Goal: Task Accomplishment & Management: Manage account settings

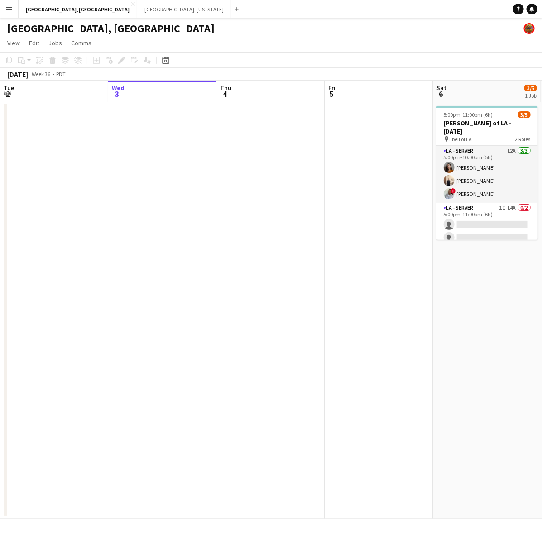
scroll to position [0, 271]
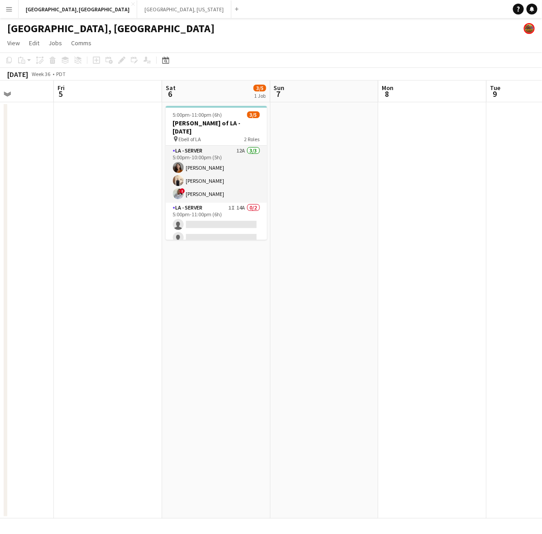
click at [407, 131] on app-date-cell at bounding box center [432, 310] width 108 height 416
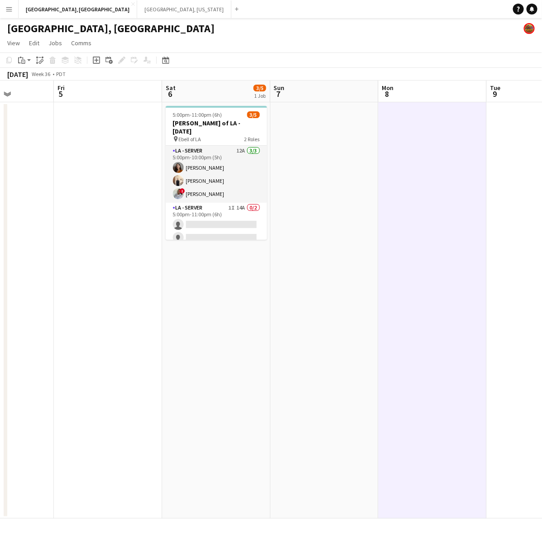
drag, startPoint x: 205, startPoint y: 229, endPoint x: 287, endPoint y: 186, distance: 92.1
click at [209, 231] on app-calendar-viewport "Tue 2 Wed 3 Thu 4 Fri 5 Sat 6 3/5 1 Job Sun 7 Mon 8 Tue 9 Wed 10 Thu 11 5:00pm-…" at bounding box center [271, 300] width 542 height 438
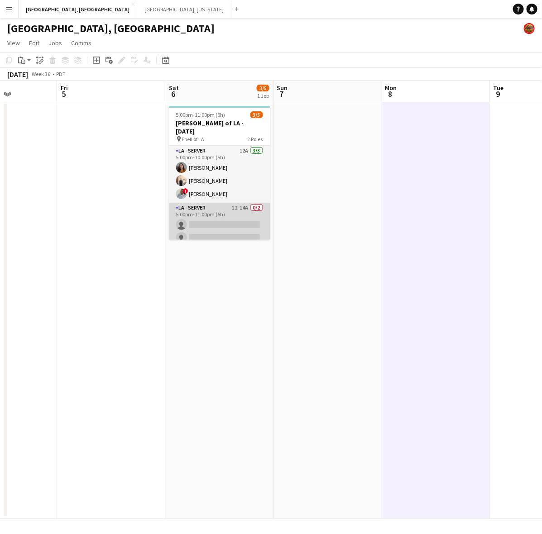
click at [264, 209] on app-card-role "LA - Server 1I 14A 0/2 5:00pm-11:00pm (6h) single-neutral-actions single-neutra…" at bounding box center [219, 225] width 101 height 44
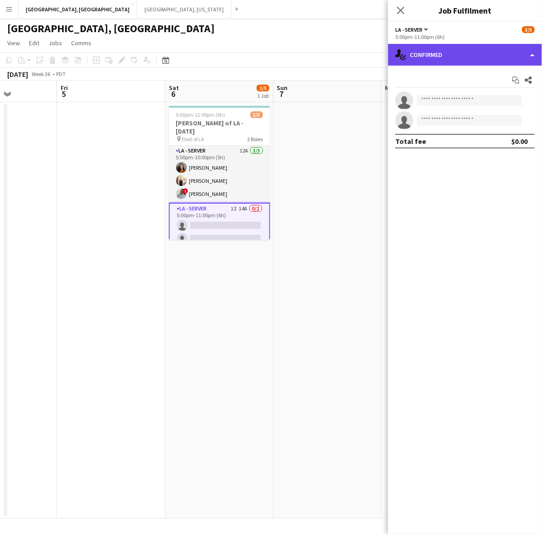
click at [467, 53] on div "single-neutral-actions-check-2 Confirmed" at bounding box center [465, 55] width 154 height 22
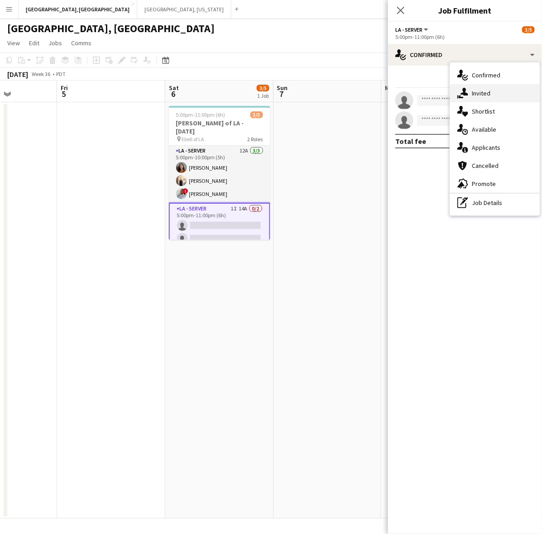
click at [485, 96] on span "Invited" at bounding box center [481, 93] width 19 height 8
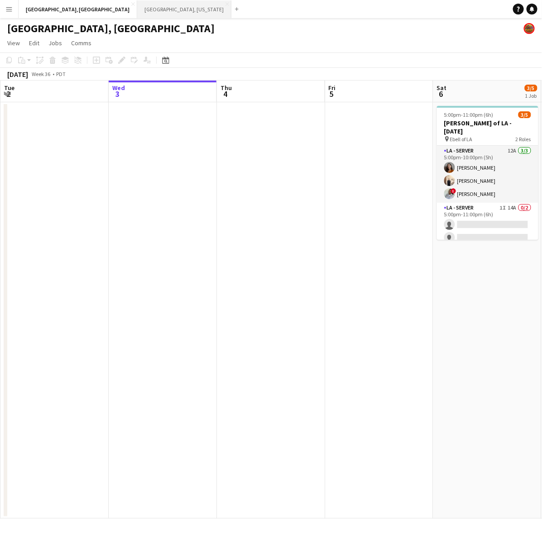
click at [137, 14] on button "[GEOGRAPHIC_DATA], [US_STATE] Close" at bounding box center [184, 9] width 94 height 18
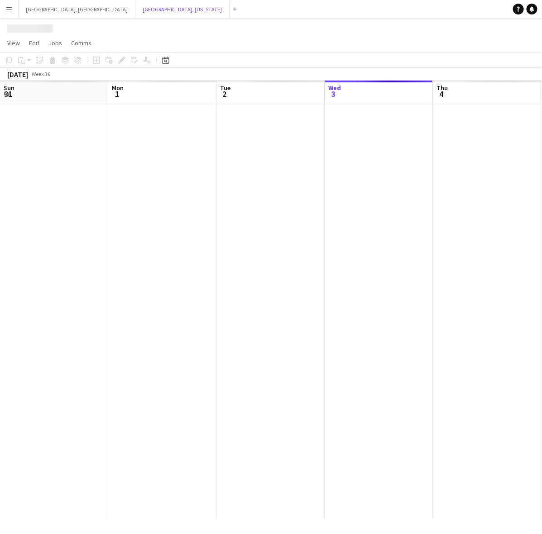
scroll to position [0, 216]
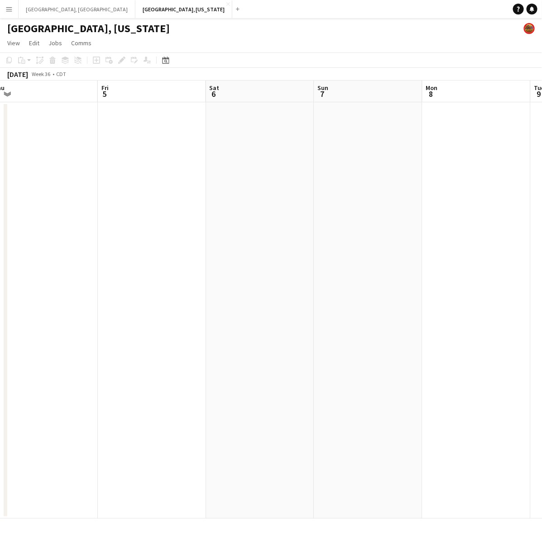
drag, startPoint x: 398, startPoint y: 266, endPoint x: 24, endPoint y: 351, distance: 383.9
click at [55, 351] on app-calendar-viewport "Mon 1 Tue 2 Wed 3 Thu 4 Fri 5 Sat 6 Sun 7 Mon 8 Tue 9 Wed 10" at bounding box center [271, 300] width 542 height 438
drag, startPoint x: 430, startPoint y: 263, endPoint x: 5, endPoint y: 340, distance: 432.2
click at [5, 340] on div "Tue 2 Wed 3 Thu 4 Fri 5 Sat 6 Sun 7 Mon 8 Tue 9 Wed 10 Thu 11" at bounding box center [271, 300] width 542 height 438
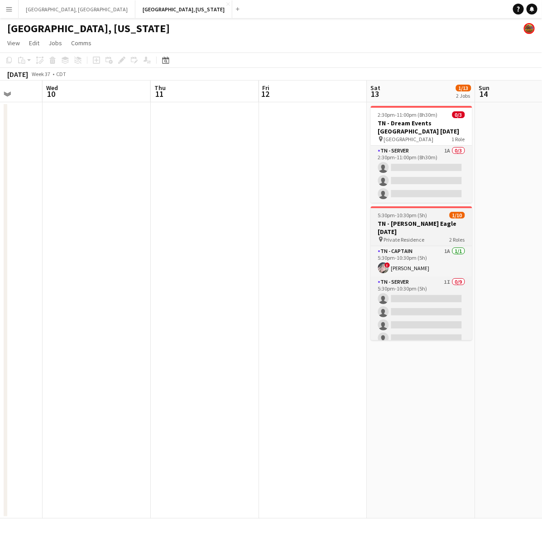
drag, startPoint x: 438, startPoint y: 230, endPoint x: 365, endPoint y: 235, distance: 72.6
click at [361, 248] on app-calendar-viewport "Sun 7 Mon 8 Tue 9 Wed 10 Thu 11 Fri 12 Sat 13 1/13 2 Jobs Sun 14 Mon 15 Tue 16 …" at bounding box center [271, 300] width 542 height 438
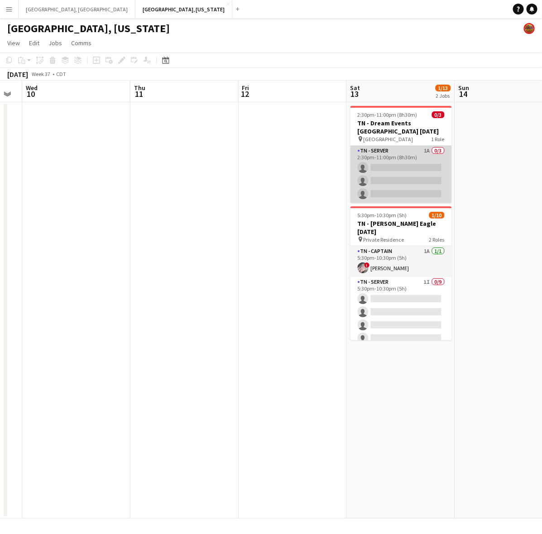
click at [398, 176] on app-card-role "TN - Server 1A 0/3 2:30pm-11:00pm (8h30m) single-neutral-actions single-neutral…" at bounding box center [400, 174] width 101 height 57
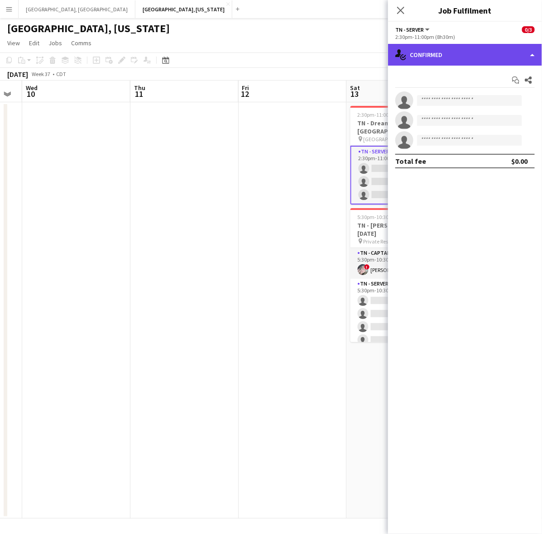
click at [478, 48] on div "single-neutral-actions-check-2 Confirmed" at bounding box center [465, 55] width 154 height 22
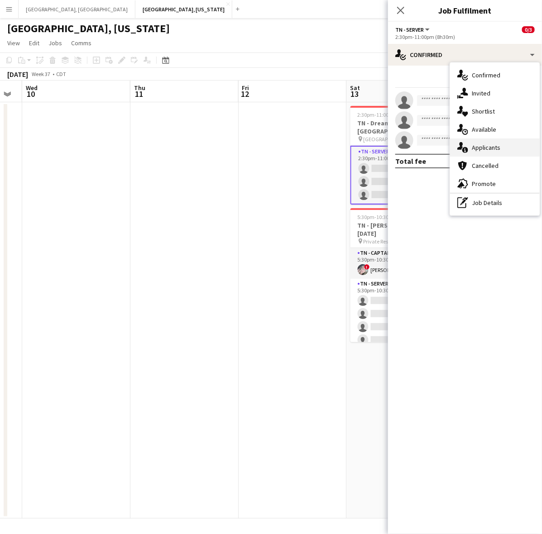
click at [501, 151] on div "single-neutral-actions-information Applicants" at bounding box center [495, 148] width 90 height 18
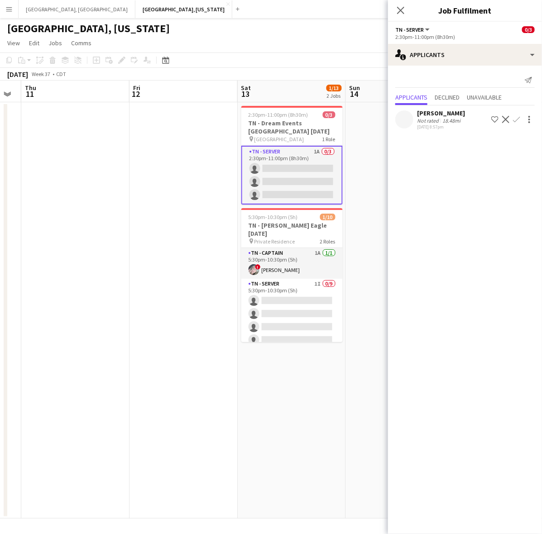
scroll to position [0, 304]
drag, startPoint x: 281, startPoint y: 254, endPoint x: 200, endPoint y: 264, distance: 81.1
click at [200, 264] on app-calendar-viewport "Mon 8 Tue 9 Wed 10 Thu 11 Fri 12 Sat 13 1/13 2 Jobs Sun 14 Mon 15 Tue 16 Wed 17…" at bounding box center [271, 300] width 542 height 438
click at [517, 118] on app-icon "Confirm" at bounding box center [516, 119] width 7 height 7
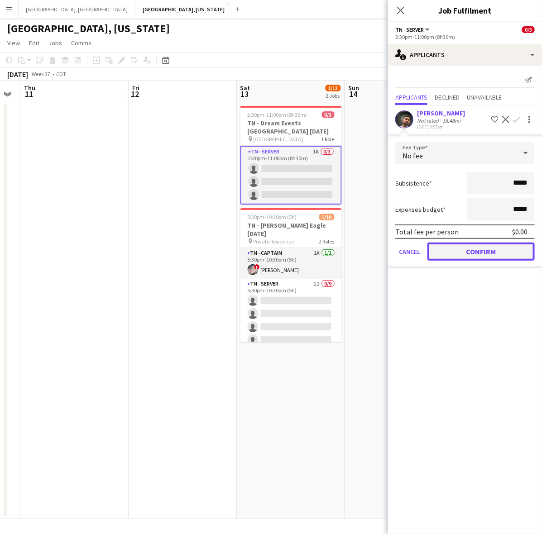
click at [477, 252] on button "Confirm" at bounding box center [480, 252] width 107 height 18
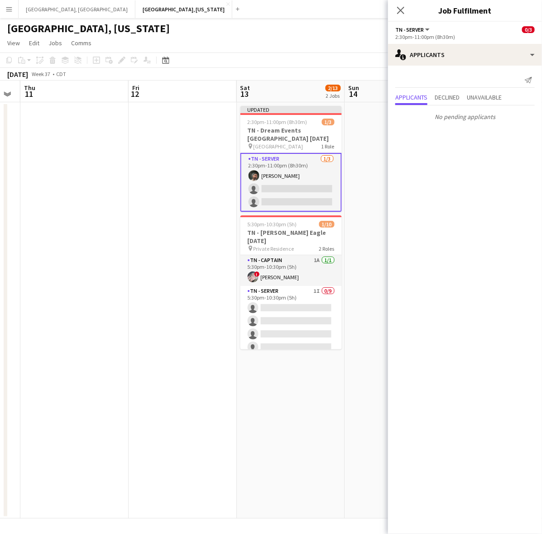
click at [362, 39] on app-page-menu "View Day view expanded Day view collapsed Month view Date picker Jump to today …" at bounding box center [271, 43] width 542 height 17
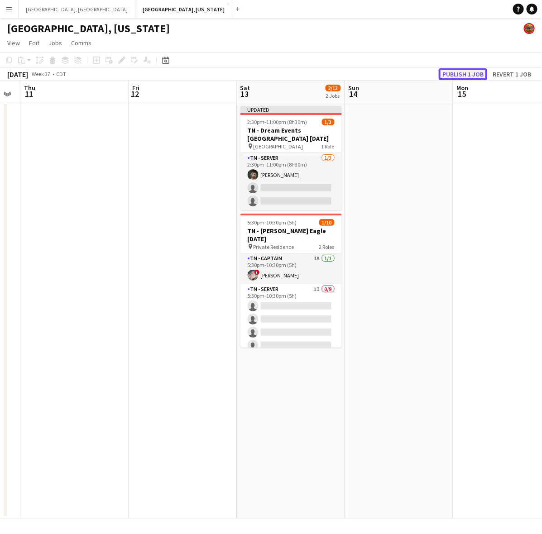
click at [455, 73] on button "Publish 1 job" at bounding box center [463, 74] width 48 height 12
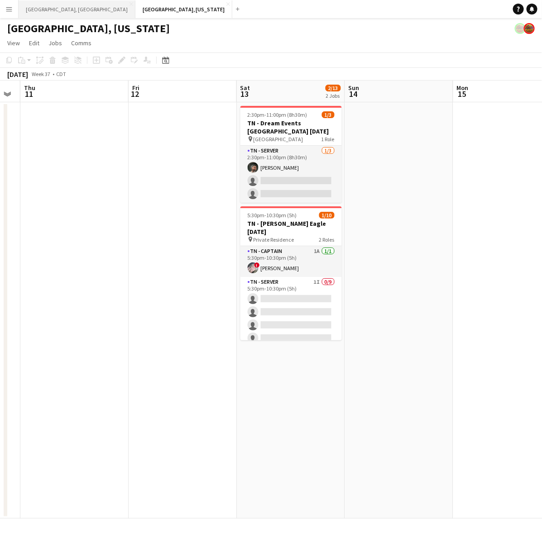
click at [37, 8] on button "Los Angeles, CA Close" at bounding box center [77, 9] width 117 height 18
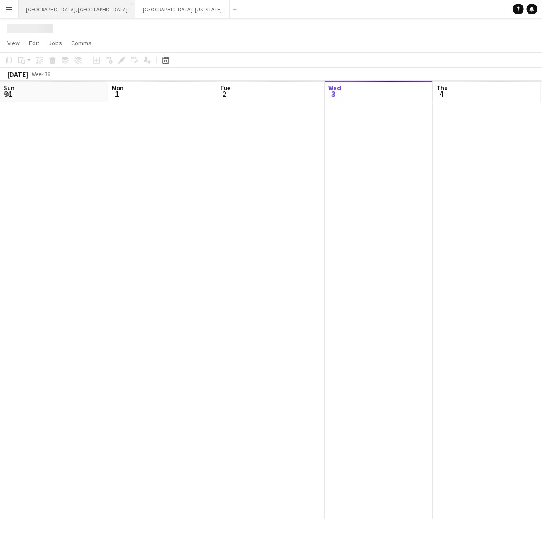
scroll to position [0, 216]
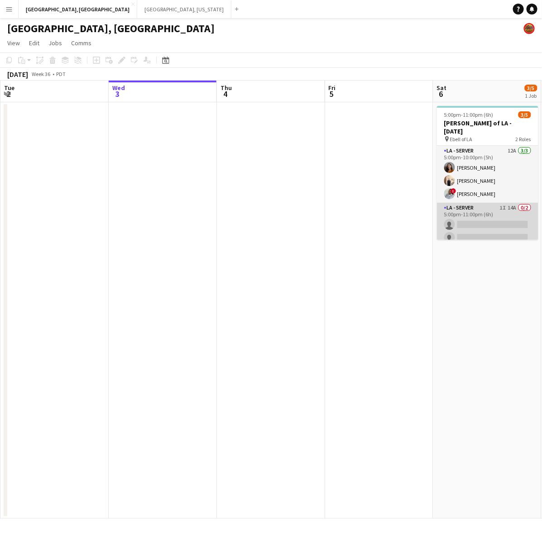
click at [521, 203] on app-card-role "LA - Server 1I 14A 0/2 5:00pm-11:00pm (6h) single-neutral-actions single-neutra…" at bounding box center [487, 225] width 101 height 44
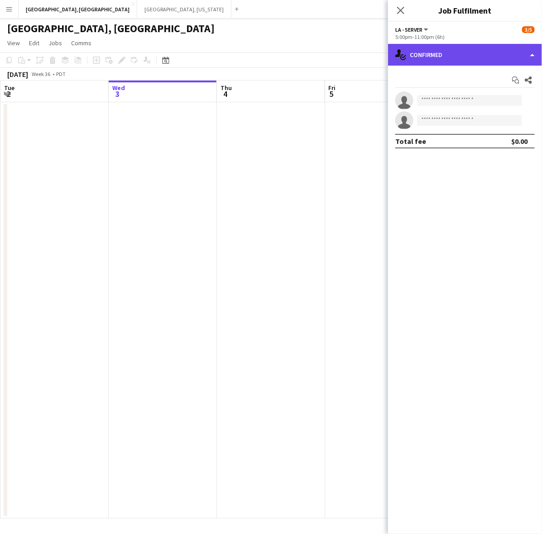
click at [436, 51] on div "single-neutral-actions-check-2 Confirmed" at bounding box center [465, 55] width 154 height 22
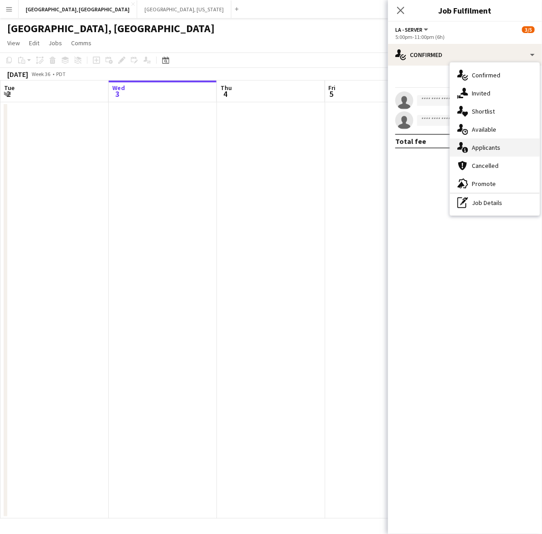
click at [481, 149] on span "Applicants" at bounding box center [486, 148] width 29 height 8
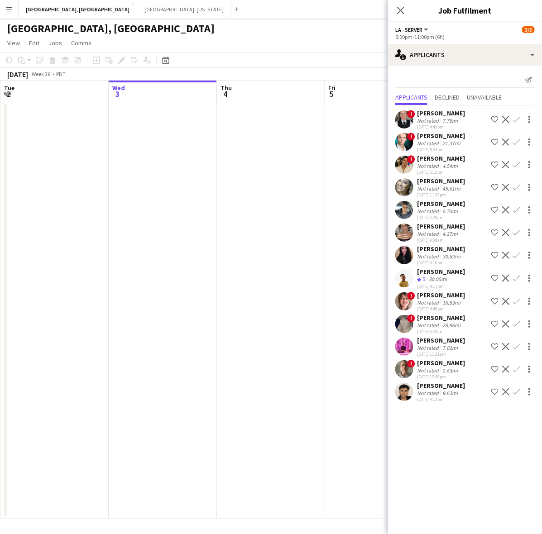
click at [517, 207] on app-icon "Confirm" at bounding box center [516, 209] width 7 height 7
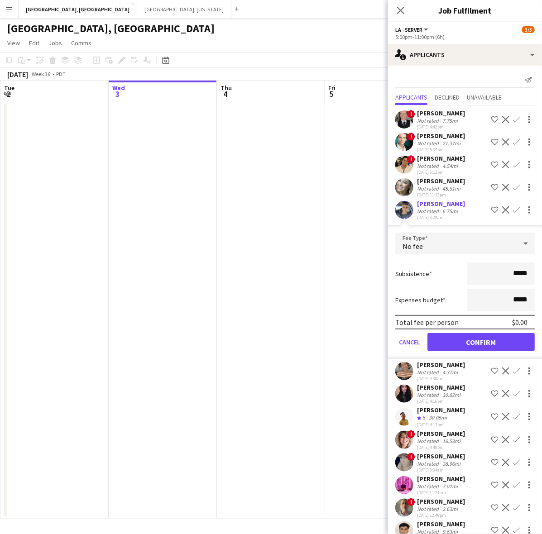
click at [456, 438] on div "16.53mi" at bounding box center [451, 441] width 22 height 7
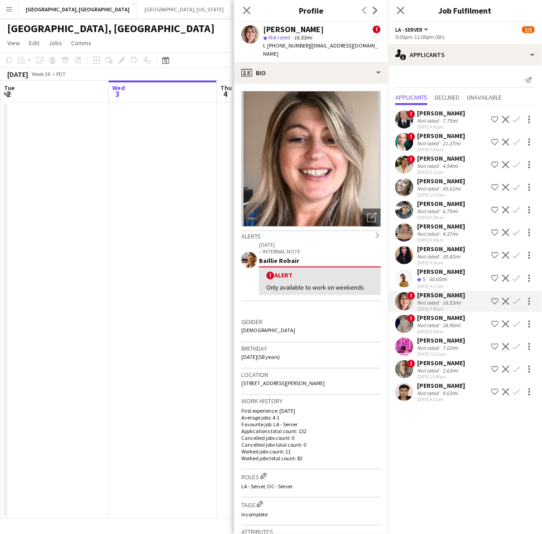
click at [517, 300] on app-icon "Confirm" at bounding box center [516, 301] width 7 height 7
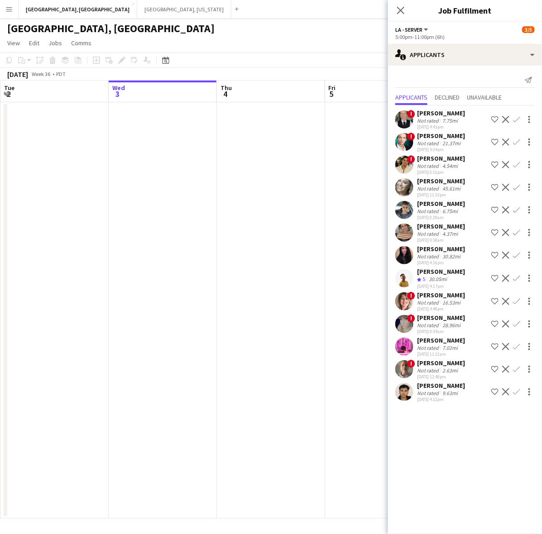
click at [520, 298] on app-icon "Confirm" at bounding box center [516, 301] width 7 height 7
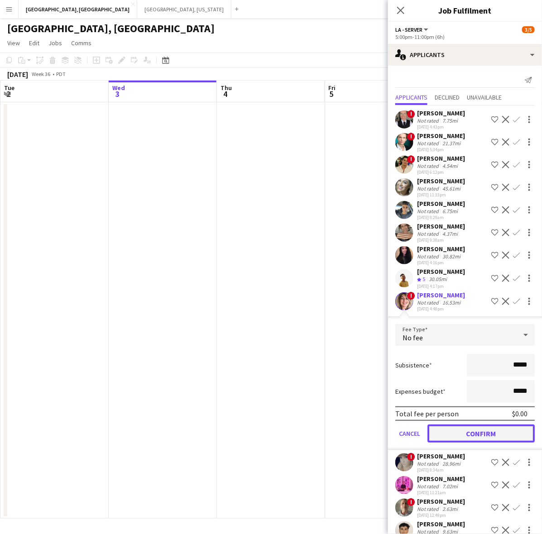
drag, startPoint x: 469, startPoint y: 431, endPoint x: 443, endPoint y: 403, distance: 37.8
click at [469, 431] on button "Confirm" at bounding box center [480, 434] width 107 height 18
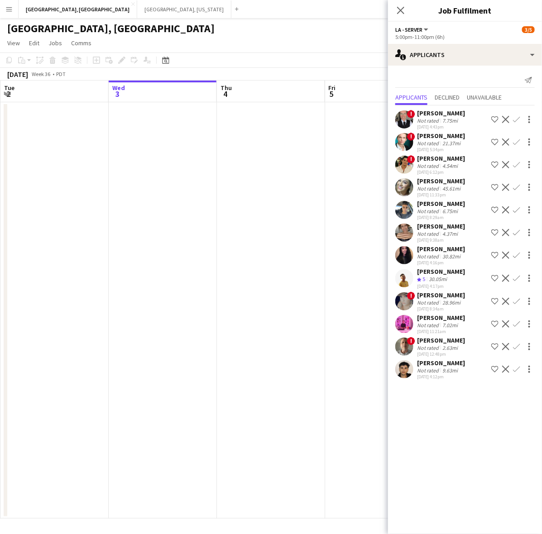
drag, startPoint x: 289, startPoint y: 336, endPoint x: 295, endPoint y: 328, distance: 9.7
click at [290, 334] on app-date-cell at bounding box center [271, 310] width 108 height 416
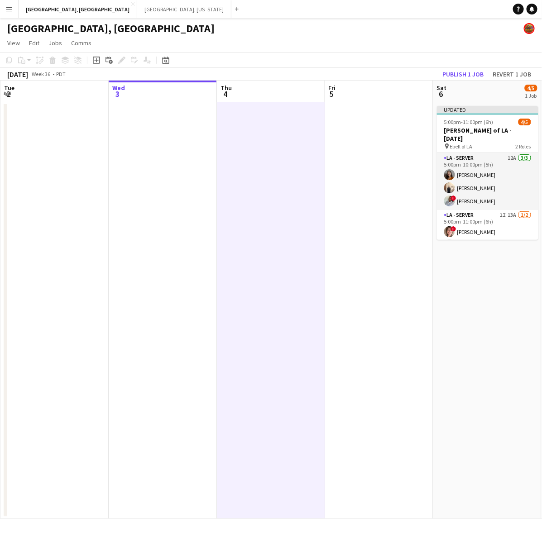
scroll to position [0, 214]
drag, startPoint x: 464, startPoint y: 72, endPoint x: 326, endPoint y: 103, distance: 141.1
click at [464, 72] on button "Publish 1 job" at bounding box center [463, 74] width 48 height 12
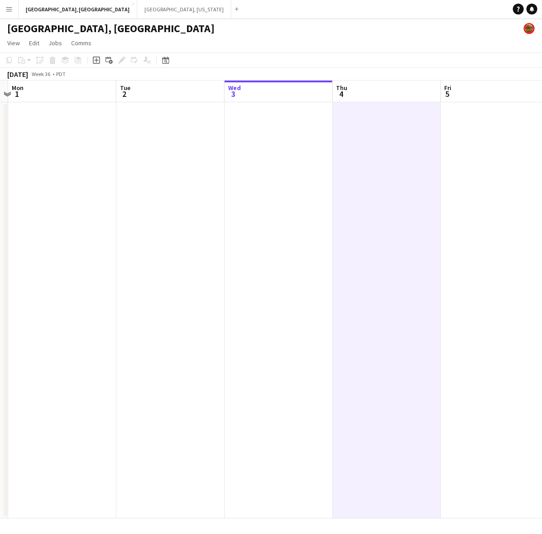
drag, startPoint x: 117, startPoint y: 230, endPoint x: 231, endPoint y: 230, distance: 114.5
click at [231, 230] on app-calendar-viewport "Sat 30 8/8 2 Jobs Sun 31 Mon 1 Tue 2 Wed 3 Thu 4 Fri 5 Sat 6 4/5 1 Job Sun 7 Mo…" at bounding box center [271, 300] width 542 height 438
drag, startPoint x: 132, startPoint y: 209, endPoint x: 134, endPoint y: 243, distance: 34.4
click at [134, 243] on app-calendar-viewport "Fri 29 Sat 30 8/8 2 Jobs Sun 31 Mon 1 Tue 2 Wed 3 Thu 4 Fri 5 Sat 6 4/5 1 Job S…" at bounding box center [271, 300] width 542 height 438
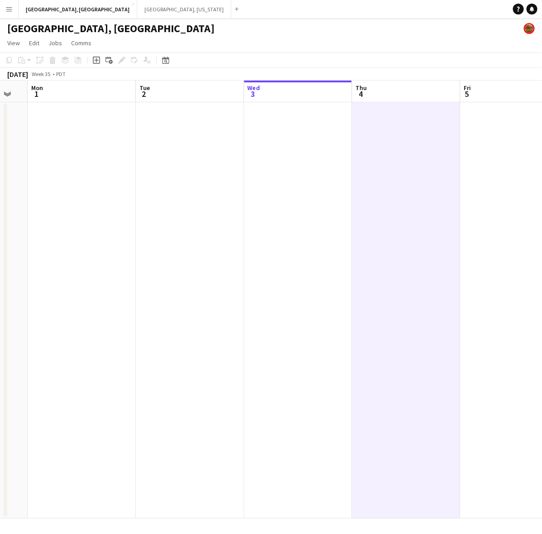
scroll to position [0, 311]
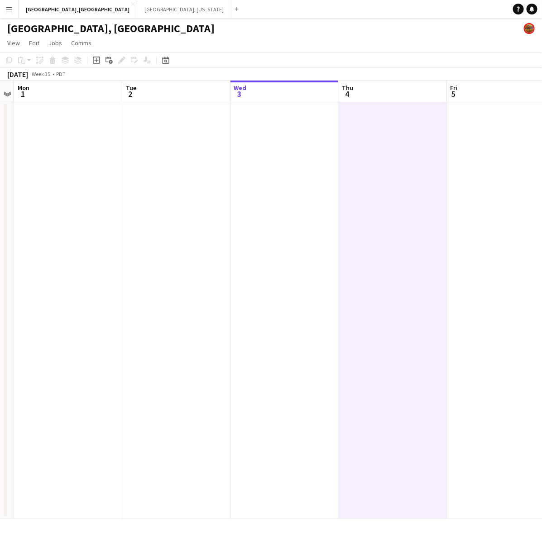
drag, startPoint x: 177, startPoint y: 199, endPoint x: 179, endPoint y: 193, distance: 6.9
click at [181, 193] on app-calendar-viewport "Fri 29 Sat 30 8/8 2 Jobs Sun 31 Mon 1 Tue 2 Wed 3 Thu 4 Fri 5 Sat 6 4/5 1 Job S…" at bounding box center [271, 300] width 542 height 438
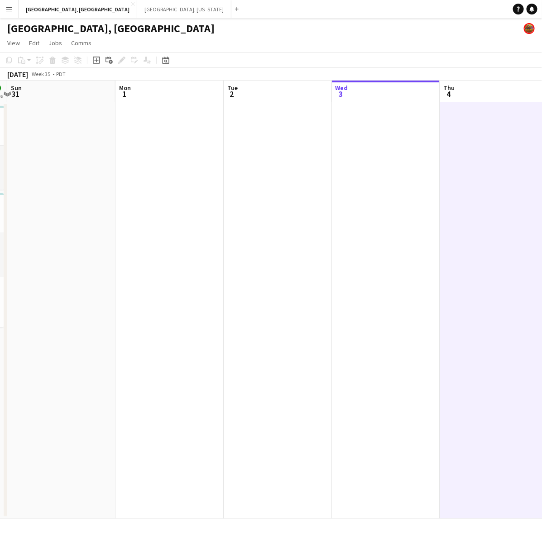
drag, startPoint x: 102, startPoint y: 177, endPoint x: 204, endPoint y: 177, distance: 101.9
click at [204, 177] on app-calendar-viewport "Fri 29 Sat 30 8/8 2 Jobs Sun 31 Mon 1 Tue 2 Wed 3 Thu 4 Fri 5 Sat 6 4/5 1 Job S…" at bounding box center [271, 300] width 542 height 438
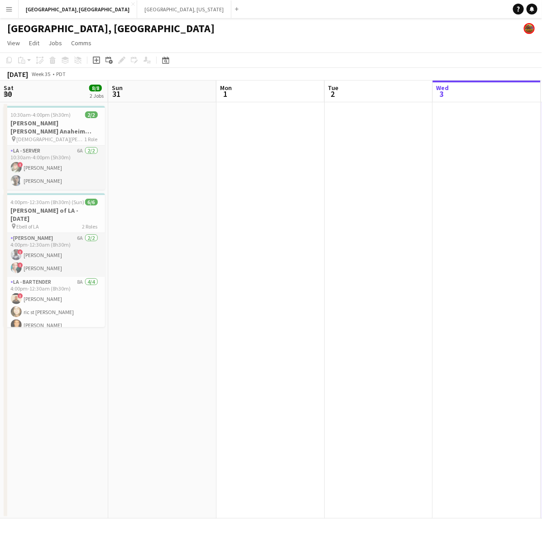
scroll to position [0, 203]
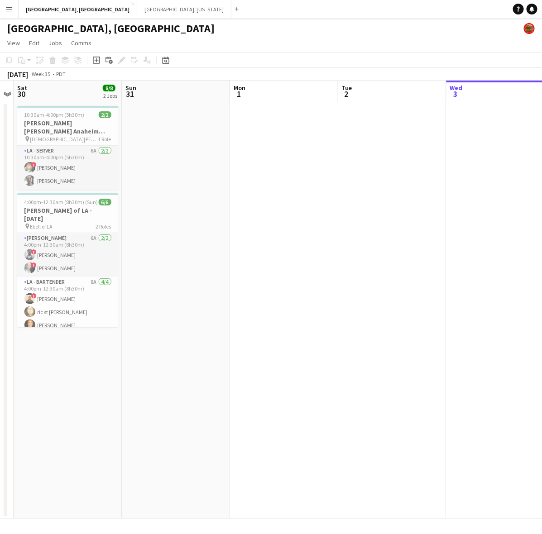
drag, startPoint x: 154, startPoint y: 267, endPoint x: 268, endPoint y: 250, distance: 115.3
click at [268, 250] on app-calendar-viewport "Thu 28 Fri 29 Sat 30 8/8 2 Jobs Sun 31 Mon 1 Tue 2 Wed 3 Thu 4 Fri 5 Sat 6 4/5 …" at bounding box center [271, 300] width 542 height 438
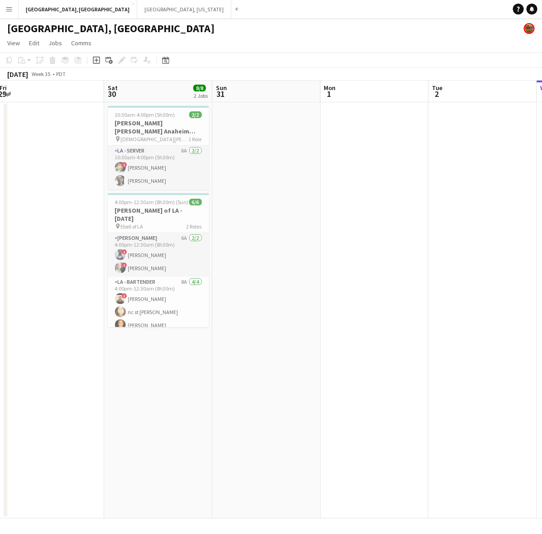
drag, startPoint x: 326, startPoint y: 300, endPoint x: 413, endPoint y: 286, distance: 87.6
click at [413, 286] on app-calendar-viewport "Wed 27 Thu 28 11/11 2 Jobs Fri 29 Sat 30 8/8 2 Jobs Sun 31 Mon 1 Tue 2 Wed 3 Th…" at bounding box center [271, 300] width 542 height 438
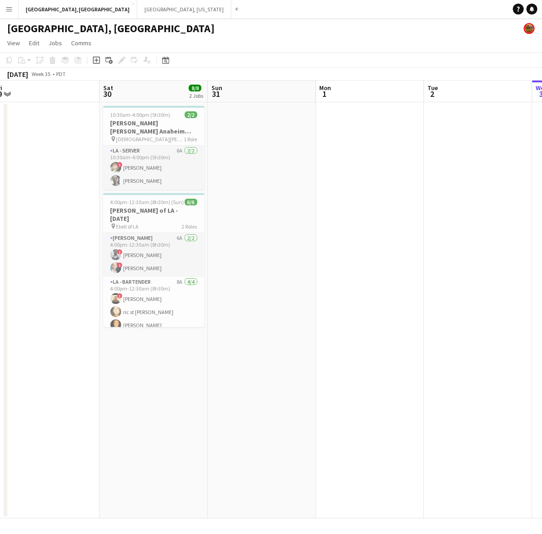
drag, startPoint x: 62, startPoint y: 244, endPoint x: 395, endPoint y: 178, distance: 339.2
click at [395, 178] on app-calendar-viewport "Wed 27 Thu 28 11/11 2 Jobs Fri 29 Sat 30 8/8 2 Jobs Sun 31 Mon 1 Tue 2 Wed 3 Th…" at bounding box center [271, 300] width 542 height 438
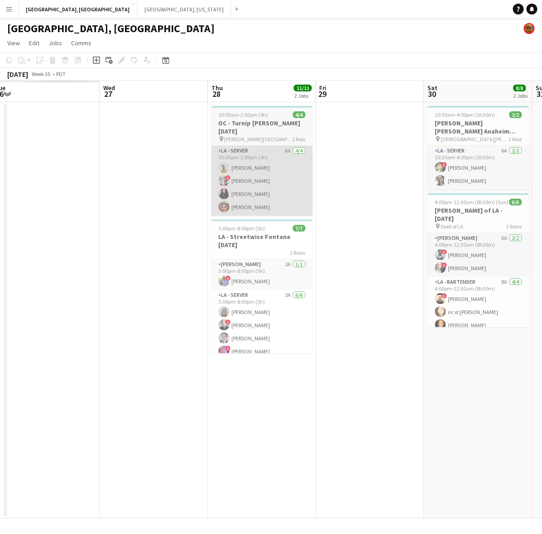
scroll to position [0, 213]
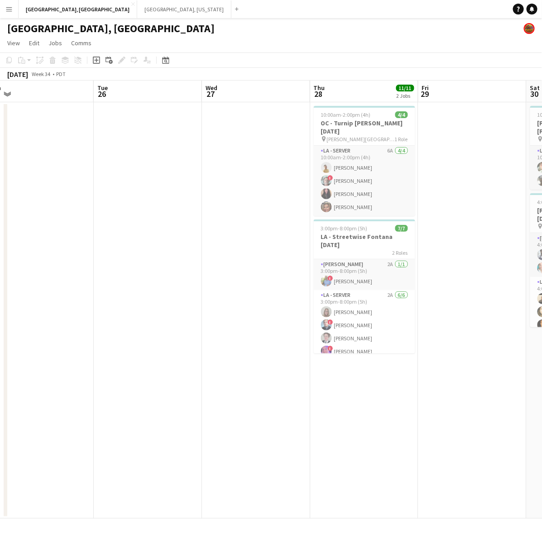
drag, startPoint x: 136, startPoint y: 218, endPoint x: 223, endPoint y: 215, distance: 87.0
click at [372, 178] on app-calendar-viewport "Sat 23 Sun 24 Mon 25 Tue 26 Wed 27 Thu 28 11/11 2 Jobs Fri 29 Sat 30 8/8 2 Jobs…" at bounding box center [271, 300] width 542 height 438
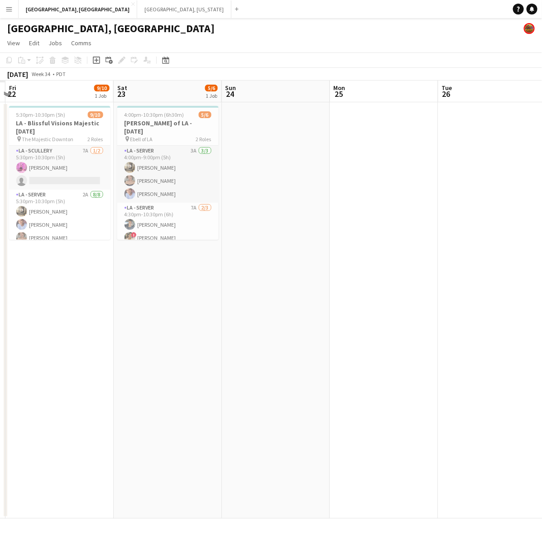
scroll to position [0, 205]
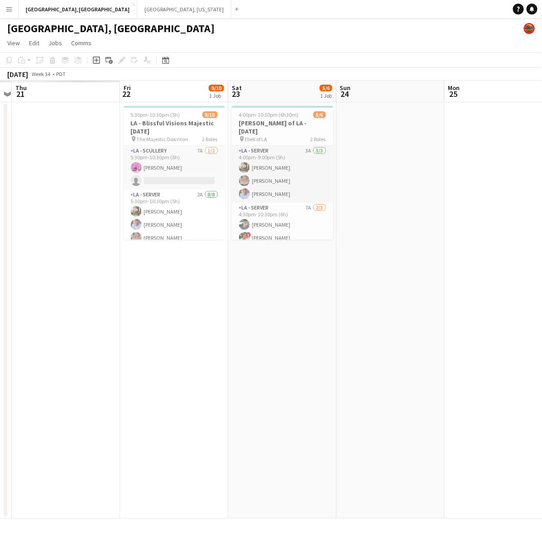
drag, startPoint x: 93, startPoint y: 236, endPoint x: 397, endPoint y: 174, distance: 310.5
click at [397, 174] on app-calendar-viewport "Tue 19 Wed 20 Thu 21 Fri 22 9/10 1 Job Sat 23 5/6 1 Job Sun 24 Mon 25 Tue 26 We…" at bounding box center [271, 300] width 542 height 438
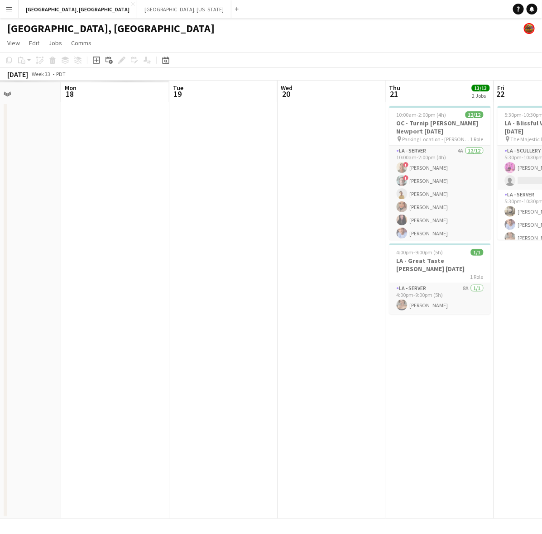
drag, startPoint x: 453, startPoint y: 239, endPoint x: 485, endPoint y: 235, distance: 32.5
click at [485, 235] on app-calendar-viewport "Fri 15 Sat 16 Sun 17 Mon 18 Tue 19 Wed 20 Thu 21 13/13 2 Jobs Fri 22 9/10 1 Job…" at bounding box center [271, 300] width 542 height 438
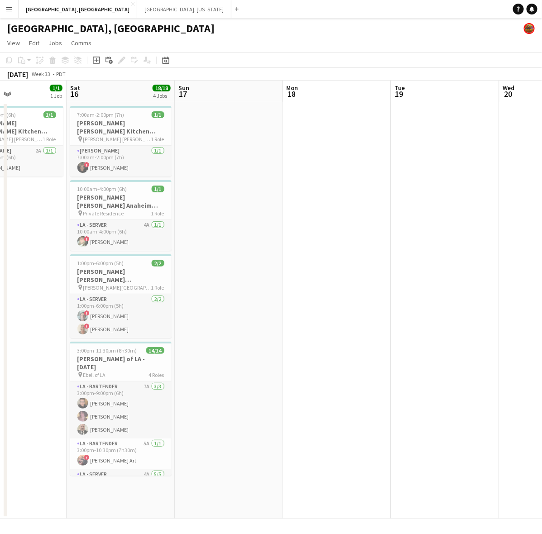
scroll to position [0, 186]
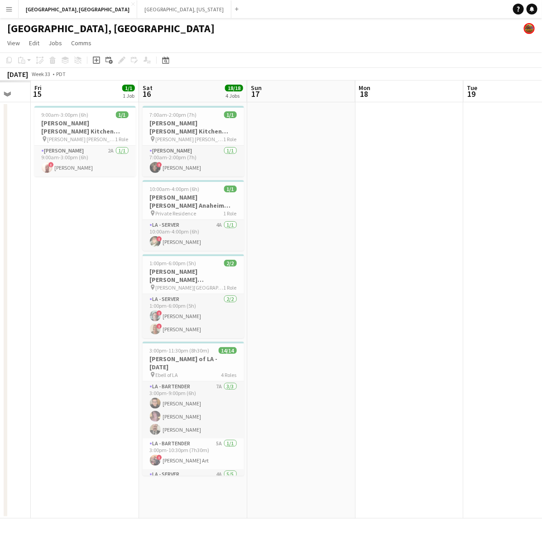
drag, startPoint x: 185, startPoint y: 260, endPoint x: 507, endPoint y: 173, distance: 334.3
click at [541, 172] on html "Menu Boards Boards Boards All jobs Status Workforce Workforce My Workforce Recr…" at bounding box center [271, 267] width 542 height 534
click at [187, 119] on h3 "OC - Sally Ann Kitchen 8.16.25" at bounding box center [193, 127] width 101 height 16
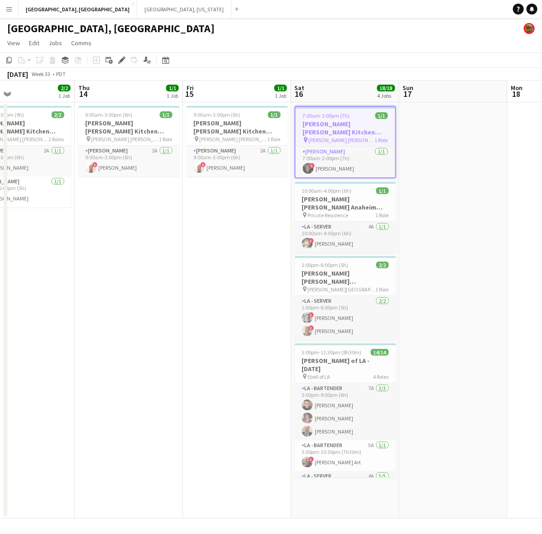
scroll to position [0, 249]
drag, startPoint x: 69, startPoint y: 232, endPoint x: 222, endPoint y: 207, distance: 154.5
click at [222, 207] on app-calendar-viewport "Mon 11 Tue 12 1/3 1 Job Wed 13 2/2 1 Job Thu 14 1/1 1 Job Fri 15 1/1 1 Job Sat …" at bounding box center [271, 300] width 542 height 438
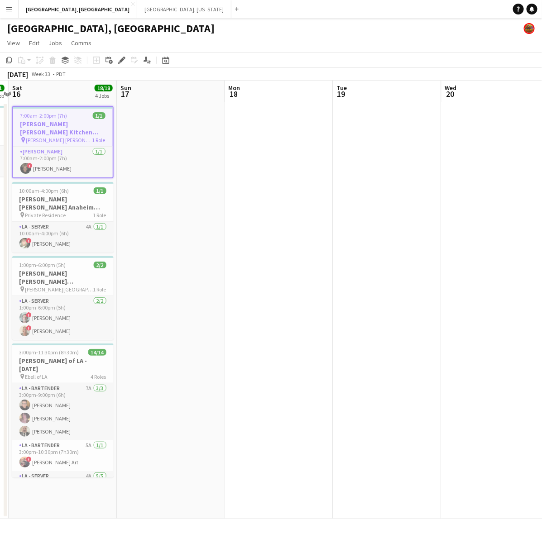
drag, startPoint x: 481, startPoint y: 164, endPoint x: 197, endPoint y: 242, distance: 294.9
click at [197, 242] on app-calendar-viewport "Wed 13 2/2 1 Job Thu 14 1/1 1 Job Fri 15 1/1 1 Job Sat 16 18/18 4 Jobs Sun 17 M…" at bounding box center [271, 300] width 542 height 438
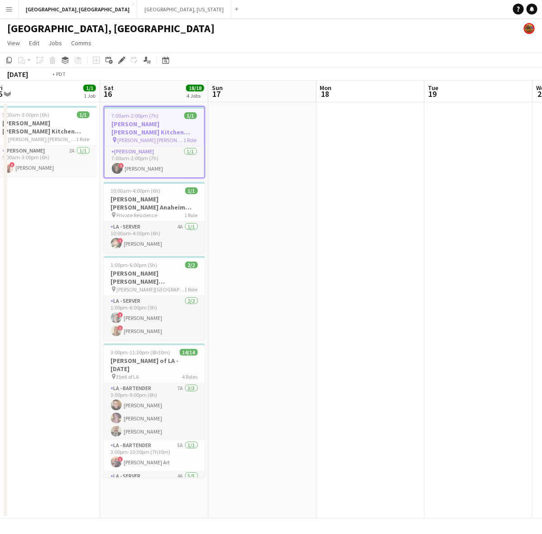
drag, startPoint x: 381, startPoint y: 177, endPoint x: -49, endPoint y: 309, distance: 450.2
click at [0, 309] on html "Menu Boards Boards Boards All jobs Status Workforce Workforce My Workforce Recr…" at bounding box center [271, 267] width 542 height 534
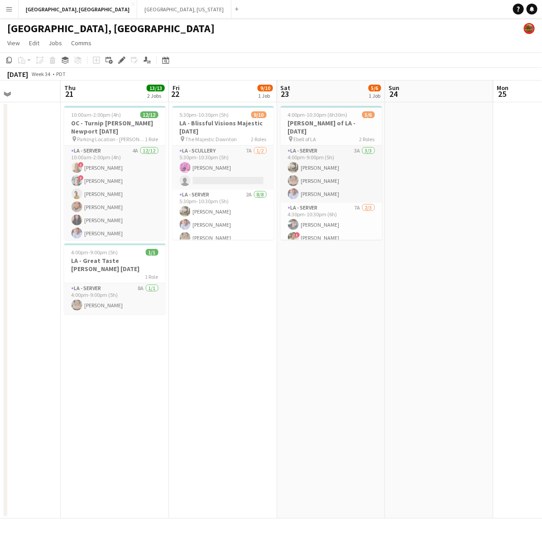
drag, startPoint x: 461, startPoint y: 185, endPoint x: 132, endPoint y: 277, distance: 341.4
click at [0, 321] on html "Menu Boards Boards Boards All jobs Status Workforce Workforce My Workforce Recr…" at bounding box center [271, 267] width 542 height 534
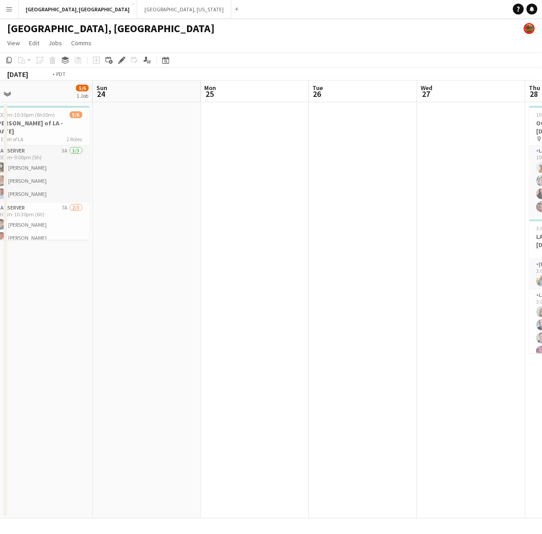
drag, startPoint x: 394, startPoint y: 220, endPoint x: 59, endPoint y: 303, distance: 345.2
click at [59, 302] on app-calendar-viewport "Wed 20 Thu 21 13/13 2 Jobs Fri 22 9/10 1 Job Sat 23 5/6 1 Job Sun 24 Mon 25 Tue…" at bounding box center [271, 300] width 542 height 438
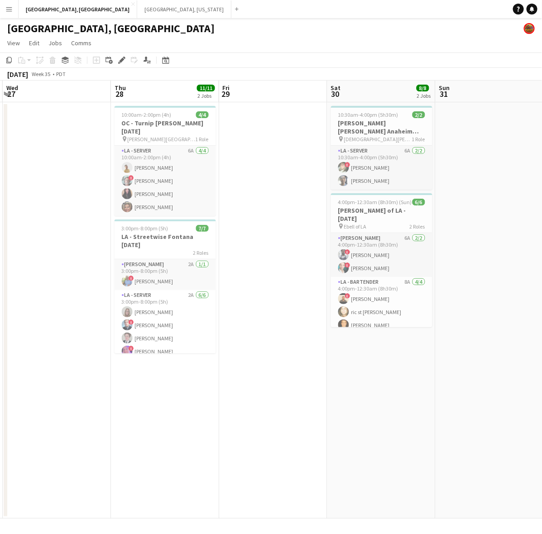
drag, startPoint x: 361, startPoint y: 222, endPoint x: 384, endPoint y: 221, distance: 22.7
click at [30, 302] on app-calendar-viewport "Sun 24 Mon 25 Tue 26 Wed 27 Thu 28 11/11 2 Jobs Fri 29 Sat 30 8/8 2 Jobs Sun 31…" at bounding box center [271, 300] width 542 height 438
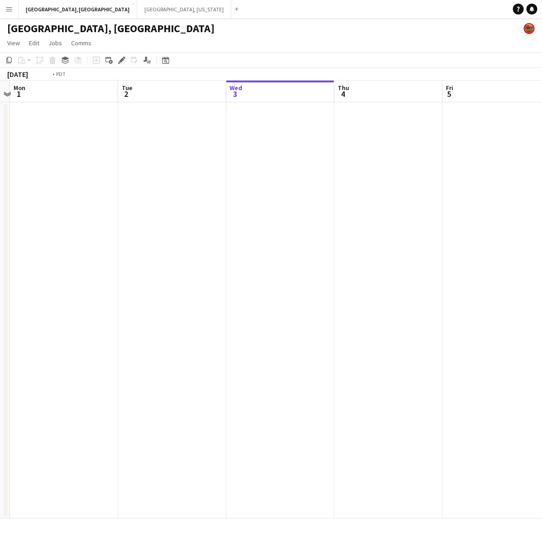
drag, startPoint x: 390, startPoint y: 213, endPoint x: 46, endPoint y: 310, distance: 357.4
click at [43, 309] on app-calendar-viewport "Fri 29 Sat 30 8/8 2 Jobs Sun 31 Mon 1 Tue 2 Wed 3 Thu 4 Fri 5 Sat 6 4/5 1 Job S…" at bounding box center [271, 300] width 542 height 438
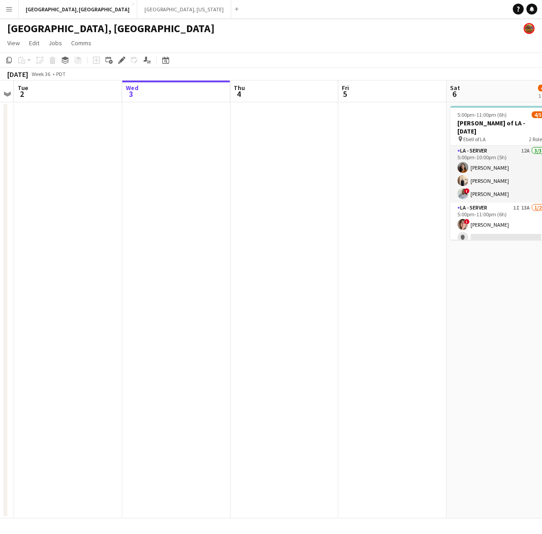
drag, startPoint x: 356, startPoint y: 224, endPoint x: 247, endPoint y: 223, distance: 109.1
click at [254, 239] on app-calendar-viewport "Sat 30 8/8 2 Jobs Sun 31 Mon 1 Tue 2 Wed 3 Thu 4 Fri 5 Sat 6 4/5 1 Job Sun 7 Mo…" at bounding box center [271, 300] width 542 height 438
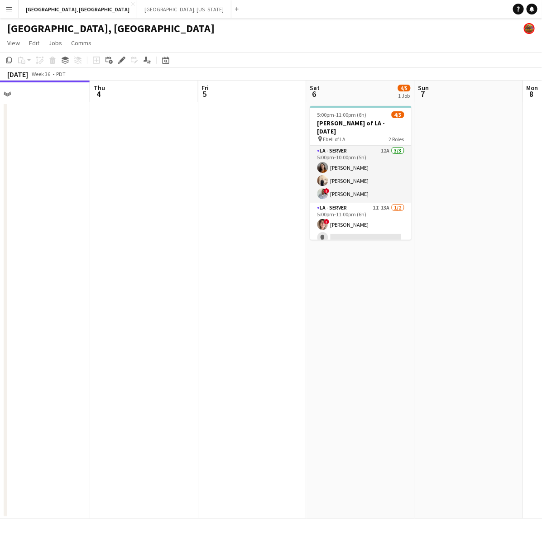
click at [250, 152] on app-date-cell at bounding box center [252, 310] width 108 height 416
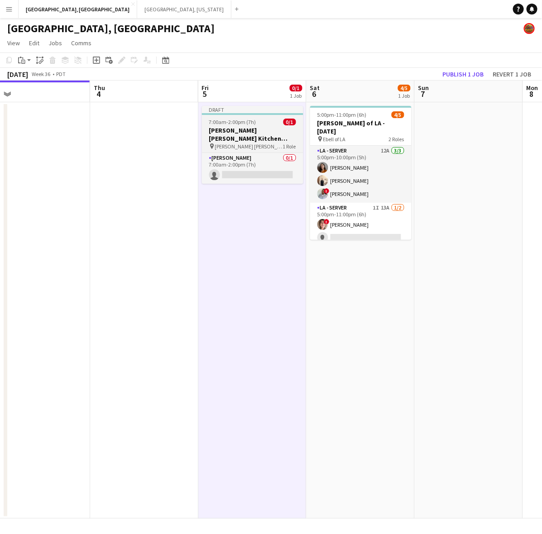
click at [244, 129] on h3 "OC - Sally Ann Kitchen 8.16.25" at bounding box center [252, 134] width 101 height 16
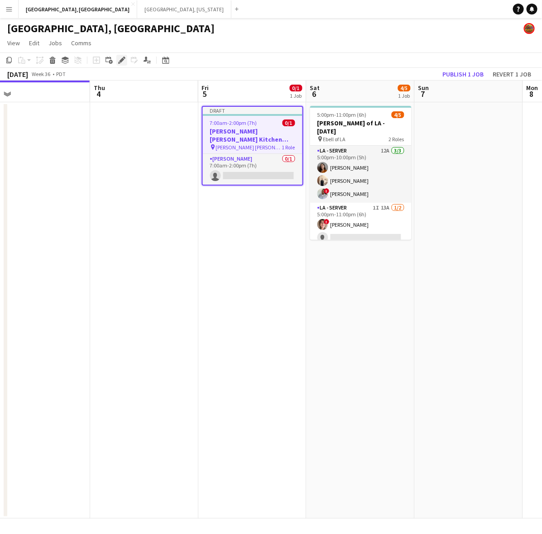
click at [124, 57] on icon "Edit" at bounding box center [121, 60] width 7 height 7
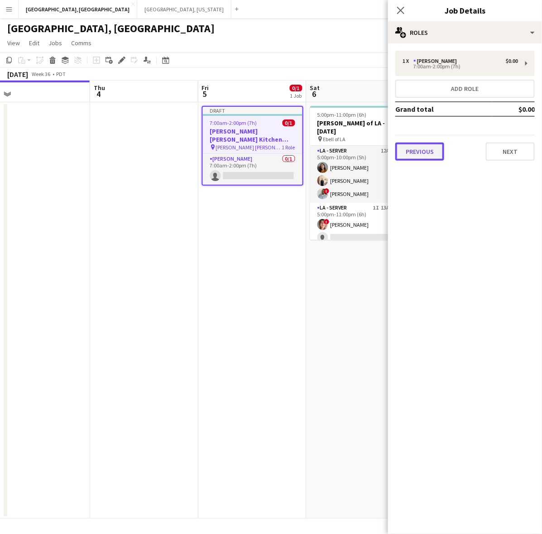
click at [416, 148] on button "Previous" at bounding box center [419, 152] width 49 height 18
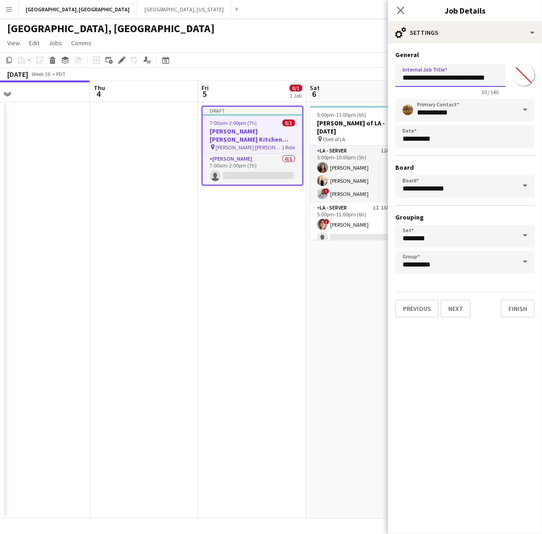
drag, startPoint x: 470, startPoint y: 75, endPoint x: 521, endPoint y: 80, distance: 50.9
click at [521, 80] on div "**********" at bounding box center [464, 78] width 139 height 35
type input "**********"
click at [462, 301] on button "Next" at bounding box center [455, 309] width 30 height 18
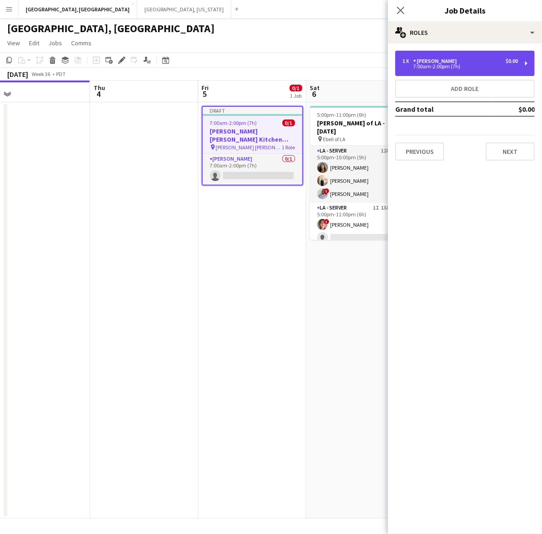
click at [453, 64] on div "7:00am-2:00pm (7h)" at bounding box center [459, 66] width 115 height 5
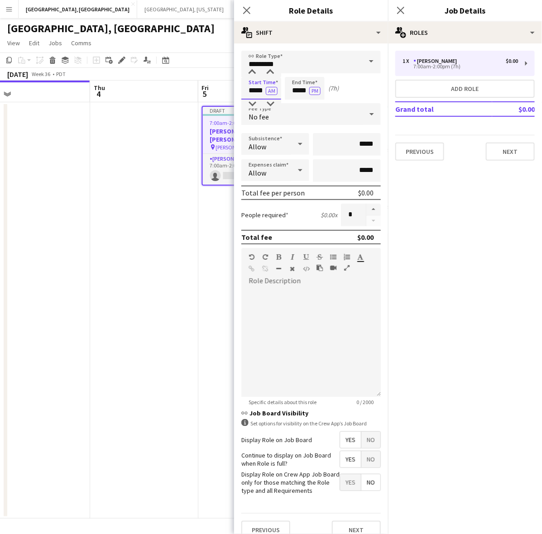
drag, startPoint x: 249, startPoint y: 87, endPoint x: 291, endPoint y: 85, distance: 41.7
click at [291, 85] on div "Start Time ***** AM End Time ***** PM (7h)" at bounding box center [310, 88] width 139 height 23
type input "*****"
click at [273, 115] on div "No fee" at bounding box center [301, 114] width 121 height 22
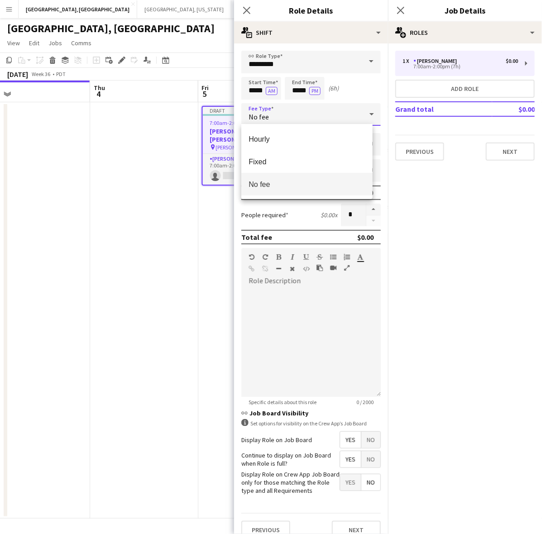
click at [277, 189] on mat-option "No fee" at bounding box center [306, 184] width 131 height 23
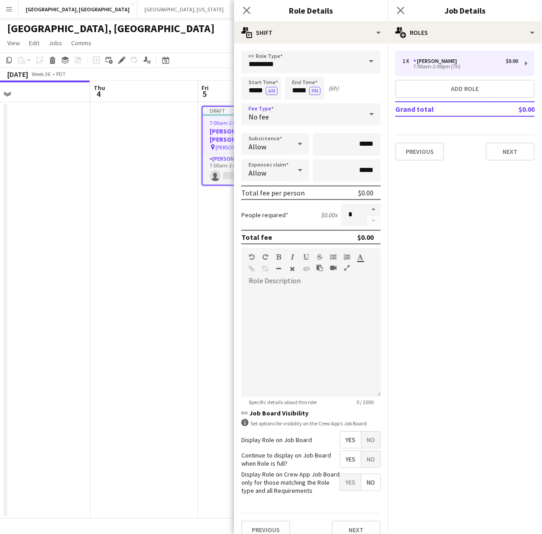
click at [291, 138] on div at bounding box center [300, 144] width 18 height 18
click at [316, 119] on div at bounding box center [271, 267] width 542 height 534
click at [347, 456] on span "Yes" at bounding box center [350, 459] width 21 height 16
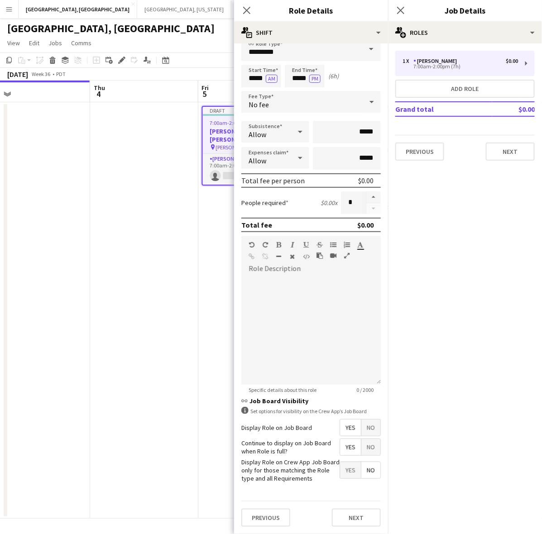
scroll to position [19, 0]
click at [353, 508] on div "Previous Next" at bounding box center [310, 517] width 139 height 33
click at [354, 530] on div "Previous Next" at bounding box center [310, 517] width 139 height 33
click at [354, 521] on button "Next" at bounding box center [356, 518] width 49 height 18
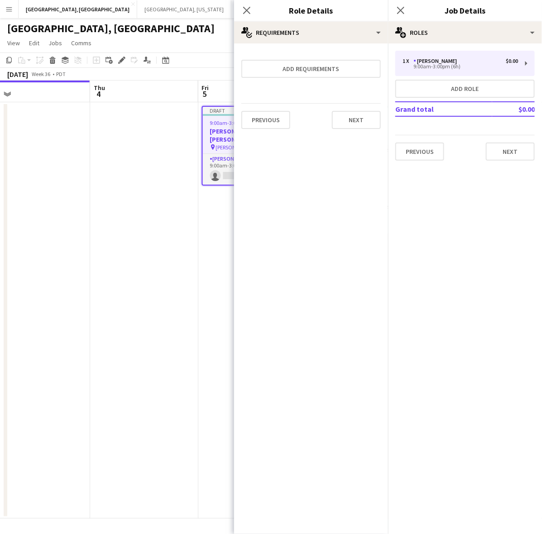
scroll to position [0, 0]
click at [247, 8] on icon "Close pop-in" at bounding box center [246, 10] width 9 height 9
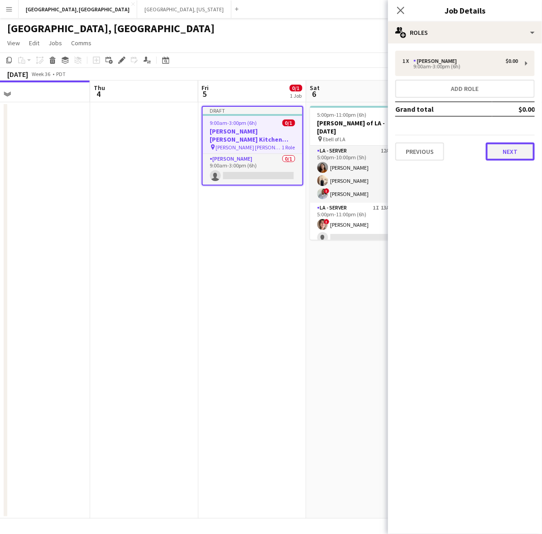
click at [506, 152] on button "Next" at bounding box center [510, 152] width 49 height 18
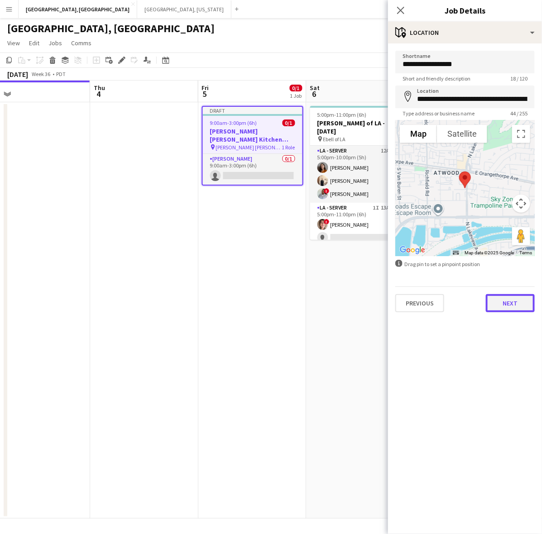
click at [510, 297] on button "Next" at bounding box center [510, 303] width 49 height 18
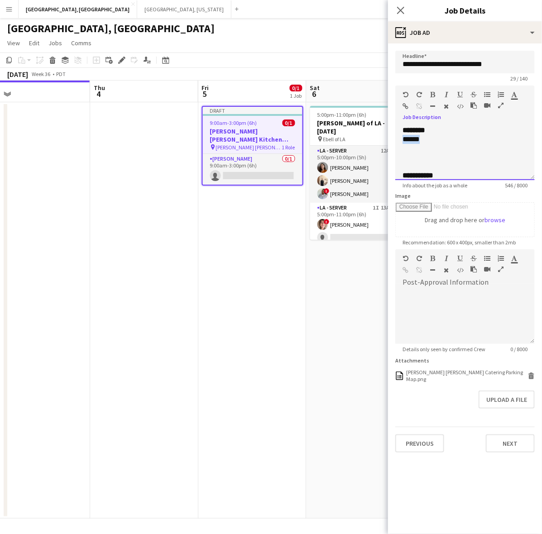
drag, startPoint x: 426, startPoint y: 139, endPoint x: 390, endPoint y: 138, distance: 36.7
click at [390, 138] on form "**********" at bounding box center [465, 252] width 154 height 402
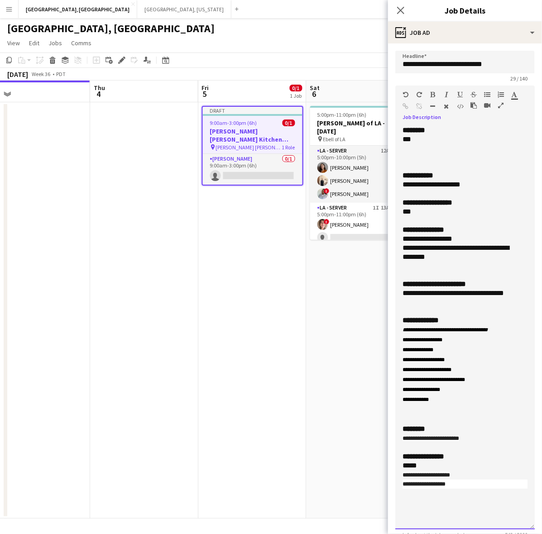
drag, startPoint x: 527, startPoint y: 174, endPoint x: 510, endPoint y: 519, distance: 345.4
click at [512, 524] on div "**********" at bounding box center [464, 328] width 139 height 404
drag, startPoint x: 467, startPoint y: 183, endPoint x: 394, endPoint y: 188, distance: 72.6
click at [394, 188] on form "**********" at bounding box center [465, 427] width 154 height 752
drag, startPoint x: 438, startPoint y: 292, endPoint x: 449, endPoint y: 290, distance: 11.1
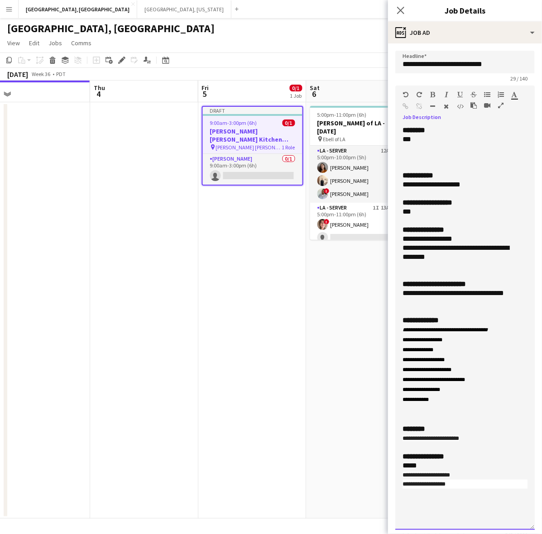
click at [438, 291] on div "**********" at bounding box center [460, 293] width 116 height 9
click at [467, 297] on div "**********" at bounding box center [460, 293] width 116 height 9
drag, startPoint x: 474, startPoint y: 439, endPoint x: 394, endPoint y: 440, distance: 80.6
click at [394, 440] on form "**********" at bounding box center [465, 427] width 154 height 752
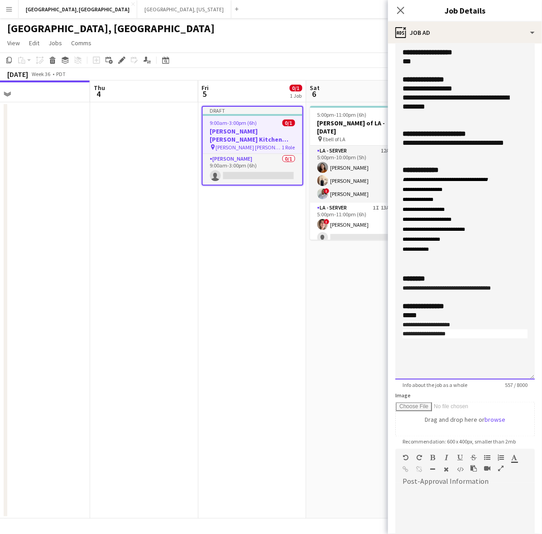
scroll to position [270, 0]
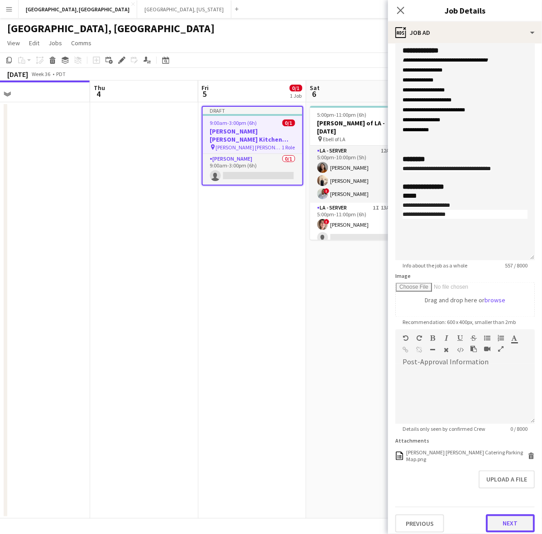
click at [507, 515] on button "Next" at bounding box center [510, 524] width 49 height 18
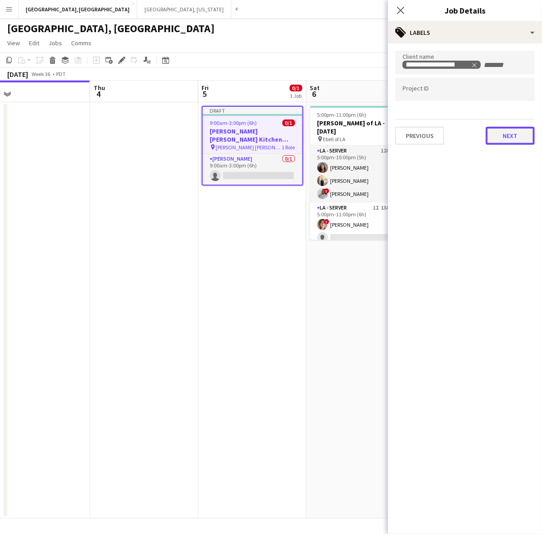
click at [507, 148] on div "**********" at bounding box center [465, 97] width 154 height 109
click at [400, 11] on icon at bounding box center [400, 10] width 9 height 9
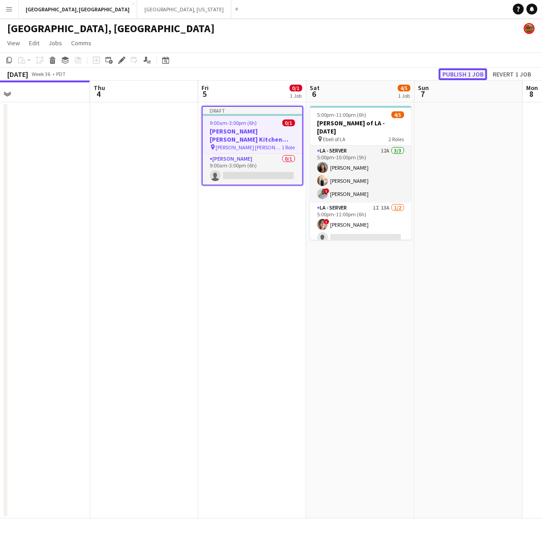
click at [473, 70] on button "Publish 1 job" at bounding box center [463, 74] width 48 height 12
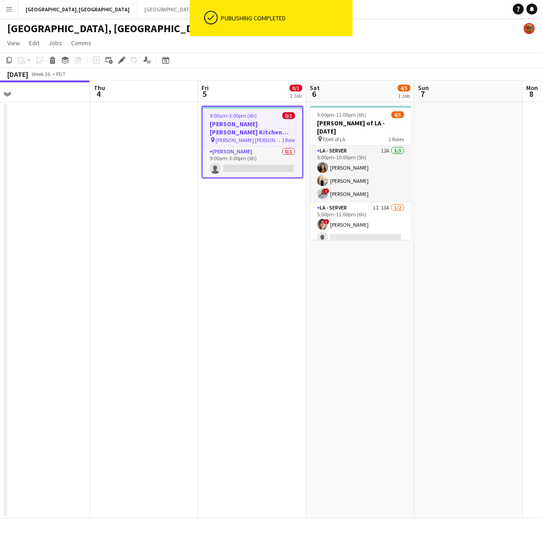
click at [258, 120] on h3 "[PERSON_NAME] [PERSON_NAME] Kitchen [DATE]" at bounding box center [253, 128] width 100 height 16
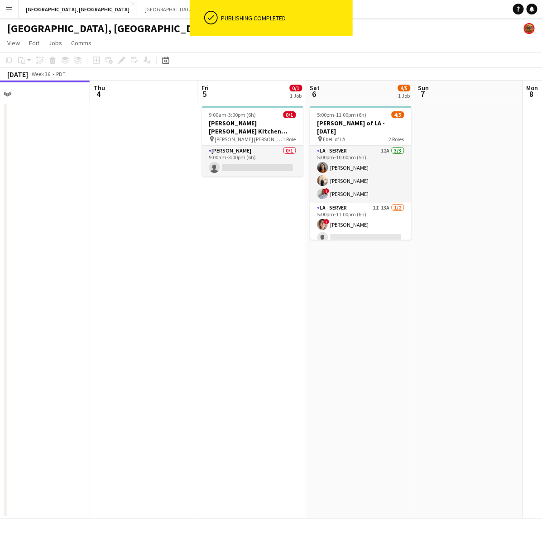
click at [261, 121] on h3 "[PERSON_NAME] [PERSON_NAME] Kitchen [DATE]" at bounding box center [252, 127] width 101 height 16
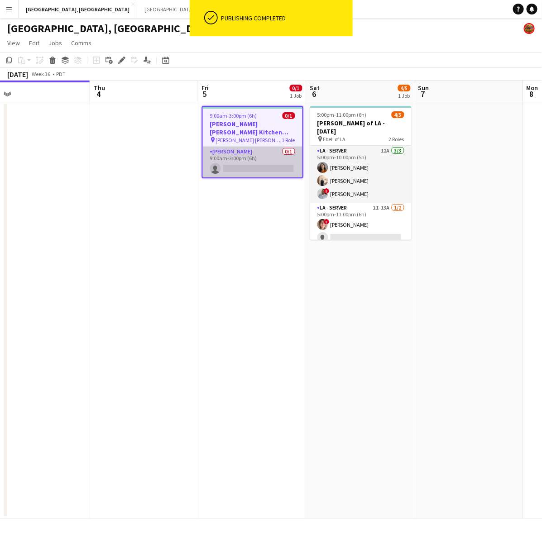
click at [258, 152] on app-card-role "LA - Cook 0/1 9:00am-3:00pm (6h) single-neutral-actions" at bounding box center [253, 162] width 100 height 31
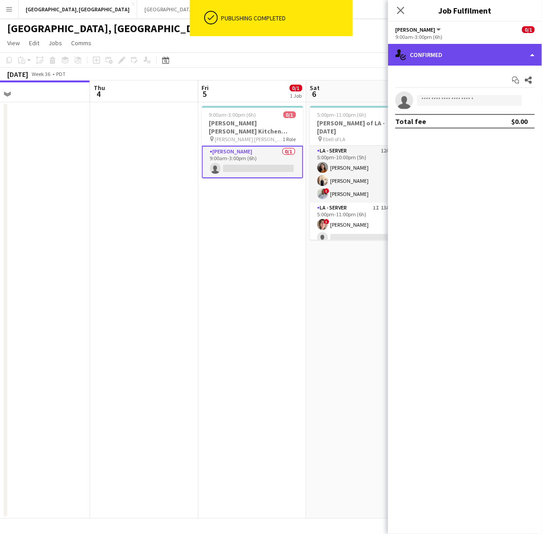
click at [449, 57] on div "single-neutral-actions-check-2 Confirmed" at bounding box center [465, 55] width 154 height 22
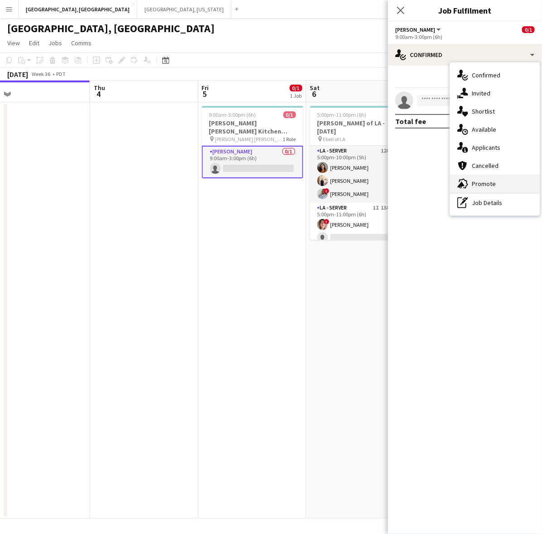
click at [477, 180] on span "Promote" at bounding box center [484, 184] width 24 height 8
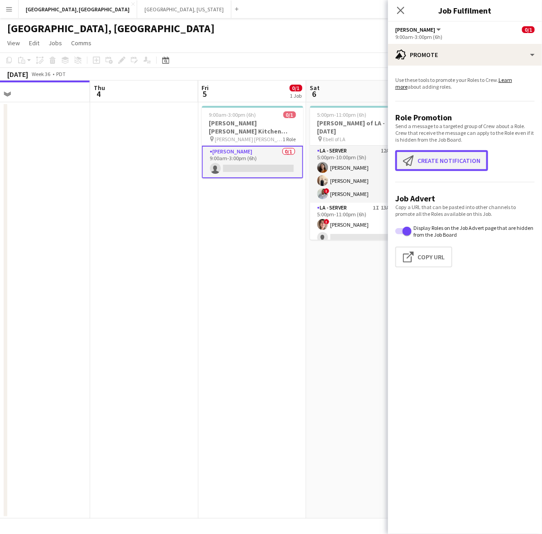
click at [416, 160] on app-icon "Create notification" at bounding box center [410, 160] width 14 height 11
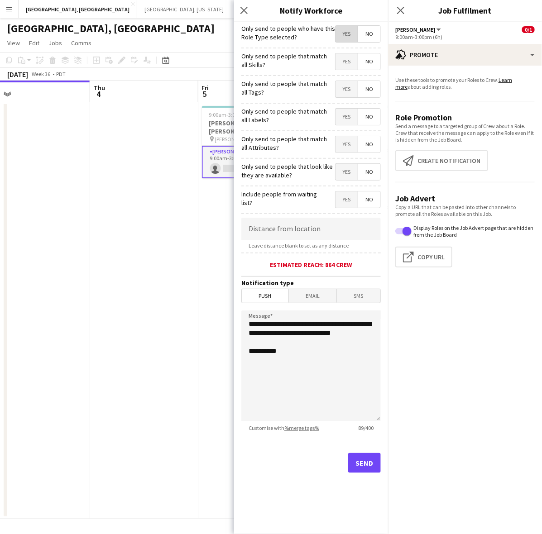
click at [346, 35] on span "Yes" at bounding box center [346, 34] width 22 height 16
click at [363, 474] on div "Send" at bounding box center [310, 466] width 139 height 63
click at [368, 463] on button "Send" at bounding box center [364, 463] width 33 height 20
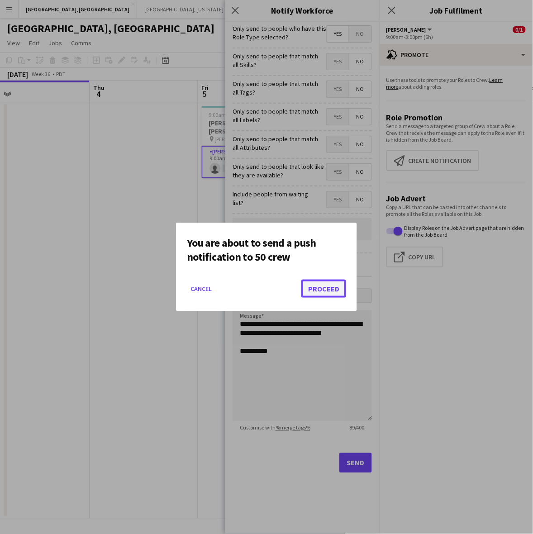
click at [323, 293] on button "Proceed" at bounding box center [324, 289] width 45 height 18
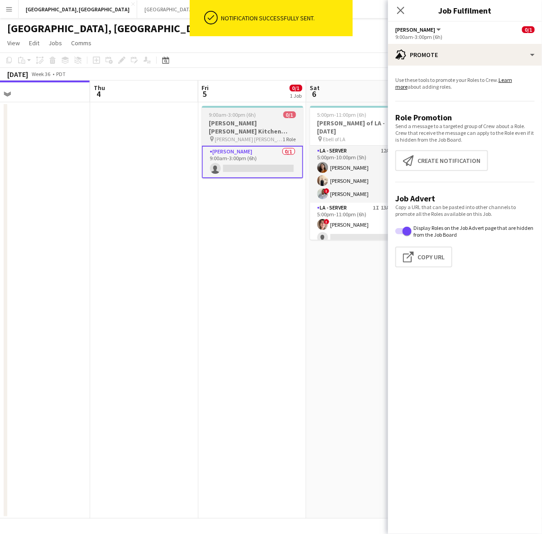
click at [255, 115] on div "9:00am-3:00pm (6h) 0/1" at bounding box center [252, 114] width 101 height 7
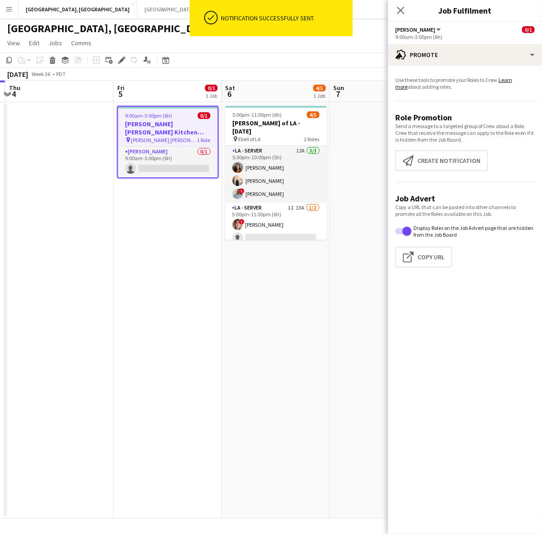
scroll to position [0, 287]
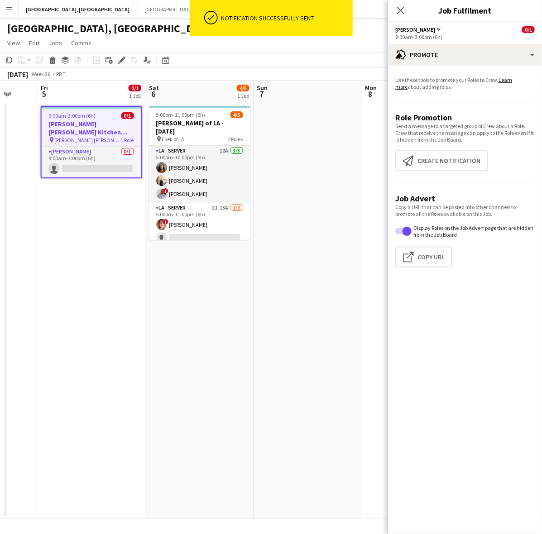
drag, startPoint x: 318, startPoint y: 308, endPoint x: 157, endPoint y: 326, distance: 162.1
click at [157, 326] on app-calendar-viewport "Tue 2 Wed 3 Thu 4 Fri 5 0/1 1 Job Sat 6 4/5 1 Job Sun 7 Mon 8 Tue 9 Wed 10 Thu …" at bounding box center [271, 300] width 542 height 438
click at [231, 296] on app-date-cell "5:00pm-11:00pm (6h) 4/5 LA - Ebell of LA - 9.6.25 pin Ebell of LA 2 Roles LA - …" at bounding box center [199, 310] width 108 height 416
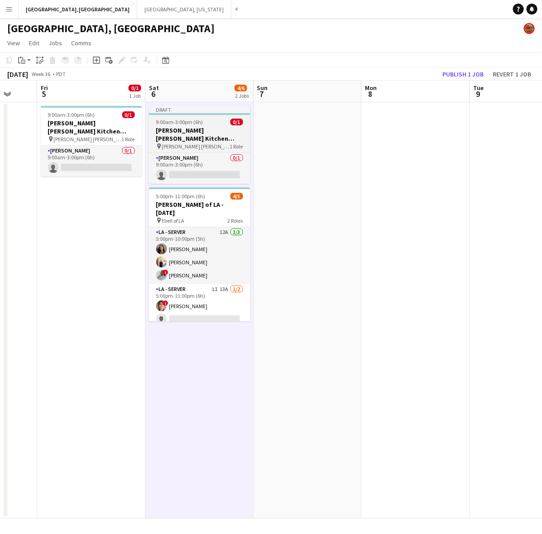
drag, startPoint x: 209, startPoint y: 124, endPoint x: 213, endPoint y: 114, distance: 11.4
click at [209, 124] on div "9:00am-3:00pm (6h) 0/1" at bounding box center [199, 122] width 101 height 7
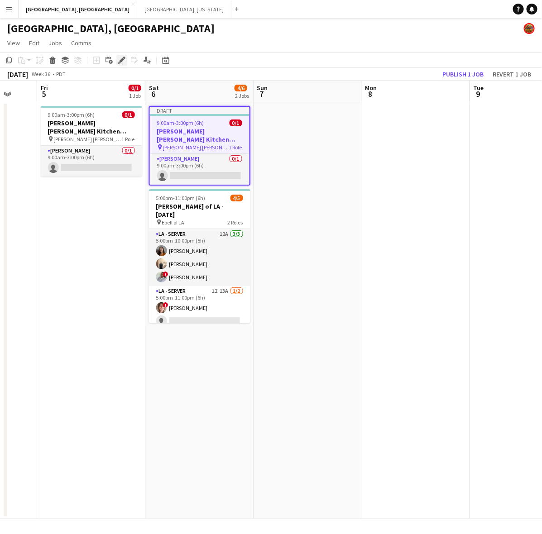
click at [121, 57] on icon "Edit" at bounding box center [121, 60] width 7 height 7
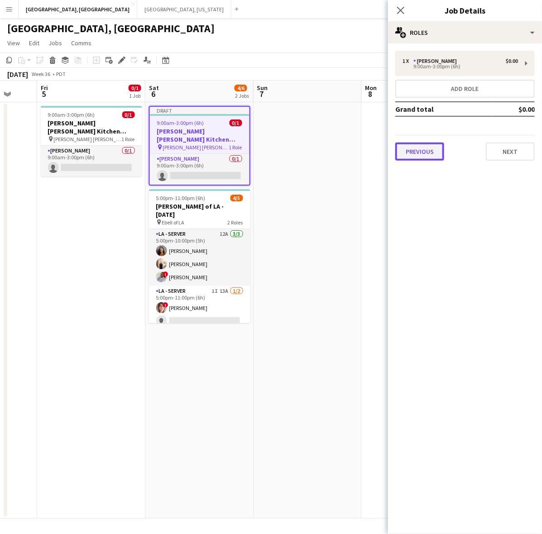
click at [436, 152] on button "Previous" at bounding box center [419, 152] width 49 height 18
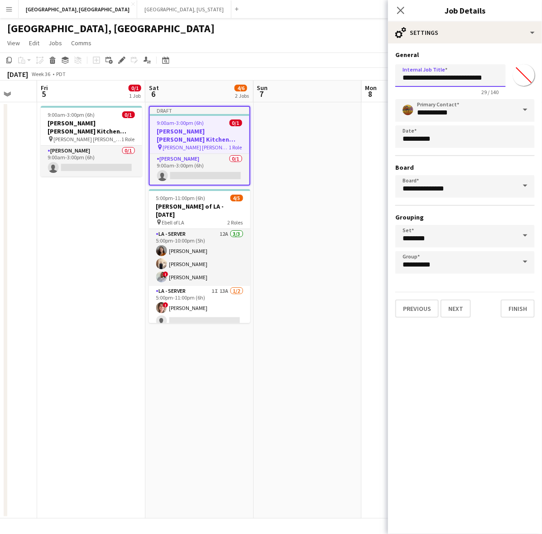
drag, startPoint x: 491, startPoint y: 78, endPoint x: 479, endPoint y: 81, distance: 12.9
click at [478, 80] on input "**********" at bounding box center [450, 75] width 110 height 23
type input "**********"
click at [455, 306] on button "Next" at bounding box center [455, 309] width 30 height 18
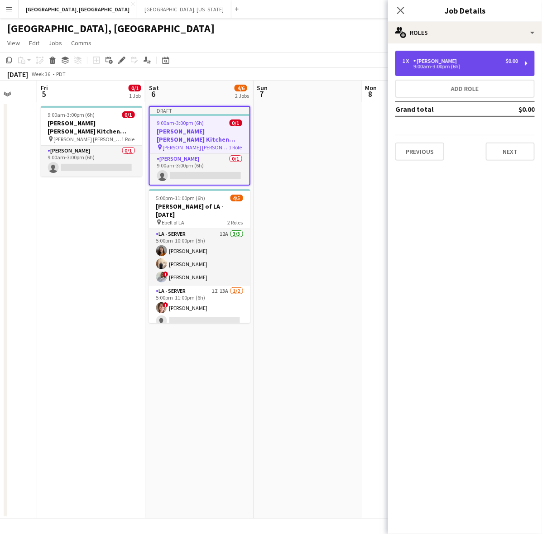
click at [440, 65] on div "9:00am-3:00pm (6h)" at bounding box center [459, 66] width 115 height 5
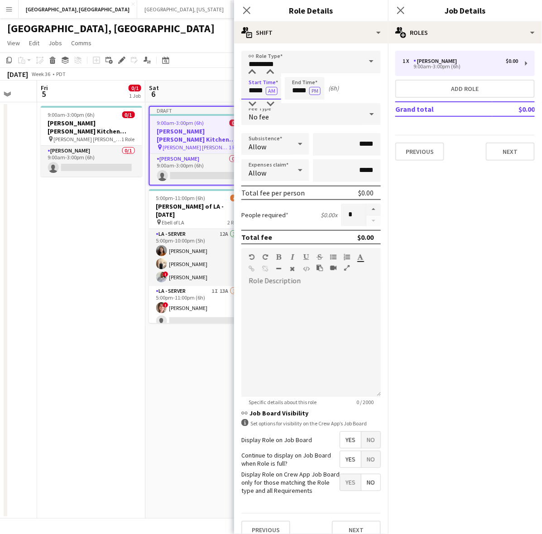
drag, startPoint x: 246, startPoint y: 89, endPoint x: 328, endPoint y: 92, distance: 82.5
click at [328, 92] on div "Start Time ***** AM End Time ***** PM (6h)" at bounding box center [310, 88] width 139 height 23
type input "*****"
click at [367, 204] on button "button" at bounding box center [373, 210] width 14 height 12
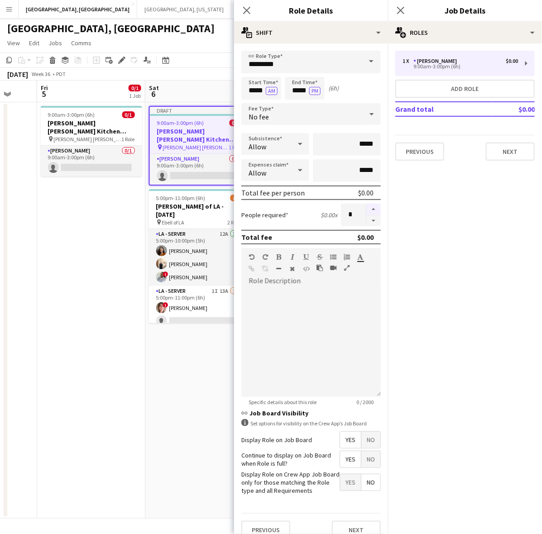
click at [366, 207] on button "button" at bounding box center [373, 210] width 14 height 12
click at [366, 218] on button "button" at bounding box center [373, 220] width 14 height 11
type input "*"
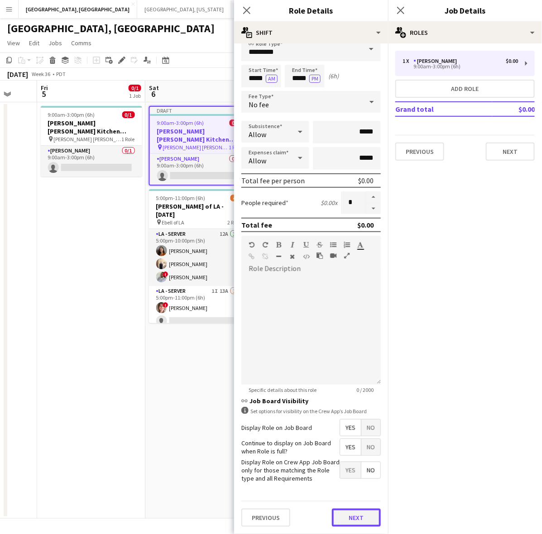
click at [347, 517] on button "Next" at bounding box center [356, 518] width 49 height 18
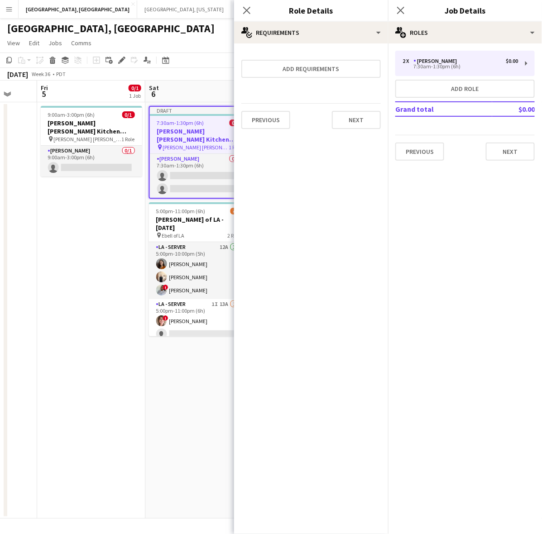
scroll to position [0, 0]
click at [248, 9] on icon at bounding box center [246, 10] width 9 height 9
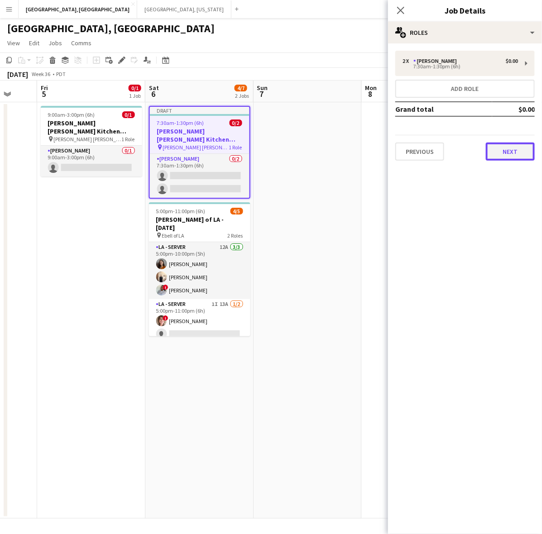
click at [507, 146] on button "Next" at bounding box center [510, 152] width 49 height 18
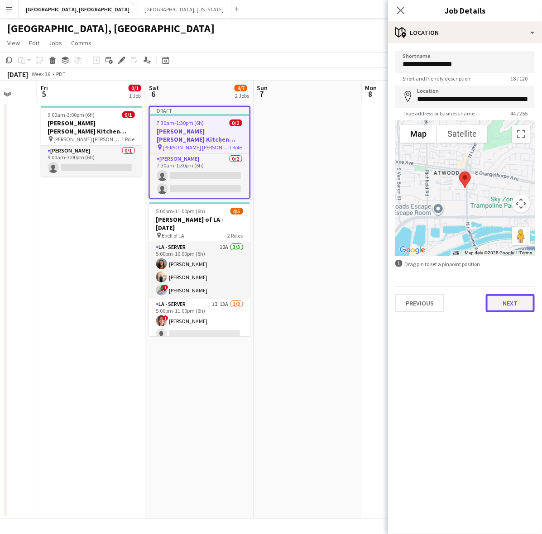
click at [506, 302] on button "Next" at bounding box center [510, 303] width 49 height 18
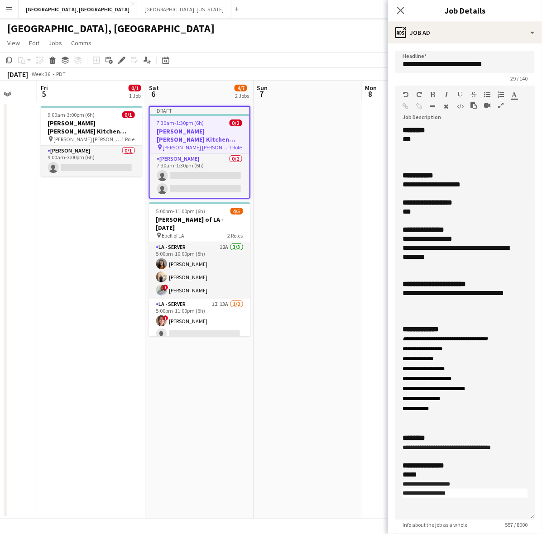
drag, startPoint x: 530, startPoint y: 178, endPoint x: 465, endPoint y: 481, distance: 310.2
click at [467, 534] on html "Menu Boards Boards Boards All jobs Status Workforce Workforce My Workforce Recr…" at bounding box center [271, 267] width 542 height 534
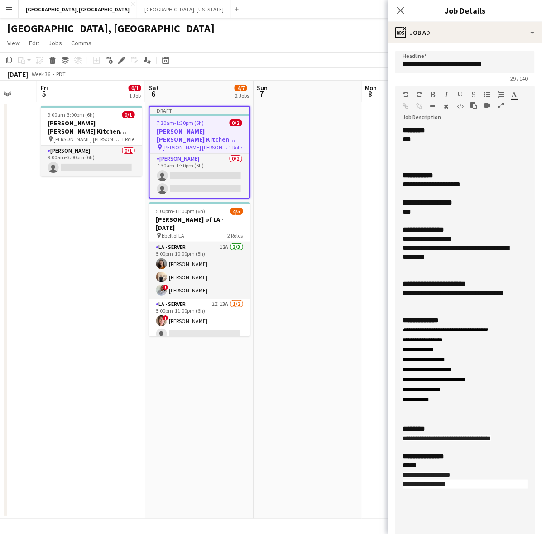
click at [472, 184] on div "**********" at bounding box center [460, 184] width 116 height 9
click at [404, 293] on div "**********" at bounding box center [460, 293] width 116 height 9
click at [447, 295] on div "**********" at bounding box center [460, 293] width 116 height 9
click at [474, 292] on div "**********" at bounding box center [460, 293] width 116 height 9
click at [436, 295] on div "**********" at bounding box center [460, 293] width 116 height 9
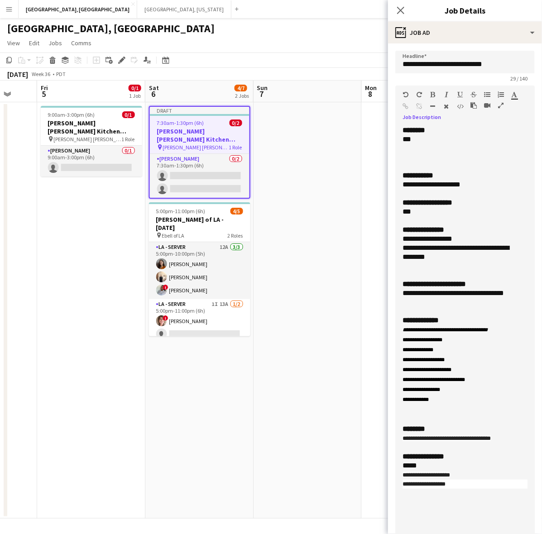
click at [438, 297] on div "**********" at bounding box center [460, 293] width 116 height 9
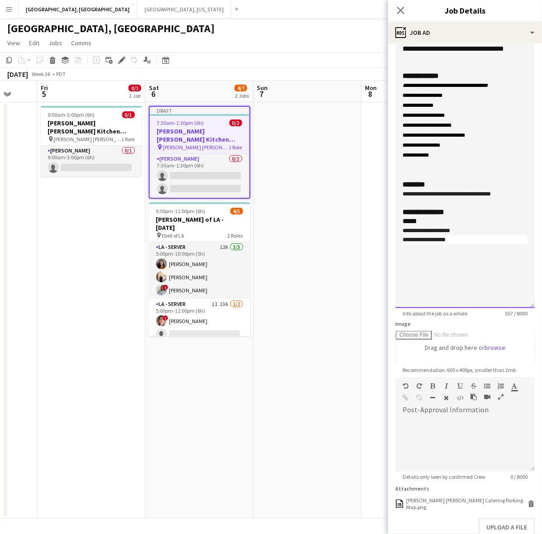
scroll to position [283, 0]
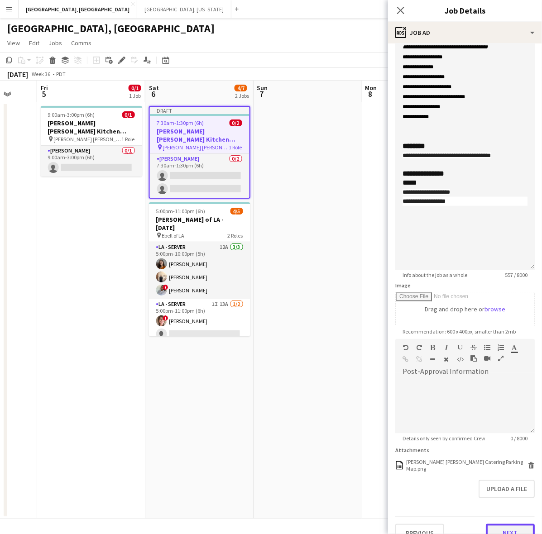
click at [510, 524] on button "Next" at bounding box center [510, 533] width 49 height 18
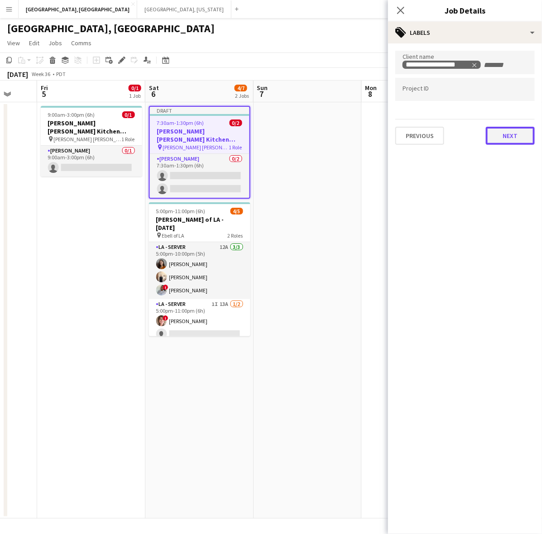
click at [487, 141] on button "Next" at bounding box center [510, 136] width 49 height 18
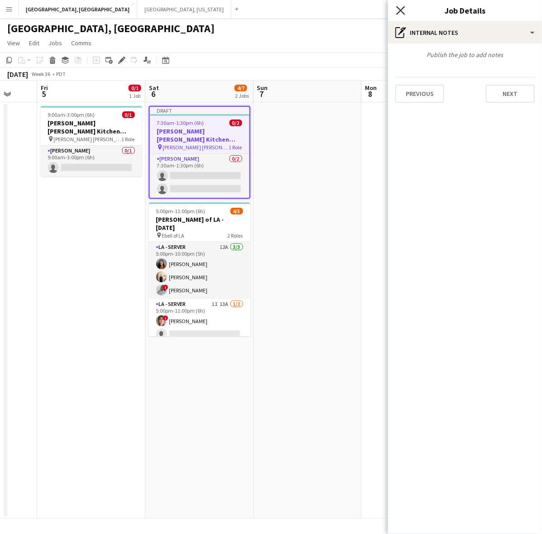
click at [396, 8] on icon "Close pop-in" at bounding box center [400, 10] width 9 height 9
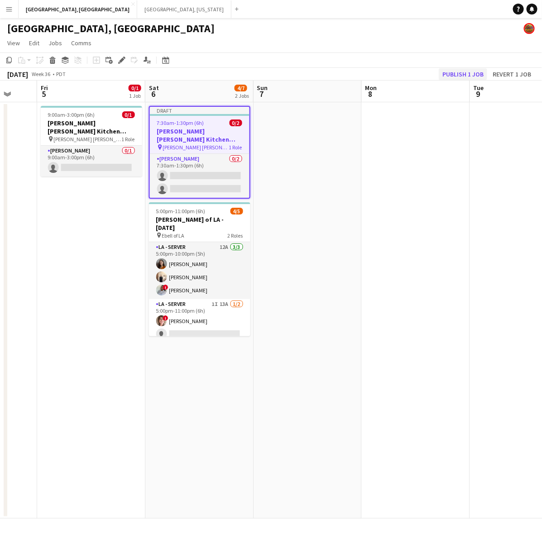
click at [453, 80] on div "September 2025 Week 36 • PDT Publish 1 job Revert 1 job" at bounding box center [271, 74] width 542 height 13
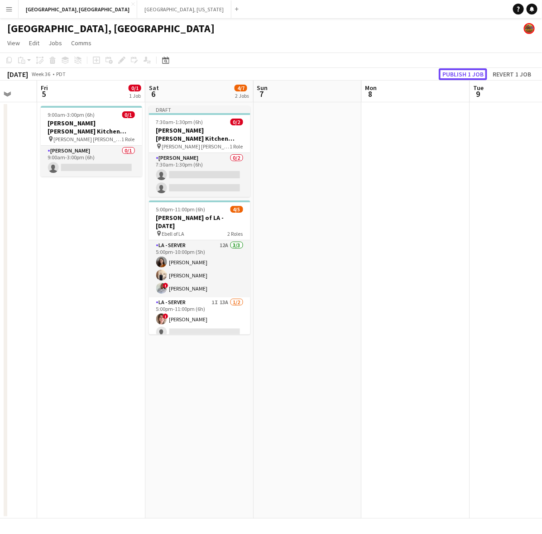
drag, startPoint x: 456, startPoint y: 72, endPoint x: 449, endPoint y: 78, distance: 10.0
click at [456, 71] on button "Publish 1 job" at bounding box center [463, 74] width 48 height 12
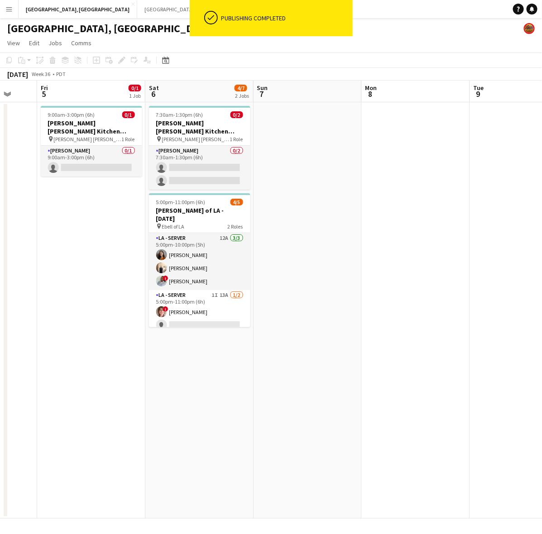
drag, startPoint x: 203, startPoint y: 160, endPoint x: 257, endPoint y: 137, distance: 58.4
click at [204, 160] on app-card-role "LA - Cook 0/2 7:30am-1:30pm (6h) single-neutral-actions single-neutral-actions" at bounding box center [199, 168] width 101 height 44
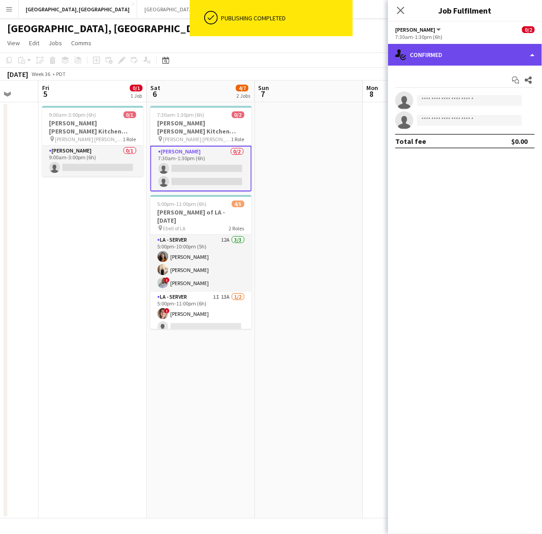
click at [444, 54] on div "single-neutral-actions-check-2 Confirmed" at bounding box center [465, 55] width 154 height 22
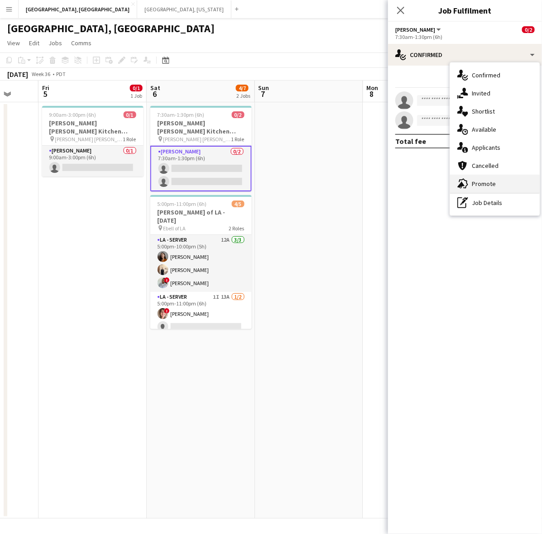
click at [503, 182] on div "advertising-megaphone Promote" at bounding box center [495, 184] width 90 height 18
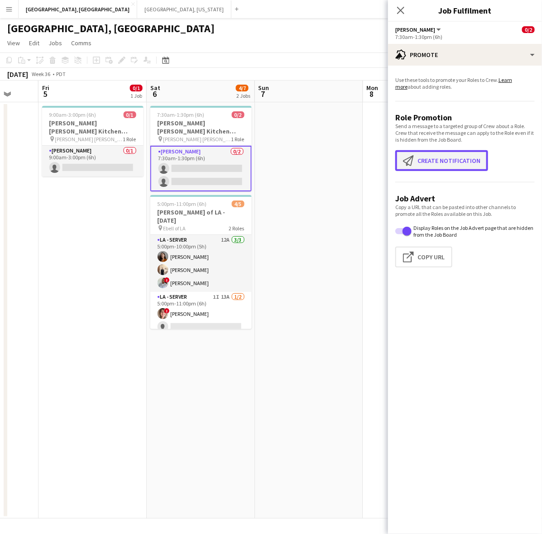
click at [476, 163] on button "Create notification Create notification" at bounding box center [441, 160] width 93 height 21
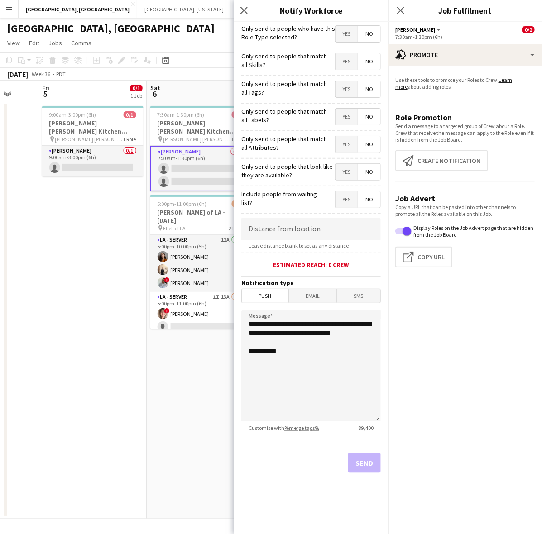
click at [347, 28] on span "Yes" at bounding box center [346, 34] width 22 height 16
click at [363, 463] on button "Send" at bounding box center [364, 463] width 33 height 20
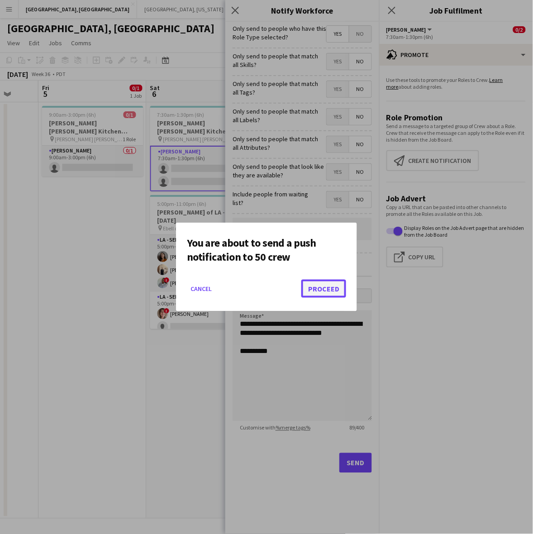
click at [320, 287] on button "Proceed" at bounding box center [324, 289] width 45 height 18
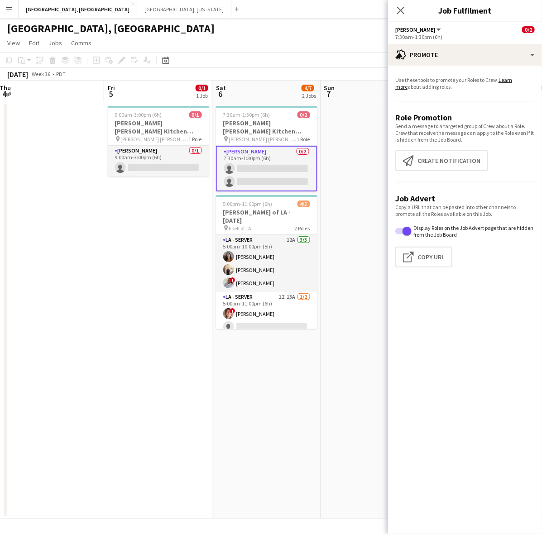
scroll to position [0, 220]
drag, startPoint x: 110, startPoint y: 363, endPoint x: 177, endPoint y: 349, distance: 68.3
click at [177, 349] on app-calendar-viewport "Tue 2 Wed 3 Thu 4 Fri 5 0/1 1 Job Sat 6 4/7 2 Jobs Sun 7 Mon 8 Tue 9 Wed 10 Thu…" at bounding box center [271, 300] width 542 height 438
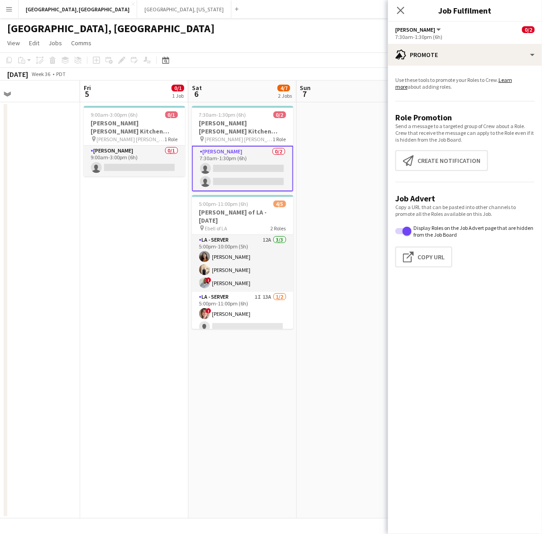
drag, startPoint x: 105, startPoint y: 311, endPoint x: 196, endPoint y: 309, distance: 91.0
click at [191, 311] on app-calendar-viewport "Tue 2 Wed 3 Thu 4 Fri 5 0/1 1 Job Sat 6 4/7 2 Jobs Sun 7 Mon 8 Tue 9 Wed 10 Thu…" at bounding box center [271, 300] width 542 height 438
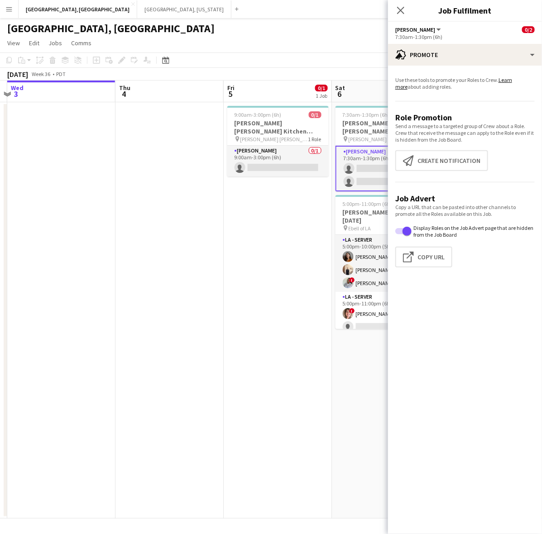
drag, startPoint x: 96, startPoint y: 315, endPoint x: 301, endPoint y: 252, distance: 214.2
click at [390, 241] on body "Menu Boards Boards Boards All jobs Status Workforce Workforce My Workforce Recr…" at bounding box center [271, 267] width 542 height 534
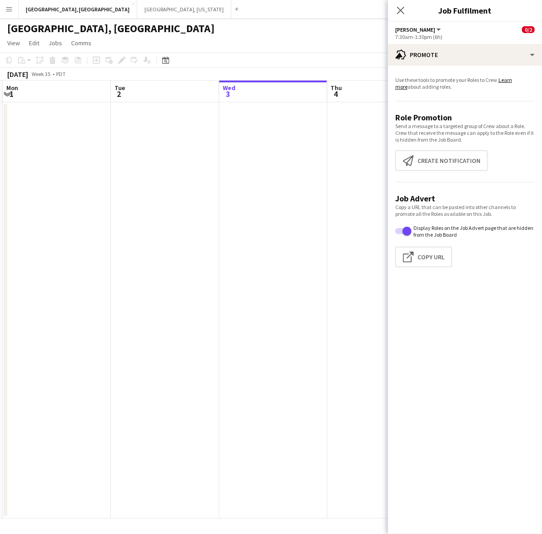
drag, startPoint x: 111, startPoint y: 268, endPoint x: 257, endPoint y: 222, distance: 152.8
click at [343, 207] on app-calendar-viewport "Sat 30 8/8 2 Jobs Sun 31 Mon 1 Tue 2 Wed 3 Thu 4 Fri 5 0/1 1 Job Sat 6 4/7 2 Jo…" at bounding box center [271, 300] width 542 height 438
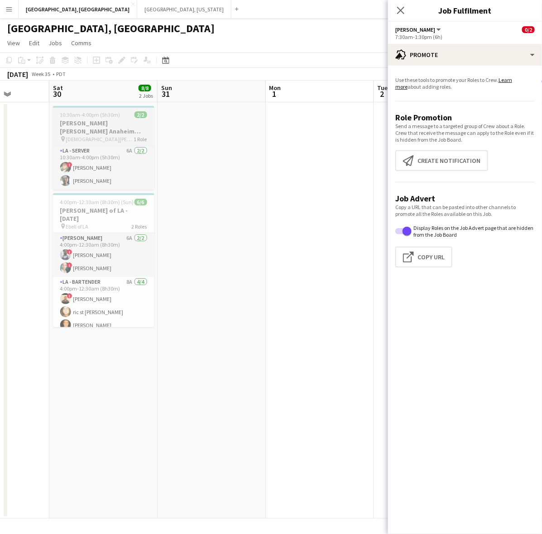
click at [114, 119] on h3 "OC - Sally Ann Anaheim 8.30.25" at bounding box center [103, 127] width 101 height 16
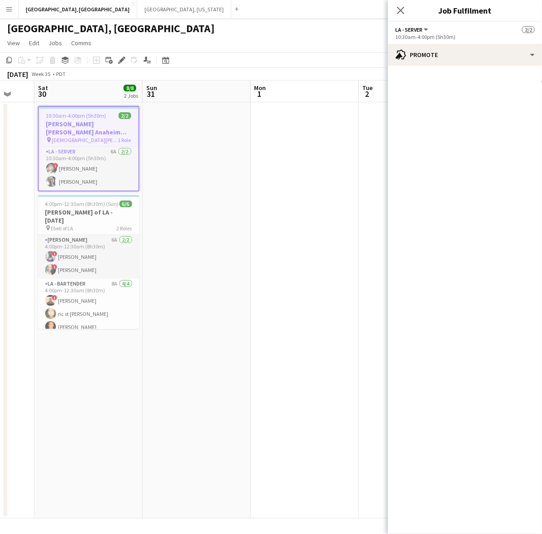
drag, startPoint x: 270, startPoint y: 201, endPoint x: -19, endPoint y: 297, distance: 304.2
click at [0, 297] on html "Menu Boards Boards Boards All jobs Status Workforce Workforce My Workforce Recr…" at bounding box center [271, 267] width 542 height 534
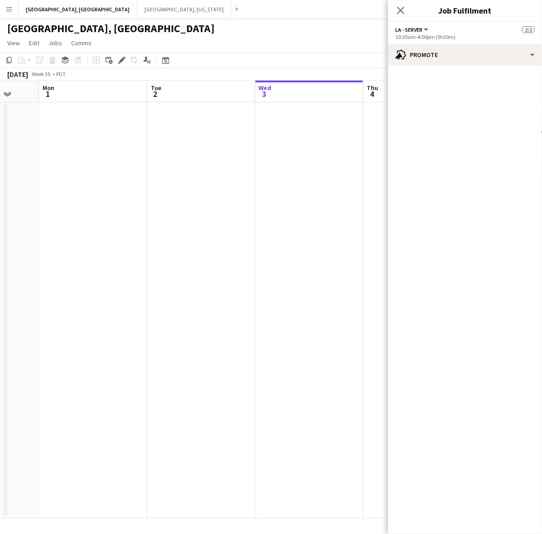
drag, startPoint x: 314, startPoint y: 223, endPoint x: 43, endPoint y: 299, distance: 281.3
click at [42, 299] on app-calendar-viewport "Fri 29 Sat 30 8/8 2 Jobs Sun 31 Mon 1 Tue 2 Wed 3 Thu 4 Fri 5 0/1 1 Job Sat 6 4…" at bounding box center [271, 300] width 542 height 438
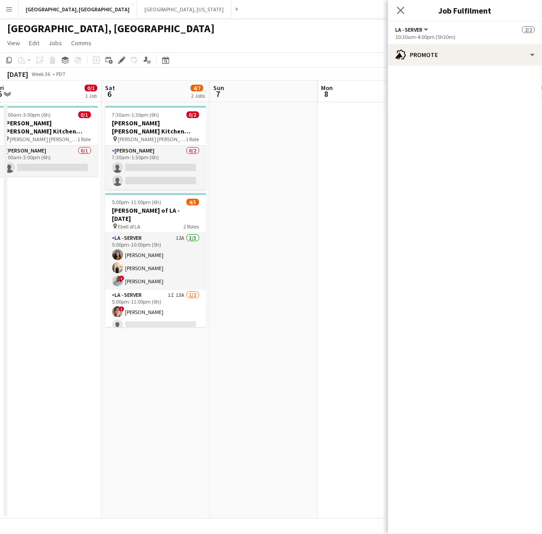
scroll to position [0, 279]
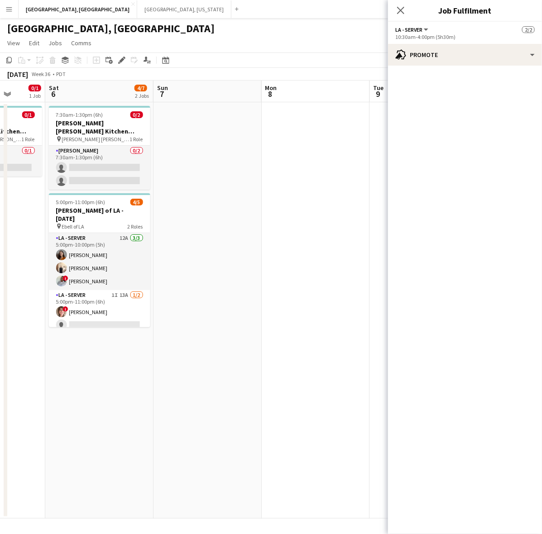
drag, startPoint x: 205, startPoint y: 257, endPoint x: 55, endPoint y: 299, distance: 156.0
click at [55, 299] on app-calendar-viewport "Wed 3 Thu 4 Fri 5 0/1 1 Job Sat 6 4/7 2 Jobs Sun 7 Mon 8 Tue 9 Wed 10 Thu 11 Fr…" at bounding box center [271, 300] width 542 height 438
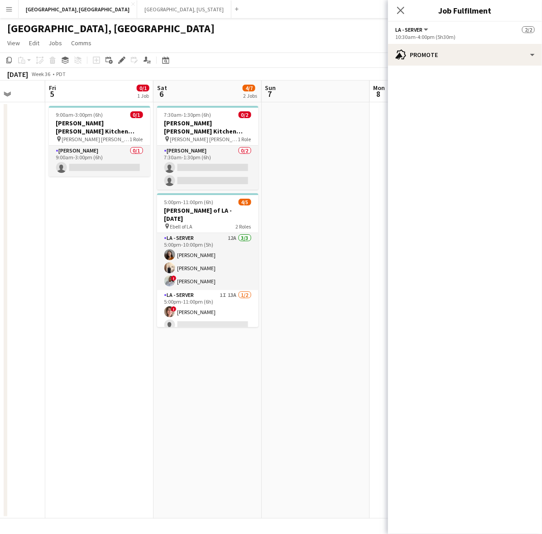
click at [206, 345] on app-date-cell "7:30am-1:30pm (6h) 0/2 OC - Sally Ann Kitchen 9.6.25 pin Sally Ann Catering 1 R…" at bounding box center [207, 310] width 108 height 416
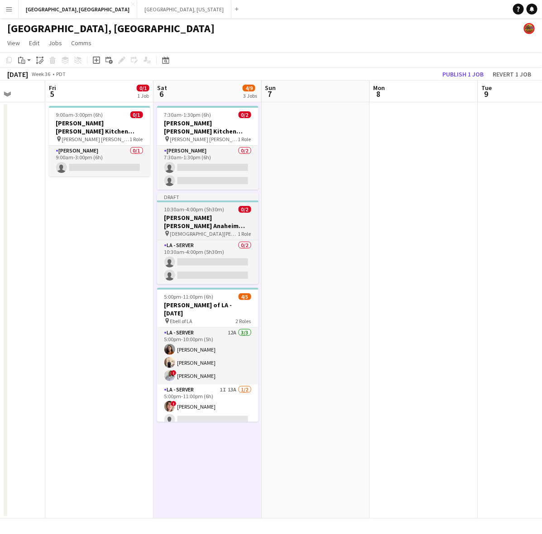
click at [205, 214] on h3 "OC - Sally Ann Anaheim 8.30.25" at bounding box center [207, 222] width 101 height 16
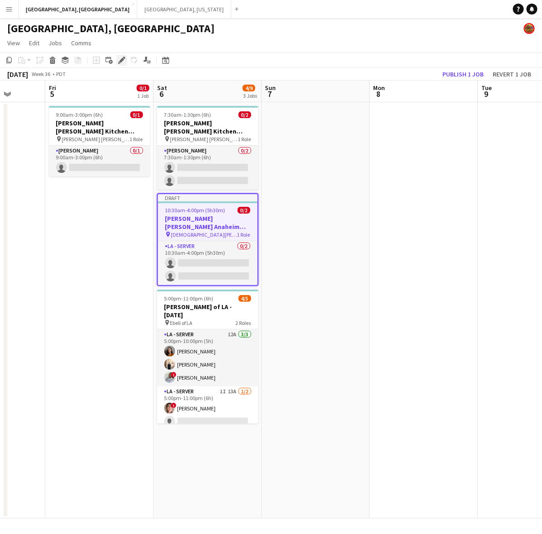
click at [117, 62] on div "Edit" at bounding box center [121, 60] width 11 height 11
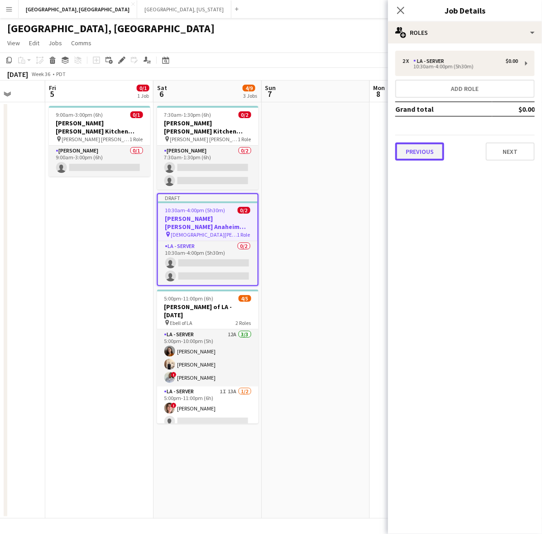
click at [438, 144] on button "Previous" at bounding box center [419, 152] width 49 height 18
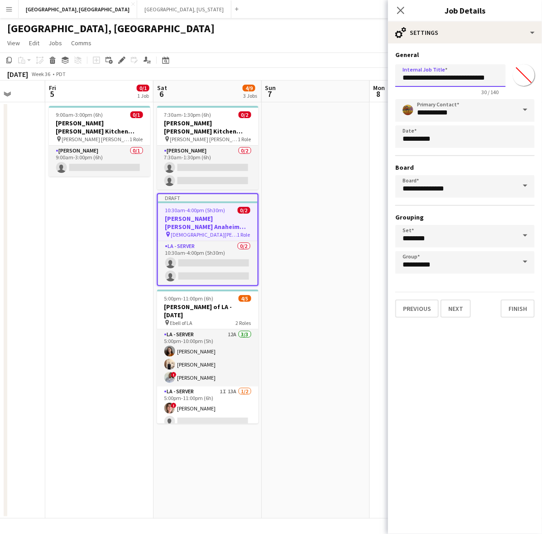
drag, startPoint x: 498, startPoint y: 79, endPoint x: 474, endPoint y: 79, distance: 24.0
click at [474, 79] on input "**********" at bounding box center [450, 75] width 110 height 23
type input "**********"
click at [452, 300] on button "Next" at bounding box center [455, 309] width 30 height 18
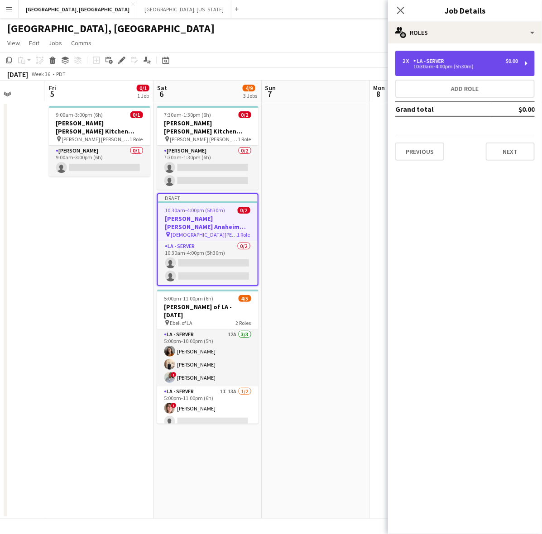
click at [435, 55] on div "2 x LA - Server $0.00 10:30am-4:00pm (5h30m)" at bounding box center [464, 63] width 139 height 25
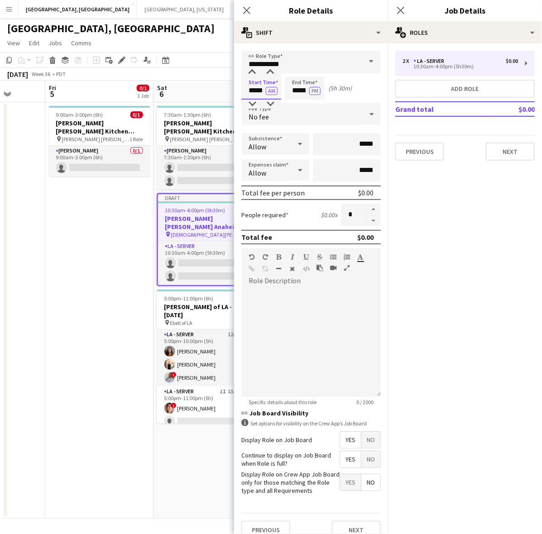
drag, startPoint x: 248, startPoint y: 86, endPoint x: 306, endPoint y: 90, distance: 58.9
click at [306, 90] on div "Start Time ***** AM End Time ***** PM (5h 30m)" at bounding box center [310, 88] width 139 height 23
type input "*****"
click at [266, 87] on button "AM" at bounding box center [272, 91] width 12 height 8
type input "*****"
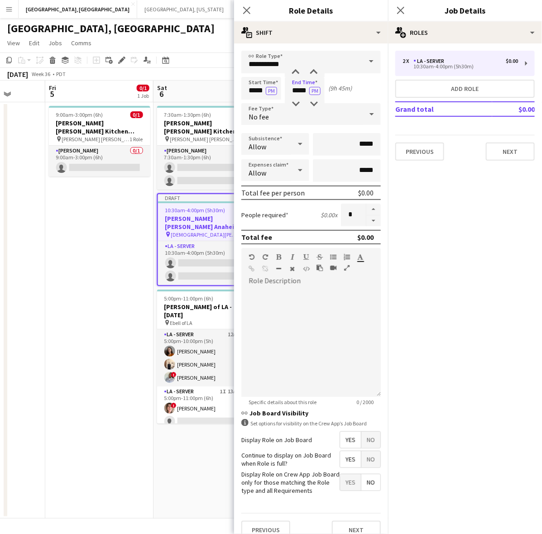
click at [324, 120] on div "No fee" at bounding box center [301, 114] width 121 height 22
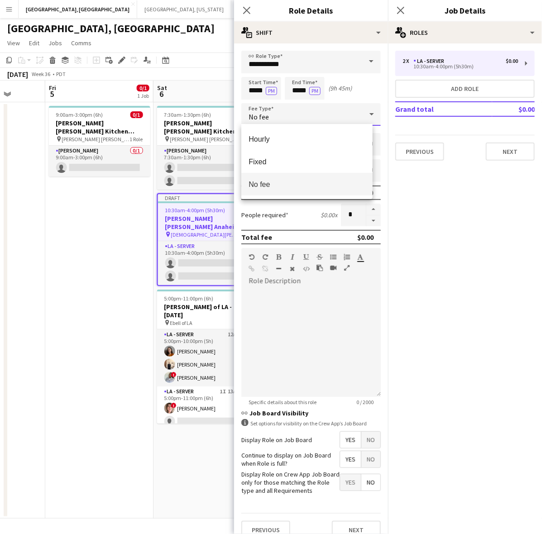
click at [345, 11] on div at bounding box center [271, 267] width 542 height 534
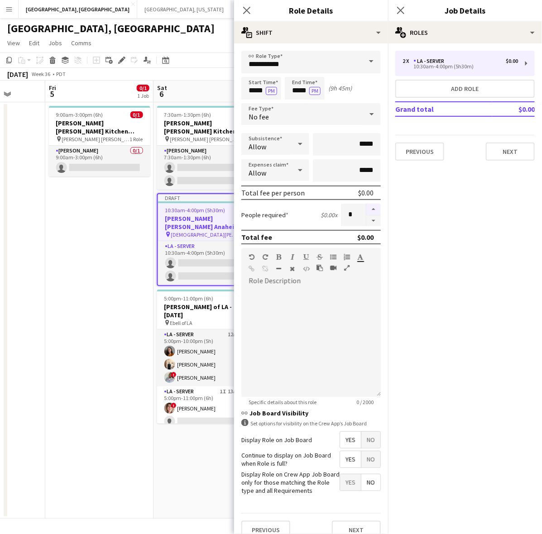
click at [366, 210] on button "button" at bounding box center [373, 210] width 14 height 12
click at [366, 209] on button "button" at bounding box center [373, 210] width 14 height 12
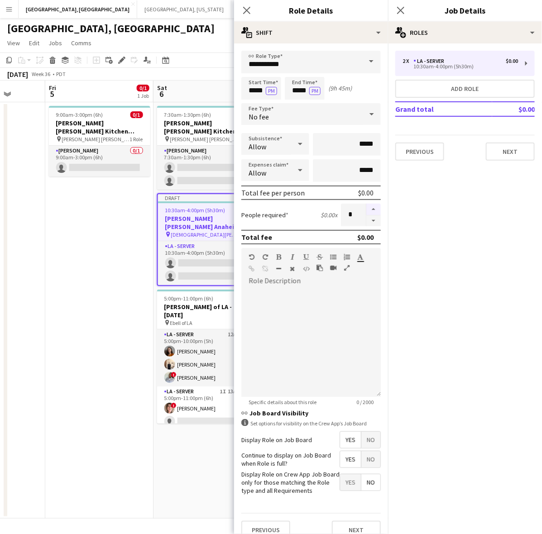
click at [366, 209] on button "button" at bounding box center [373, 210] width 14 height 12
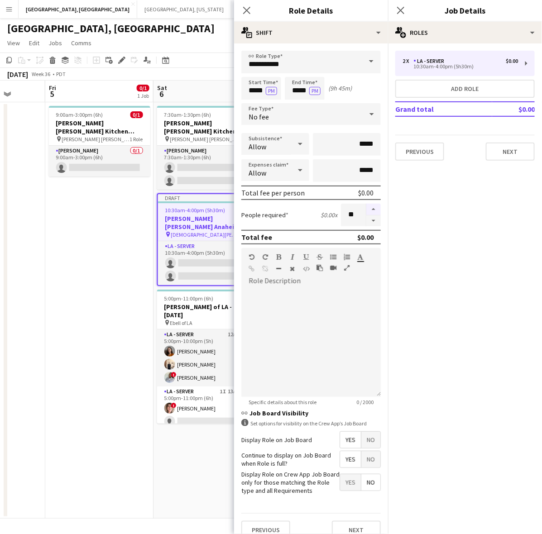
type input "**"
click at [340, 453] on span "Yes" at bounding box center [350, 459] width 21 height 16
click at [340, 438] on span "Yes" at bounding box center [350, 440] width 21 height 16
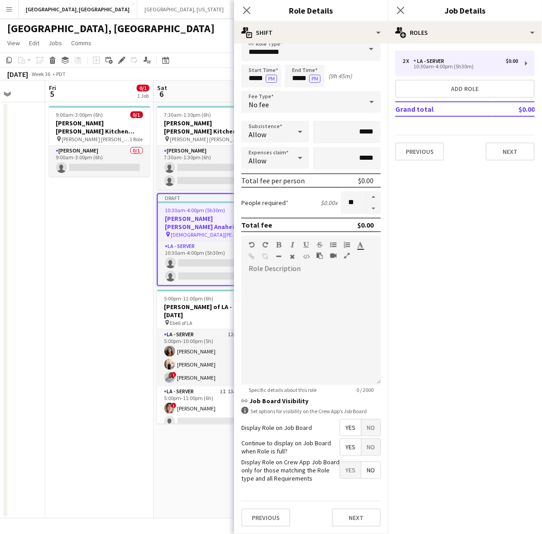
scroll to position [19, 0]
click at [352, 517] on button "Next" at bounding box center [356, 518] width 49 height 18
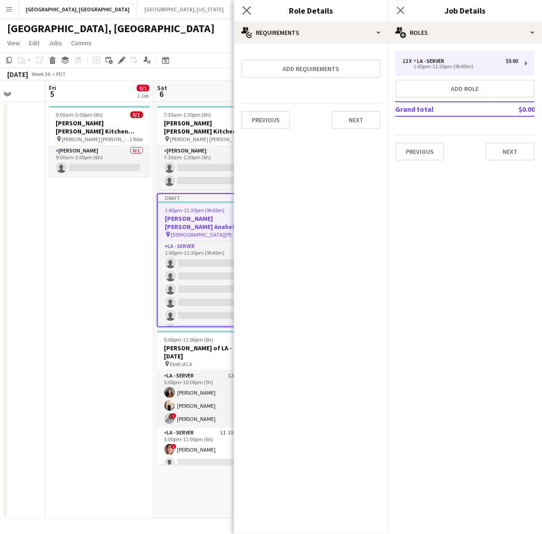
click at [251, 10] on icon "Close pop-in" at bounding box center [246, 10] width 9 height 9
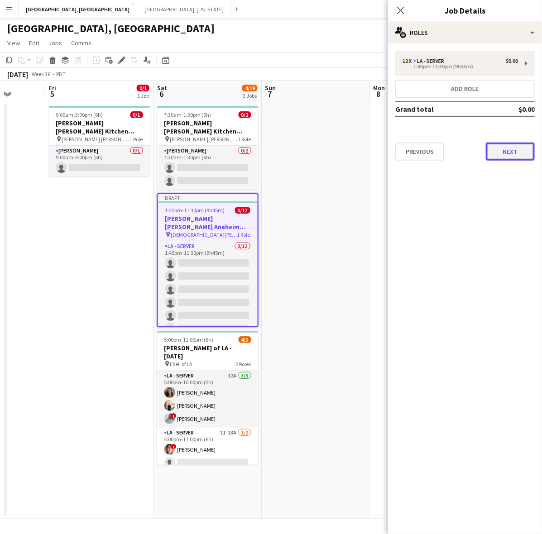
click at [526, 155] on button "Next" at bounding box center [510, 152] width 49 height 18
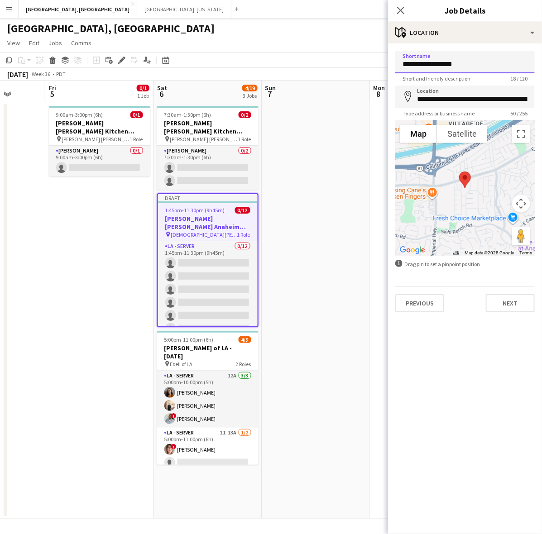
drag, startPoint x: 409, startPoint y: 62, endPoint x: 377, endPoint y: 58, distance: 32.0
click at [383, 62] on body "Menu Boards Boards Boards All jobs Status Workforce Workforce My Workforce Recr…" at bounding box center [271, 267] width 542 height 534
paste input
type input "**********"
click at [480, 96] on input "**********" at bounding box center [464, 97] width 139 height 23
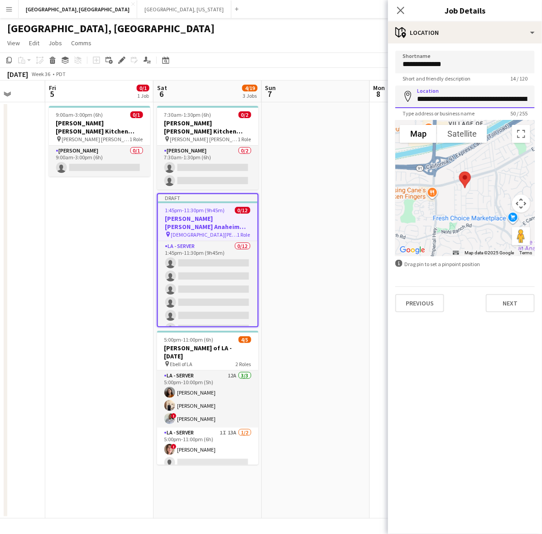
click at [480, 96] on input "**********" at bounding box center [464, 97] width 139 height 23
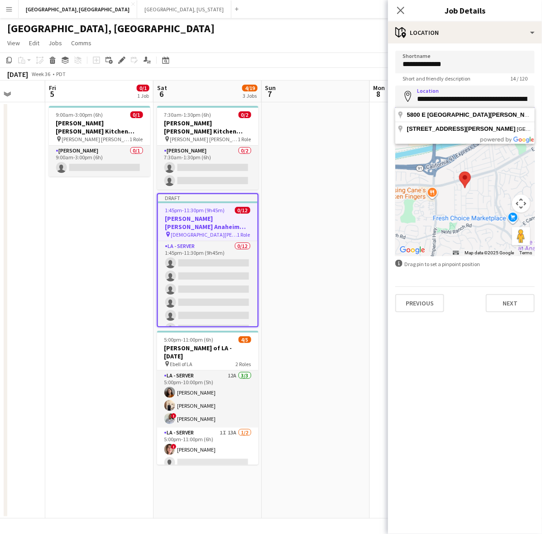
click at [480, 96] on input "**********" at bounding box center [464, 97] width 139 height 23
paste input
type input "**********"
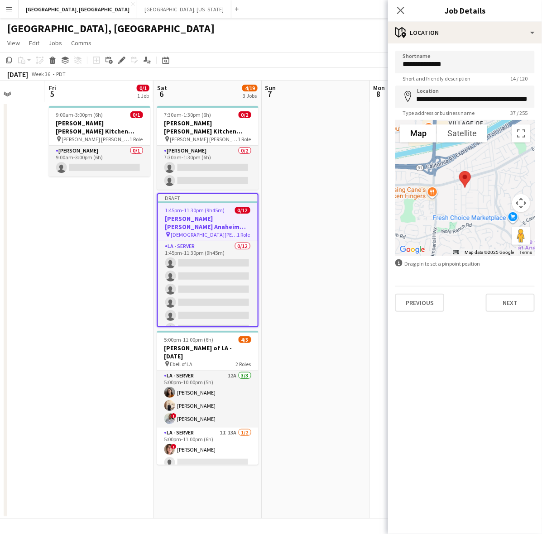
scroll to position [0, 0]
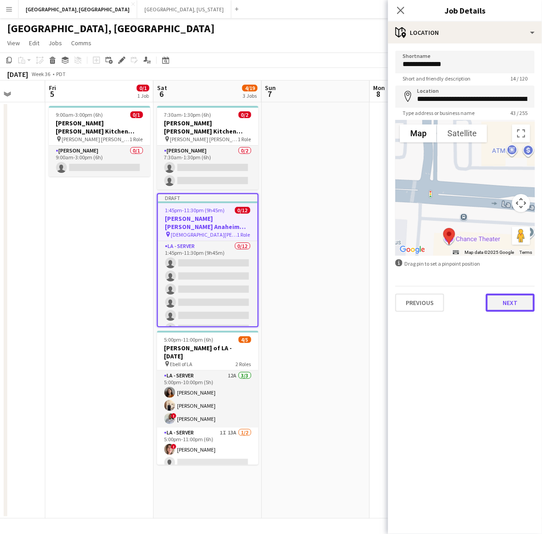
click at [503, 300] on button "Next" at bounding box center [510, 303] width 49 height 18
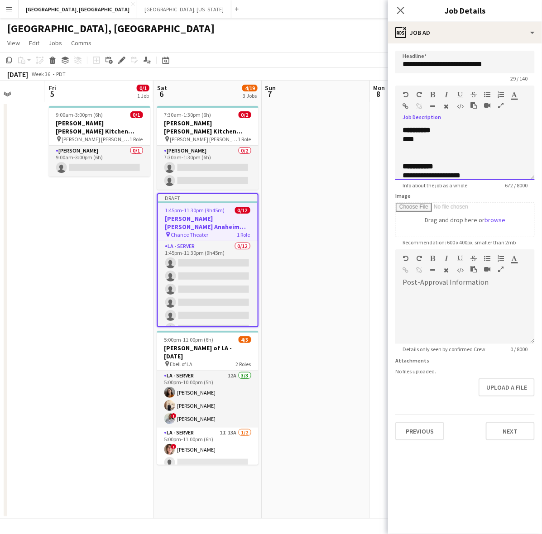
drag, startPoint x: 420, startPoint y: 139, endPoint x: 393, endPoint y: 139, distance: 27.2
click at [393, 139] on form "**********" at bounding box center [465, 246] width 154 height 390
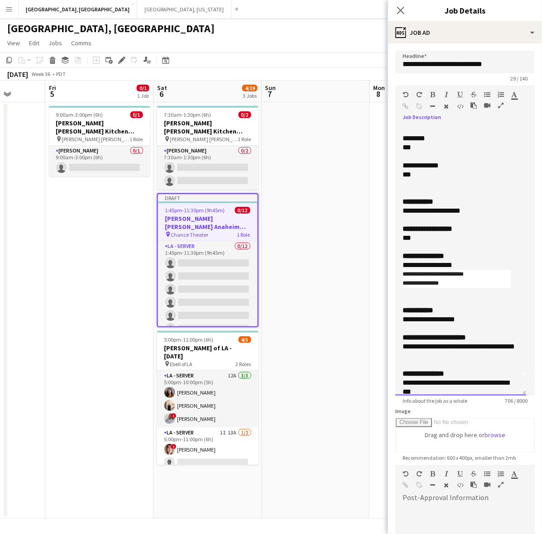
drag, startPoint x: 529, startPoint y: 176, endPoint x: 469, endPoint y: 392, distance: 224.2
click at [469, 392] on div "**********" at bounding box center [460, 261] width 131 height 270
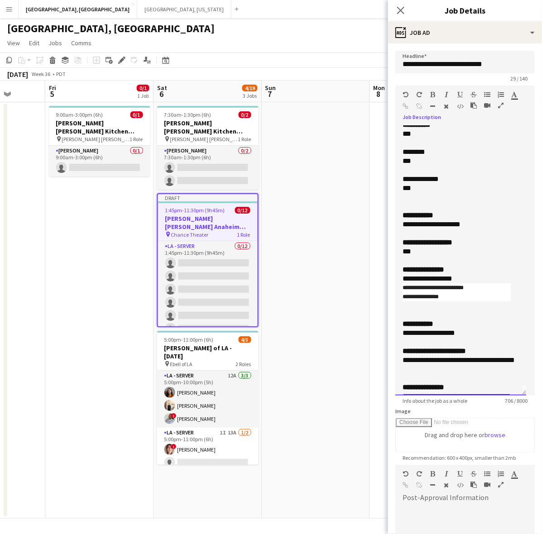
scroll to position [0, 0]
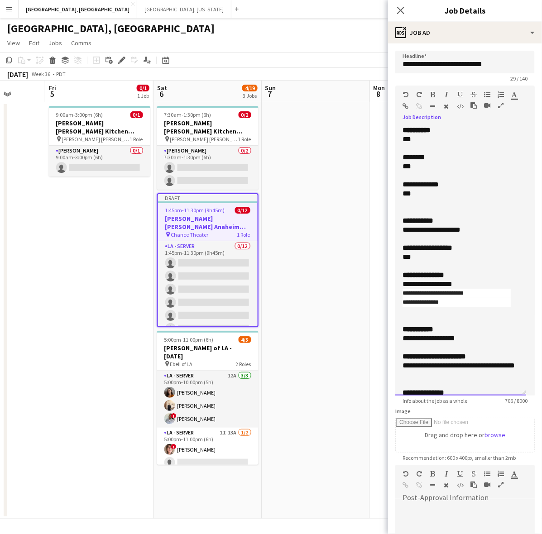
drag, startPoint x: 438, startPoint y: 158, endPoint x: 398, endPoint y: 160, distance: 39.9
click at [398, 160] on div "**********" at bounding box center [460, 261] width 131 height 270
drag, startPoint x: 459, startPoint y: 186, endPoint x: 393, endPoint y: 182, distance: 66.2
click at [393, 182] on form "**********" at bounding box center [465, 353] width 154 height 605
click at [472, 229] on div "**********" at bounding box center [456, 229] width 108 height 9
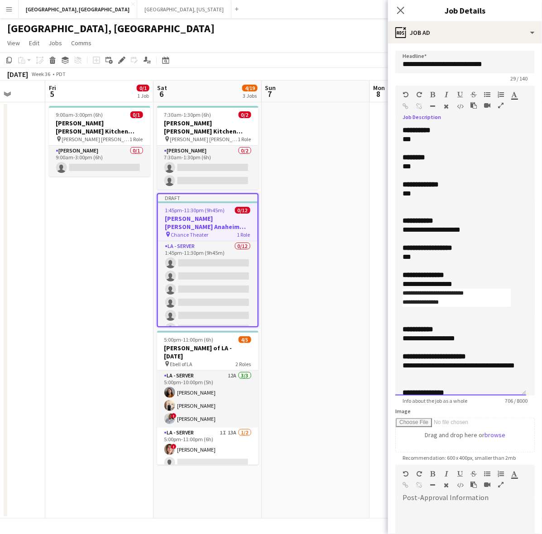
drag, startPoint x: 474, startPoint y: 231, endPoint x: 432, endPoint y: 230, distance: 41.7
click at [432, 230] on div "**********" at bounding box center [456, 229] width 108 height 9
drag, startPoint x: 470, startPoint y: 299, endPoint x: 399, endPoint y: 285, distance: 71.9
click at [399, 285] on div "**********" at bounding box center [460, 261] width 131 height 270
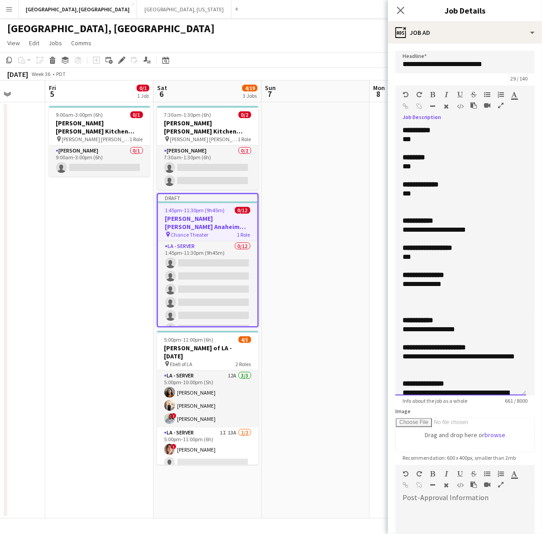
click at [418, 292] on div at bounding box center [460, 293] width 116 height 9
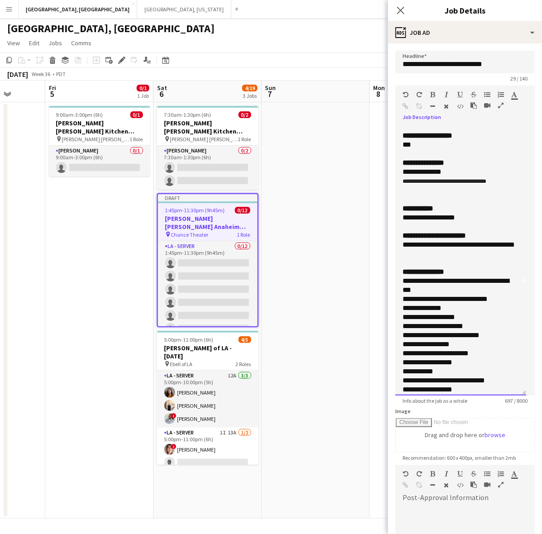
scroll to position [113, 0]
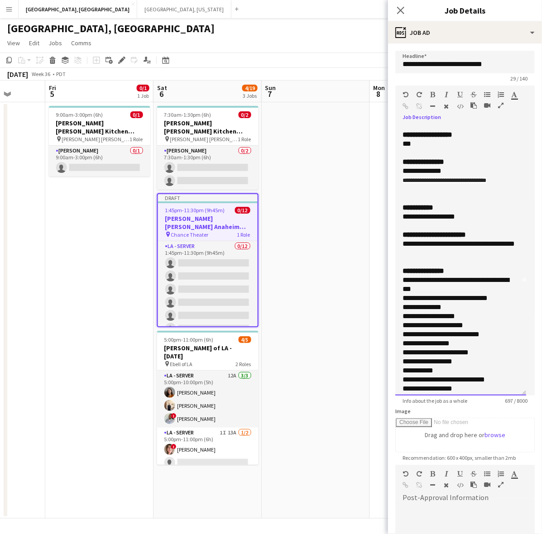
click at [465, 221] on div "**********" at bounding box center [456, 216] width 108 height 9
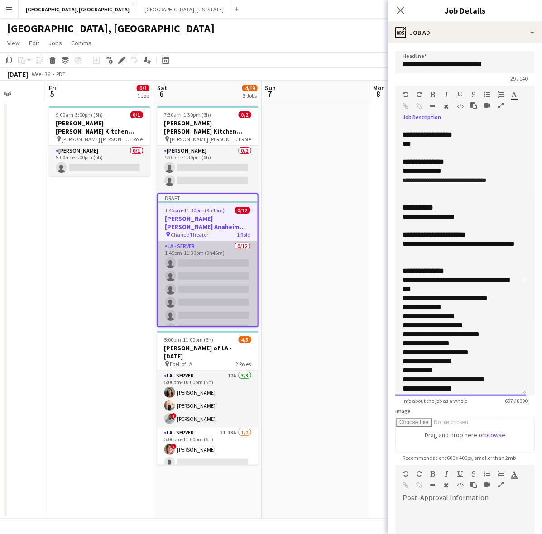
scroll to position [81, 0]
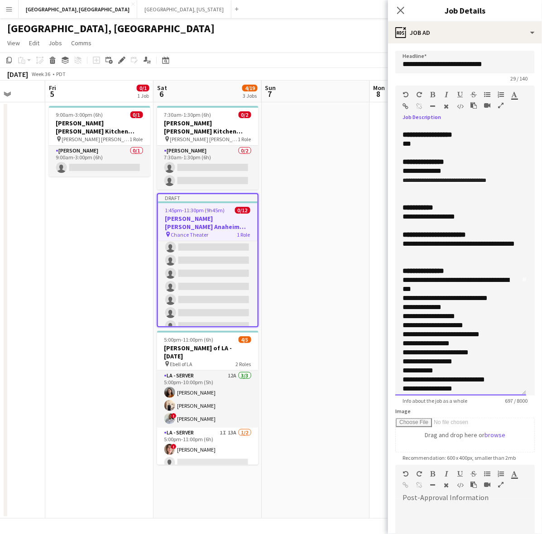
drag, startPoint x: 465, startPoint y: 228, endPoint x: 393, endPoint y: 230, distance: 72.5
click at [393, 230] on form "**********" at bounding box center [465, 353] width 154 height 605
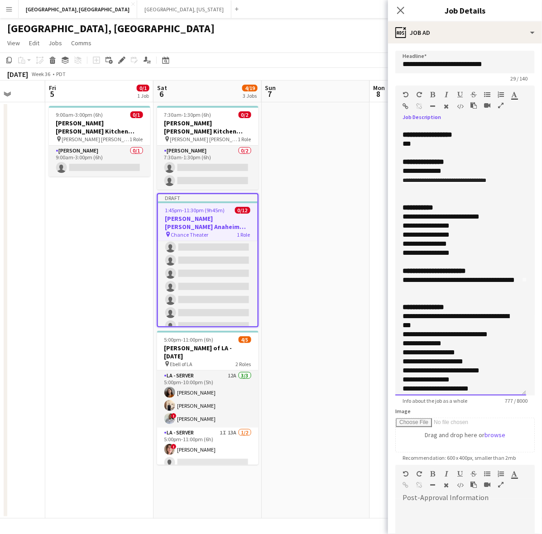
drag, startPoint x: 434, startPoint y: 302, endPoint x: 397, endPoint y: 295, distance: 37.4
click at [397, 295] on div "**********" at bounding box center [460, 261] width 131 height 270
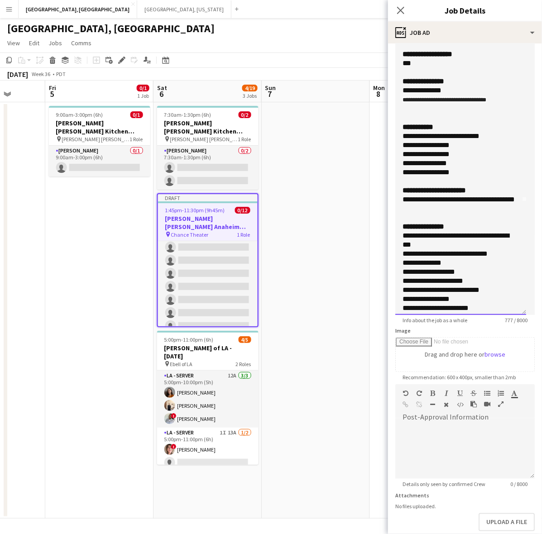
scroll to position [128, 0]
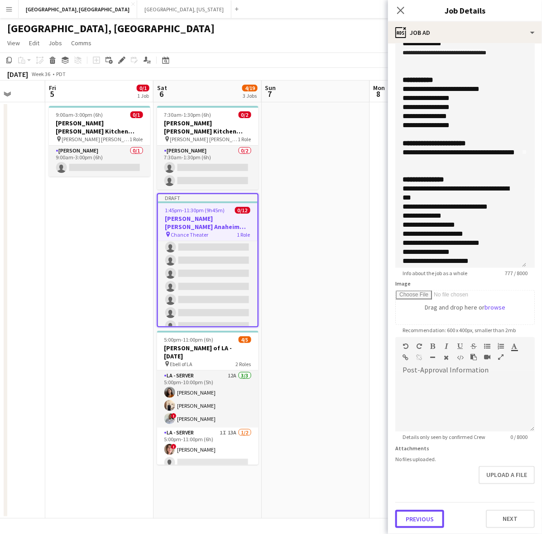
click at [440, 521] on button "Previous" at bounding box center [419, 519] width 49 height 18
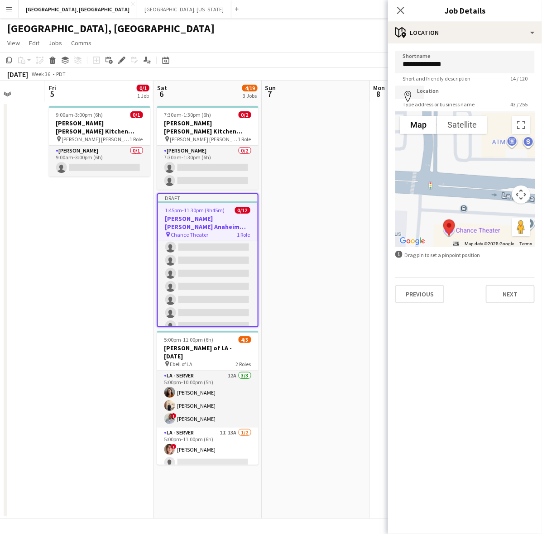
scroll to position [0, 0]
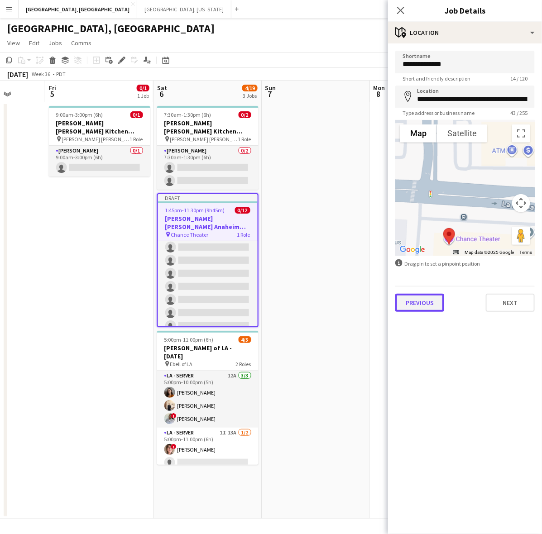
click at [428, 309] on button "Previous" at bounding box center [419, 303] width 49 height 18
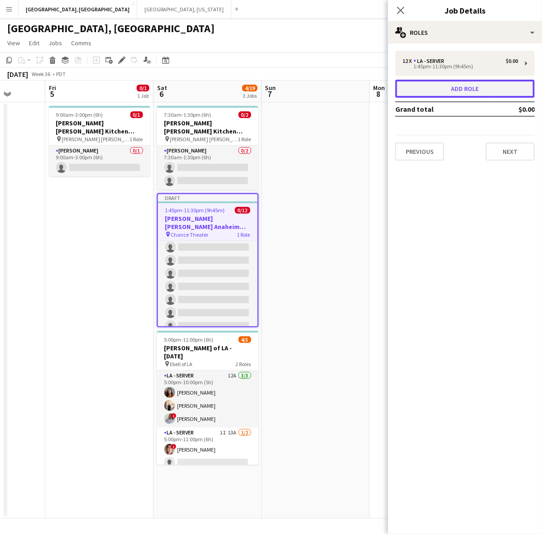
click at [437, 83] on button "Add role" at bounding box center [464, 89] width 139 height 18
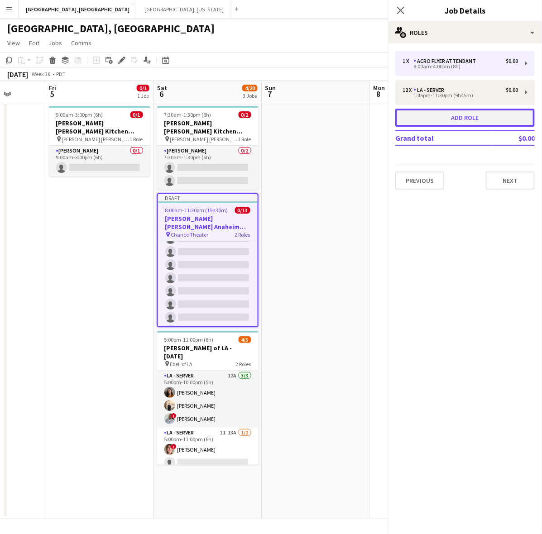
scroll to position [112, 0]
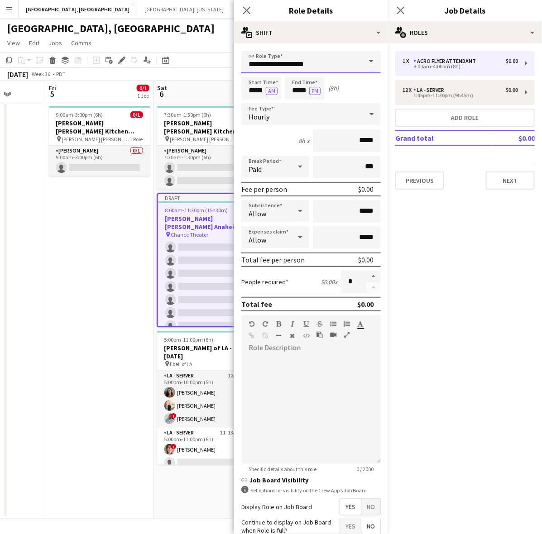
click at [285, 57] on input "**********" at bounding box center [310, 62] width 139 height 23
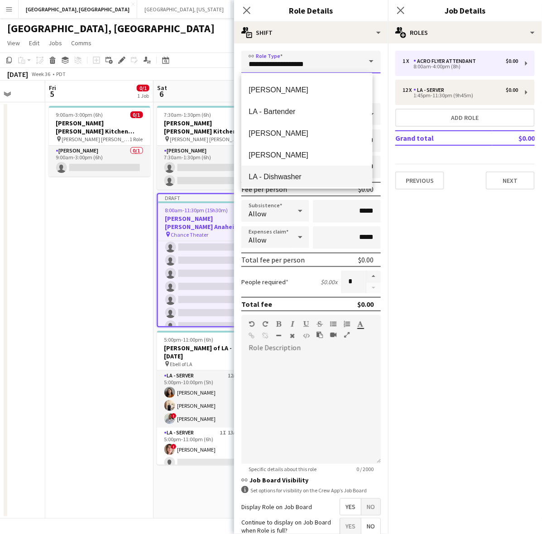
scroll to position [1019, 0]
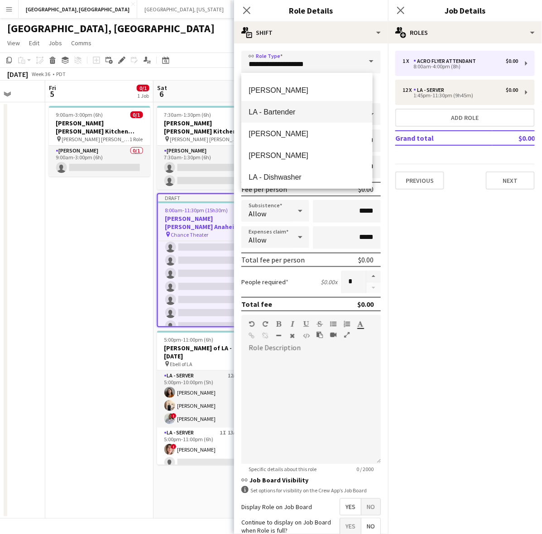
click at [286, 103] on mat-option "LA - Bartender" at bounding box center [306, 112] width 131 height 22
type input "**********"
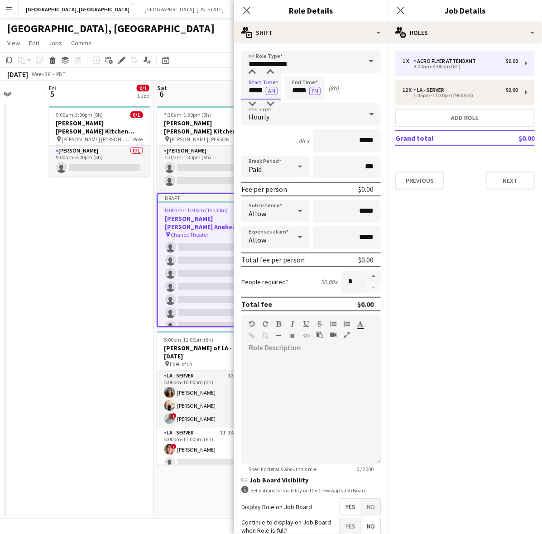
drag, startPoint x: 246, startPoint y: 91, endPoint x: 311, endPoint y: 98, distance: 66.0
click at [311, 98] on div "Start Time ***** AM End Time ***** PM (8h)" at bounding box center [310, 88] width 139 height 23
type input "*****"
click at [266, 87] on button "AM" at bounding box center [272, 91] width 12 height 8
type input "*****"
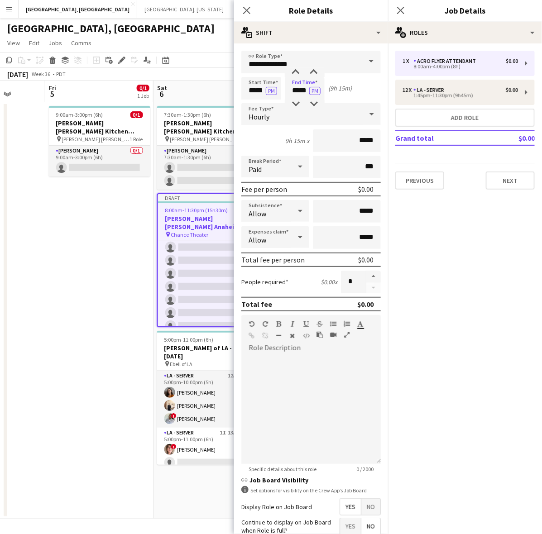
click at [273, 112] on div "Hourly" at bounding box center [301, 114] width 121 height 22
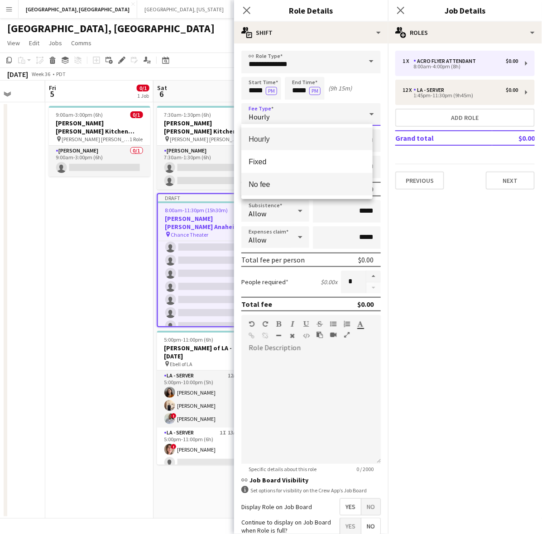
click at [282, 188] on span "No fee" at bounding box center [307, 184] width 116 height 9
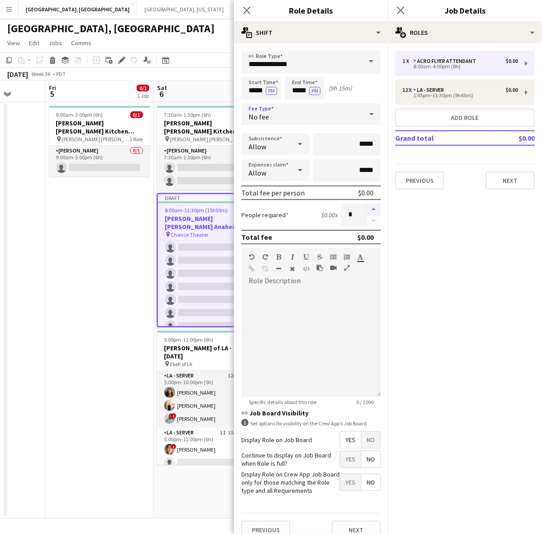
click at [366, 205] on button "button" at bounding box center [373, 210] width 14 height 12
type input "*"
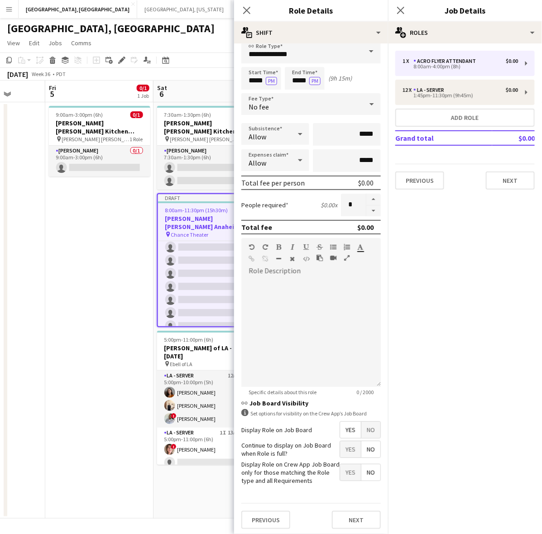
scroll to position [19, 0]
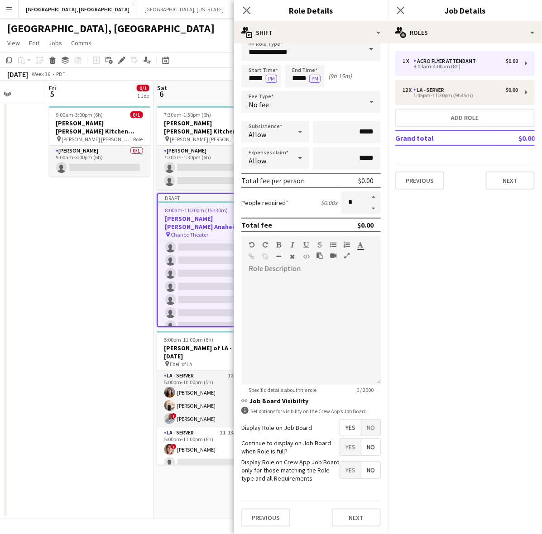
click at [345, 439] on span "Yes" at bounding box center [350, 447] width 21 height 16
click at [345, 515] on button "Next" at bounding box center [356, 518] width 49 height 18
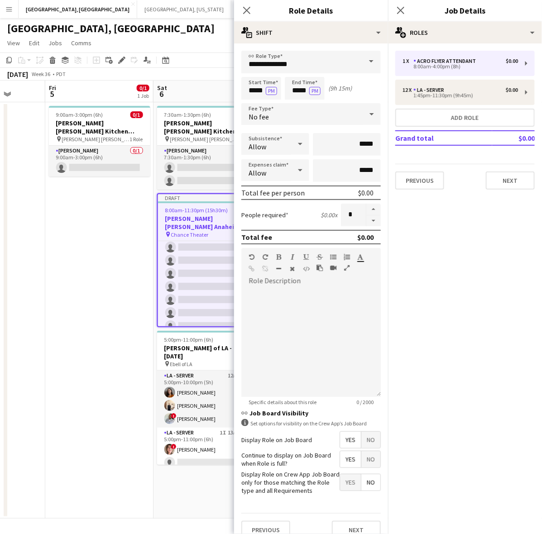
scroll to position [139, 0]
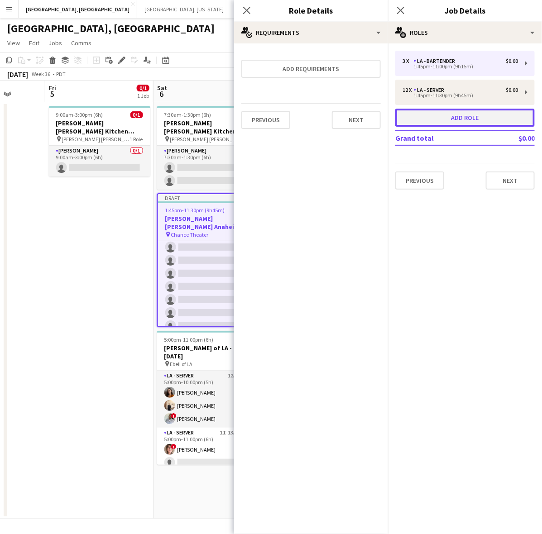
click at [447, 122] on button "Add role" at bounding box center [464, 118] width 139 height 18
type input "**********"
type input "*****"
type input "*"
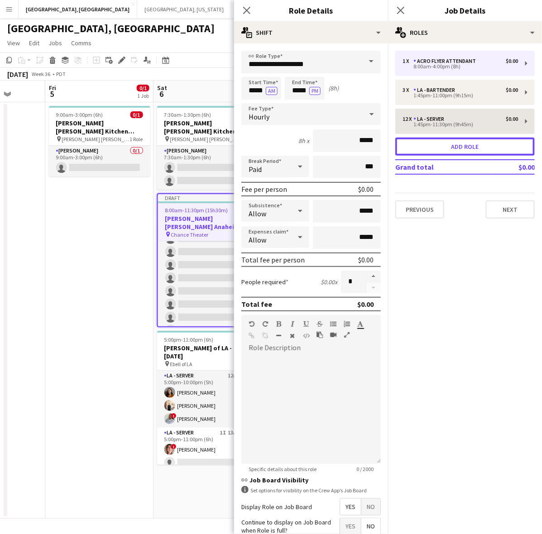
scroll to position [170, 0]
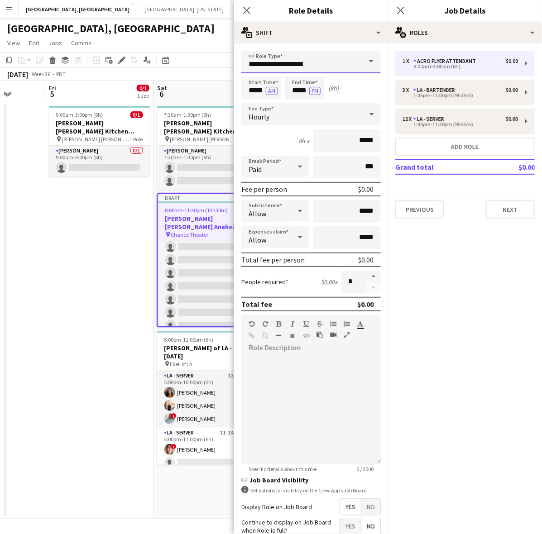
click at [291, 63] on input "**********" at bounding box center [310, 62] width 139 height 23
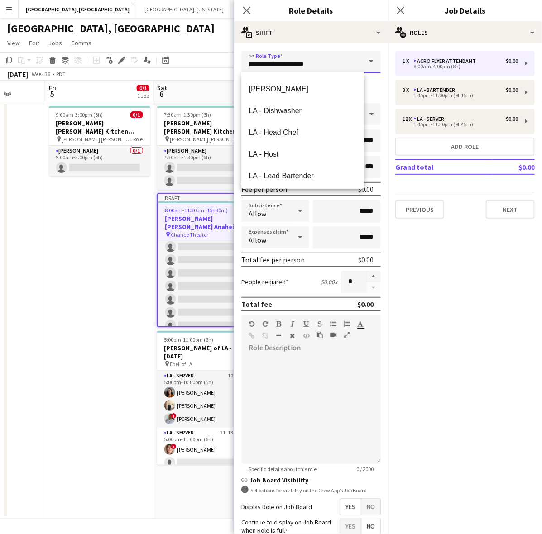
scroll to position [1019, 0]
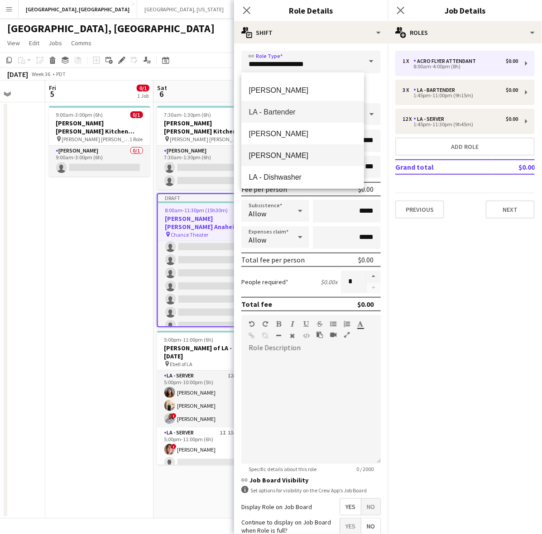
click at [279, 153] on span "[PERSON_NAME]" at bounding box center [303, 155] width 108 height 9
type input "*********"
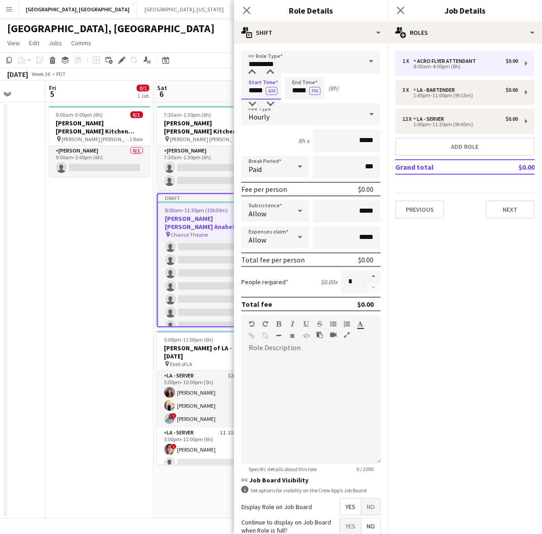
drag, startPoint x: 245, startPoint y: 87, endPoint x: 302, endPoint y: 98, distance: 58.2
click at [302, 98] on div "Start Time ***** AM End Time ***** PM (8h)" at bounding box center [310, 88] width 139 height 23
type input "*****"
click at [266, 87] on button "AM" at bounding box center [272, 91] width 12 height 8
type input "*****"
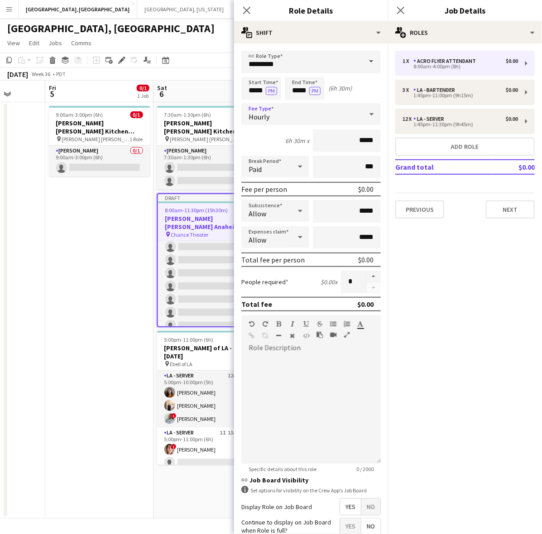
click at [266, 114] on span "Hourly" at bounding box center [259, 116] width 21 height 9
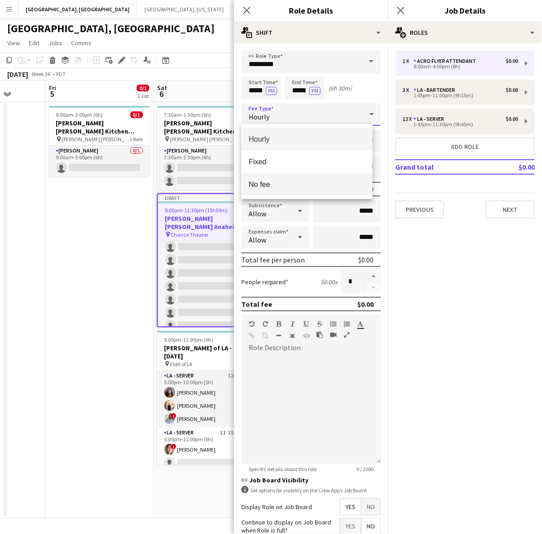
click at [288, 180] on span "No fee" at bounding box center [307, 184] width 116 height 9
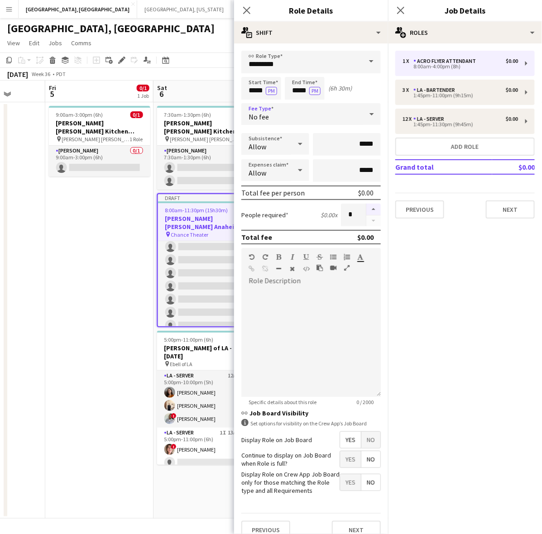
click at [367, 207] on button "button" at bounding box center [373, 210] width 14 height 12
type input "*"
click at [340, 458] on span "Yes" at bounding box center [350, 459] width 21 height 16
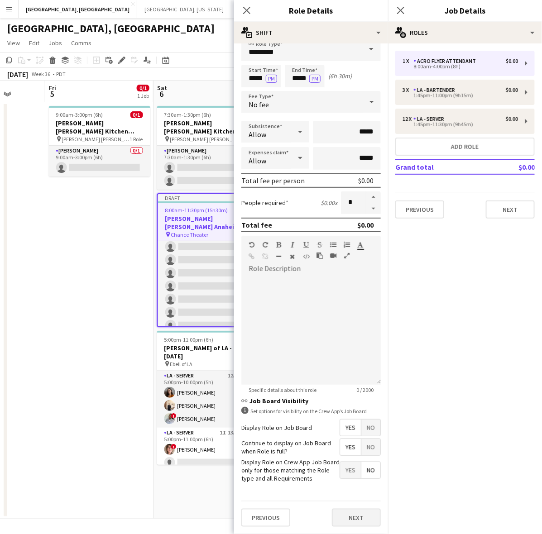
scroll to position [19, 0]
click at [341, 515] on button "Next" at bounding box center [356, 518] width 49 height 18
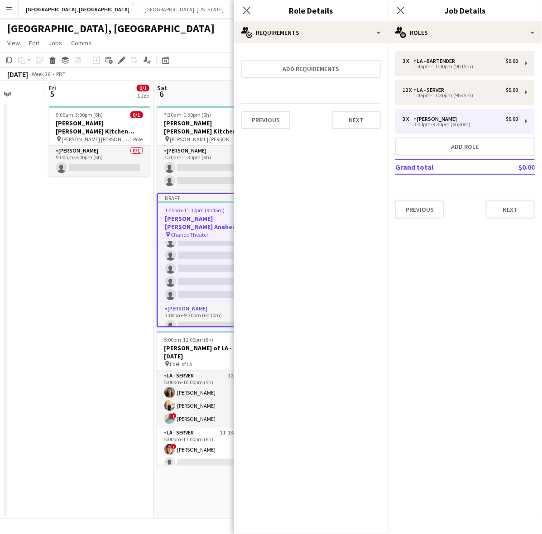
scroll to position [139, 0]
click at [246, 10] on icon at bounding box center [246, 10] width 9 height 9
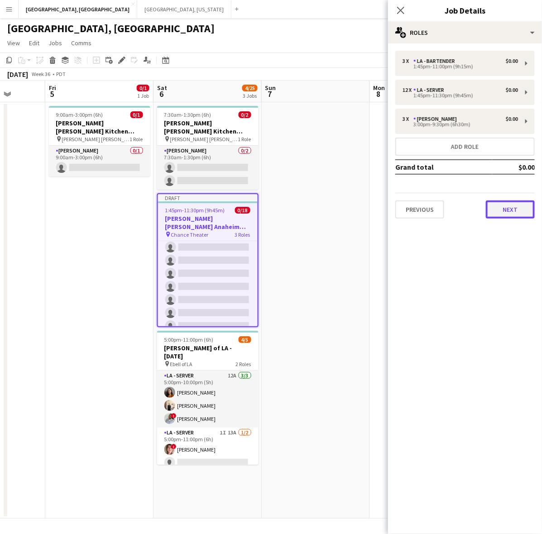
click at [508, 209] on button "Next" at bounding box center [510, 210] width 49 height 18
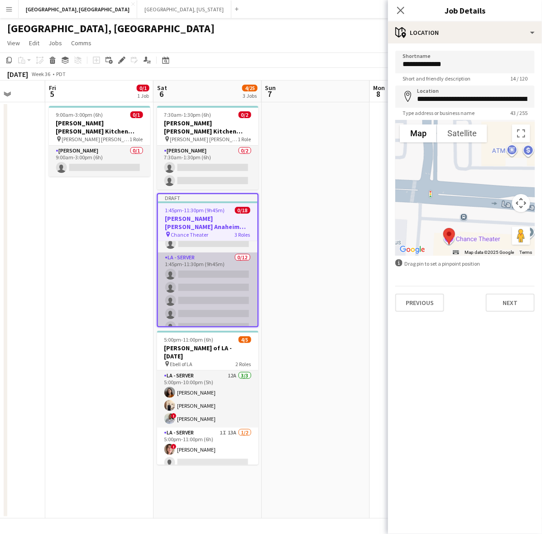
scroll to position [0, 0]
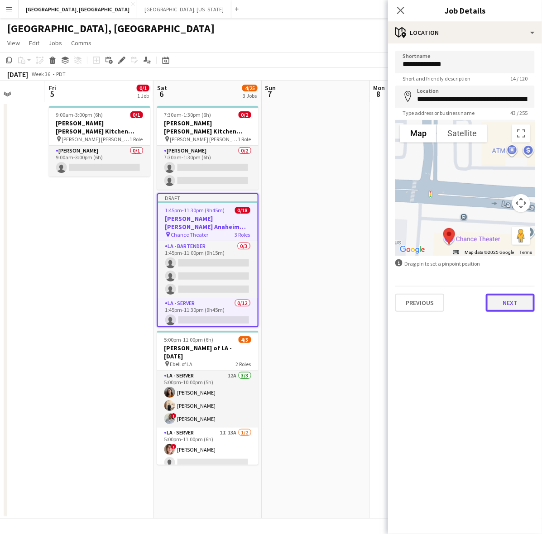
click at [511, 302] on button "Next" at bounding box center [510, 303] width 49 height 18
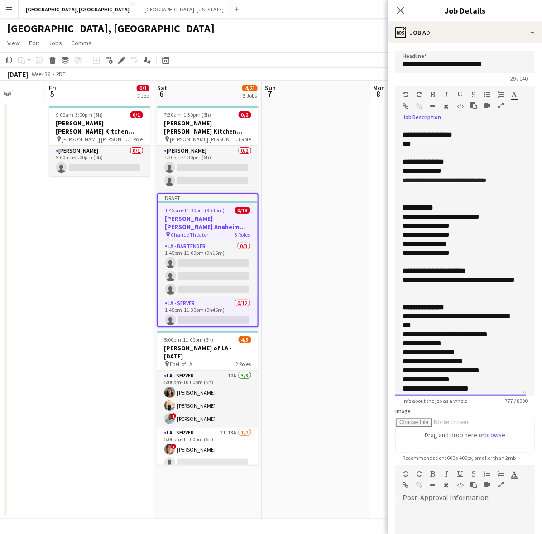
drag, startPoint x: 435, startPoint y: 299, endPoint x: 399, endPoint y: 291, distance: 36.6
click at [399, 291] on div "**********" at bounding box center [460, 261] width 131 height 270
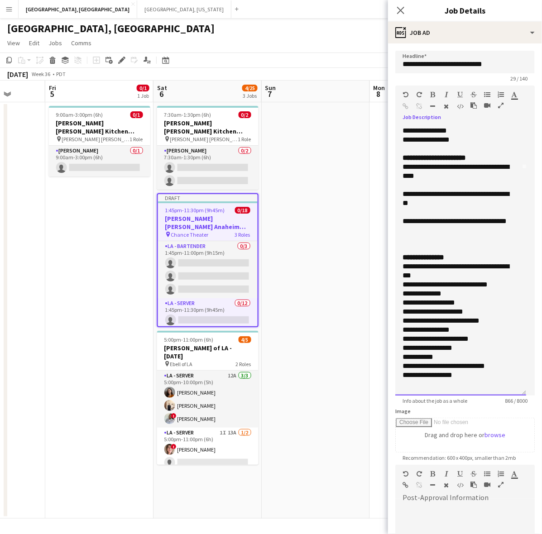
scroll to position [313, 0]
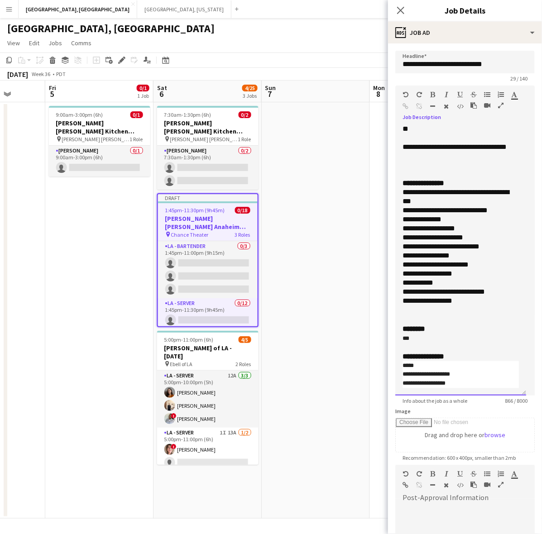
drag, startPoint x: 411, startPoint y: 338, endPoint x: 395, endPoint y: 338, distance: 15.8
click at [396, 338] on div "**********" at bounding box center [460, 261] width 131 height 270
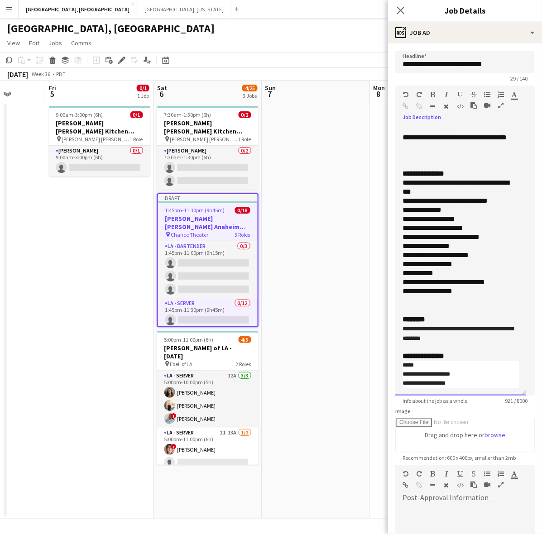
click at [430, 177] on b "**********" at bounding box center [423, 173] width 42 height 7
click at [481, 296] on p "**********" at bounding box center [460, 291] width 116 height 9
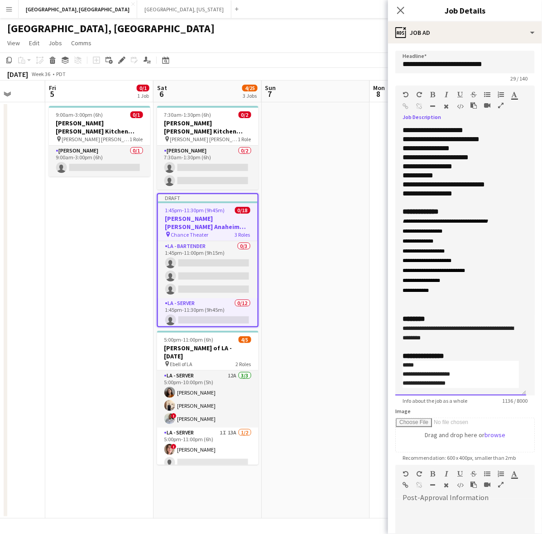
scroll to position [421, 0]
click at [422, 202] on p at bounding box center [460, 202] width 116 height 9
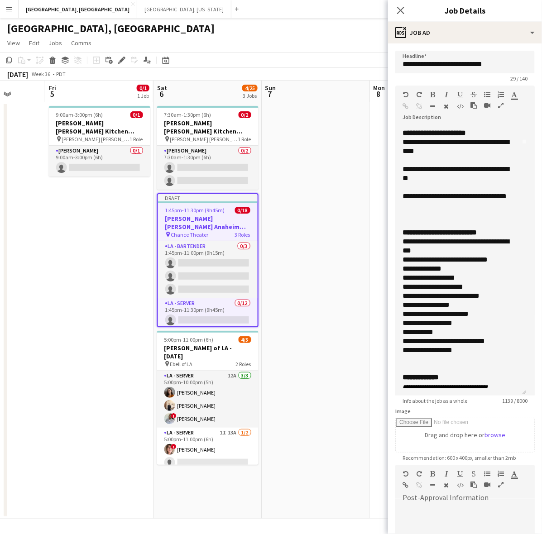
scroll to position [81, 0]
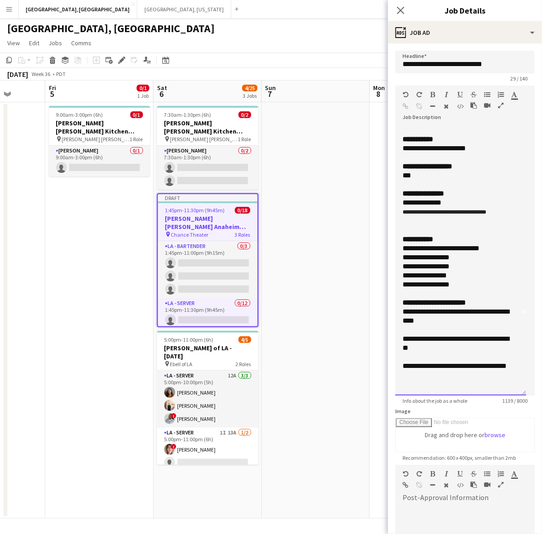
click at [454, 289] on div "**********" at bounding box center [456, 284] width 108 height 9
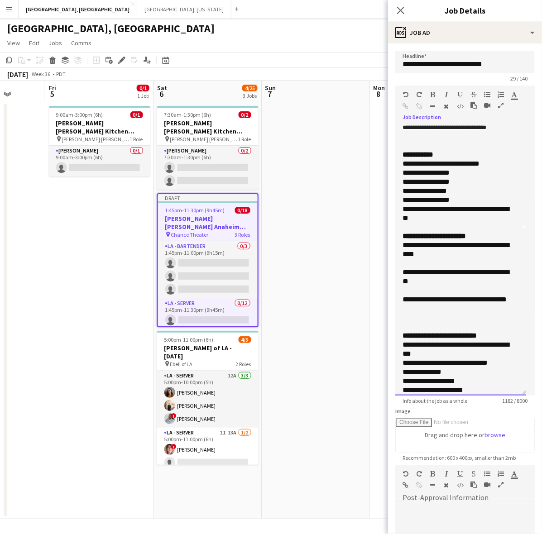
scroll to position [251, 0]
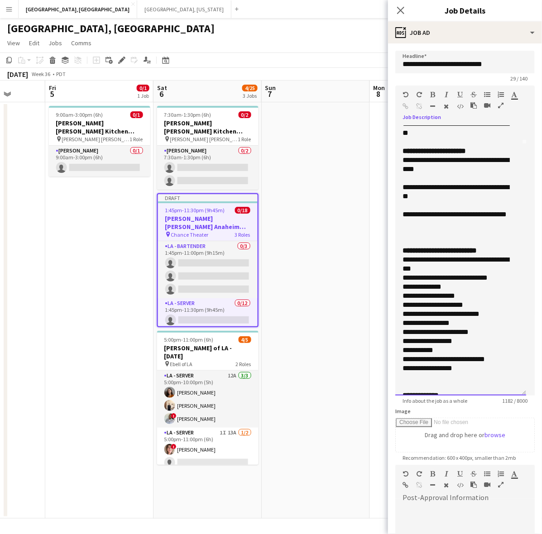
click at [442, 237] on div at bounding box center [460, 232] width 116 height 9
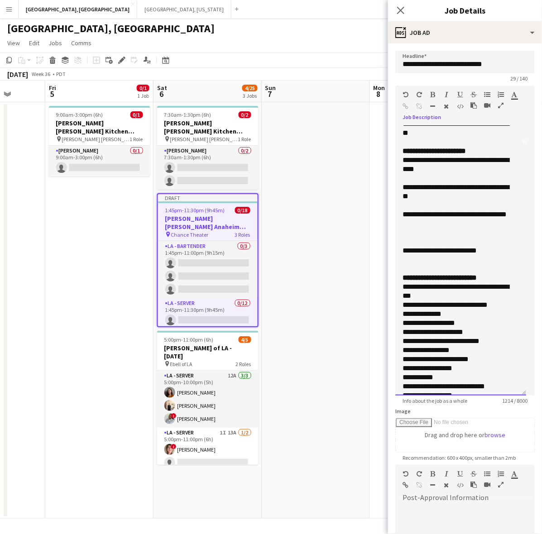
click at [433, 264] on div at bounding box center [460, 259] width 116 height 9
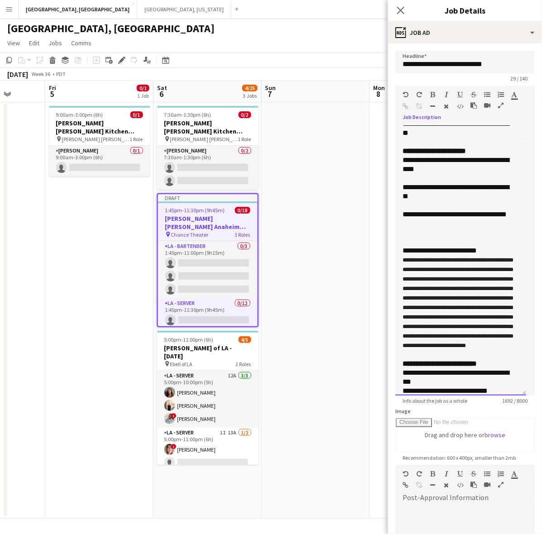
scroll to position [254, 0]
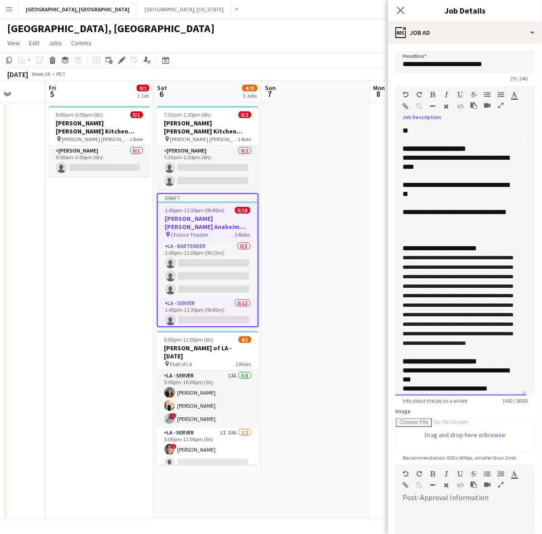
drag, startPoint x: 501, startPoint y: 258, endPoint x: 385, endPoint y: 263, distance: 116.0
click at [385, 263] on body "Menu Boards Boards Boards All jobs Status Workforce Workforce My Workforce Recr…" at bounding box center [271, 267] width 542 height 534
click at [514, 96] on icon "button" at bounding box center [515, 94] width 6 height 6
type input "*******"
click at [474, 290] on span "**********" at bounding box center [457, 300] width 111 height 91
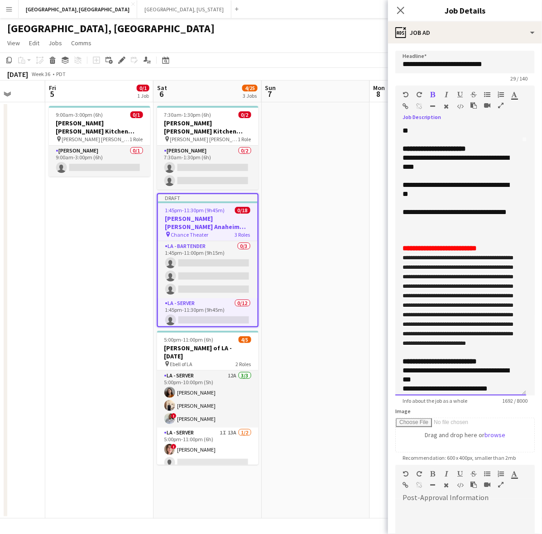
click at [465, 292] on span "**********" at bounding box center [457, 300] width 111 height 91
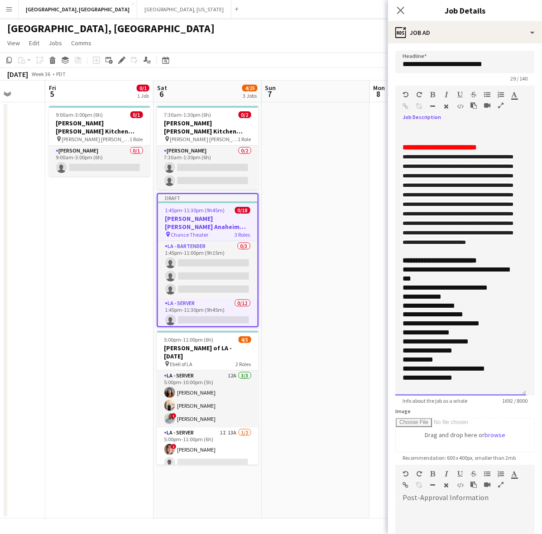
scroll to position [367, 0]
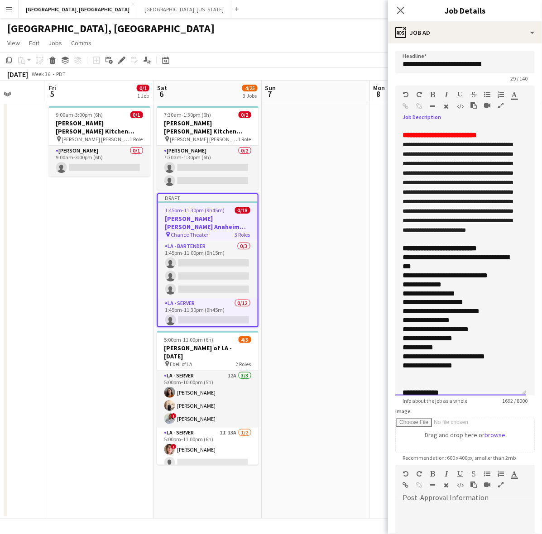
click at [429, 244] on div at bounding box center [460, 239] width 116 height 9
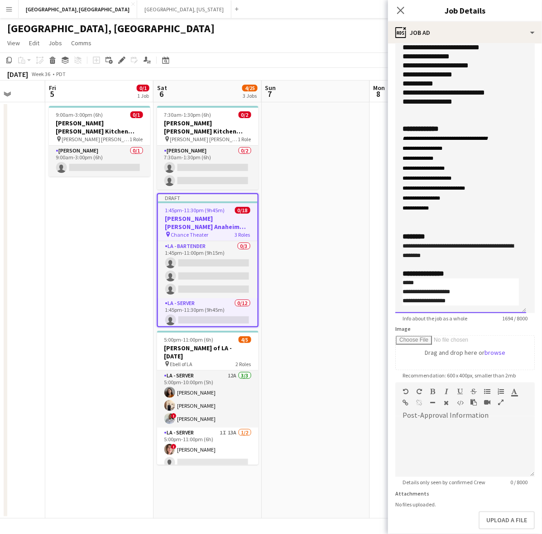
scroll to position [128, 0]
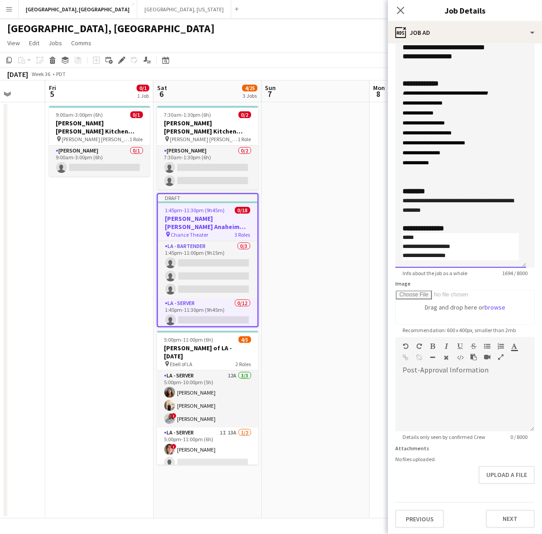
click at [446, 218] on div at bounding box center [460, 219] width 116 height 9
click at [492, 513] on button "Next" at bounding box center [510, 519] width 49 height 18
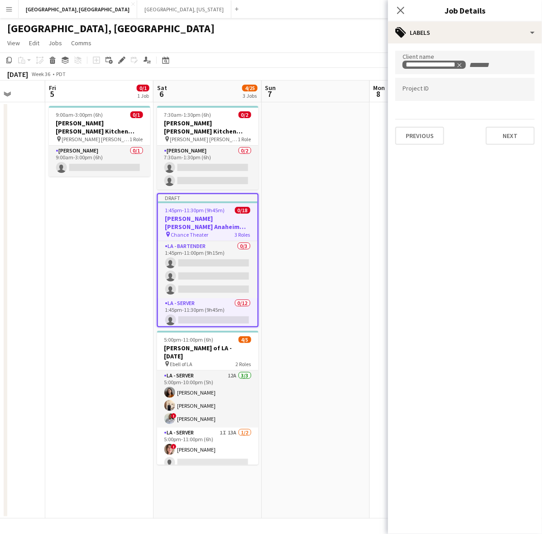
scroll to position [0, 0]
click at [508, 152] on mat-expansion-panel "**********" at bounding box center [465, 288] width 154 height 491
click at [508, 145] on div "**********" at bounding box center [465, 97] width 154 height 109
click at [504, 134] on button "Next" at bounding box center [510, 136] width 49 height 18
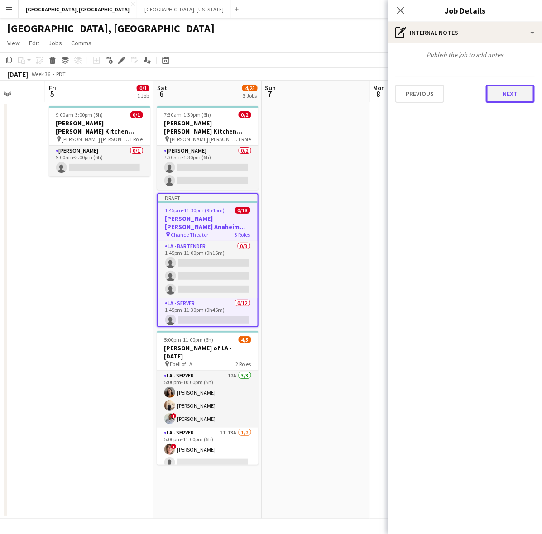
click at [507, 100] on button "Next" at bounding box center [510, 94] width 49 height 18
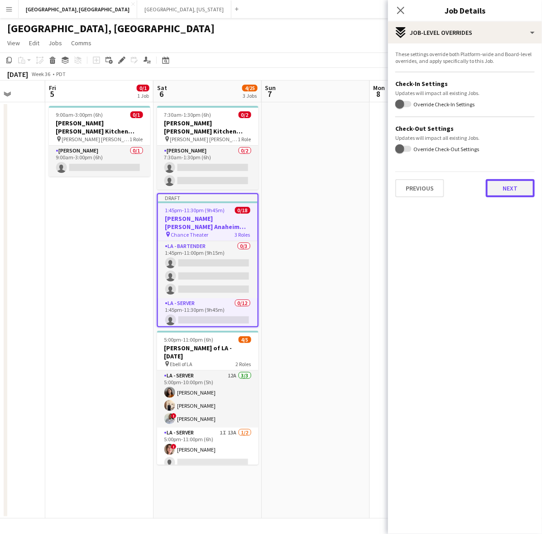
click at [507, 183] on button "Next" at bounding box center [510, 188] width 49 height 18
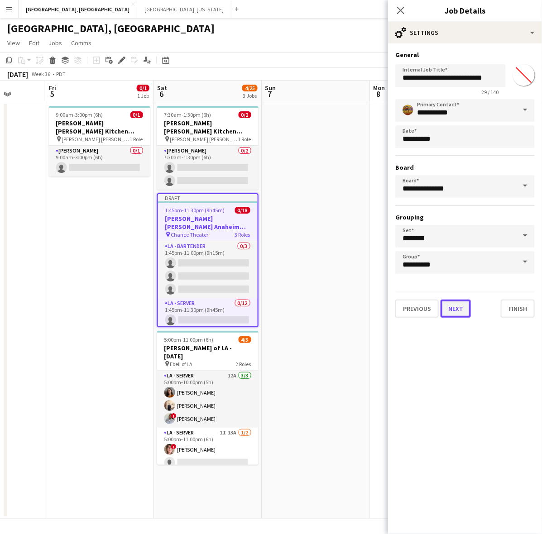
click at [452, 303] on button "Next" at bounding box center [455, 309] width 30 height 18
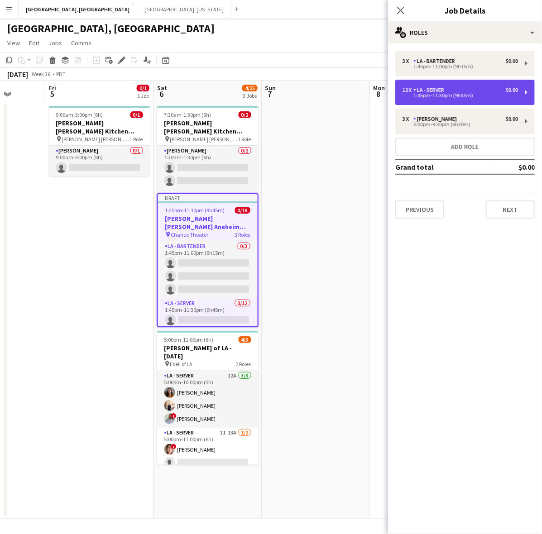
click at [441, 96] on div "1:45pm-11:30pm (9h45m)" at bounding box center [459, 95] width 115 height 5
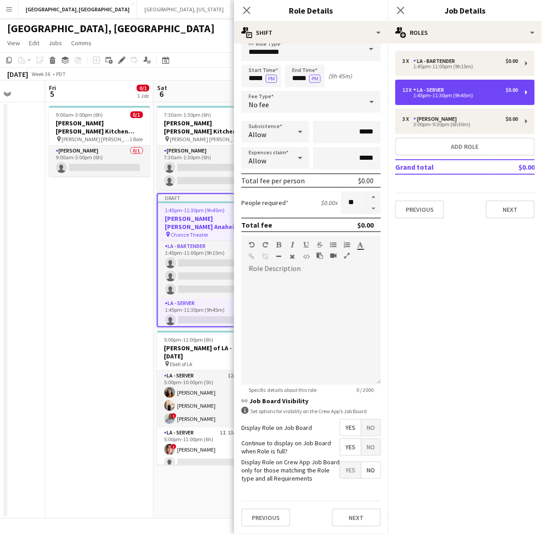
scroll to position [19, 0]
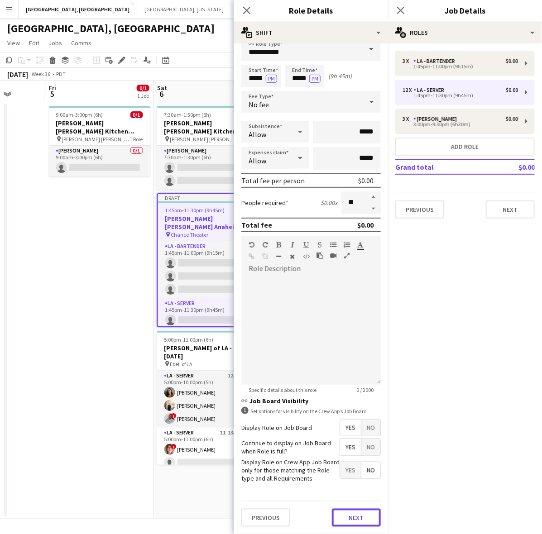
click at [346, 517] on button "Next" at bounding box center [356, 518] width 49 height 18
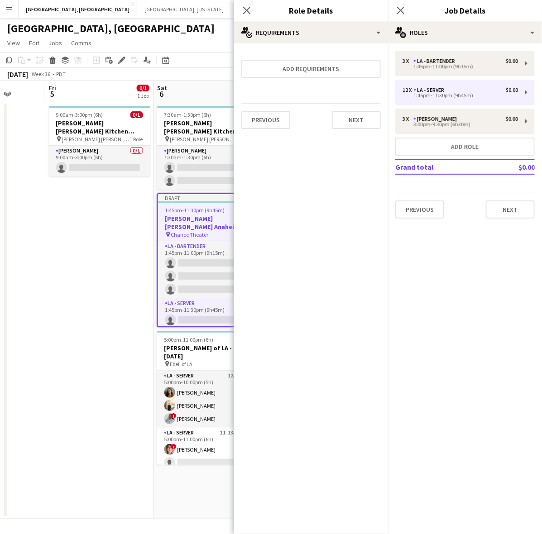
scroll to position [0, 0]
click at [359, 116] on button "Next" at bounding box center [356, 120] width 49 height 18
click at [272, 76] on label "Application request" at bounding box center [282, 76] width 47 height 7
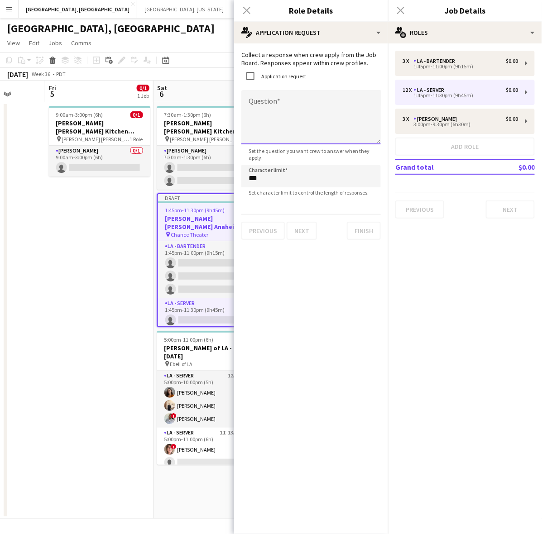
click at [260, 106] on textarea "Question" at bounding box center [310, 117] width 139 height 54
drag, startPoint x: 351, startPoint y: 105, endPoint x: 257, endPoint y: 104, distance: 94.6
click at [257, 104] on textarea "**********" at bounding box center [310, 117] width 139 height 54
click at [345, 108] on textarea "**********" at bounding box center [310, 117] width 139 height 54
drag, startPoint x: 361, startPoint y: 103, endPoint x: 268, endPoint y: 104, distance: 93.3
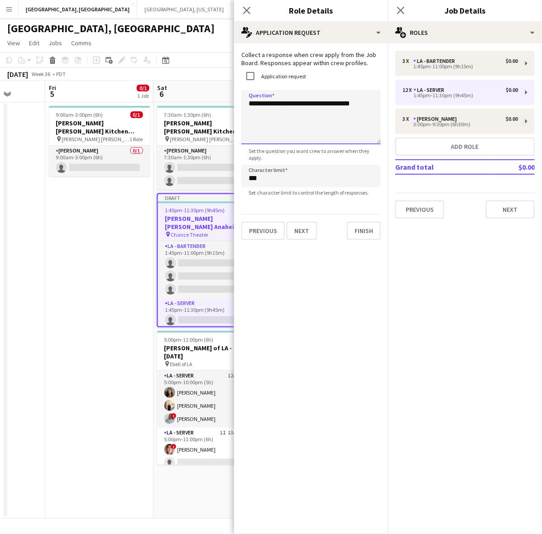
click at [268, 104] on textarea "**********" at bounding box center [310, 117] width 139 height 54
type textarea "**********"
click at [297, 227] on button "Next" at bounding box center [302, 231] width 30 height 18
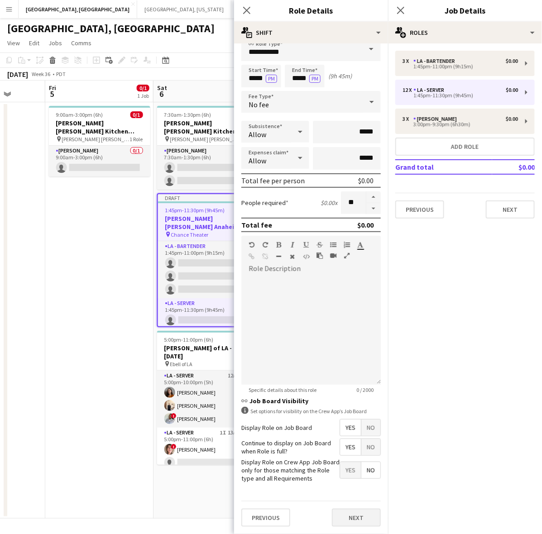
scroll to position [34, 0]
click at [341, 508] on div "Previous Next" at bounding box center [310, 517] width 139 height 33
click at [345, 509] on button "Next" at bounding box center [356, 518] width 49 height 18
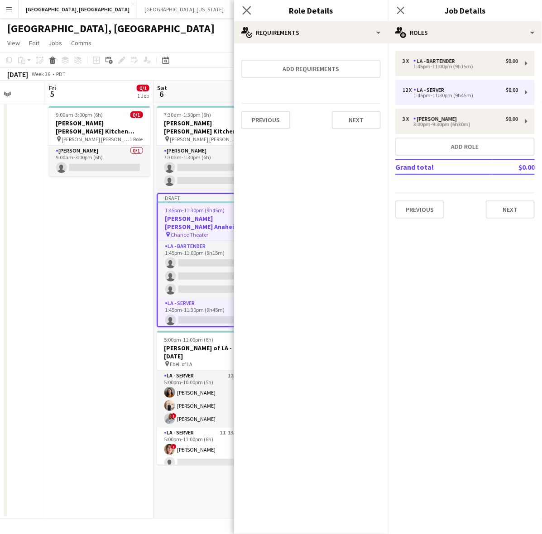
click at [244, 5] on app-icon "Close pop-in" at bounding box center [246, 10] width 13 height 13
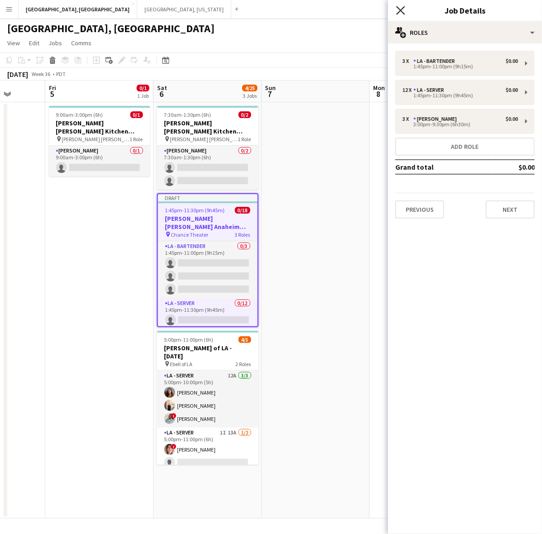
click at [403, 10] on icon "Close pop-in" at bounding box center [400, 10] width 9 height 9
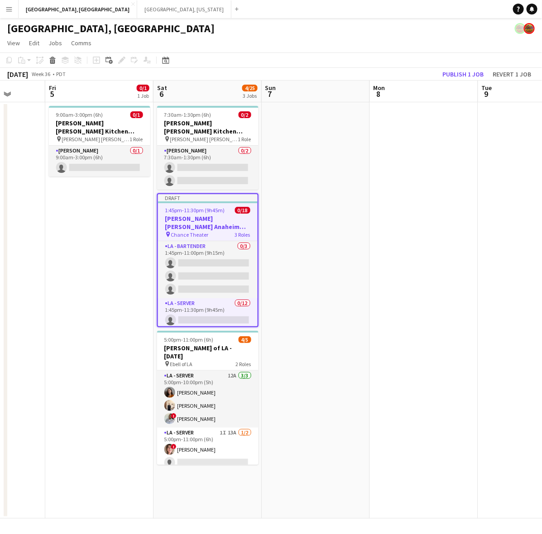
click at [373, 42] on app-page-menu "View Day view expanded Day view collapsed Month view Date picker Jump to today …" at bounding box center [271, 43] width 542 height 17
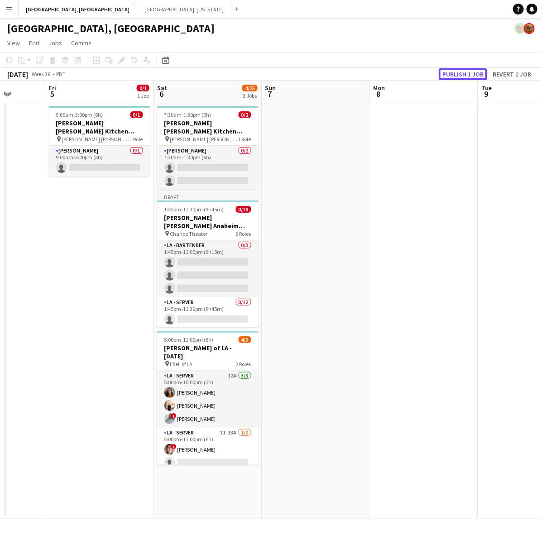
click at [455, 75] on button "Publish 1 job" at bounding box center [463, 74] width 48 height 12
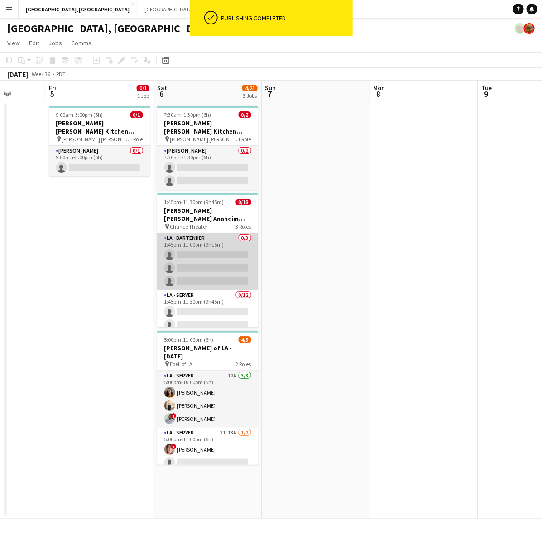
click at [213, 235] on app-card-role "LA - Bartender 0/3 1:45pm-11:00pm (9h15m) single-neutral-actions single-neutral…" at bounding box center [207, 261] width 101 height 57
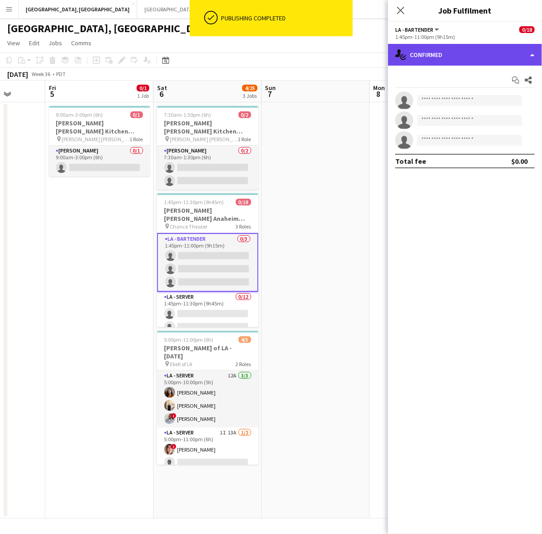
click at [440, 54] on div "single-neutral-actions-check-2 Confirmed" at bounding box center [465, 55] width 154 height 22
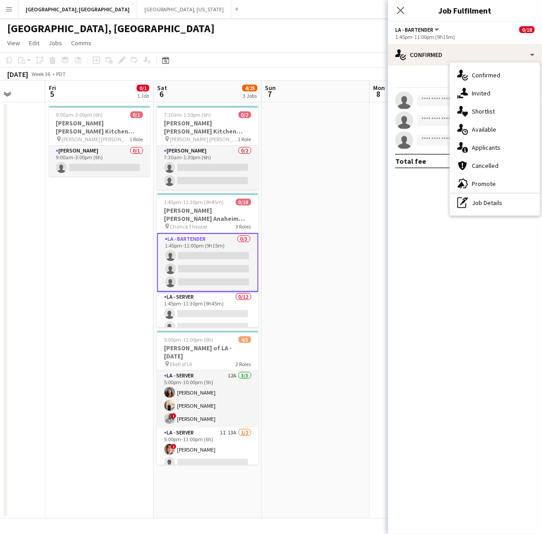
click at [470, 186] on div "advertising-megaphone Promote" at bounding box center [495, 184] width 90 height 18
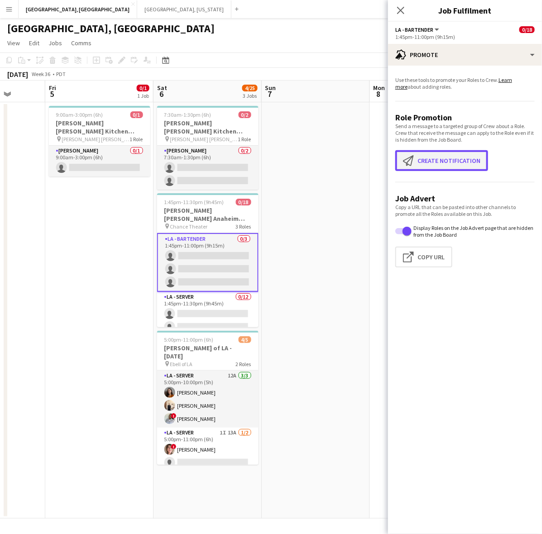
click at [429, 163] on button "Create notification Create notification" at bounding box center [441, 160] width 93 height 21
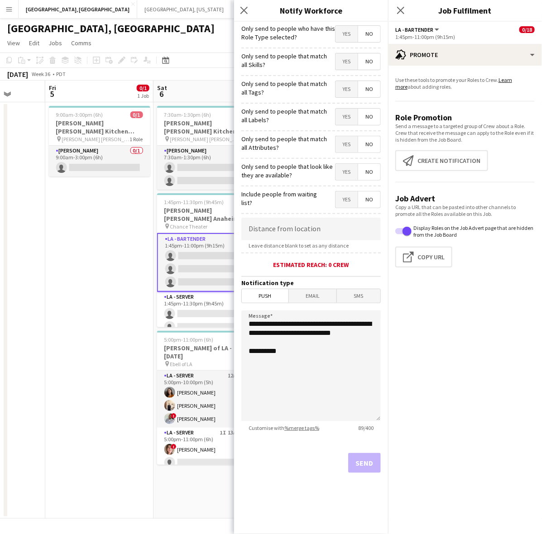
click at [347, 30] on span "Yes" at bounding box center [346, 34] width 22 height 16
click at [368, 465] on button "Send" at bounding box center [364, 463] width 33 height 20
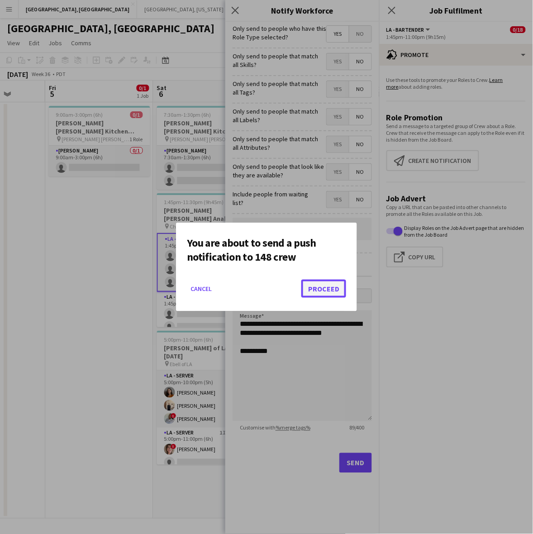
click at [336, 295] on button "Proceed" at bounding box center [324, 289] width 45 height 18
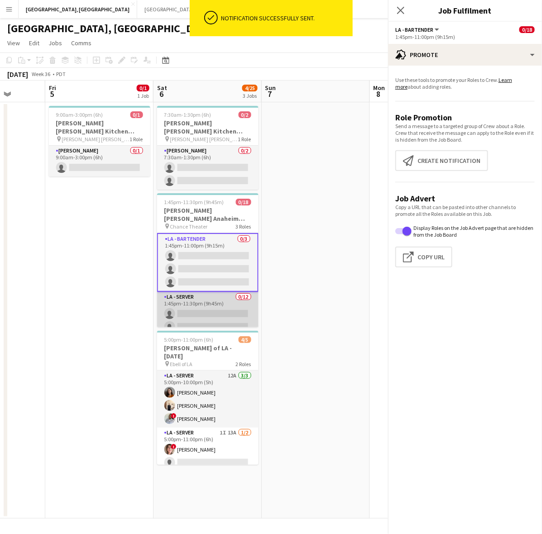
click at [188, 293] on app-card-role "LA - Server 0/12 1:45pm-11:30pm (9h45m) single-neutral-actions single-neutral-a…" at bounding box center [207, 379] width 101 height 175
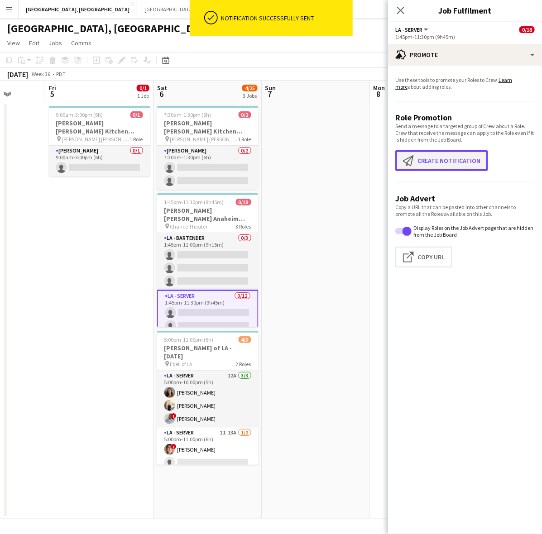
click at [435, 156] on button "Create notification Create notification" at bounding box center [441, 160] width 93 height 21
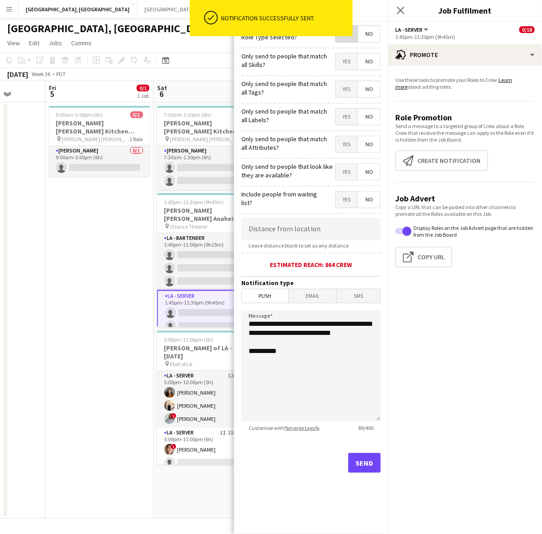
click at [343, 41] on span "Yes" at bounding box center [346, 34] width 22 height 16
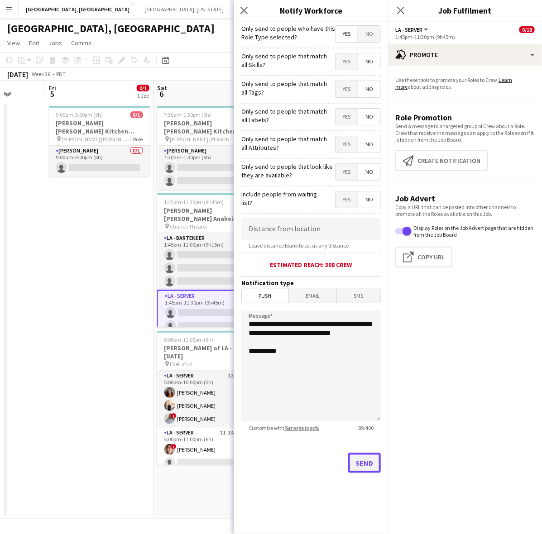
click at [373, 462] on button "Send" at bounding box center [364, 463] width 33 height 20
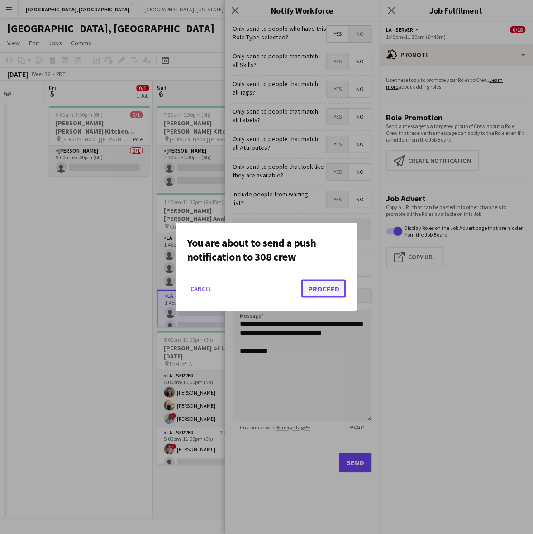
click at [315, 288] on button "Proceed" at bounding box center [324, 289] width 45 height 18
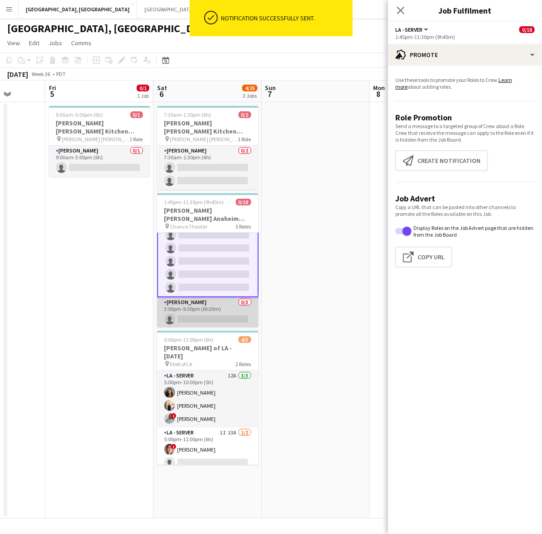
click at [189, 297] on app-card-role "LA - Cook 0/3 3:00pm-9:30pm (6h30m) single-neutral-actions single-neutral-actio…" at bounding box center [207, 325] width 101 height 57
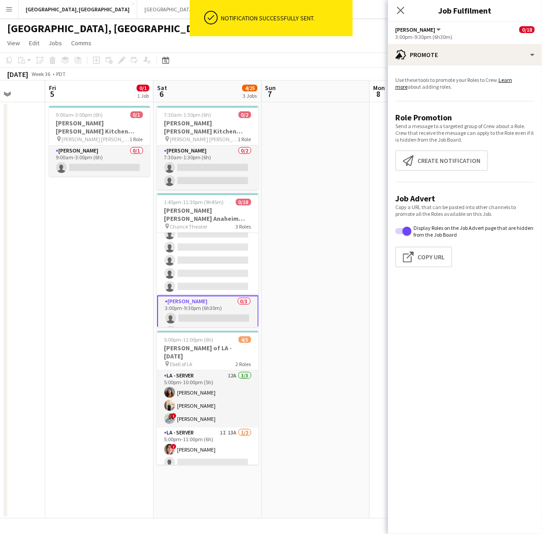
scroll to position [169, 0]
click at [415, 158] on app-icon "Create notification" at bounding box center [410, 160] width 14 height 11
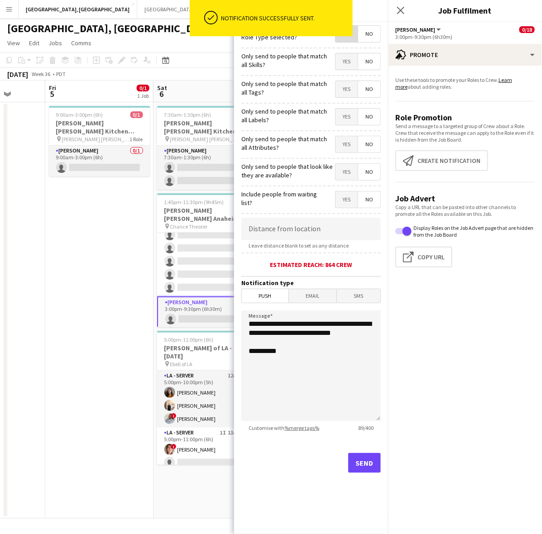
click at [352, 35] on span "Yes" at bounding box center [346, 34] width 22 height 16
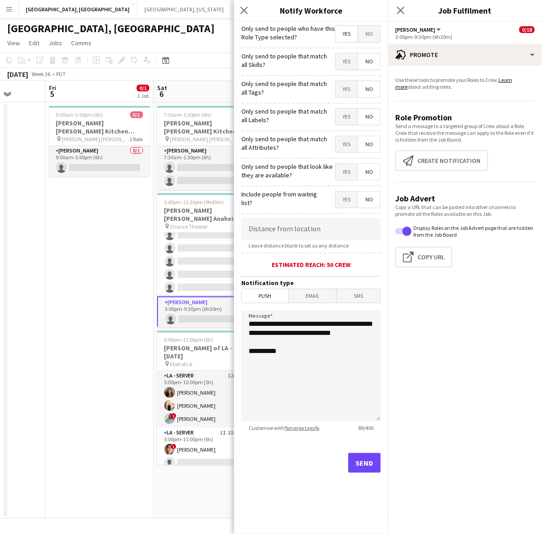
drag, startPoint x: 360, startPoint y: 474, endPoint x: 360, endPoint y: 469, distance: 5.0
click at [360, 472] on div "Send" at bounding box center [310, 466] width 139 height 63
click at [361, 467] on button "Send" at bounding box center [364, 463] width 33 height 20
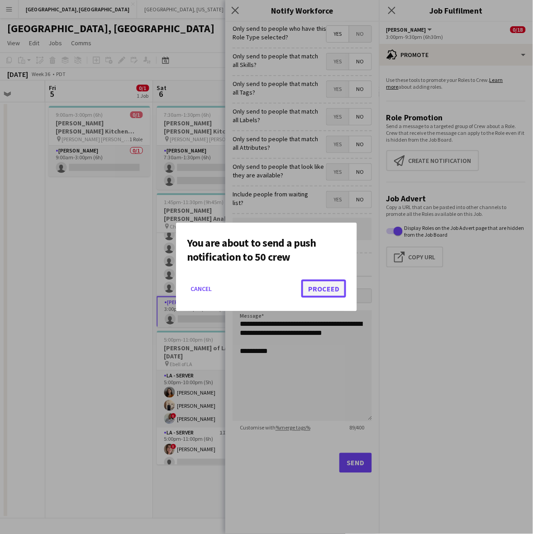
click at [324, 289] on button "Proceed" at bounding box center [324, 289] width 45 height 18
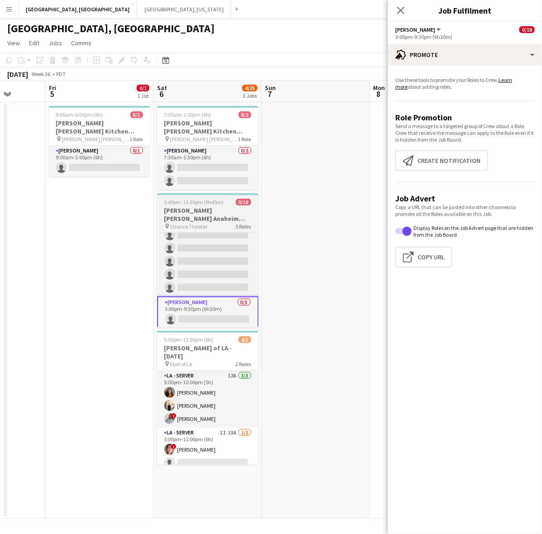
click at [225, 223] on div "pin Chance Theater 3 Roles" at bounding box center [207, 226] width 101 height 7
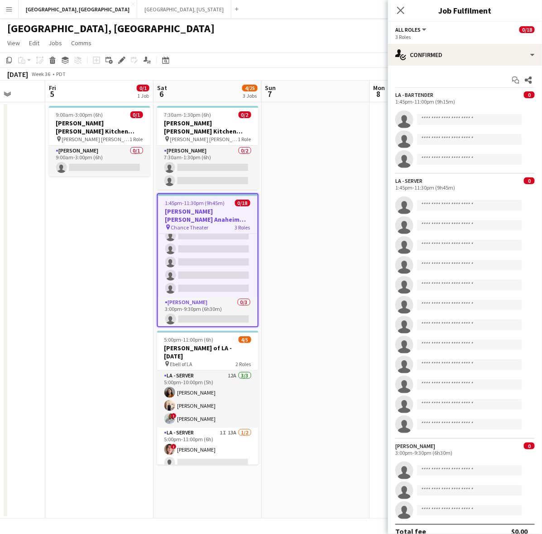
click at [121, 59] on icon at bounding box center [121, 60] width 5 height 5
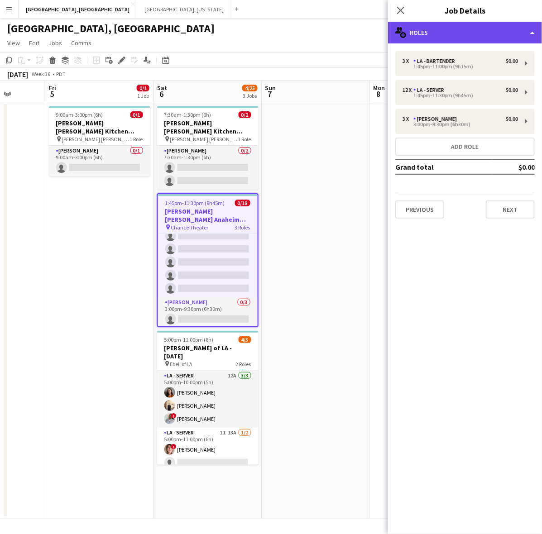
click at [469, 25] on div "multiple-users-add Roles" at bounding box center [465, 33] width 154 height 22
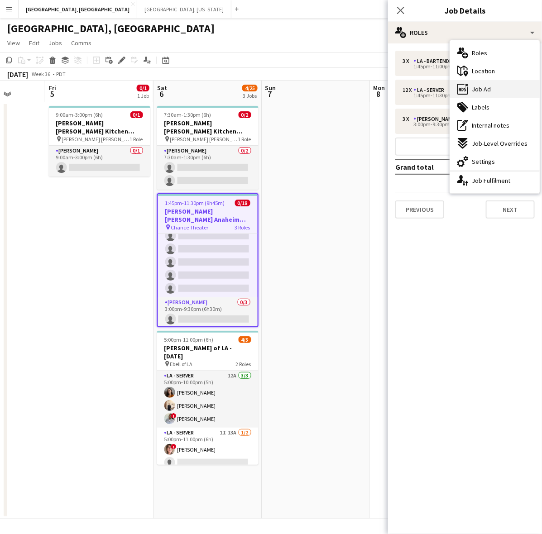
click at [501, 85] on div "ads-window Job Ad" at bounding box center [495, 89] width 90 height 18
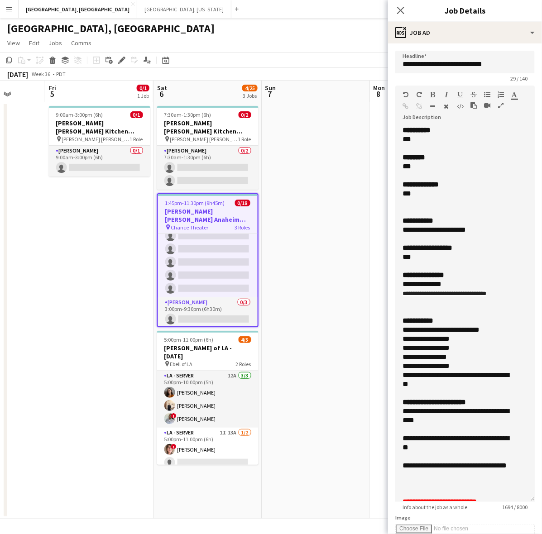
drag, startPoint x: 531, startPoint y: 174, endPoint x: 519, endPoint y: 496, distance: 322.1
click at [519, 496] on div "**********" at bounding box center [464, 314] width 139 height 376
drag, startPoint x: 429, startPoint y: 300, endPoint x: 397, endPoint y: 295, distance: 32.6
click at [397, 295] on div "**********" at bounding box center [464, 314] width 139 height 376
copy span "**********"
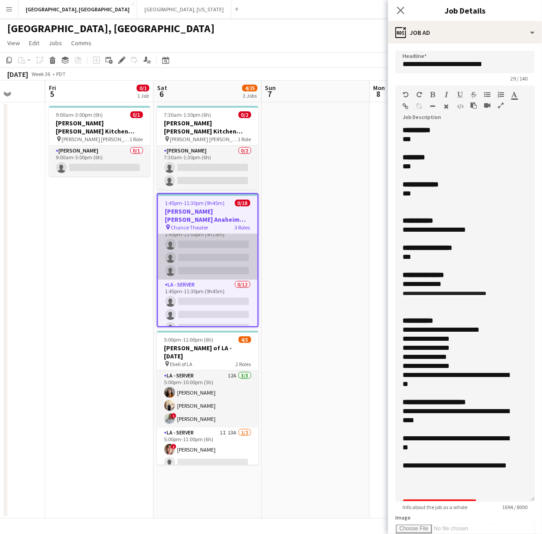
scroll to position [0, 0]
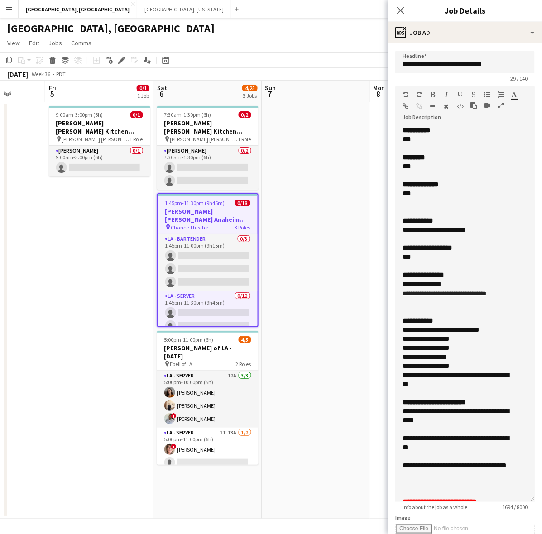
click at [317, 190] on app-date-cell at bounding box center [316, 310] width 108 height 416
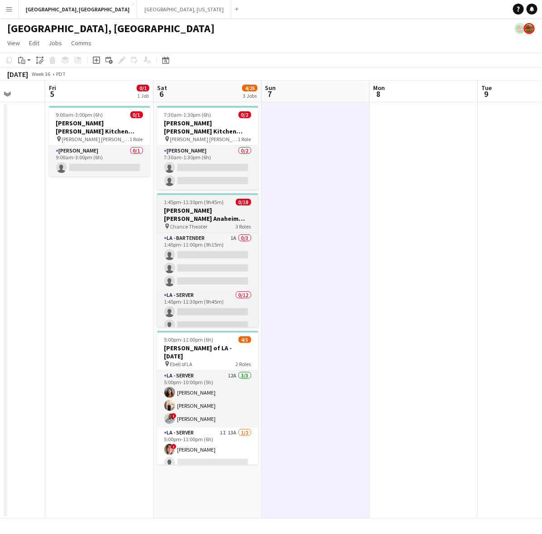
click at [200, 206] on h3 "[PERSON_NAME] [PERSON_NAME] Anaheim [DATE]" at bounding box center [207, 214] width 101 height 16
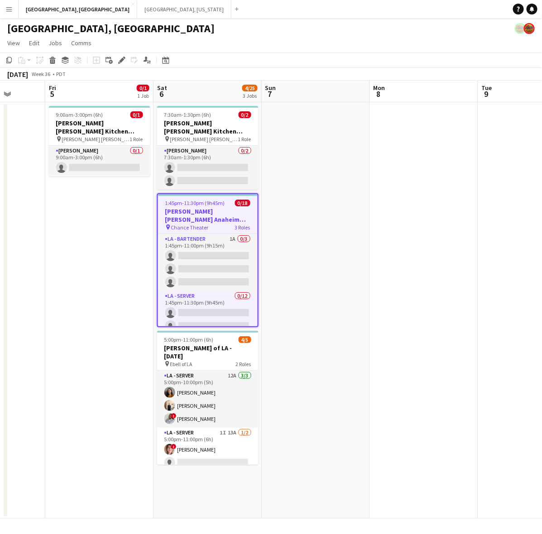
click at [326, 130] on app-date-cell at bounding box center [316, 310] width 108 height 416
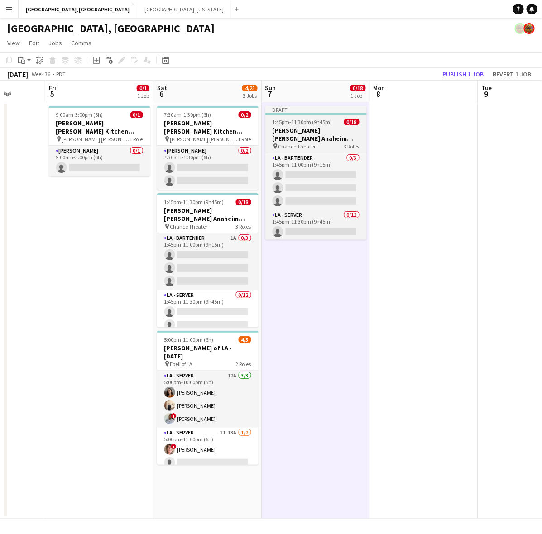
click at [321, 123] on span "1:45pm-11:30pm (9h45m)" at bounding box center [303, 122] width 60 height 7
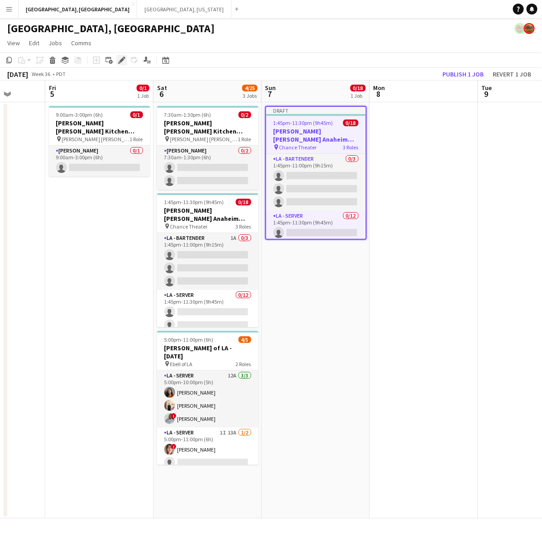
click at [123, 55] on div "Edit" at bounding box center [121, 60] width 11 height 11
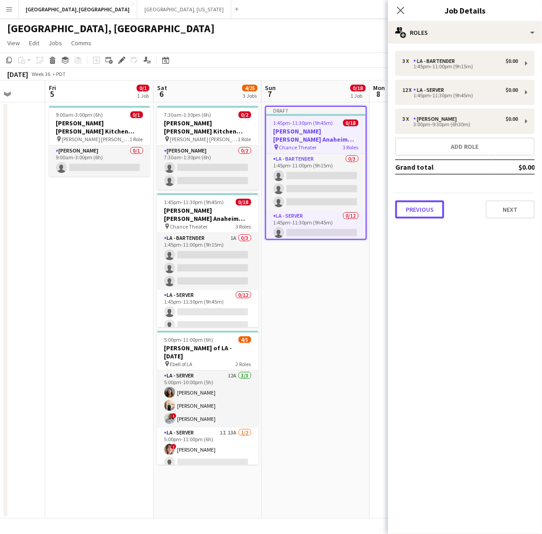
click at [426, 211] on button "Previous" at bounding box center [419, 210] width 49 height 18
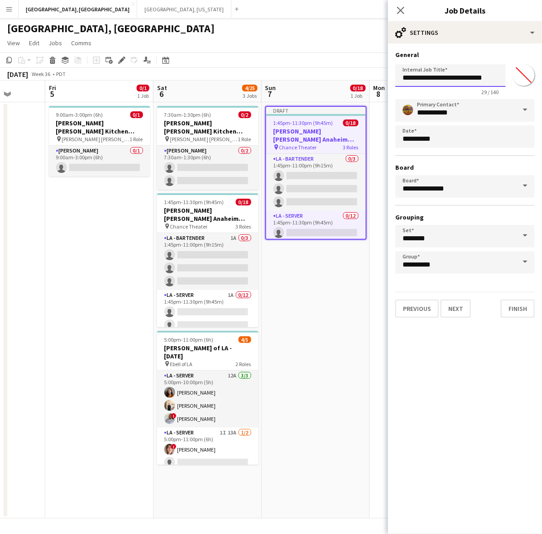
click at [481, 80] on input "**********" at bounding box center [450, 75] width 110 height 23
type input "**********"
click at [455, 309] on button "Next" at bounding box center [455, 309] width 30 height 18
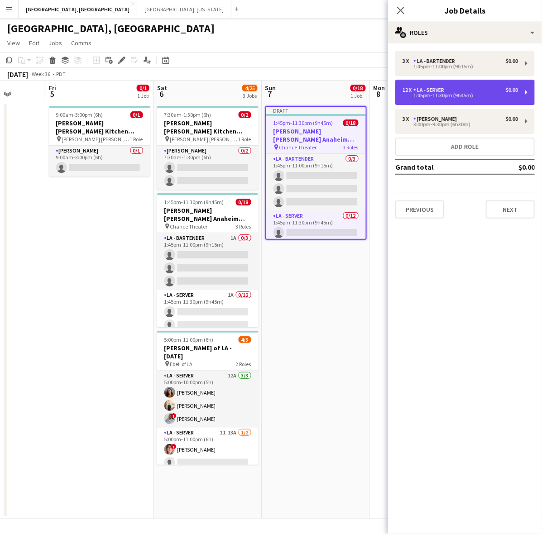
click at [436, 91] on div "LA - Server" at bounding box center [430, 90] width 34 height 6
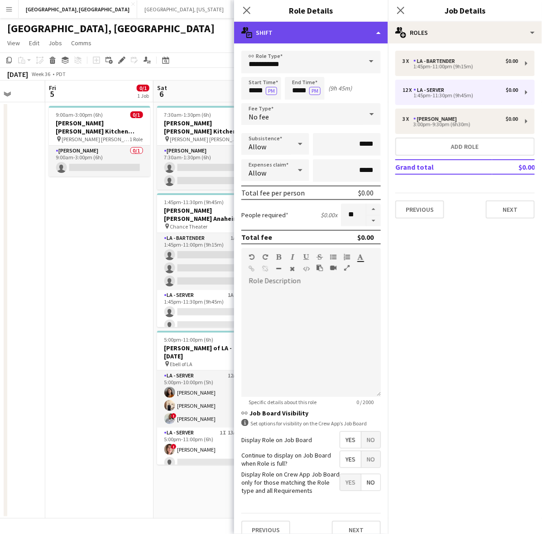
click at [331, 34] on div "multiple-actions-text Shift" at bounding box center [311, 33] width 154 height 22
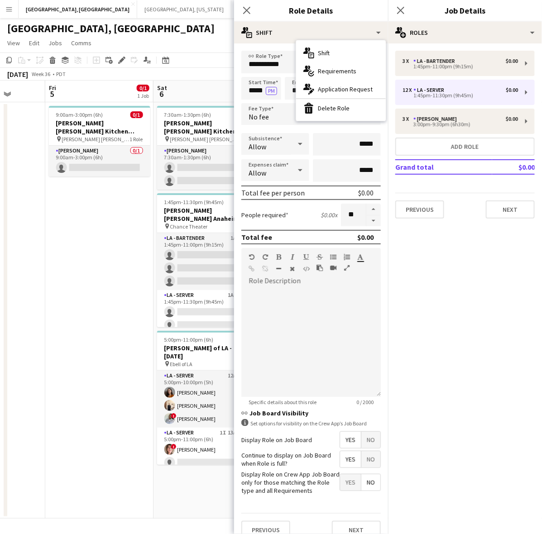
click at [345, 96] on div "multiple-actions-edit-1 Application Request" at bounding box center [341, 89] width 90 height 18
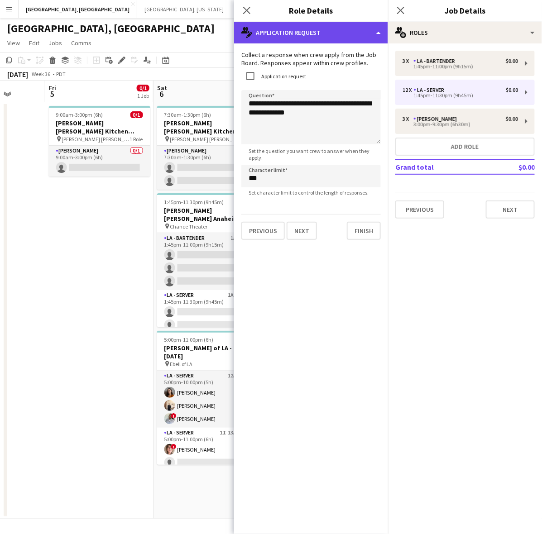
click at [350, 37] on div "multiple-actions-edit-1 Application Request" at bounding box center [311, 33] width 154 height 22
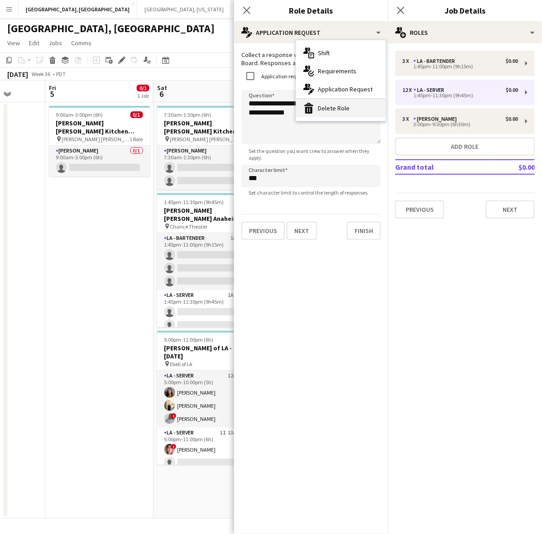
click at [342, 110] on div "bin-2 Delete Role" at bounding box center [341, 108] width 90 height 18
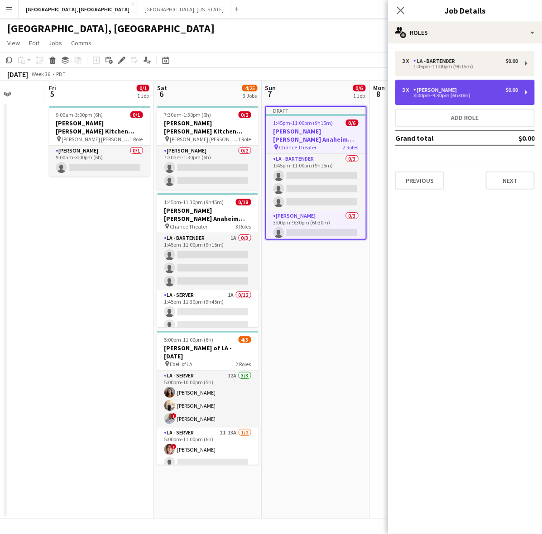
click at [415, 88] on div "[PERSON_NAME]" at bounding box center [436, 90] width 47 height 6
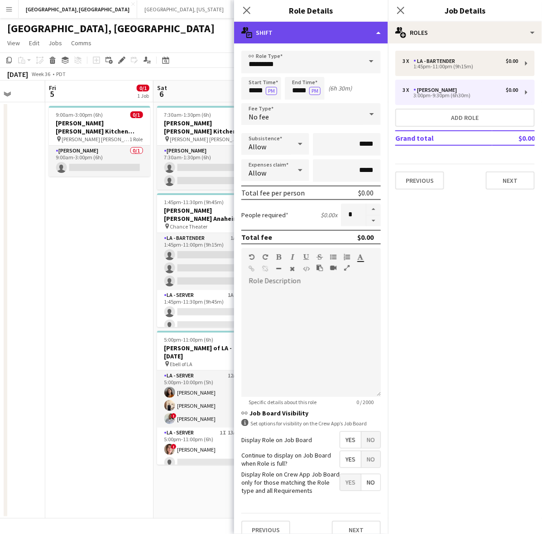
click at [338, 28] on div "multiple-actions-text Shift" at bounding box center [311, 33] width 154 height 22
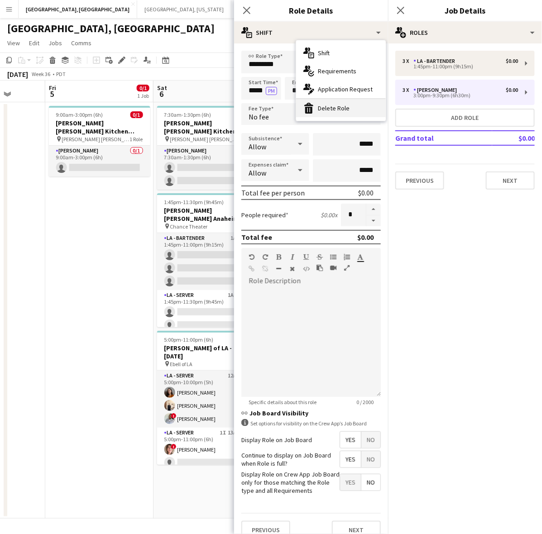
click at [345, 103] on div "bin-2 Delete Role" at bounding box center [341, 108] width 90 height 18
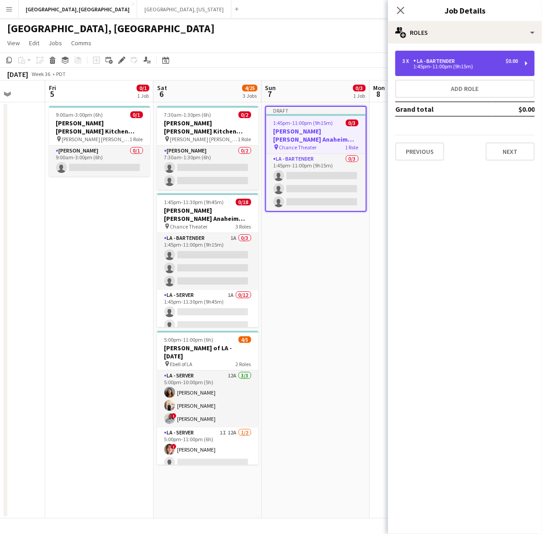
click at [448, 64] on div "1:45pm-11:00pm (9h15m)" at bounding box center [459, 66] width 115 height 5
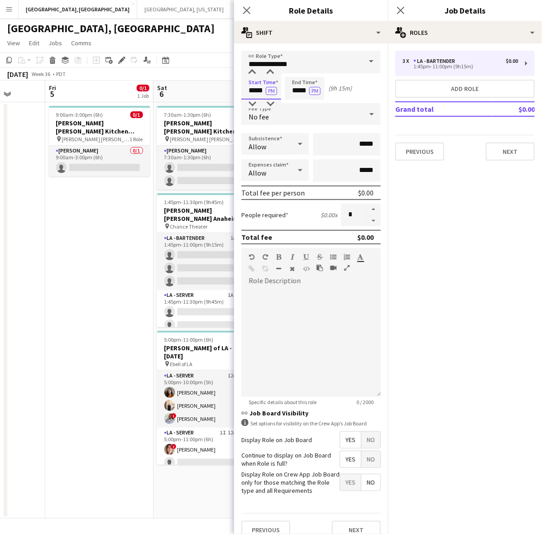
drag, startPoint x: 245, startPoint y: 91, endPoint x: 299, endPoint y: 91, distance: 54.3
click at [299, 91] on div "Start Time ***** PM End Time ***** PM (9h 15m)" at bounding box center [310, 88] width 139 height 23
type input "*****"
click at [366, 215] on button "button" at bounding box center [373, 220] width 14 height 11
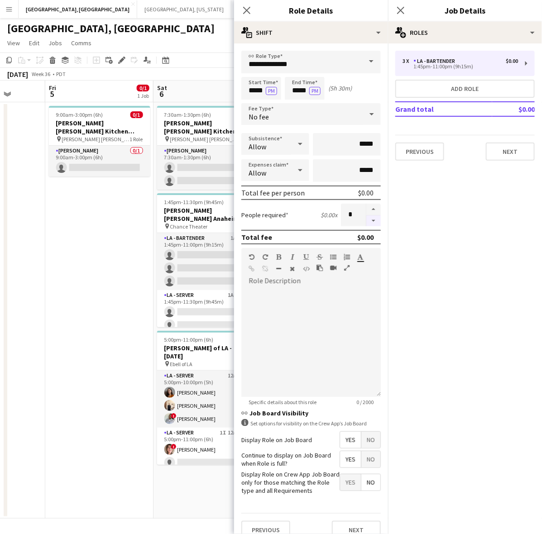
click at [366, 215] on button "button" at bounding box center [373, 220] width 14 height 11
type input "*"
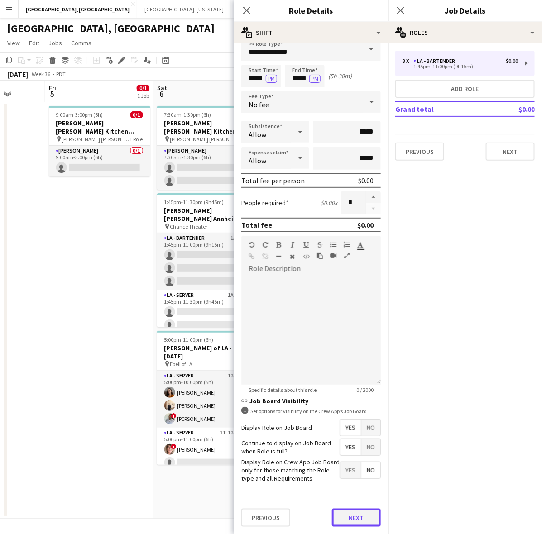
click at [354, 517] on button "Next" at bounding box center [356, 518] width 49 height 18
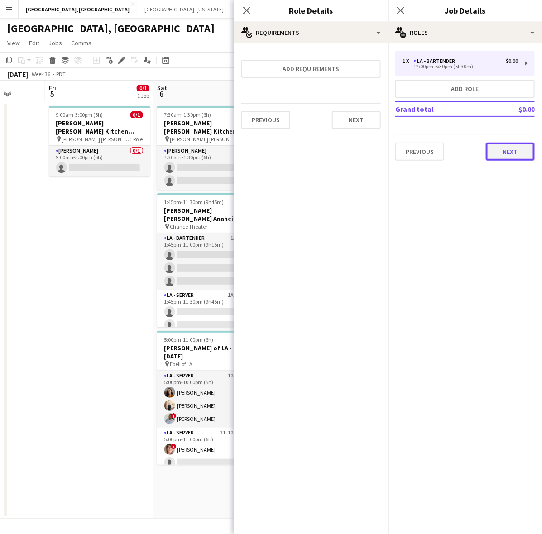
click at [497, 153] on button "Next" at bounding box center [510, 152] width 49 height 18
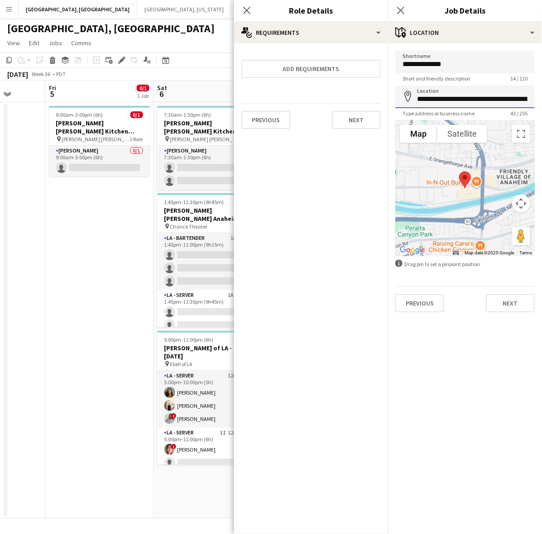
click at [467, 94] on input "**********" at bounding box center [464, 97] width 139 height 23
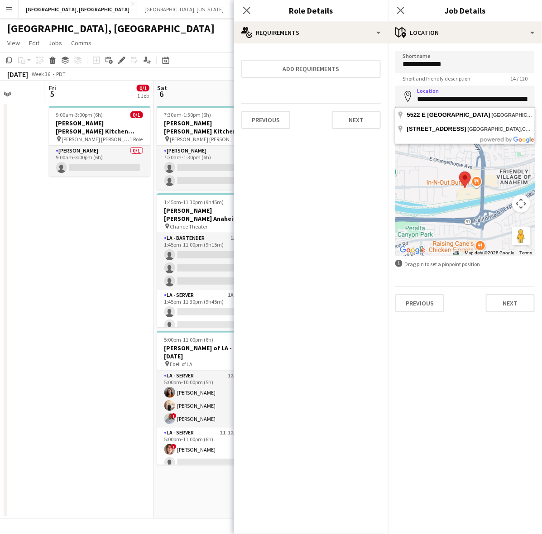
click at [467, 94] on input "**********" at bounding box center [464, 97] width 139 height 23
paste input
click at [435, 95] on input "**********" at bounding box center [464, 97] width 139 height 22
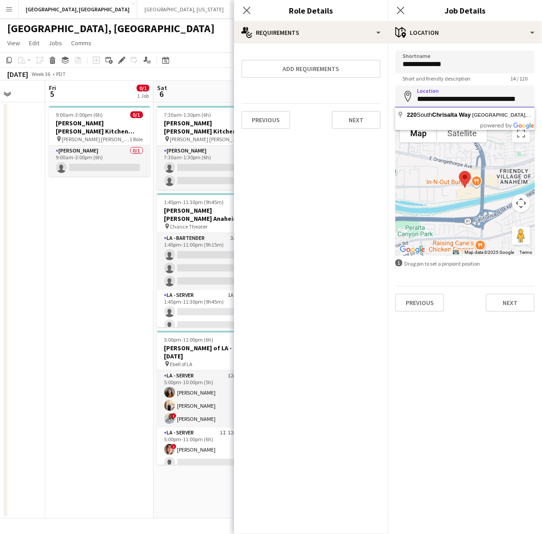
click at [422, 98] on input "**********" at bounding box center [464, 97] width 139 height 22
type input "**********"
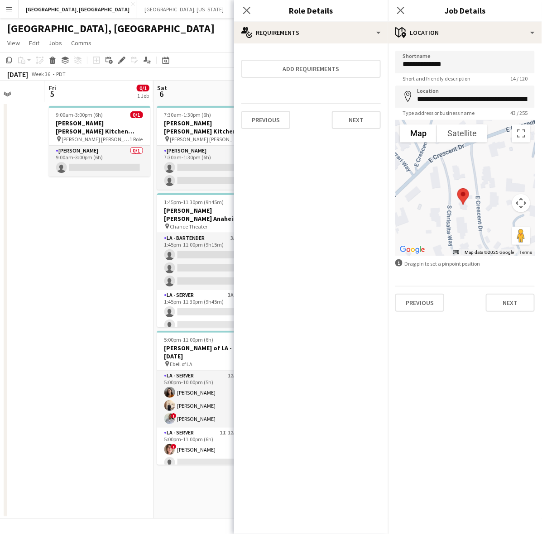
click at [211, 43] on app-page-menu "View Day view expanded Day view collapsed Month view Date picker Jump to today …" at bounding box center [271, 43] width 542 height 17
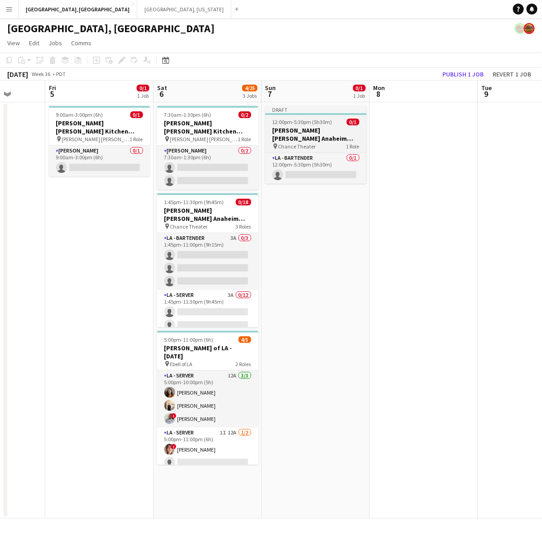
click at [309, 128] on h3 "[PERSON_NAME] [PERSON_NAME] Anaheim [DATE]" at bounding box center [315, 134] width 101 height 16
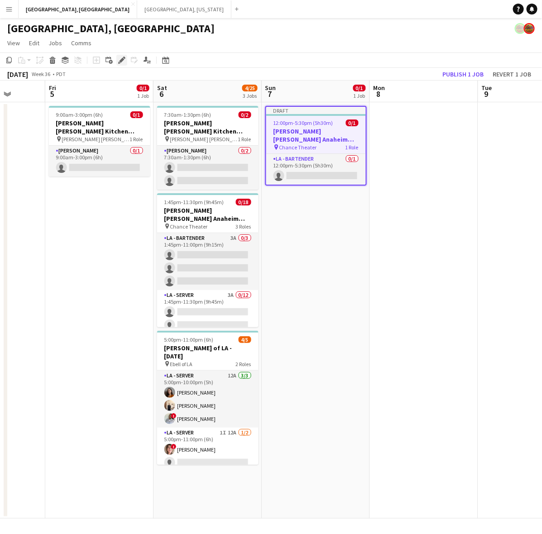
click at [118, 57] on icon "Edit" at bounding box center [121, 60] width 7 height 7
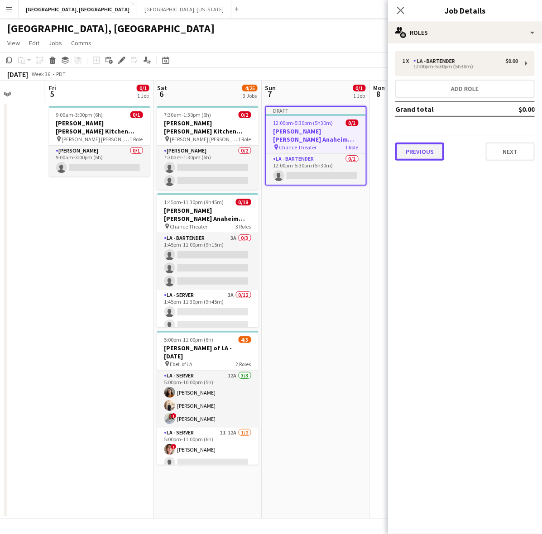
click at [435, 151] on button "Previous" at bounding box center [419, 152] width 49 height 18
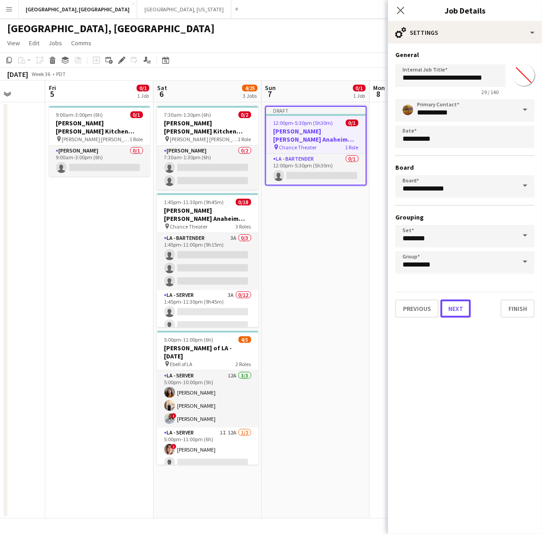
drag, startPoint x: 463, startPoint y: 311, endPoint x: 467, endPoint y: 287, distance: 24.3
click at [463, 311] on button "Next" at bounding box center [455, 309] width 30 height 18
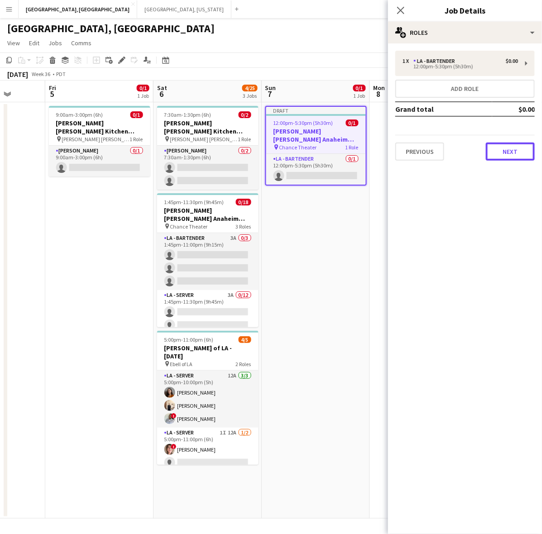
click at [506, 153] on button "Next" at bounding box center [510, 152] width 49 height 18
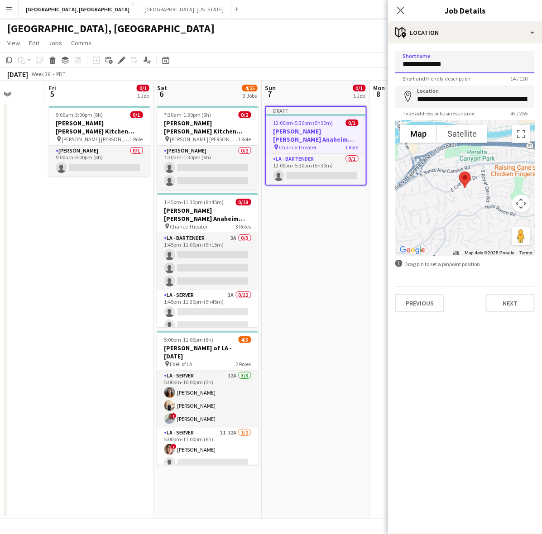
drag, startPoint x: 462, startPoint y: 67, endPoint x: 360, endPoint y: 73, distance: 102.1
click at [360, 72] on body "Menu Boards Boards Boards All jobs Status Workforce Workforce My Workforce Recr…" at bounding box center [271, 267] width 542 height 534
type input "**********"
click at [514, 304] on button "Next" at bounding box center [510, 303] width 49 height 18
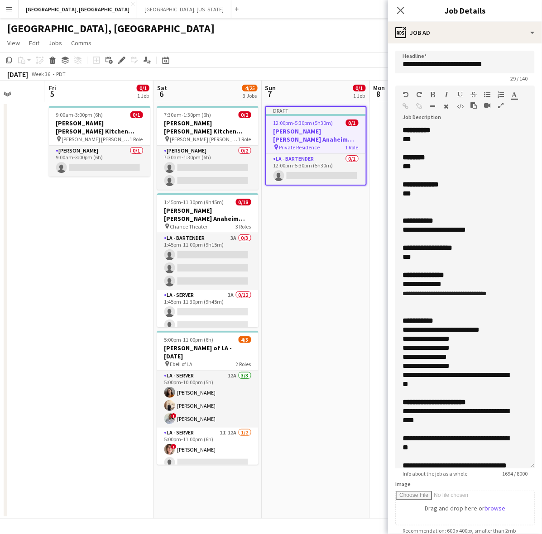
drag, startPoint x: 530, startPoint y: 171, endPoint x: 494, endPoint y: 441, distance: 272.6
click at [493, 460] on div "**********" at bounding box center [464, 297] width 139 height 343
drag, startPoint x: 402, startPoint y: 182, endPoint x: 395, endPoint y: 129, distance: 53.0
click at [395, 129] on div "**********" at bounding box center [464, 297] width 139 height 343
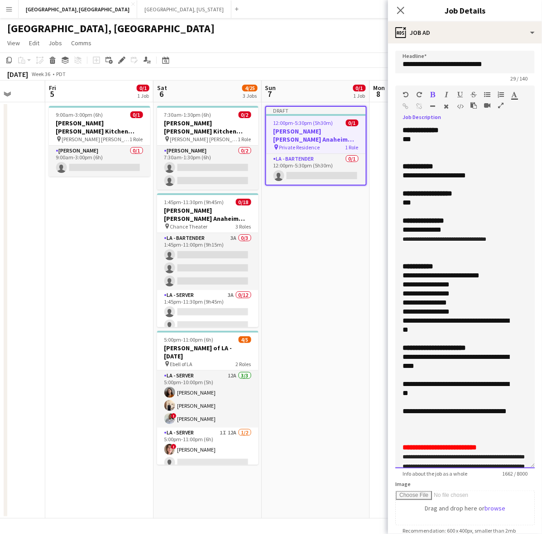
click at [451, 175] on div "**********" at bounding box center [456, 175] width 108 height 9
click at [474, 173] on div "**********" at bounding box center [456, 175] width 108 height 9
click at [486, 174] on div "**********" at bounding box center [456, 175] width 108 height 9
click at [469, 174] on div "**********" at bounding box center [456, 175] width 108 height 9
click at [481, 174] on div "**********" at bounding box center [456, 175] width 108 height 9
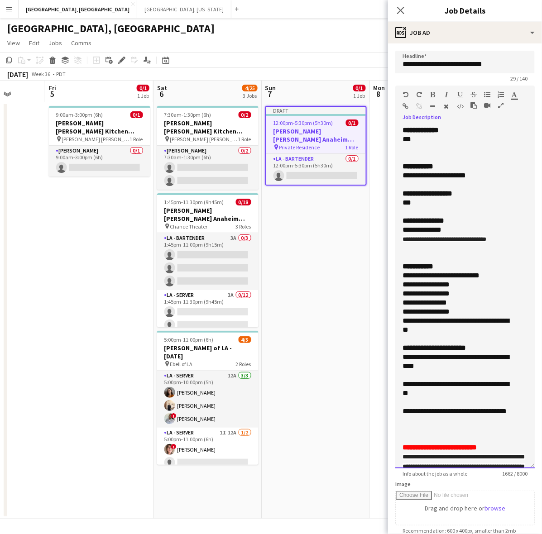
drag, startPoint x: 424, startPoint y: 253, endPoint x: 394, endPoint y: 227, distance: 39.2
click at [394, 227] on form "**********" at bounding box center [465, 390] width 154 height 678
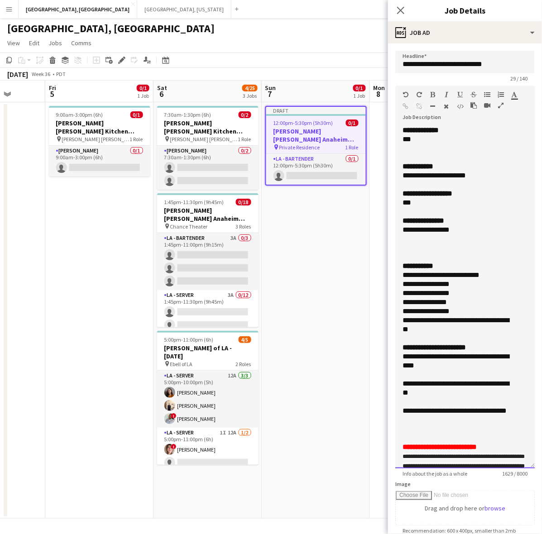
click at [442, 239] on div at bounding box center [464, 239] width 125 height 9
click at [435, 239] on div "**********" at bounding box center [456, 239] width 108 height 9
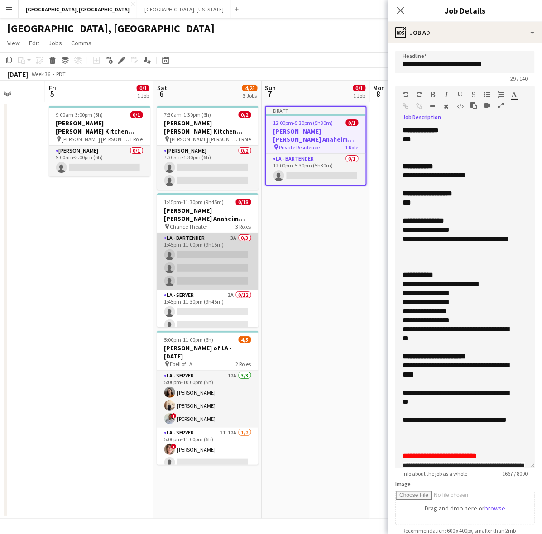
click at [229, 248] on app-card-role "LA - Bartender 3A 0/3 1:45pm-11:00pm (9h15m) single-neutral-actions single-neut…" at bounding box center [207, 261] width 101 height 57
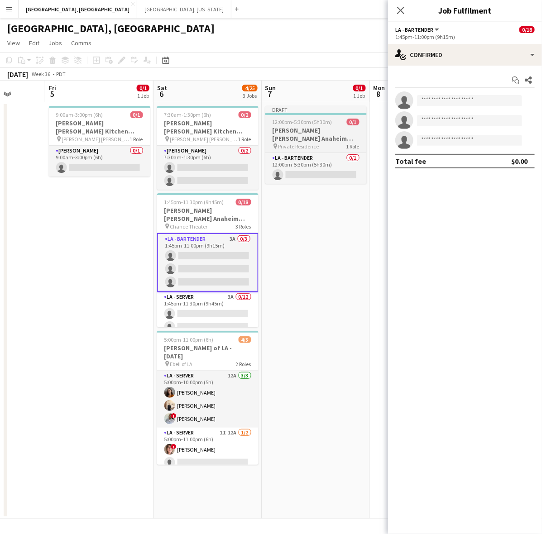
click at [316, 129] on h3 "[PERSON_NAME] [PERSON_NAME] Anaheim [DATE]" at bounding box center [315, 134] width 101 height 16
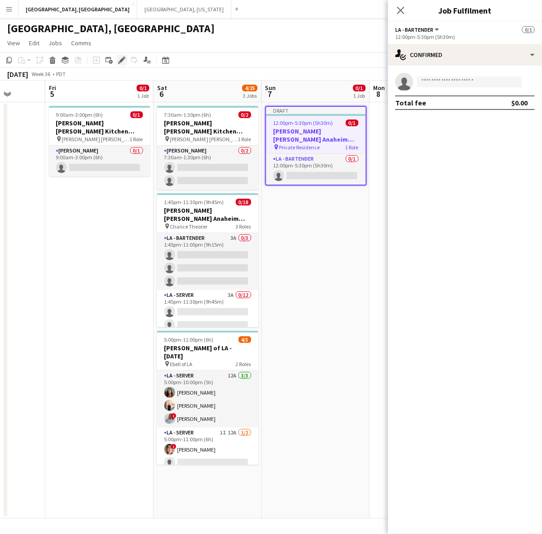
click at [119, 60] on icon "Edit" at bounding box center [121, 60] width 7 height 7
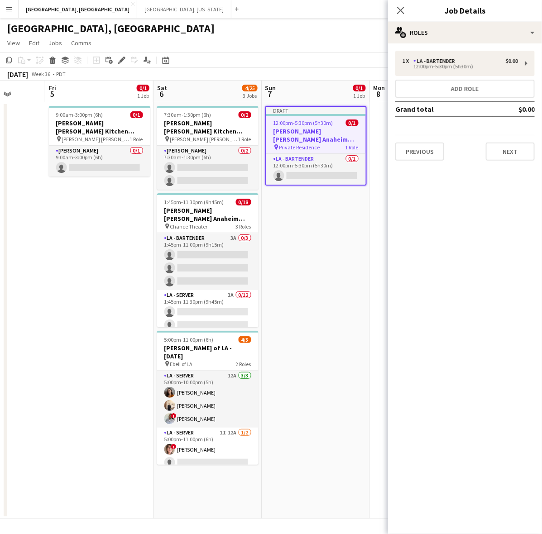
click at [507, 163] on div "1 x LA - Bartender $0.00 12:00pm-5:30pm (5h30m) Add role Grand total $0.00 Prev…" at bounding box center [465, 105] width 154 height 124
click at [506, 160] on div "1 x LA - Bartender $0.00 12:00pm-5:30pm (5h30m) Add role Grand total $0.00 Prev…" at bounding box center [465, 105] width 154 height 124
click at [505, 155] on button "Next" at bounding box center [510, 152] width 49 height 18
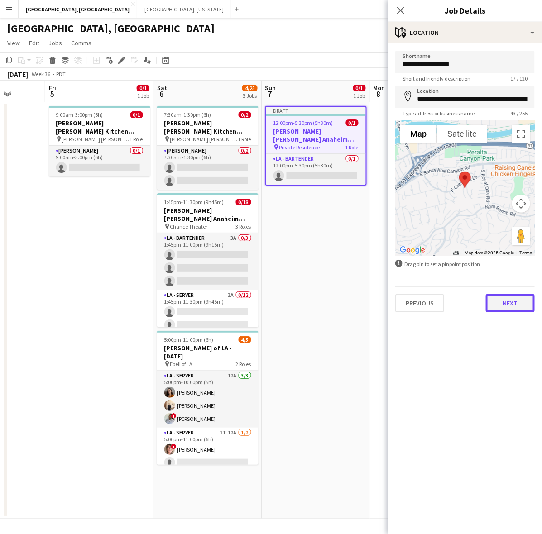
click at [517, 301] on button "Next" at bounding box center [510, 303] width 49 height 18
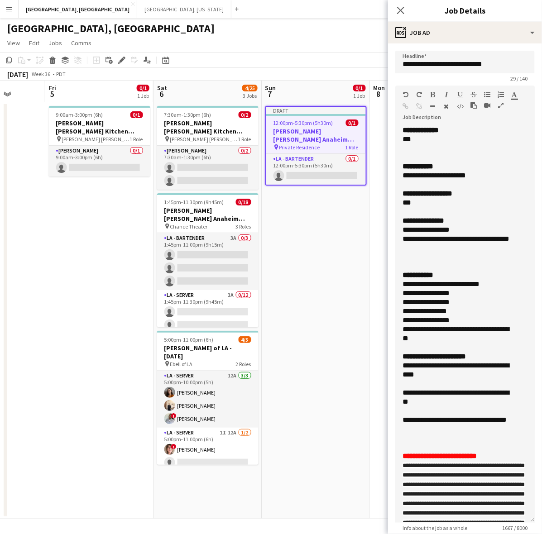
drag, startPoint x: 532, startPoint y: 172, endPoint x: 496, endPoint y: 521, distance: 350.5
click at [496, 520] on div "**********" at bounding box center [464, 324] width 139 height 397
drag, startPoint x: 419, startPoint y: 339, endPoint x: 393, endPoint y: 282, distance: 62.8
click at [393, 282] on form "**********" at bounding box center [465, 419] width 154 height 737
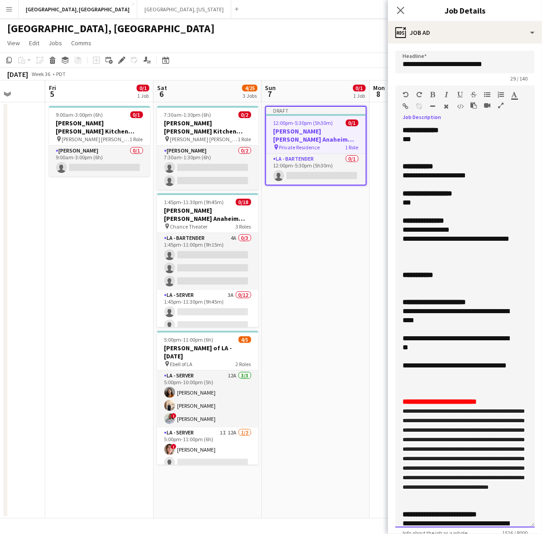
drag, startPoint x: 426, startPoint y: 284, endPoint x: 404, endPoint y: 260, distance: 33.0
click at [404, 260] on div "**********" at bounding box center [464, 327] width 139 height 402
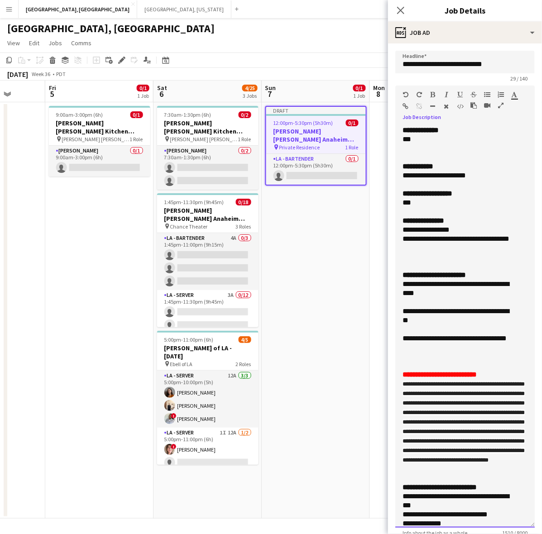
drag, startPoint x: 432, startPoint y: 347, endPoint x: 400, endPoint y: 286, distance: 69.7
click at [400, 286] on div "**********" at bounding box center [464, 327] width 139 height 402
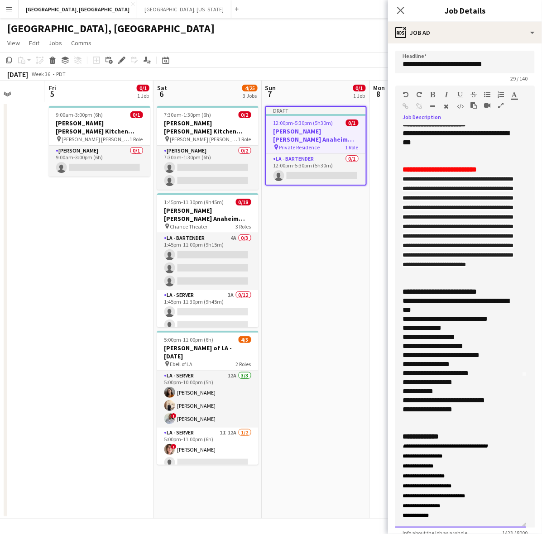
scroll to position [170, 0]
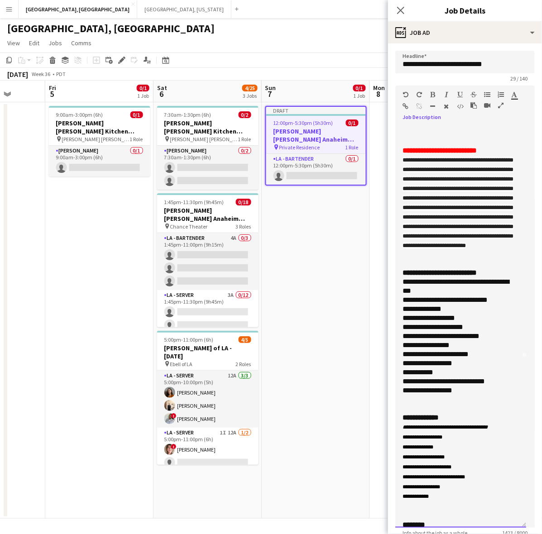
drag, startPoint x: 402, startPoint y: 147, endPoint x: 467, endPoint y: 288, distance: 155.6
click at [467, 288] on div "**********" at bounding box center [460, 327] width 131 height 402
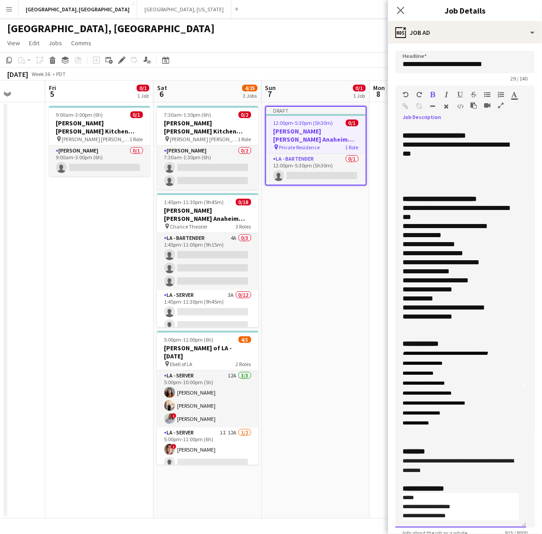
scroll to position [133, 0]
drag, startPoint x: 436, startPoint y: 197, endPoint x: 395, endPoint y: 198, distance: 41.2
click at [395, 198] on div "**********" at bounding box center [460, 327] width 131 height 402
drag, startPoint x: 440, startPoint y: 424, endPoint x: 388, endPoint y: 335, distance: 102.9
click at [388, 335] on form "**********" at bounding box center [465, 419] width 154 height 737
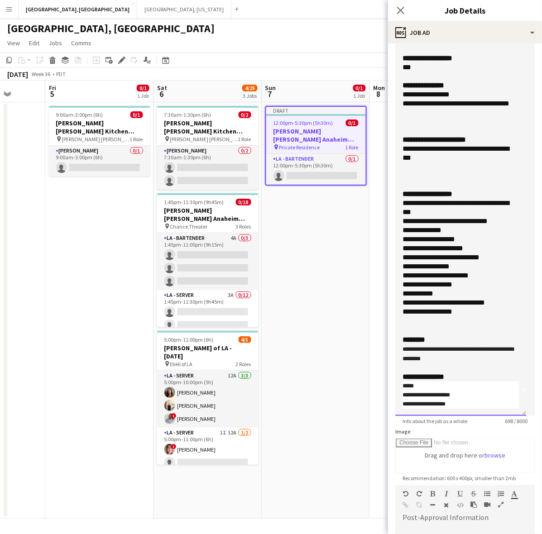
scroll to position [113, 0]
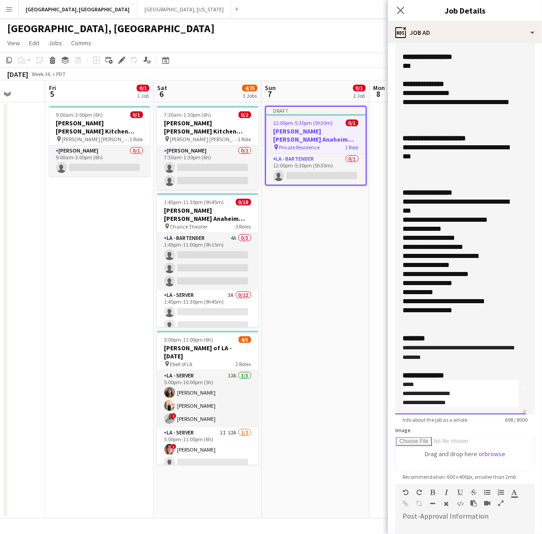
drag, startPoint x: 463, startPoint y: 357, endPoint x: 394, endPoint y: 345, distance: 69.9
click at [394, 345] on form "**********" at bounding box center [465, 306] width 154 height 737
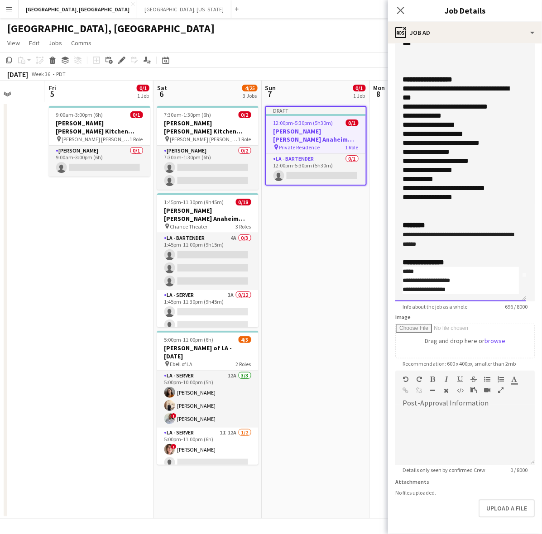
scroll to position [260, 0]
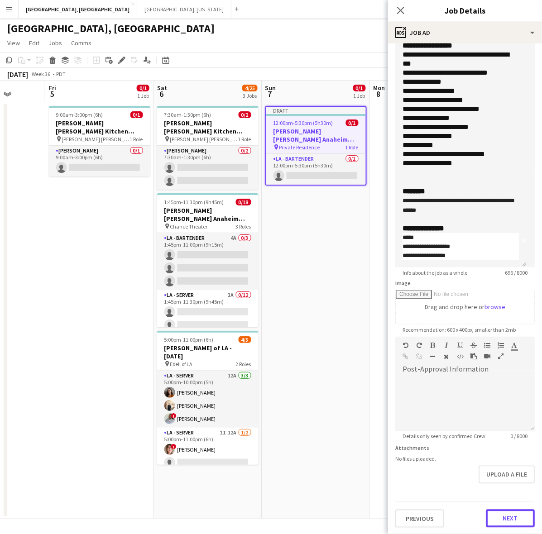
click at [499, 518] on button "Next" at bounding box center [510, 519] width 49 height 18
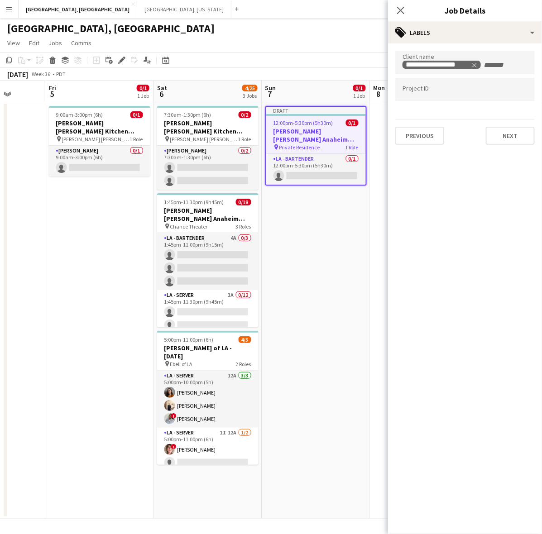
click at [498, 152] on mat-expansion-panel "**********" at bounding box center [465, 288] width 154 height 491
click at [496, 146] on div "**********" at bounding box center [465, 97] width 154 height 109
click at [492, 125] on div "Previous Next" at bounding box center [464, 132] width 139 height 26
click at [499, 133] on button "Next" at bounding box center [510, 136] width 49 height 18
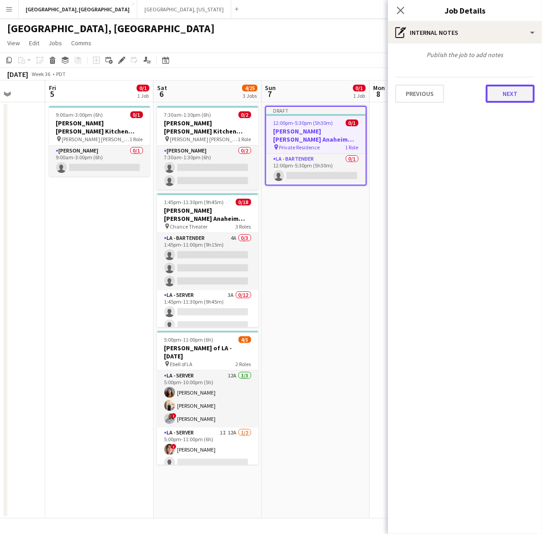
click at [510, 93] on button "Next" at bounding box center [510, 94] width 49 height 18
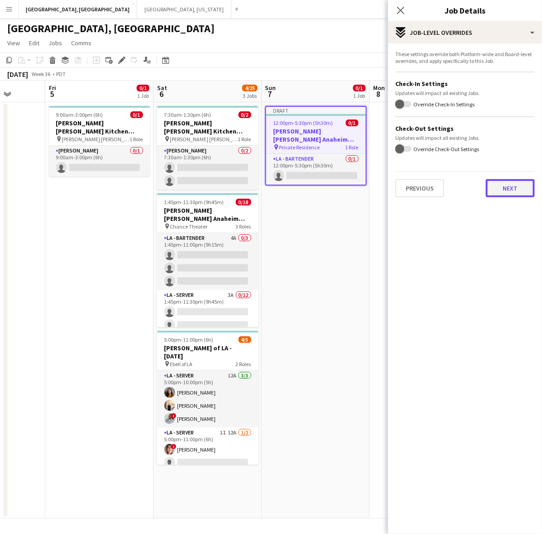
click at [499, 187] on button "Next" at bounding box center [510, 188] width 49 height 18
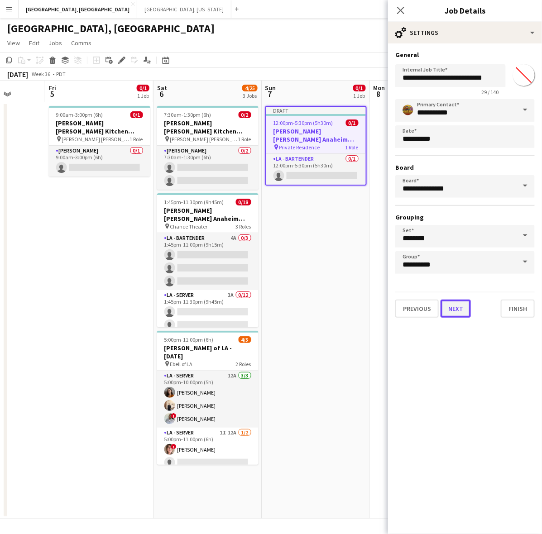
click at [451, 306] on button "Next" at bounding box center [455, 309] width 30 height 18
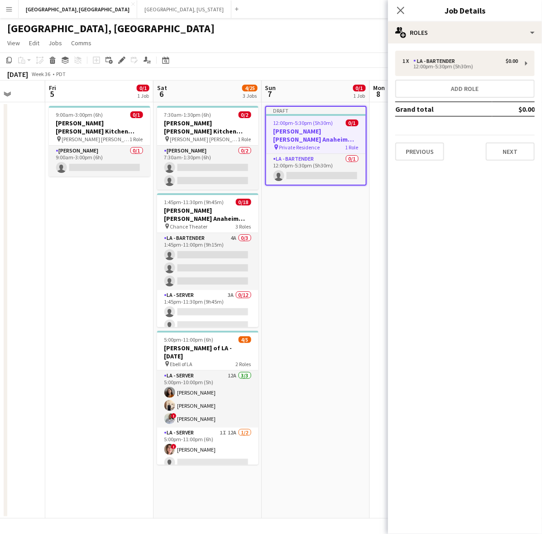
click at [512, 163] on div "1 x LA - Bartender $0.00 12:00pm-5:30pm (5h30m) Add role Grand total $0.00 Prev…" at bounding box center [465, 105] width 154 height 124
click at [512, 155] on button "Next" at bounding box center [510, 152] width 49 height 18
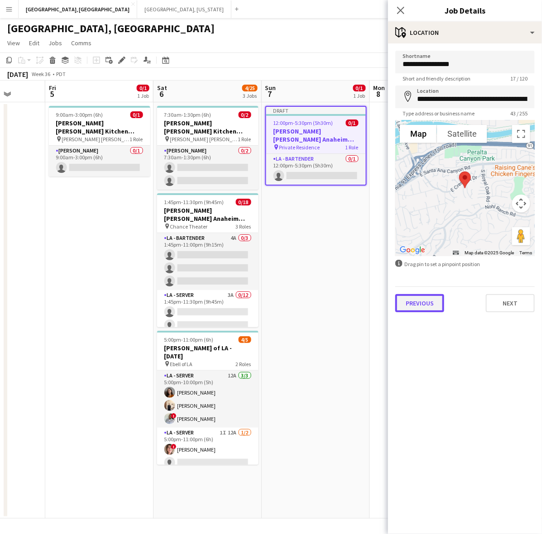
click at [429, 302] on button "Previous" at bounding box center [419, 303] width 49 height 18
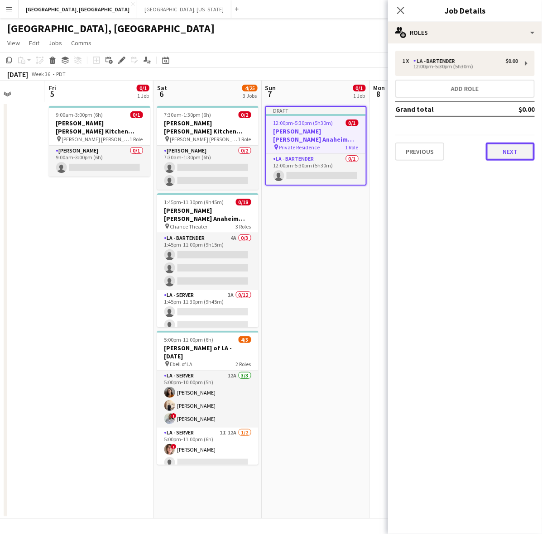
click at [506, 148] on button "Next" at bounding box center [510, 152] width 49 height 18
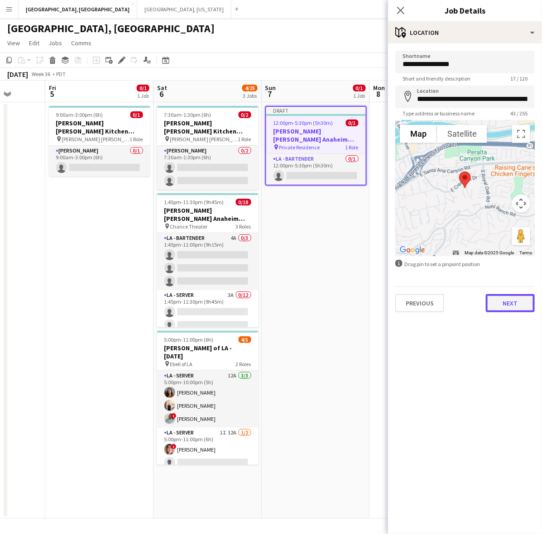
click at [508, 297] on button "Next" at bounding box center [510, 303] width 49 height 18
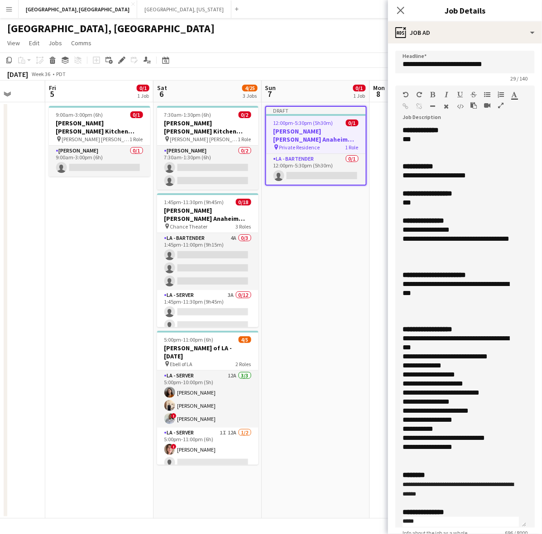
click at [318, 53] on app-toolbar "Copy Paste Paste Ctrl+V Paste with crew Ctrl+Shift+V Paste linked Job Delete Gr…" at bounding box center [271, 60] width 542 height 15
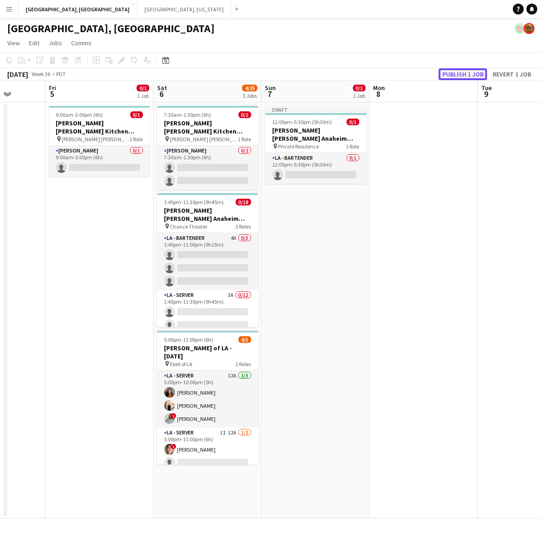
click at [441, 71] on button "Publish 1 job" at bounding box center [463, 74] width 48 height 12
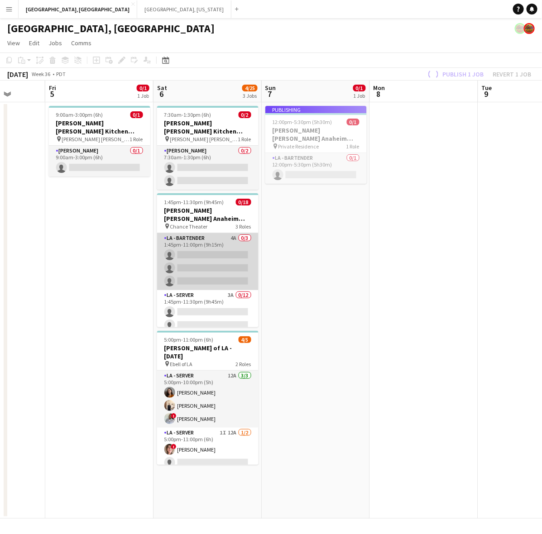
click at [207, 235] on app-card-role "LA - Bartender 4A 0/3 1:45pm-11:00pm (9h15m) single-neutral-actions single-neut…" at bounding box center [207, 261] width 101 height 57
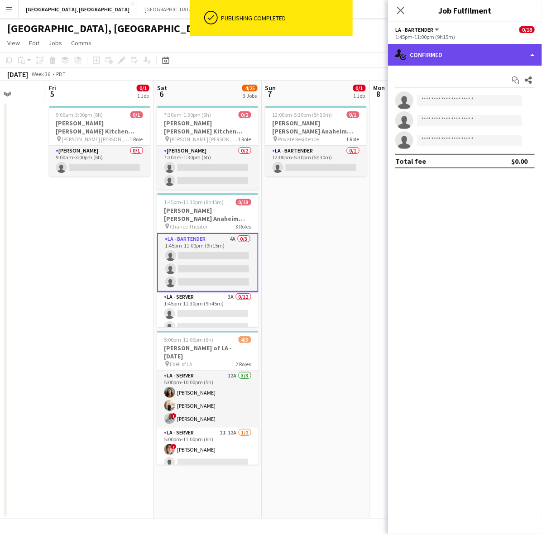
click at [489, 50] on div "single-neutral-actions-check-2 Confirmed" at bounding box center [465, 55] width 154 height 22
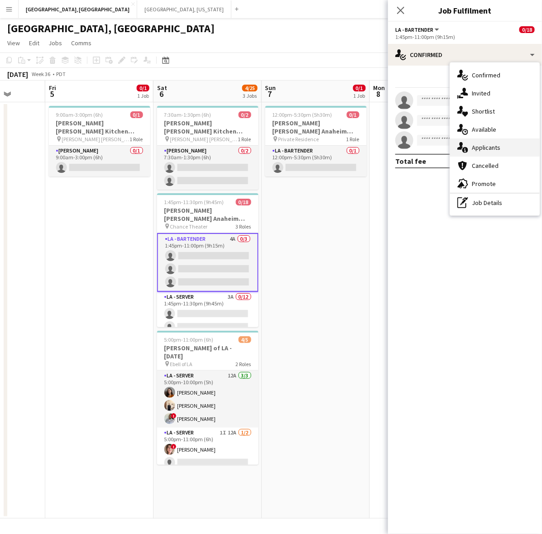
click at [494, 147] on span "Applicants" at bounding box center [486, 148] width 29 height 8
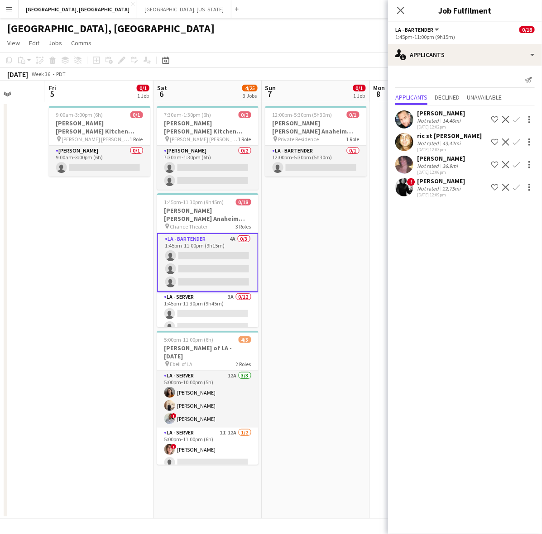
click at [517, 117] on app-icon "Confirm" at bounding box center [516, 119] width 7 height 7
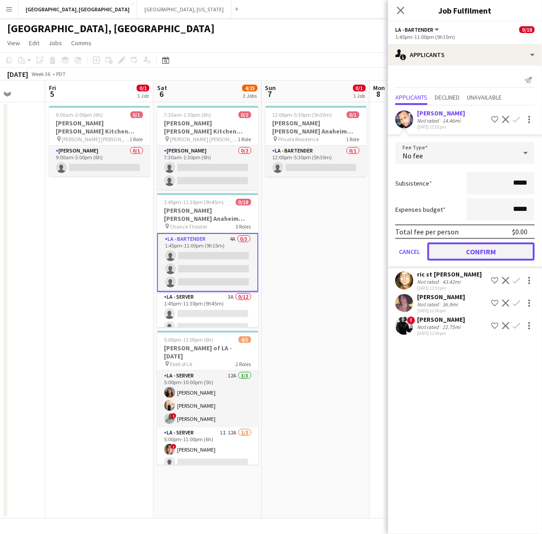
click at [481, 247] on button "Confirm" at bounding box center [480, 252] width 107 height 18
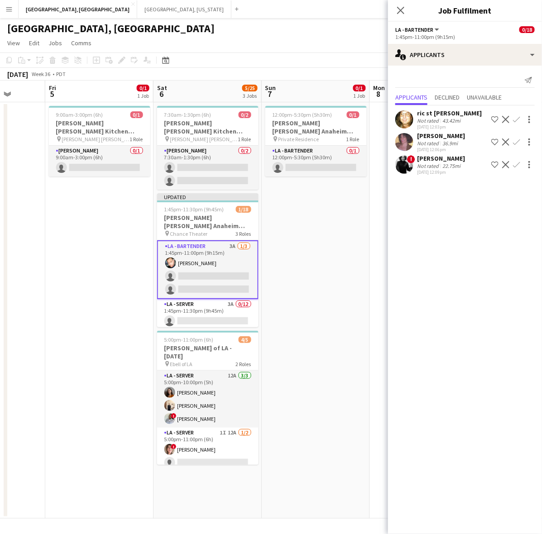
click at [347, 32] on div "[GEOGRAPHIC_DATA], [GEOGRAPHIC_DATA]" at bounding box center [271, 26] width 542 height 17
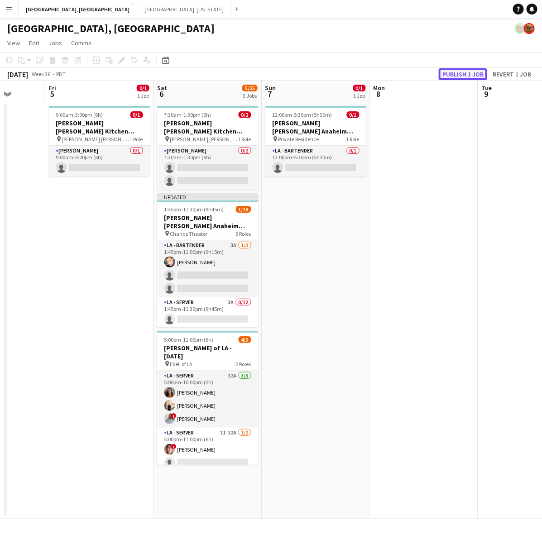
click at [455, 73] on button "Publish 1 job" at bounding box center [463, 74] width 48 height 12
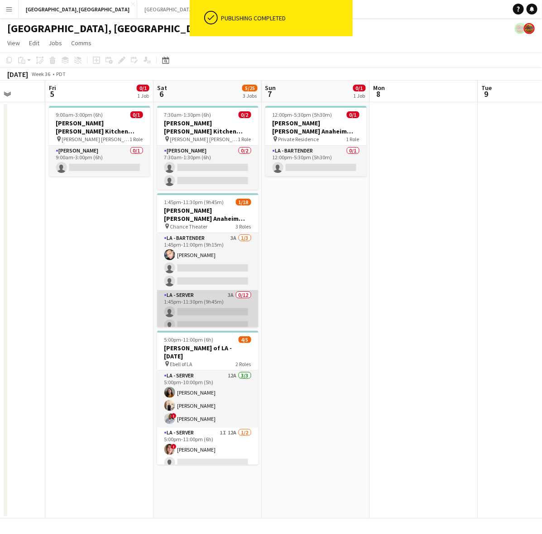
click at [214, 298] on app-card-role "LA - Server 3A 0/12 1:45pm-11:30pm (9h45m) single-neutral-actions single-neutra…" at bounding box center [207, 377] width 101 height 175
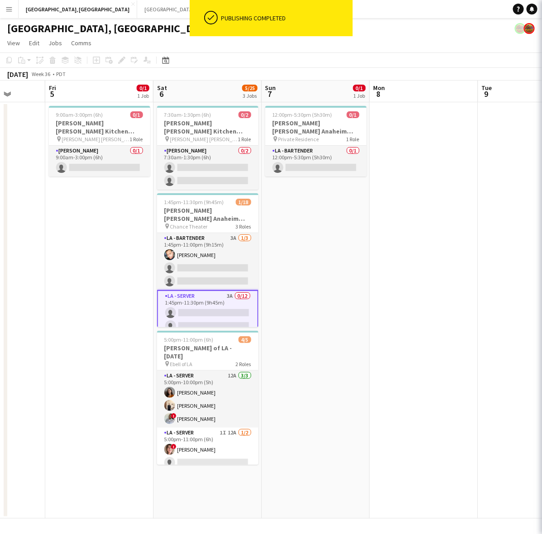
scroll to position [0, 279]
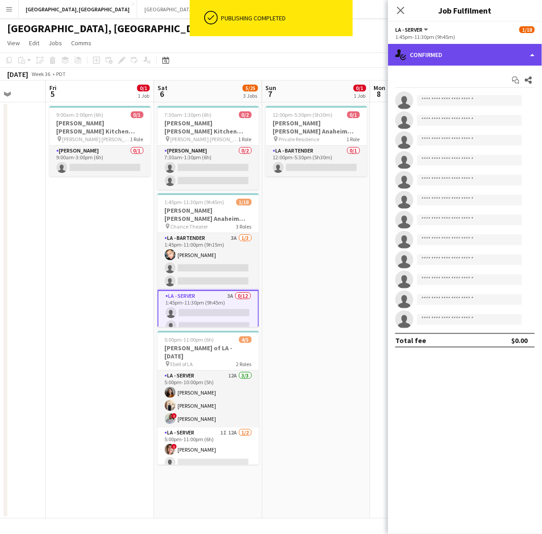
click at [485, 45] on div "single-neutral-actions-check-2 Confirmed" at bounding box center [465, 55] width 154 height 22
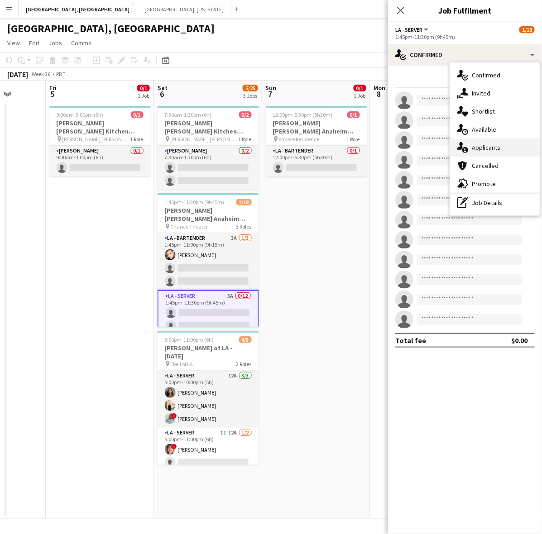
click at [484, 150] on span "Applicants" at bounding box center [486, 148] width 29 height 8
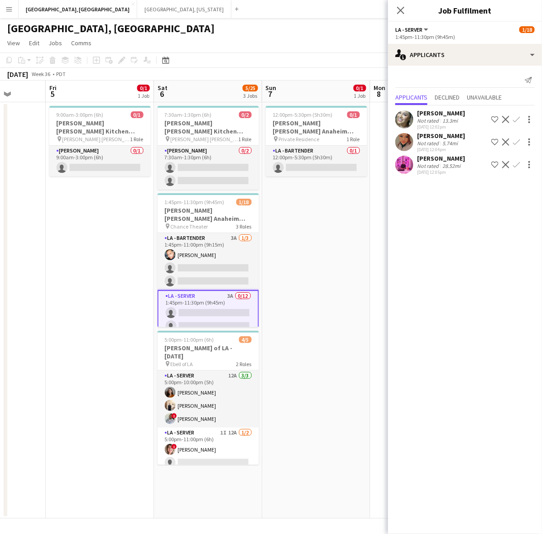
click at [450, 113] on div "[PERSON_NAME]" at bounding box center [441, 113] width 48 height 8
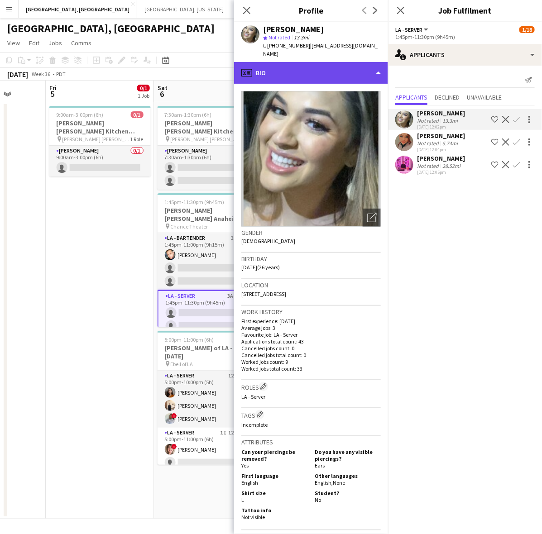
click at [344, 62] on div "profile Bio" at bounding box center [311, 73] width 154 height 22
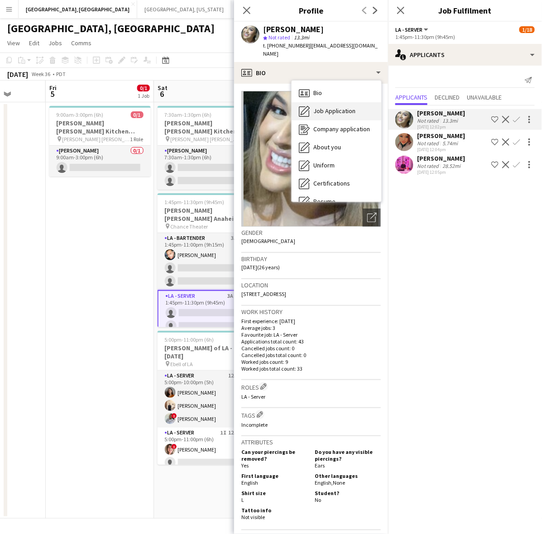
click at [348, 107] on span "Job Application" at bounding box center [334, 111] width 42 height 8
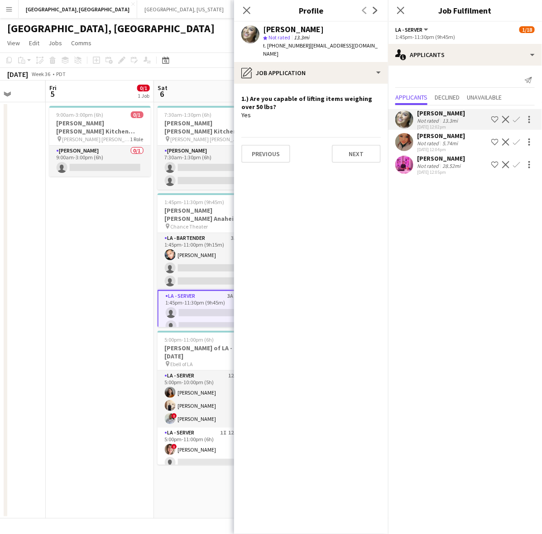
click at [431, 137] on div "[PERSON_NAME]" at bounding box center [441, 136] width 48 height 8
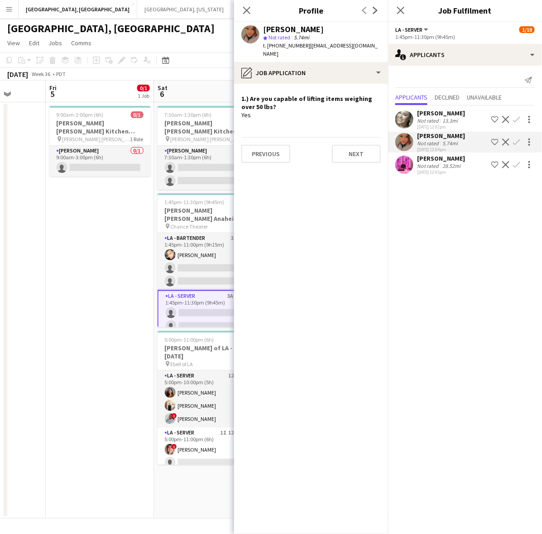
click at [428, 159] on div "[PERSON_NAME]" at bounding box center [441, 158] width 48 height 8
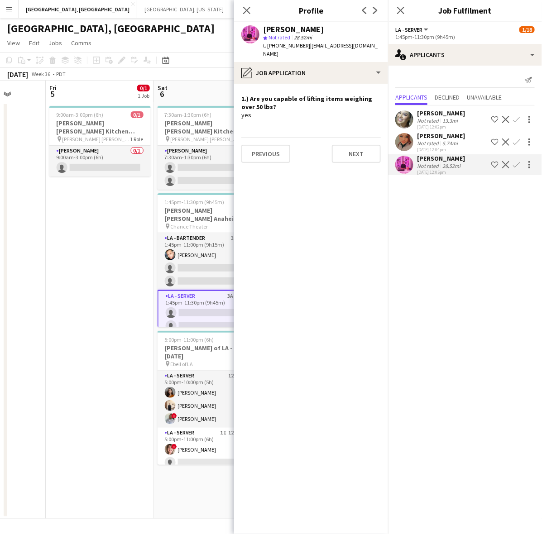
click at [198, 36] on app-page-menu "View Day view expanded Day view collapsed Month view Date picker Jump to today …" at bounding box center [271, 43] width 542 height 17
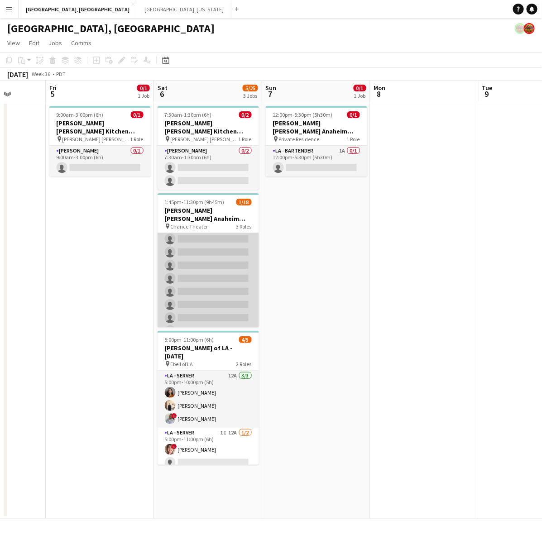
scroll to position [0, 0]
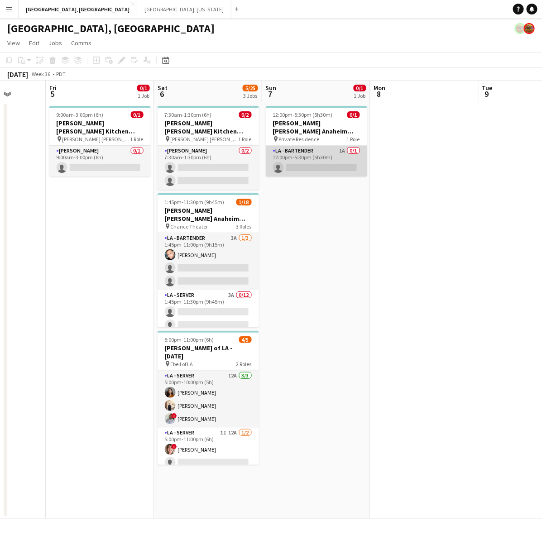
click at [349, 146] on app-card-role "LA - Bartender 1A 0/1 12:00pm-5:30pm (5h30m) single-neutral-actions" at bounding box center [316, 161] width 101 height 31
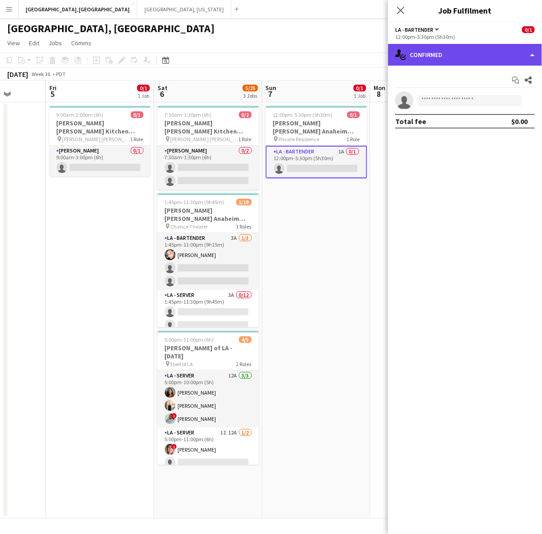
click at [465, 53] on div "single-neutral-actions-check-2 Confirmed" at bounding box center [465, 55] width 154 height 22
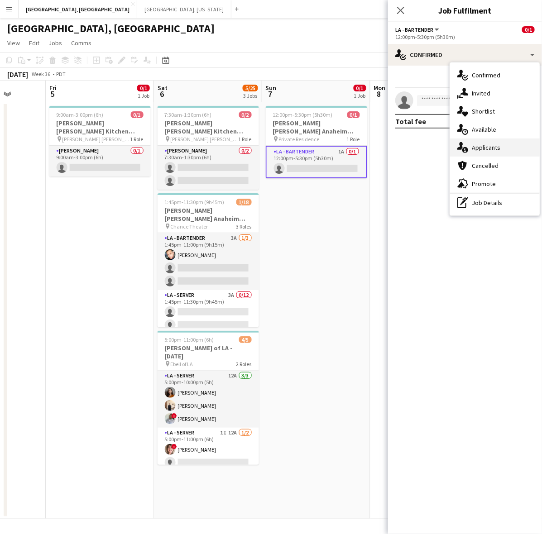
click at [498, 148] on span "Applicants" at bounding box center [486, 148] width 29 height 8
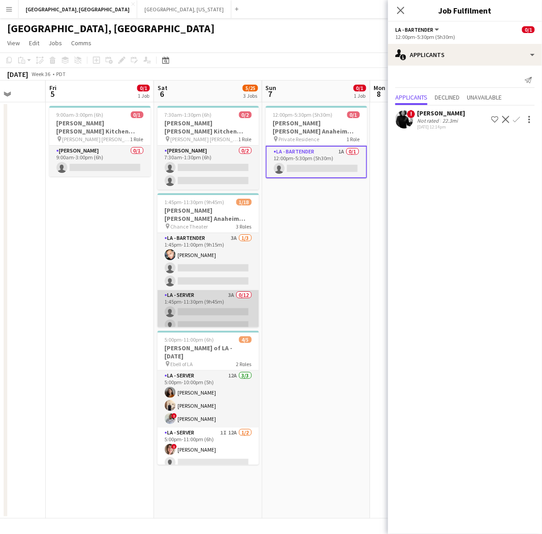
click at [239, 292] on app-card-role "LA - Server 3A 0/12 1:45pm-11:30pm (9h45m) single-neutral-actions single-neutra…" at bounding box center [208, 377] width 101 height 175
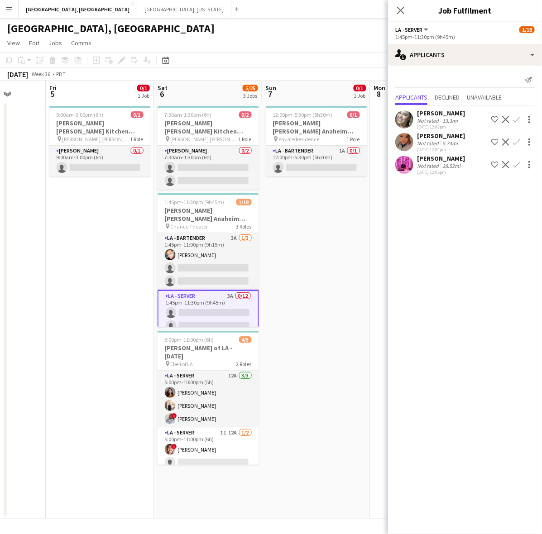
click at [233, 30] on div "[GEOGRAPHIC_DATA], [GEOGRAPHIC_DATA]" at bounding box center [271, 26] width 542 height 17
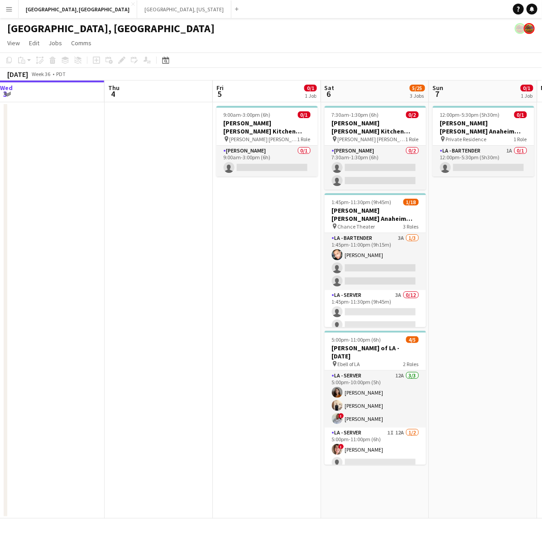
drag, startPoint x: 180, startPoint y: 235, endPoint x: 268, endPoint y: 205, distance: 93.5
click at [288, 214] on app-calendar-viewport "Mon 1 Tue 2 Wed 3 Thu 4 Fri 5 0/1 1 Job Sat 6 5/25 3 Jobs Sun 7 0/1 1 Job Mon 8…" at bounding box center [271, 300] width 542 height 438
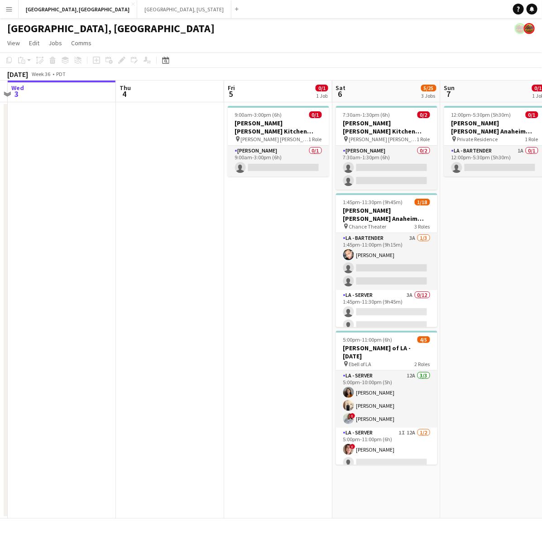
click at [10, 10] on app-icon "Menu" at bounding box center [8, 8] width 7 height 7
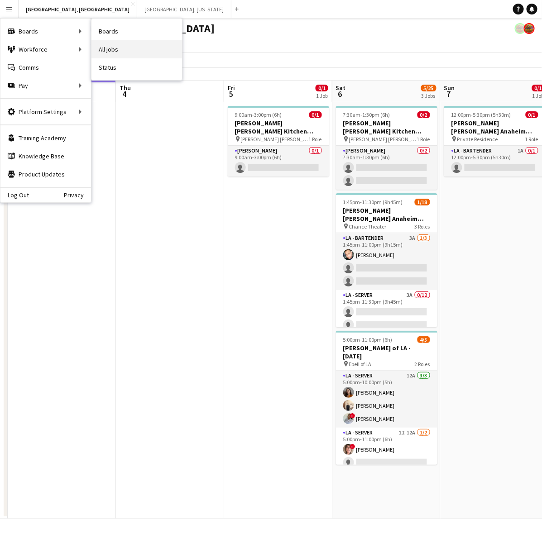
click at [110, 46] on link "All jobs" at bounding box center [136, 49] width 91 height 18
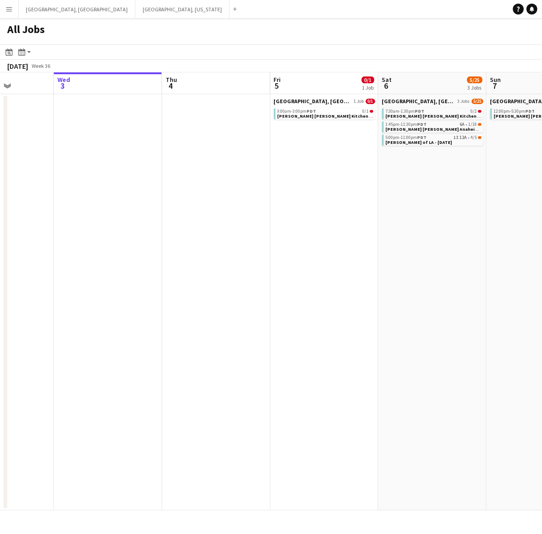
scroll to position [0, 333]
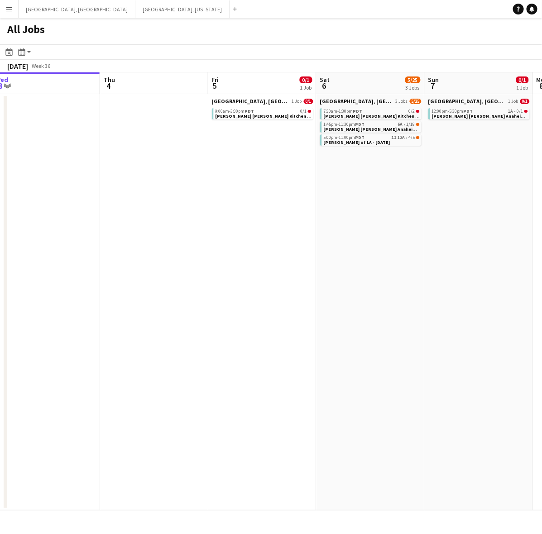
drag, startPoint x: 402, startPoint y: 200, endPoint x: 285, endPoint y: 275, distance: 138.9
click at [285, 275] on app-calendar-viewport "Sun 31 Mon 1 Tue 2 Wed 3 Thu 4 Fri 5 0/1 1 Job Sat 6 5/25 3 Jobs Sun 7 0/1 1 Jo…" at bounding box center [271, 291] width 542 height 438
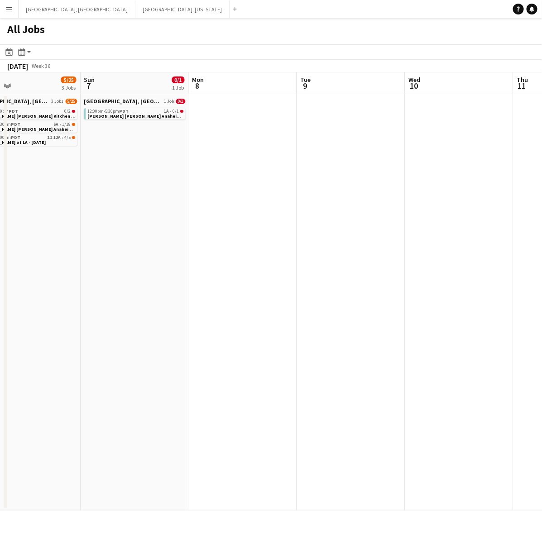
drag, startPoint x: 497, startPoint y: 187, endPoint x: 191, endPoint y: 245, distance: 310.7
click at [152, 252] on app-calendar-viewport "Tue 2 Wed 3 Thu 4 Fri 5 0/1 1 Job Sat 6 5/25 3 Jobs Sun 7 0/1 1 Job Mon 8 Tue 9…" at bounding box center [271, 291] width 542 height 438
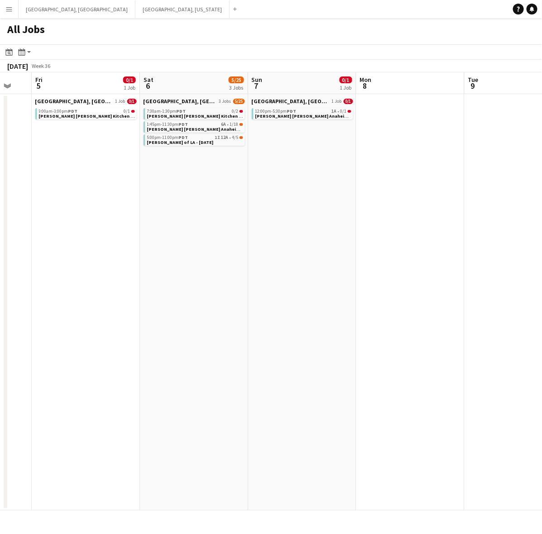
click at [184, 233] on app-all-jobs "All Jobs Date picker SEP 2025 SEP 2025 Monday M Tuesday T Wednesday W Thursday …" at bounding box center [271, 264] width 542 height 493
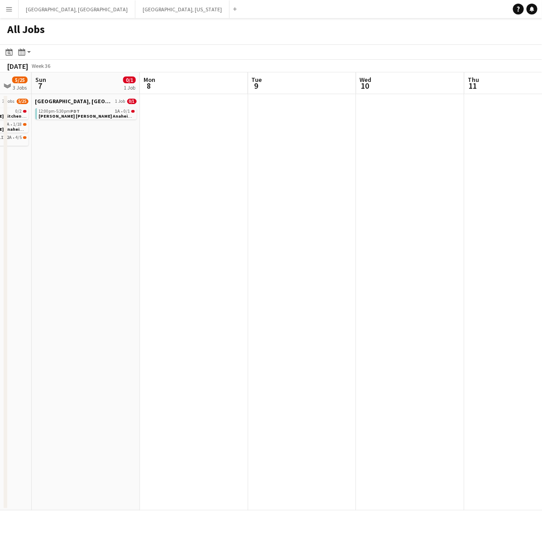
drag, startPoint x: 460, startPoint y: 177, endPoint x: 325, endPoint y: 211, distance: 139.8
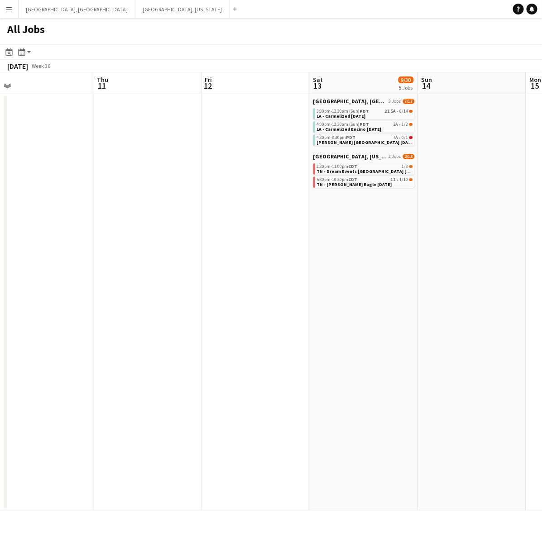
scroll to position [0, 378]
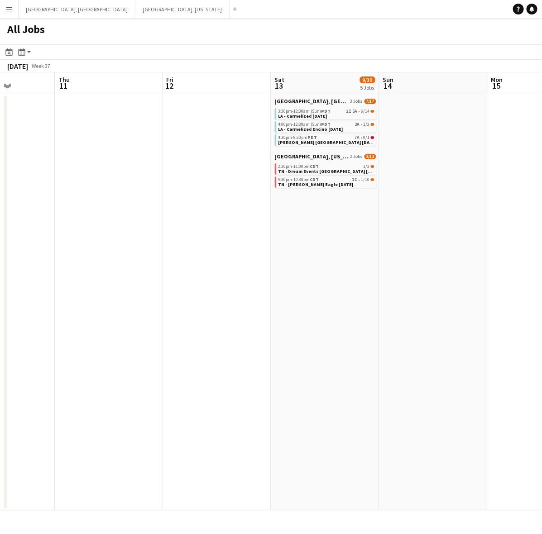
drag, startPoint x: 203, startPoint y: 227, endPoint x: 114, endPoint y: 245, distance: 91.0
click at [114, 245] on app-calendar-viewport "Sun 7 0/1 1 Job Mon 8 Tue 9 Wed 10 Thu 11 Fri 12 Sat 13 9/30 5 Jobs Sun 14 Mon …" at bounding box center [271, 291] width 542 height 438
click at [43, 11] on button "Los Angeles, CA Close" at bounding box center [77, 9] width 117 height 18
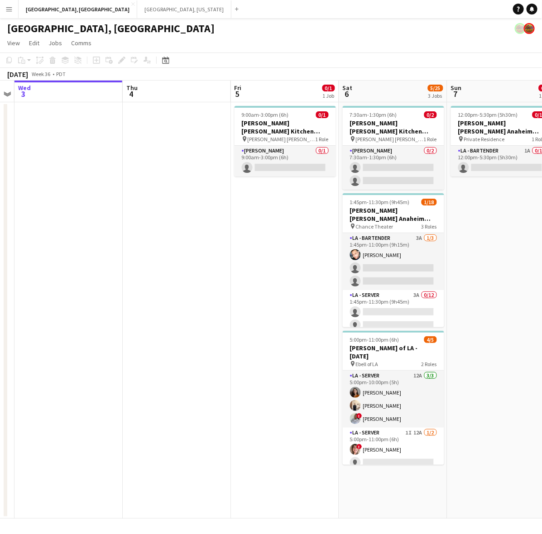
scroll to position [0, 352]
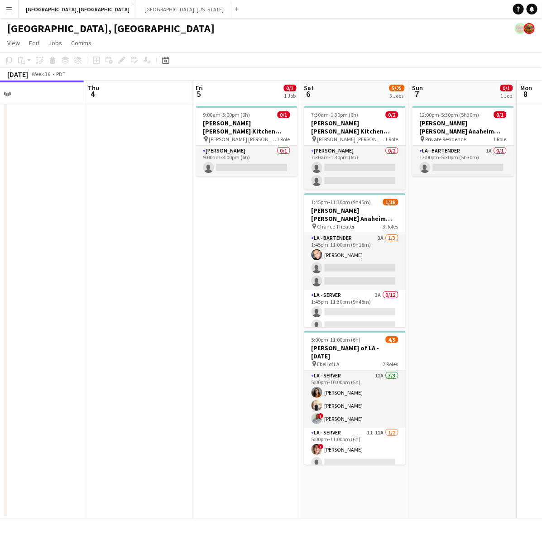
drag, startPoint x: 301, startPoint y: 288, endPoint x: 283, endPoint y: 362, distance: 76.4
click at [197, 302] on app-calendar-viewport "Sun 31 Mon 1 Tue 2 Wed 3 Thu 4 Fri 5 0/1 1 Job Sat 6 5/25 3 Jobs Sun 7 0/1 1 Jo…" at bounding box center [271, 300] width 542 height 438
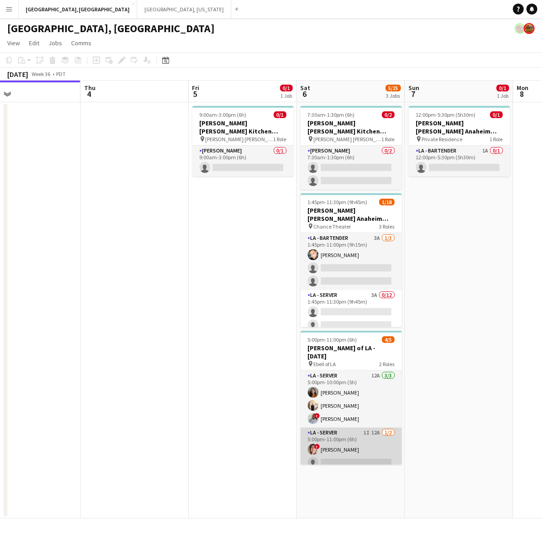
click at [370, 442] on app-card-role "LA - Server 1I 12A 1/2 5:00pm-11:00pm (6h) ! Jane Masino single-neutral-actions" at bounding box center [351, 450] width 101 height 44
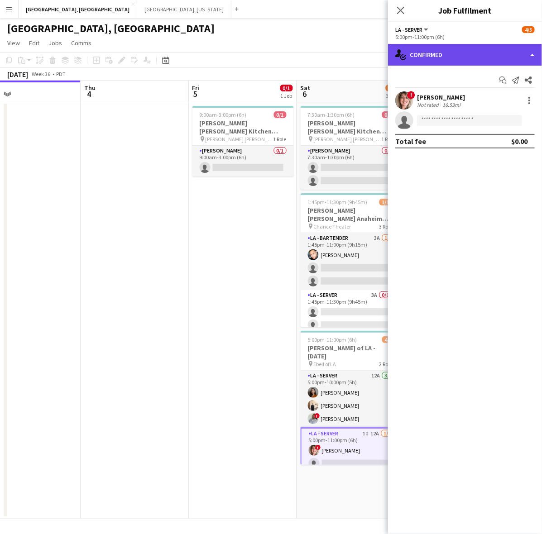
click at [474, 50] on div "single-neutral-actions-check-2 Confirmed" at bounding box center [465, 55] width 154 height 22
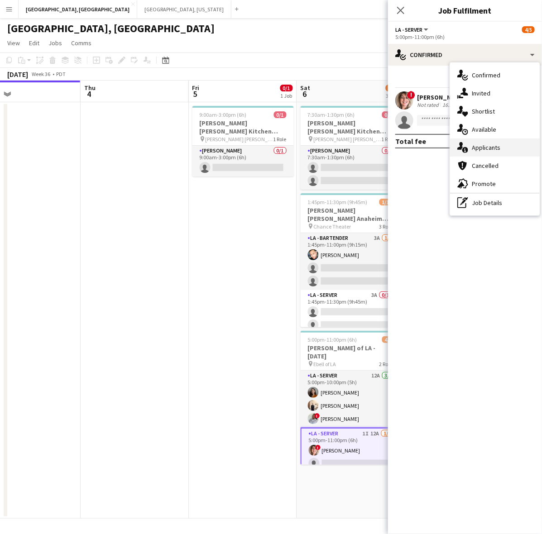
click at [499, 145] on span "Applicants" at bounding box center [486, 148] width 29 height 8
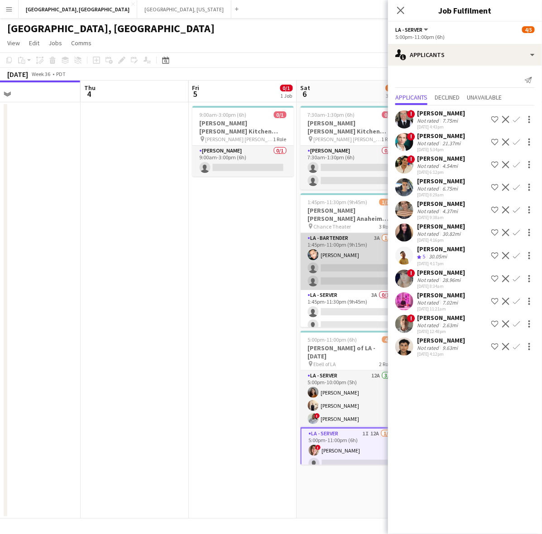
click at [349, 248] on app-card-role "LA - Bartender 3A 1/3 1:45pm-11:00pm (9h15m) David Wilber single-neutral-action…" at bounding box center [351, 261] width 101 height 57
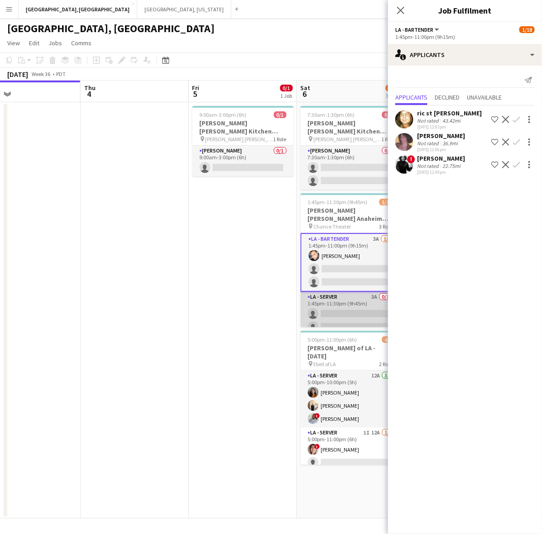
click at [331, 303] on app-card-role "LA - Server 3A 0/12 1:45pm-11:30pm (9h45m) single-neutral-actions single-neutra…" at bounding box center [351, 379] width 101 height 175
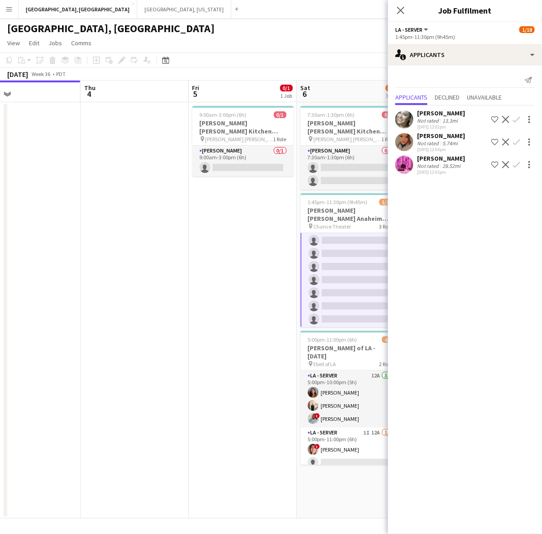
scroll to position [170, 0]
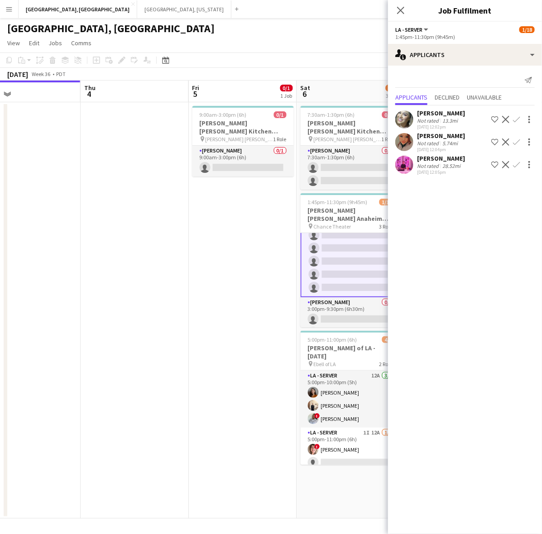
click at [517, 114] on div "Alyssa Woods Not rated 13.3mi 09-03-2025 12:02pm Shortlist crew Decline Confirm" at bounding box center [465, 119] width 154 height 21
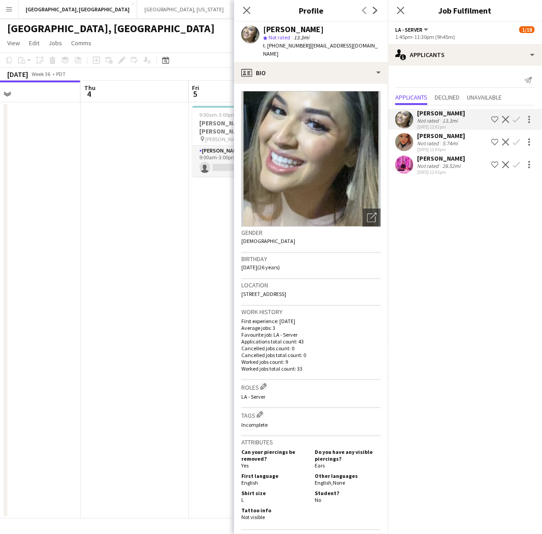
click at [519, 119] on app-icon "Confirm" at bounding box center [516, 119] width 7 height 7
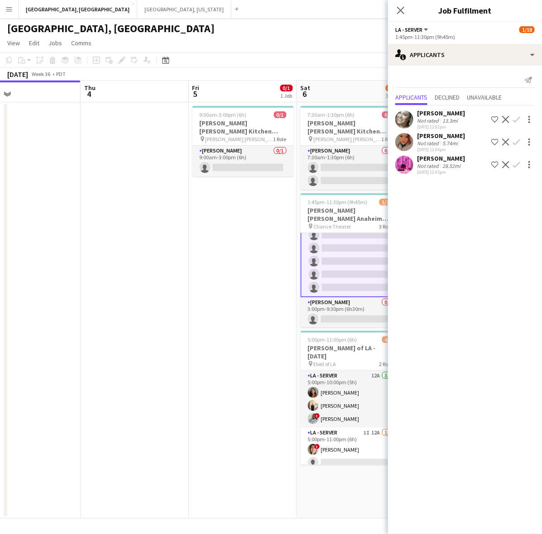
click at [519, 119] on app-icon "Confirm" at bounding box center [516, 119] width 7 height 7
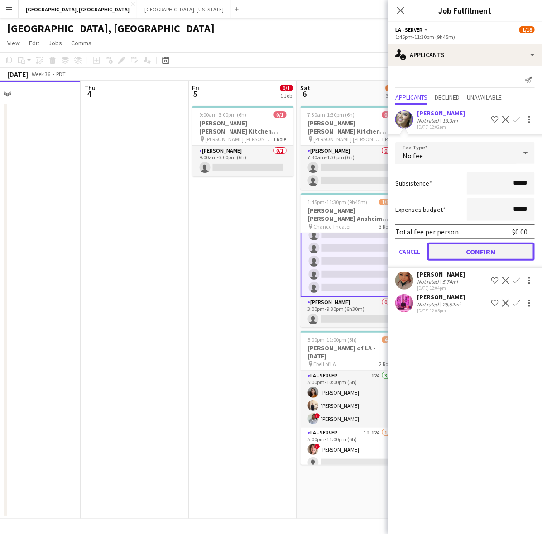
click at [489, 257] on button "Confirm" at bounding box center [480, 252] width 107 height 18
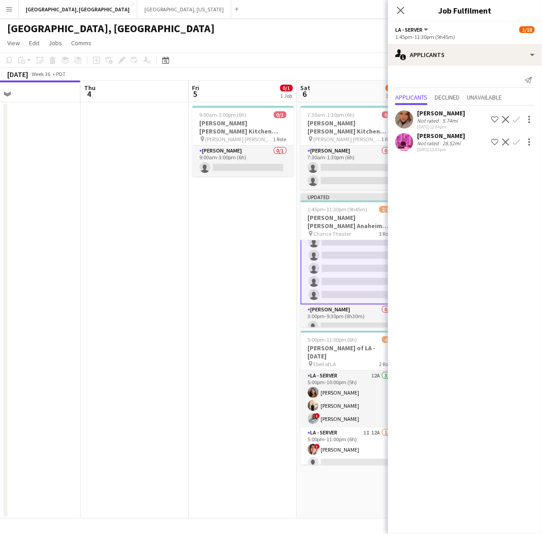
click at [516, 119] on app-icon "Confirm" at bounding box center [516, 119] width 7 height 7
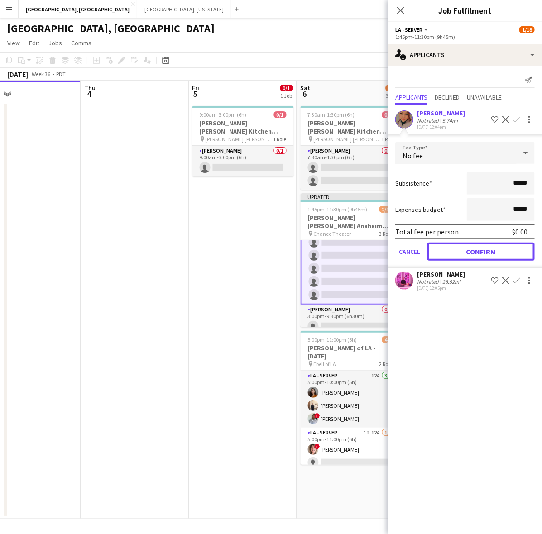
click at [493, 250] on button "Confirm" at bounding box center [480, 252] width 107 height 18
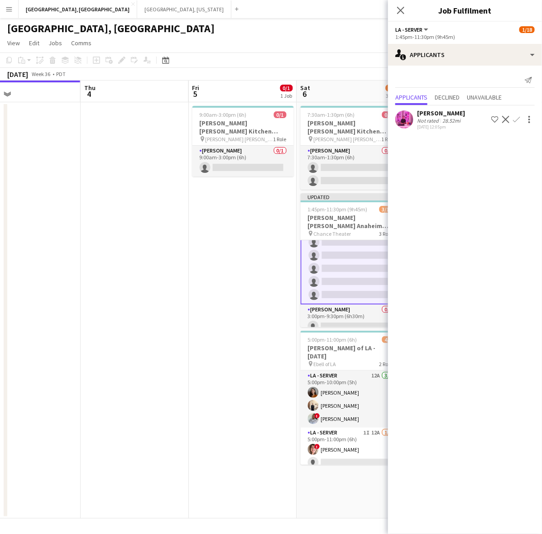
click at [517, 120] on app-icon "Confirm" at bounding box center [516, 119] width 7 height 7
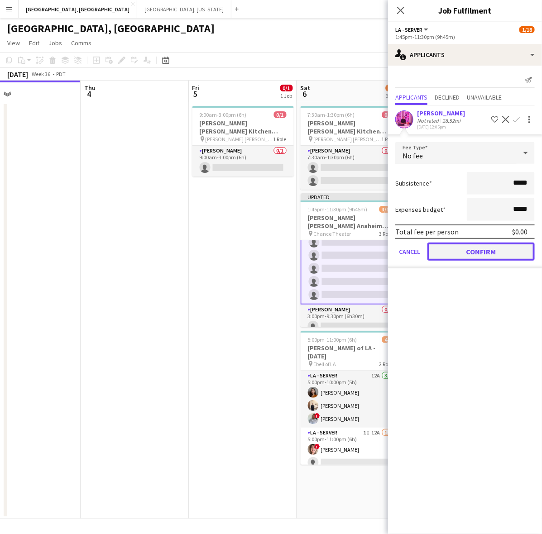
click at [497, 254] on button "Confirm" at bounding box center [480, 252] width 107 height 18
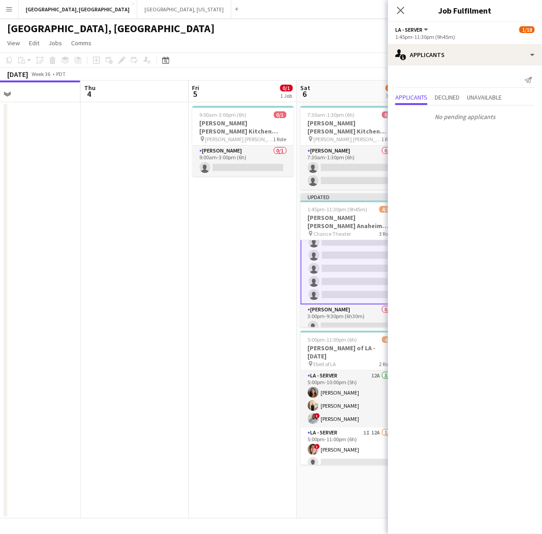
click at [293, 32] on div "[GEOGRAPHIC_DATA], [GEOGRAPHIC_DATA]" at bounding box center [271, 26] width 542 height 17
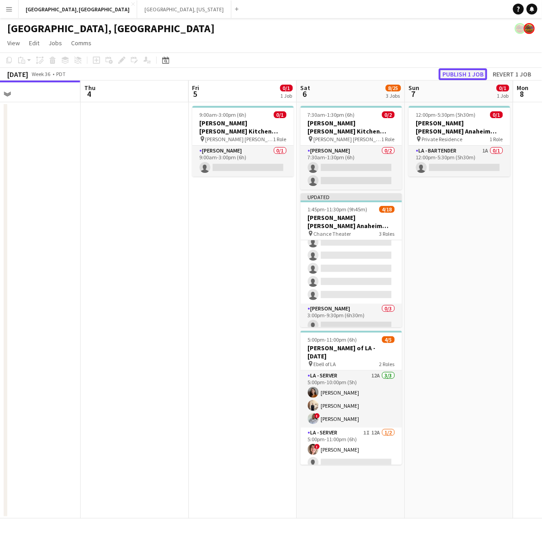
click at [465, 71] on button "Publish 1 job" at bounding box center [463, 74] width 48 height 12
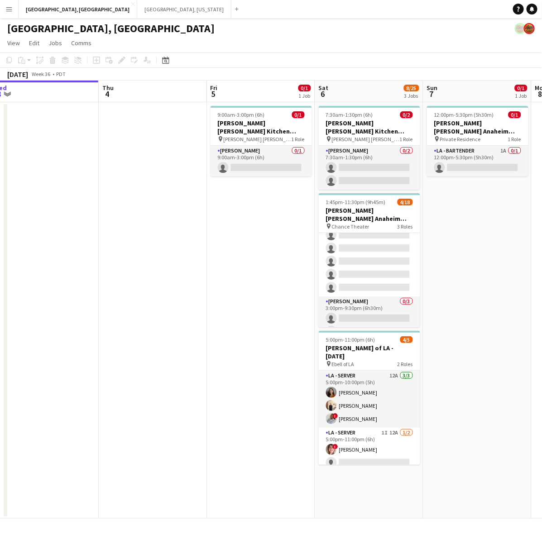
scroll to position [0, 333]
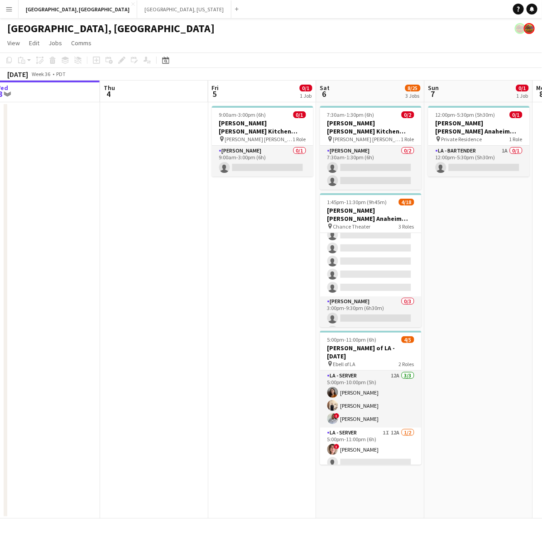
drag, startPoint x: 134, startPoint y: 261, endPoint x: 154, endPoint y: 263, distance: 20.0
click at [154, 263] on app-calendar-viewport "Sun 31 Mon 1 Tue 2 Wed 3 Thu 4 Fri 5 0/1 1 Job Sat 6 8/25 3 Jobs Sun 7 0/1 1 Jo…" at bounding box center [271, 300] width 542 height 438
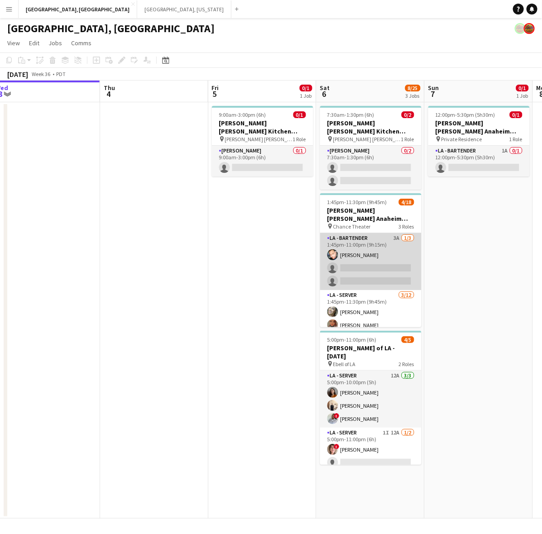
scroll to position [187, 0]
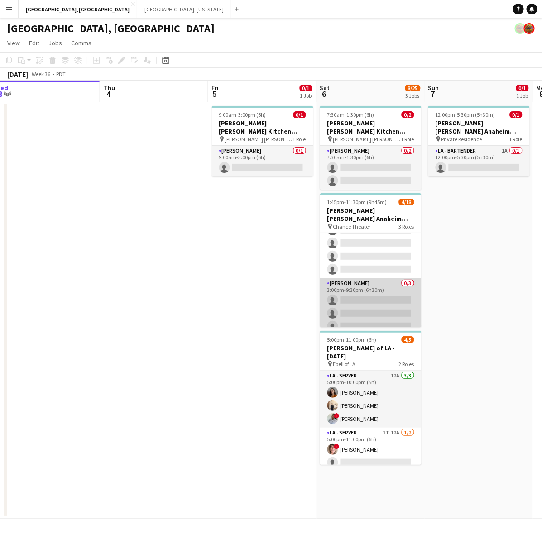
click at [362, 302] on app-card-role "LA - Cook 0/3 3:00pm-9:30pm (6h30m) single-neutral-actions single-neutral-actio…" at bounding box center [370, 306] width 101 height 57
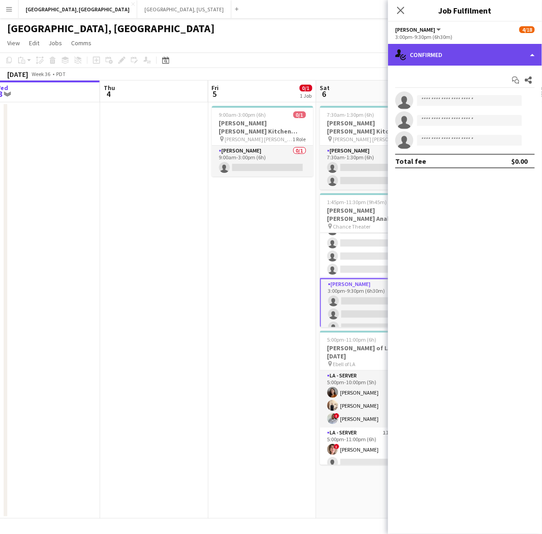
click at [458, 53] on div "single-neutral-actions-check-2 Confirmed" at bounding box center [465, 55] width 154 height 22
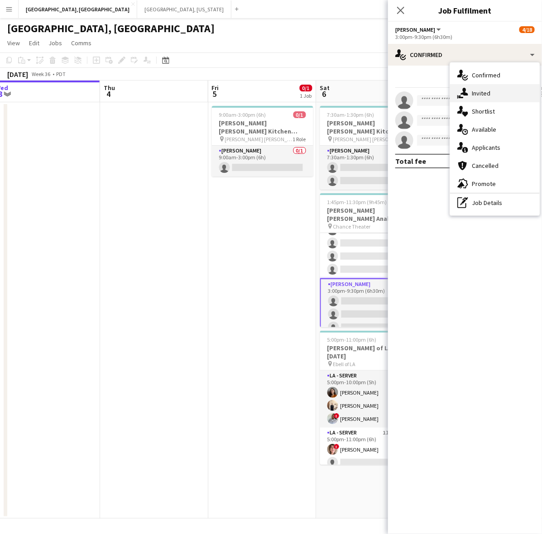
click at [469, 90] on div "single-neutral-actions-share-1 Invited" at bounding box center [495, 93] width 90 height 18
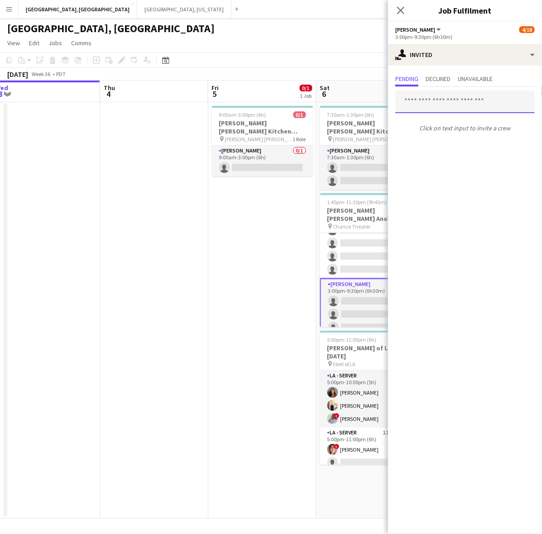
click at [417, 103] on input "text" at bounding box center [464, 102] width 139 height 23
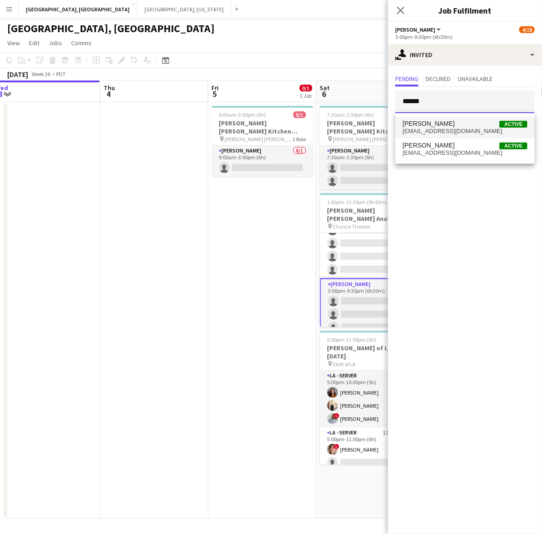
type input "******"
click at [433, 121] on span "Warren Sanchez" at bounding box center [428, 124] width 52 height 8
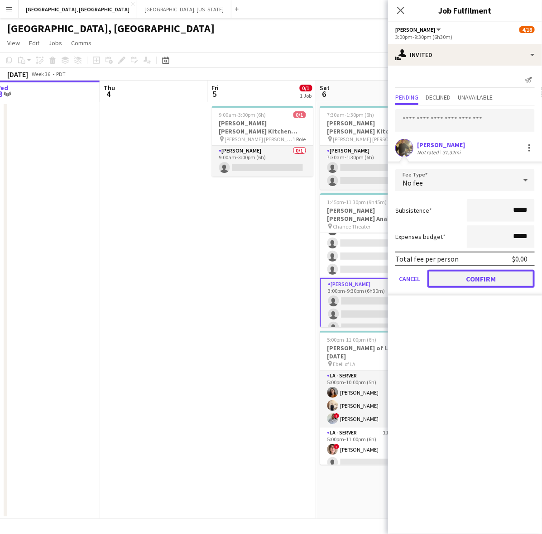
click at [476, 278] on button "Confirm" at bounding box center [480, 279] width 107 height 18
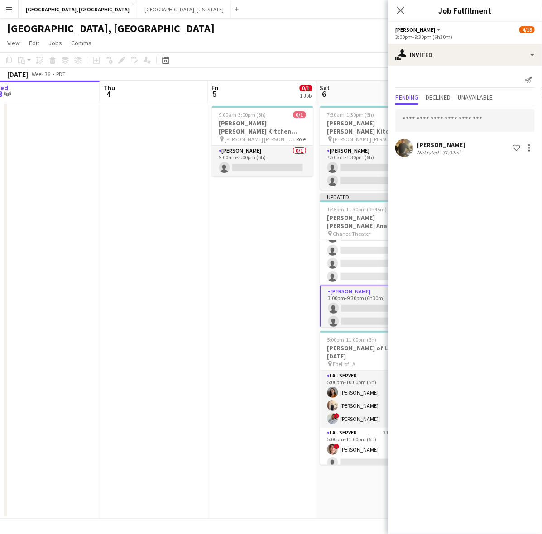
click at [341, 55] on app-toolbar "Copy Paste Paste Ctrl+V Paste with crew Ctrl+Shift+V Paste linked Job Delete Gr…" at bounding box center [271, 60] width 542 height 15
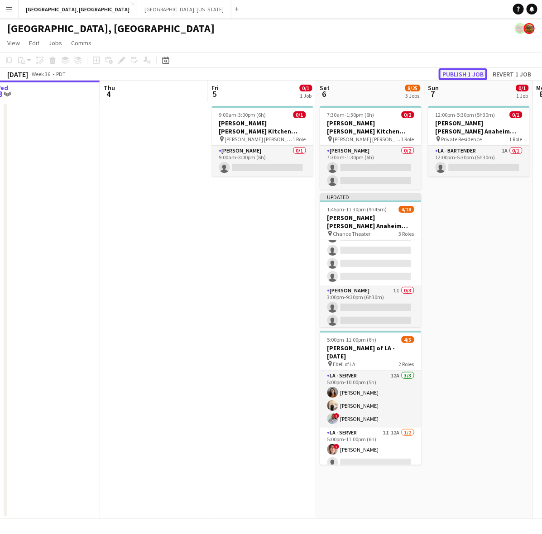
click at [476, 69] on button "Publish 1 job" at bounding box center [463, 74] width 48 height 12
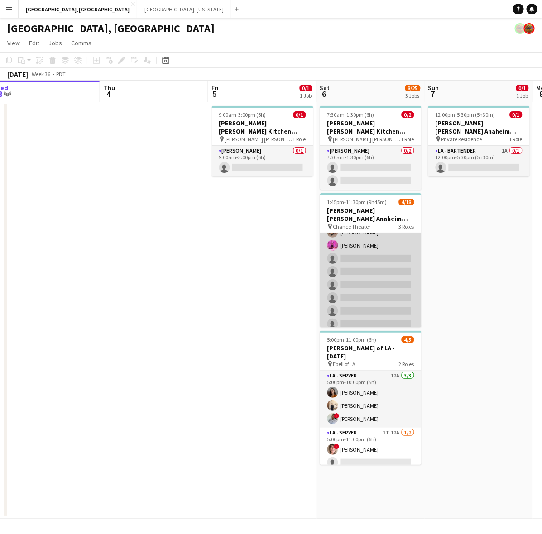
scroll to position [17, 0]
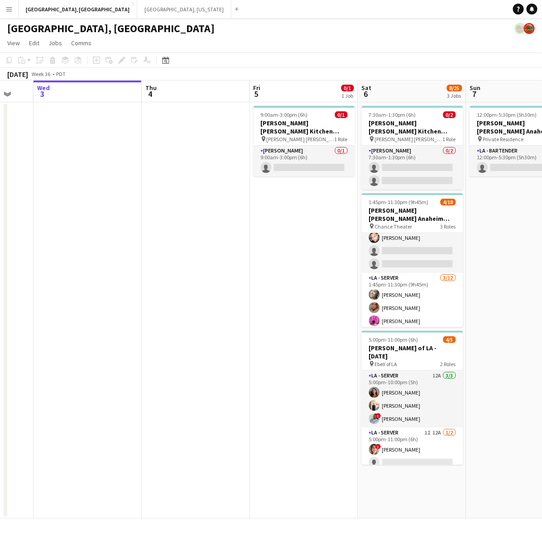
drag, startPoint x: 493, startPoint y: 230, endPoint x: 63, endPoint y: 315, distance: 437.4
click at [53, 312] on app-calendar-viewport "Sun 31 Mon 1 Tue 2 Wed 3 Thu 4 Fri 5 0/1 1 Job Sat 6 8/25 3 Jobs Sun 7 0/1 1 Jo…" at bounding box center [271, 300] width 542 height 438
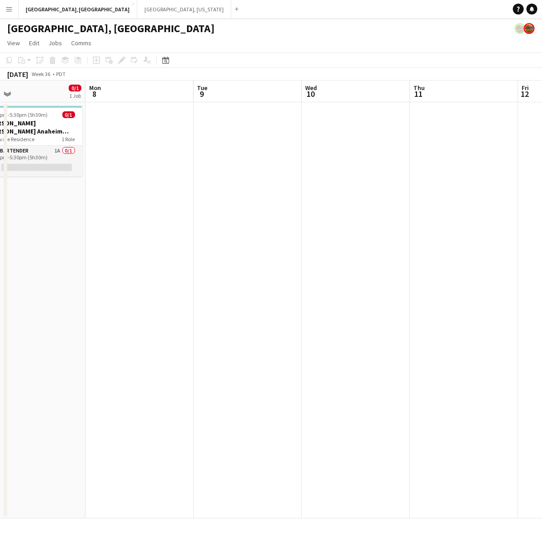
drag, startPoint x: 343, startPoint y: 286, endPoint x: 380, endPoint y: 266, distance: 42.1
click at [64, 302] on app-calendar-viewport "Thu 4 Fri 5 0/1 1 Job Sat 6 8/25 3 Jobs Sun 7 0/1 1 Job Mon 8 Tue 9 Wed 10 Thu …" at bounding box center [271, 300] width 542 height 438
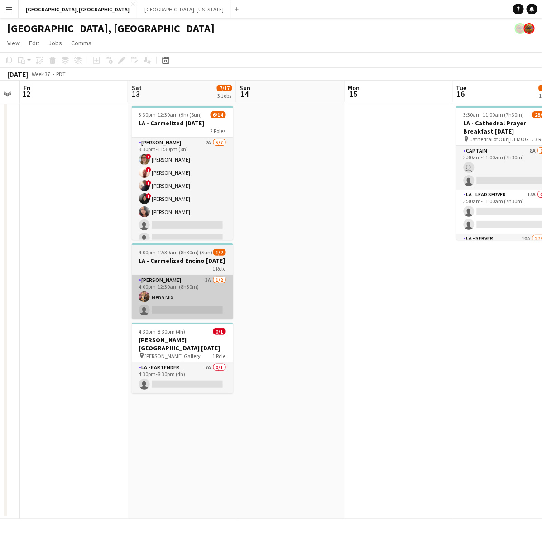
drag, startPoint x: 240, startPoint y: 282, endPoint x: 161, endPoint y: 288, distance: 79.9
click at [165, 294] on app-calendar-viewport "Tue 9 Wed 10 Thu 11 Fri 12 Sat 13 7/17 3 Jobs Sun 14 Mon 15 Tue 16 28/53 1 Job …" at bounding box center [271, 300] width 542 height 438
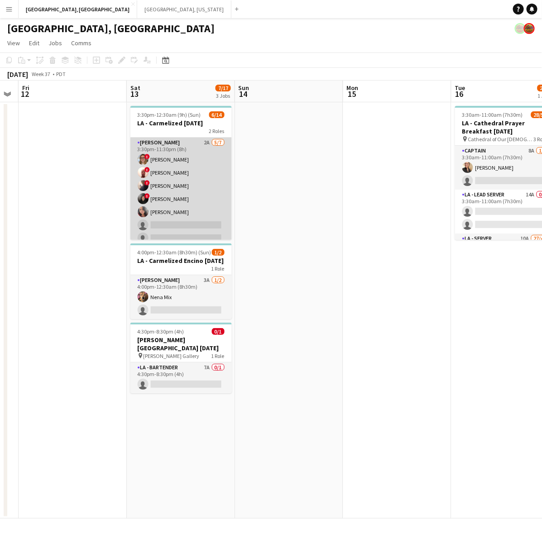
click at [196, 144] on app-card-role "LA - Cook 2A 5/7 3:30pm-11:30pm (8h) ! Kyana Gagnon ! Richard Carpenter III ! N…" at bounding box center [180, 193] width 101 height 110
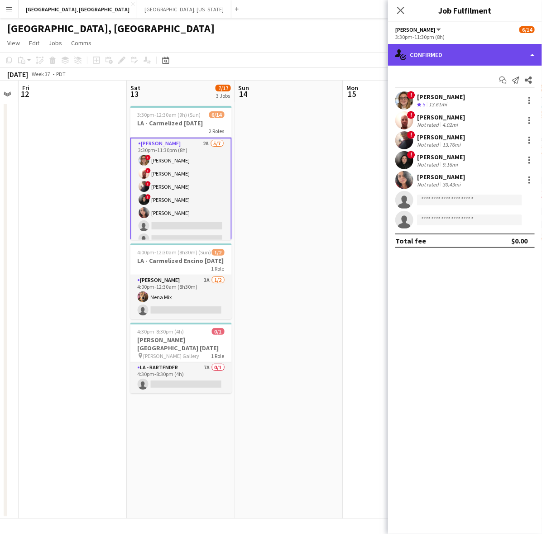
click at [468, 53] on div "single-neutral-actions-check-2 Confirmed" at bounding box center [465, 55] width 154 height 22
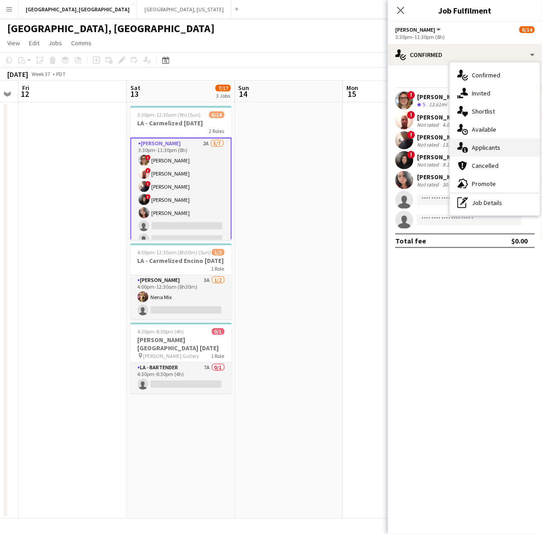
click at [503, 144] on div "single-neutral-actions-information Applicants" at bounding box center [495, 148] width 90 height 18
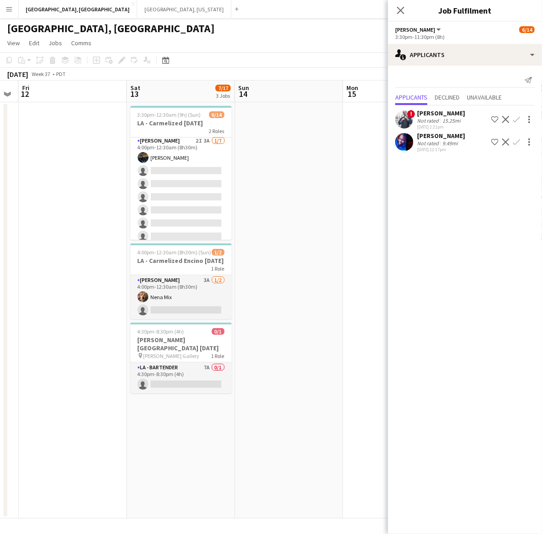
click at [182, 203] on app-card-role "LA - Cook 2I 3A 1/7 4:00pm-12:30am (8h30m) Rick Rosenblum single-neutral-action…" at bounding box center [180, 191] width 101 height 110
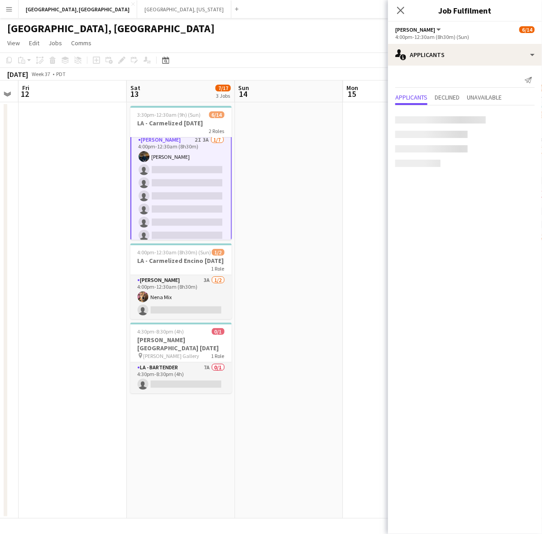
scroll to position [112, 0]
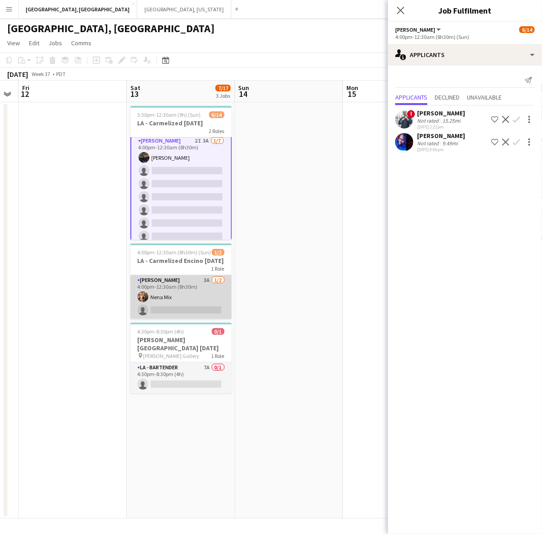
click at [164, 302] on app-card-role "LA - Cook 3A 1/2 4:00pm-12:30am (8h30m) Nena Mix single-neutral-actions" at bounding box center [180, 297] width 101 height 44
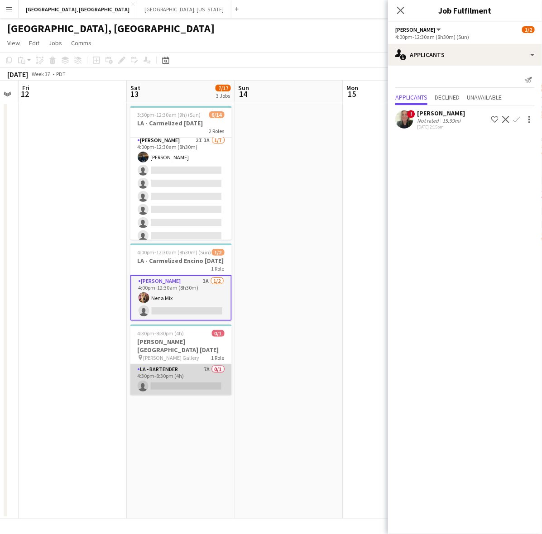
click at [193, 381] on app-card-role "LA - Bartender 7A 0/1 4:30pm-8:30pm (4h) single-neutral-actions" at bounding box center [180, 379] width 101 height 31
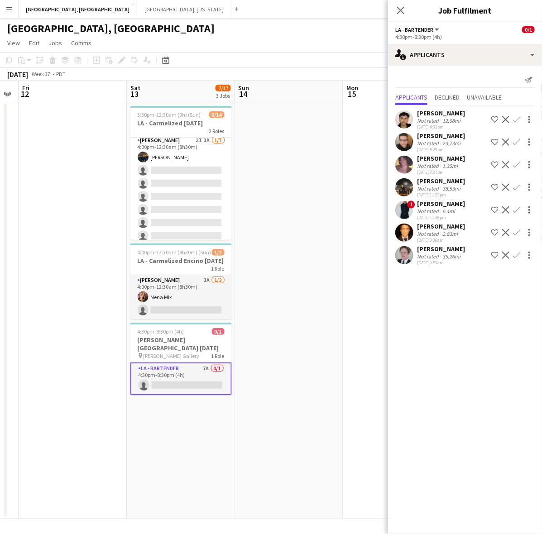
click at [352, 17] on app-navbar "Menu Boards Boards Boards All jobs Status Workforce Workforce My Workforce Recr…" at bounding box center [271, 9] width 542 height 18
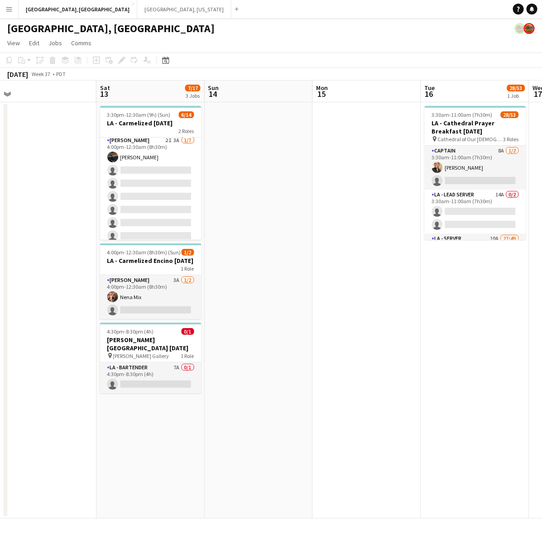
scroll to position [0, 263]
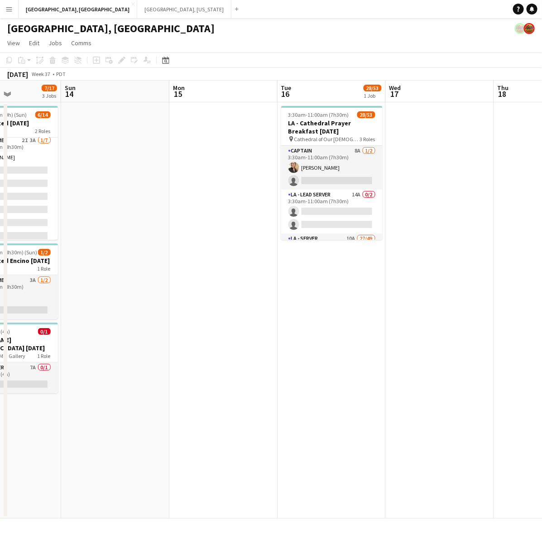
drag, startPoint x: 431, startPoint y: 244, endPoint x: 257, endPoint y: 291, distance: 180.2
click at [257, 291] on app-calendar-viewport "Thu 11 Fri 12 Sat 13 7/17 3 Jobs Sun 14 Mon 15 Tue 16 28/53 1 Job Wed 17 Thu 18…" at bounding box center [271, 300] width 542 height 438
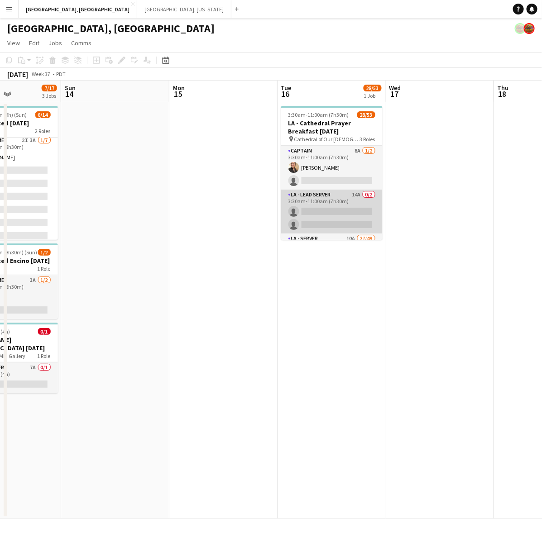
scroll to position [57, 0]
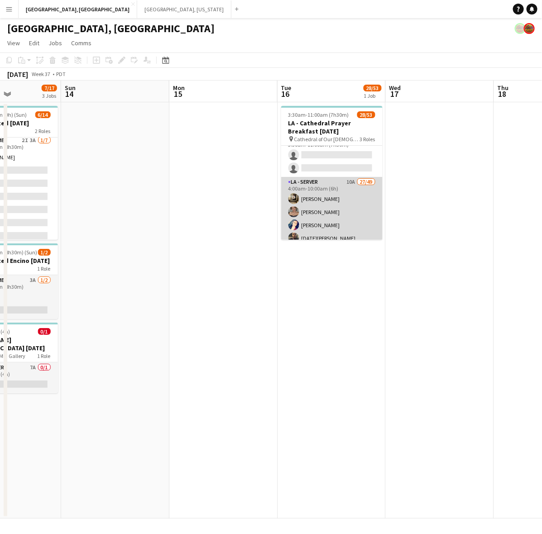
click at [330, 205] on app-card-role "LA - Server 10A 27/49 4:00am-10:00am (6h) Jordan Silva Emily Hawkins Malissa Dr…" at bounding box center [331, 510] width 101 height 666
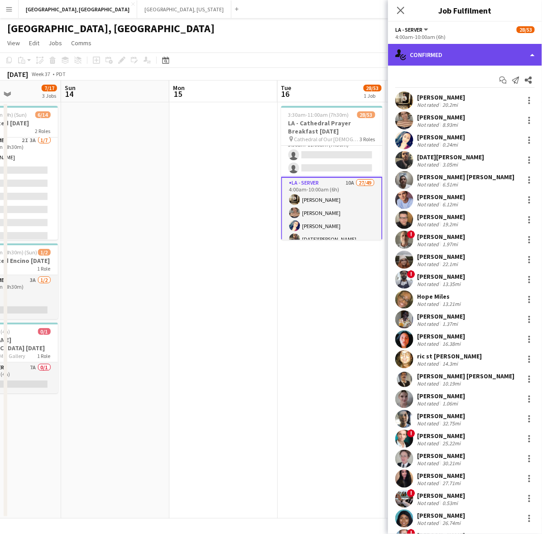
click at [459, 47] on div "single-neutral-actions-check-2 Confirmed" at bounding box center [465, 55] width 154 height 22
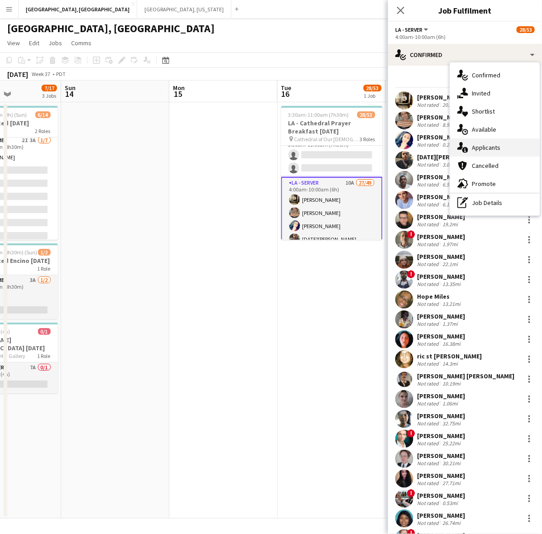
click at [481, 144] on span "Applicants" at bounding box center [486, 148] width 29 height 8
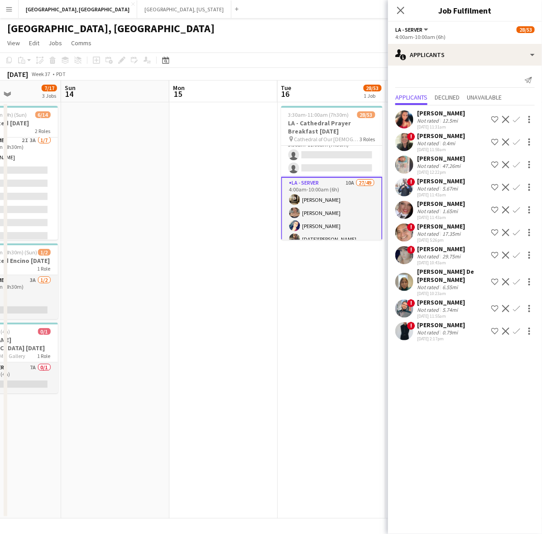
click at [249, 38] on app-page-menu "View Day view expanded Day view collapsed Month view Date picker Jump to today …" at bounding box center [271, 43] width 542 height 17
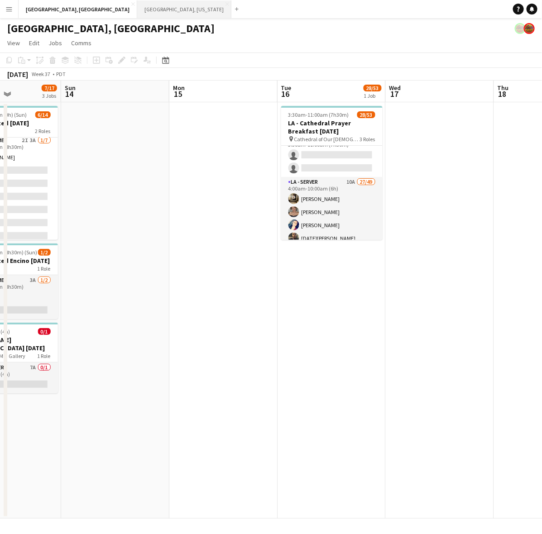
click at [137, 6] on button "Nashville, Tennessee Close" at bounding box center [184, 9] width 94 height 18
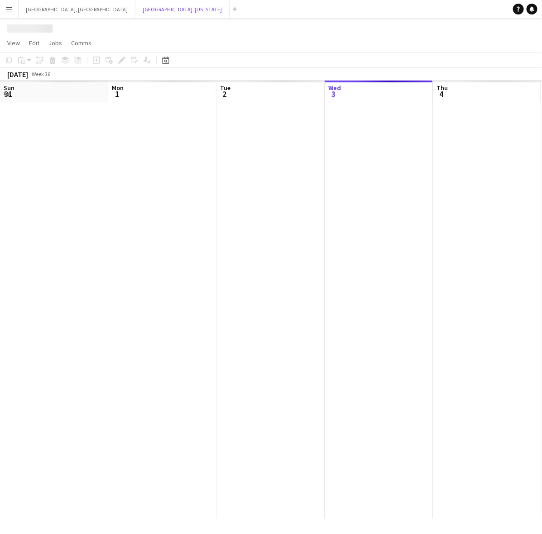
scroll to position [0, 216]
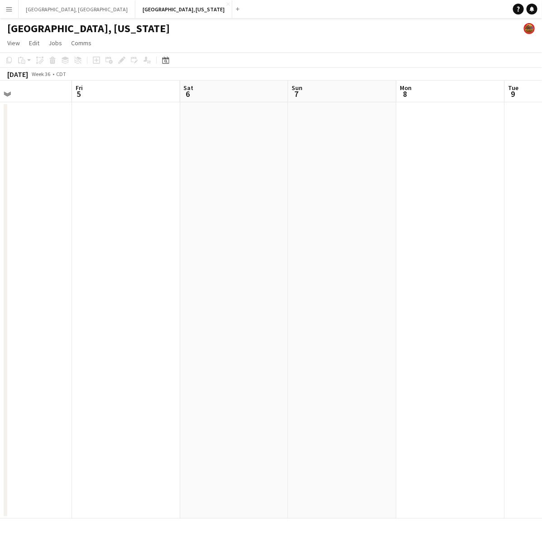
drag, startPoint x: 329, startPoint y: 363, endPoint x: 249, endPoint y: 336, distance: 83.5
click at [213, 368] on app-calendar-viewport "Mon 1 Tue 2 Wed 3 Thu 4 Fri 5 Sat 6 Sun 7 Mon 8 Tue 9 Wed 10" at bounding box center [271, 300] width 542 height 438
drag, startPoint x: 403, startPoint y: 241, endPoint x: 199, endPoint y: 278, distance: 206.9
click at [201, 278] on app-calendar-viewport "Wed 3 Thu 4 Fri 5 Sat 6 Sun 7 Mon 8 Tue 9 Wed 10 Thu 11 Fri 12" at bounding box center [271, 300] width 542 height 438
drag, startPoint x: 410, startPoint y: 201, endPoint x: 146, endPoint y: 232, distance: 265.4
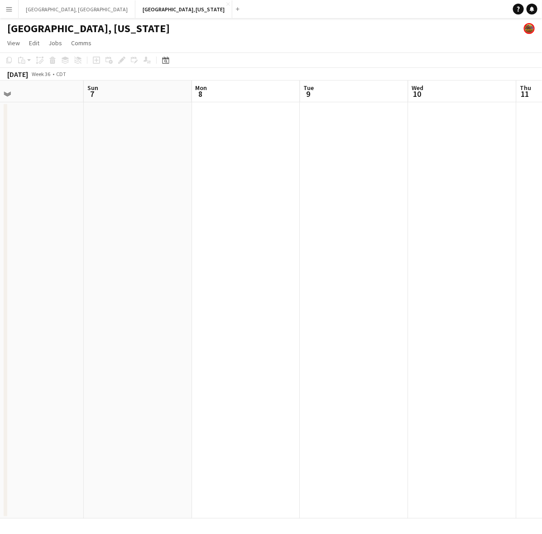
click at [146, 234] on app-calendar-viewport "Wed 3 Thu 4 Fri 5 Sat 6 Sun 7 Mon 8 Tue 9 Wed 10 Thu 11 Fri 12" at bounding box center [271, 300] width 542 height 438
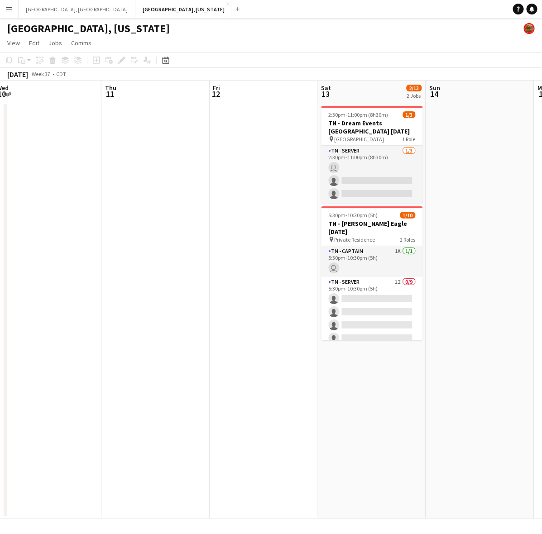
click at [238, 256] on app-calendar-viewport "Sun 7 Mon 8 Tue 9 Wed 10 Thu 11 Fri 12 Sat 13 2/13 2 Jobs Sun 14 Mon 15 Tue 16 …" at bounding box center [271, 300] width 542 height 438
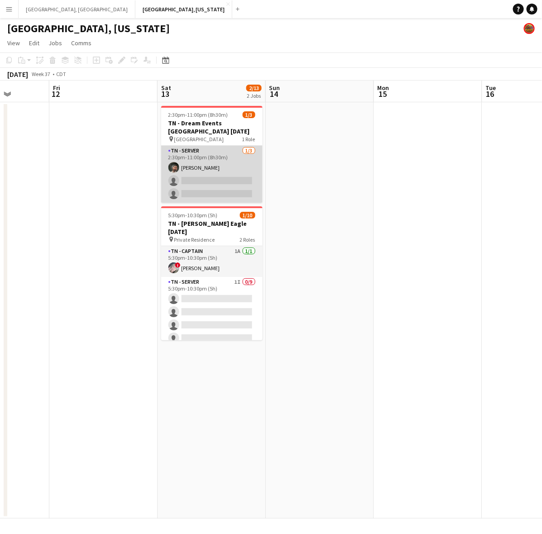
click at [199, 170] on app-card-role "TN - Server 1/3 2:30pm-11:00pm (8h30m) Rehan Sadat single-neutral-actions singl…" at bounding box center [211, 174] width 101 height 57
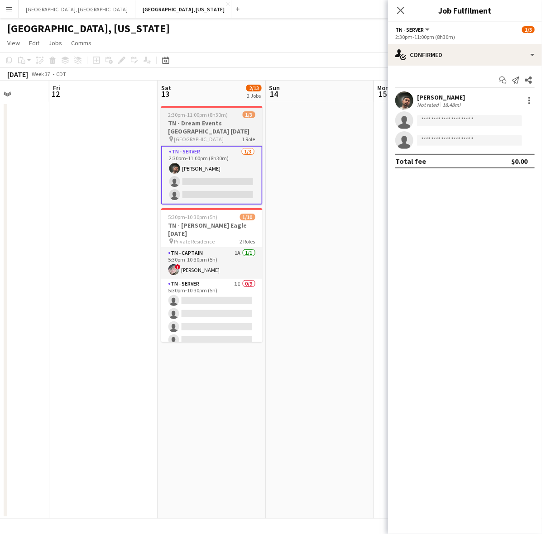
click at [197, 117] on span "2:30pm-11:00pm (8h30m)" at bounding box center [198, 114] width 60 height 7
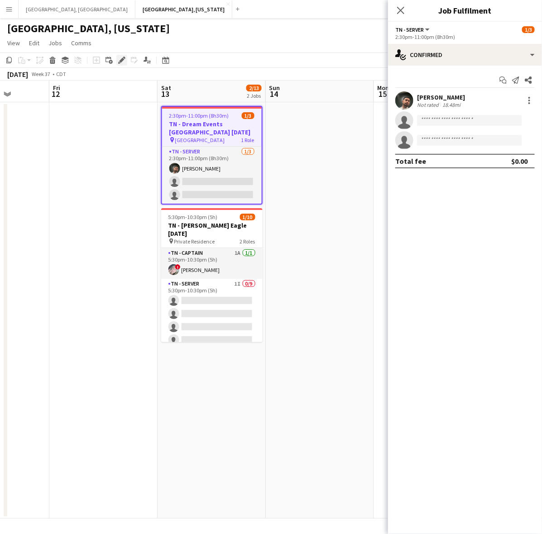
click at [116, 62] on div "Edit" at bounding box center [121, 60] width 11 height 11
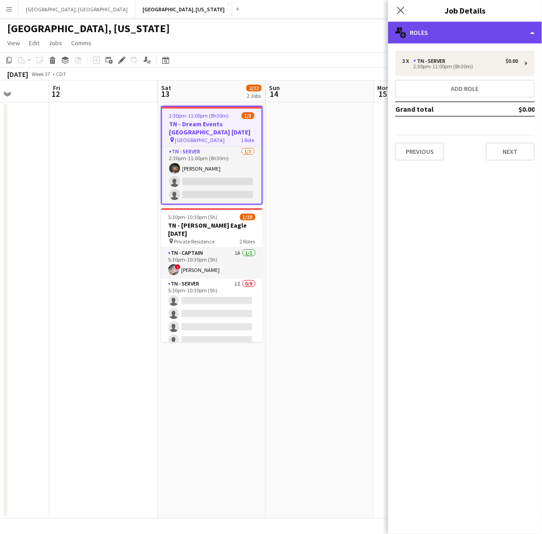
drag, startPoint x: 431, startPoint y: 21, endPoint x: 459, endPoint y: 46, distance: 37.2
click at [431, 22] on div "multiple-users-add Roles" at bounding box center [465, 33] width 154 height 22
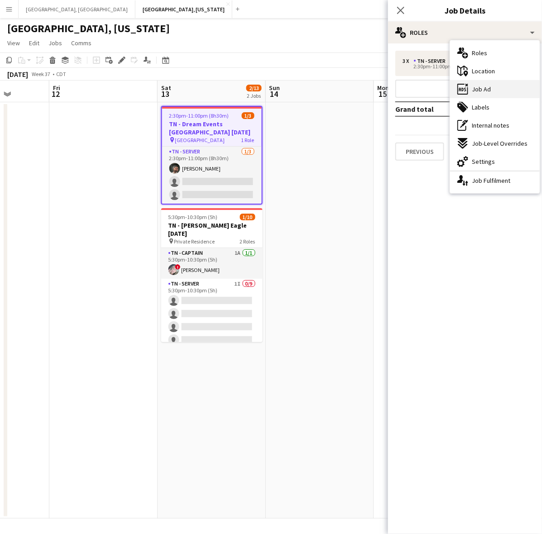
click at [478, 91] on span "Job Ad" at bounding box center [481, 89] width 19 height 8
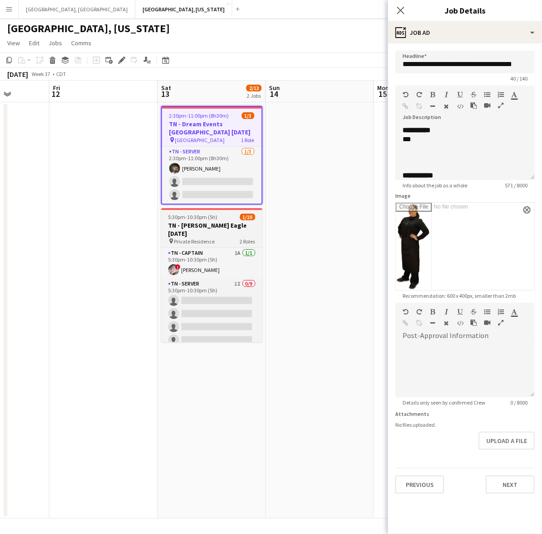
click at [216, 223] on h3 "TN - Courtney Eagle 9.13.25" at bounding box center [211, 229] width 101 height 16
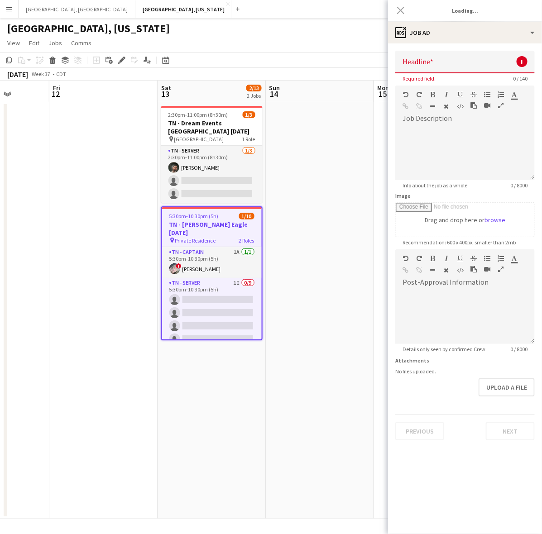
type input "**********"
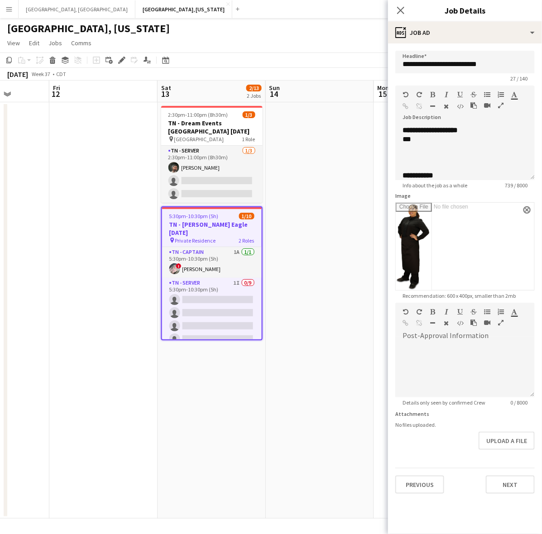
click at [327, 26] on div "[GEOGRAPHIC_DATA], [US_STATE]" at bounding box center [271, 26] width 542 height 17
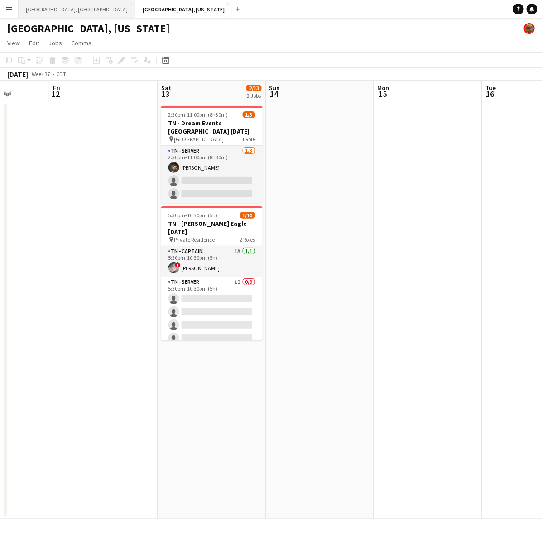
click at [30, 5] on button "Los Angeles, CA Close" at bounding box center [77, 9] width 117 height 18
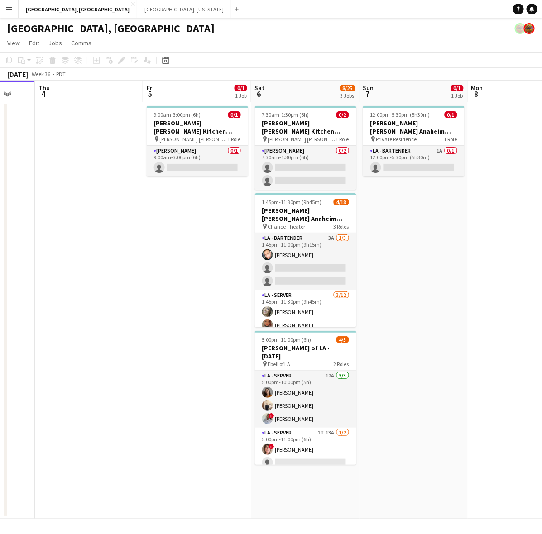
scroll to position [0, 353]
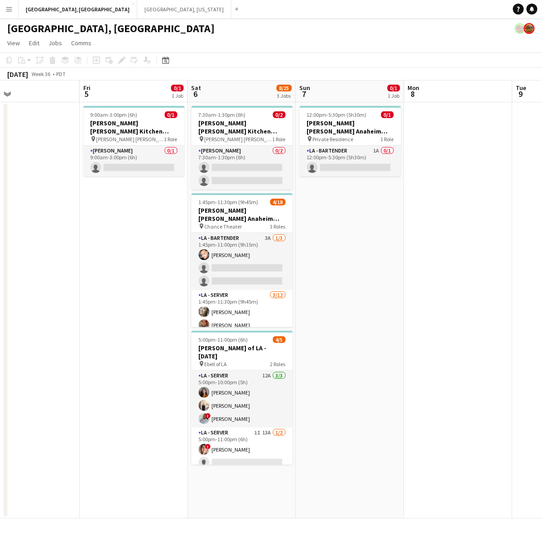
drag, startPoint x: 319, startPoint y: 371, endPoint x: 188, endPoint y: 385, distance: 131.5
click at [188, 385] on app-calendar-viewport "Mon 1 Tue 2 Wed 3 Thu 4 Fri 5 0/1 1 Job Sat 6 8/25 3 Jobs Sun 7 0/1 1 Job Mon 8…" at bounding box center [271, 300] width 542 height 438
click at [271, 455] on app-card-role "LA - Server 1I 13A 1/2 5:00pm-11:00pm (6h) ! Jane Masino single-neutral-actions" at bounding box center [241, 450] width 101 height 44
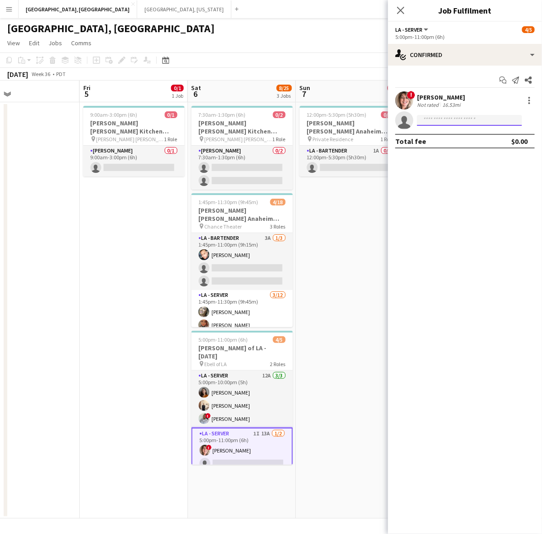
click at [446, 124] on input at bounding box center [469, 120] width 105 height 11
type input "****"
click at [446, 130] on span "[PERSON_NAME]" at bounding box center [450, 133] width 52 height 8
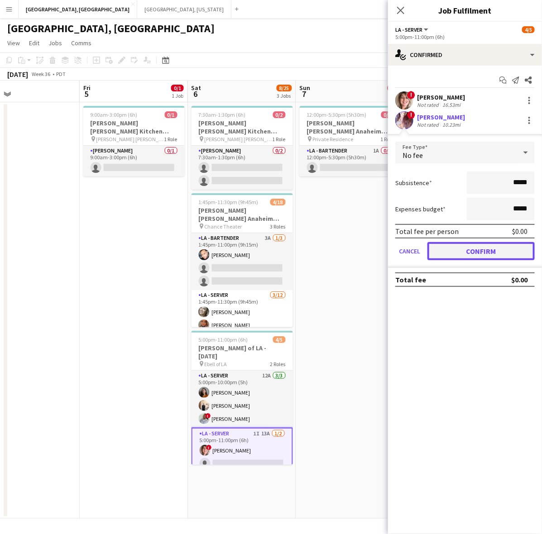
click at [472, 253] on button "Confirm" at bounding box center [480, 251] width 107 height 18
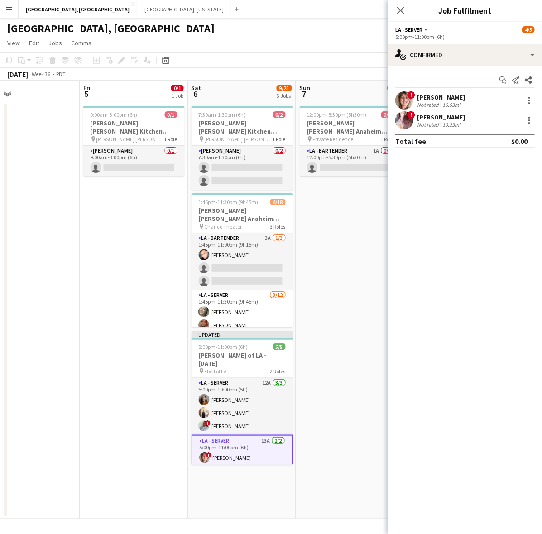
click at [371, 59] on app-toolbar "Copy Paste Paste Ctrl+V Paste with crew Ctrl+Shift+V Paste linked Job Delete Gr…" at bounding box center [271, 60] width 542 height 15
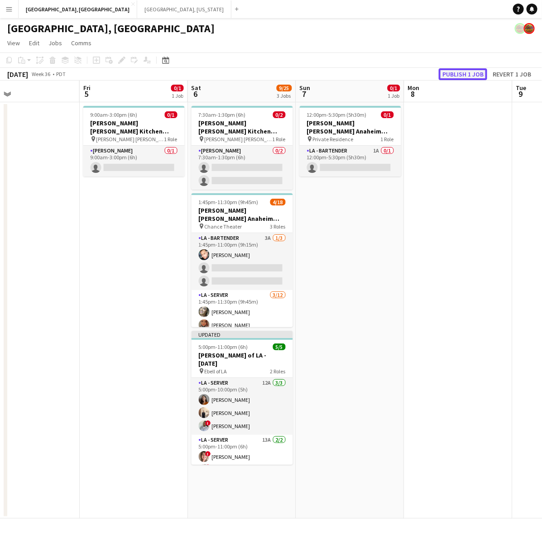
click at [464, 72] on button "Publish 1 job" at bounding box center [463, 74] width 48 height 12
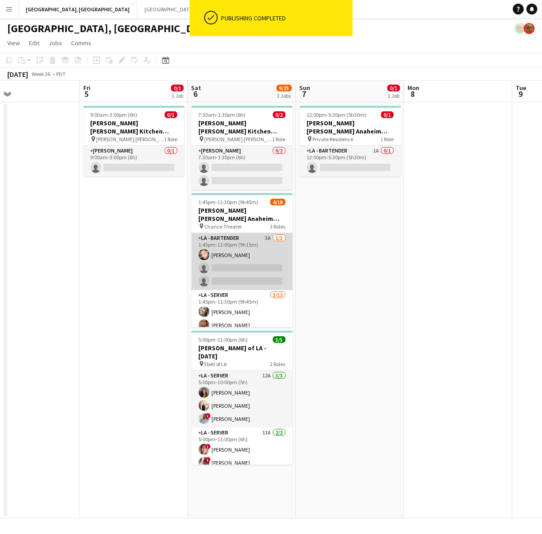
click at [256, 238] on app-card-role "LA - Bartender 3A 1/3 1:45pm-11:00pm (9h15m) David Wilber single-neutral-action…" at bounding box center [241, 261] width 101 height 57
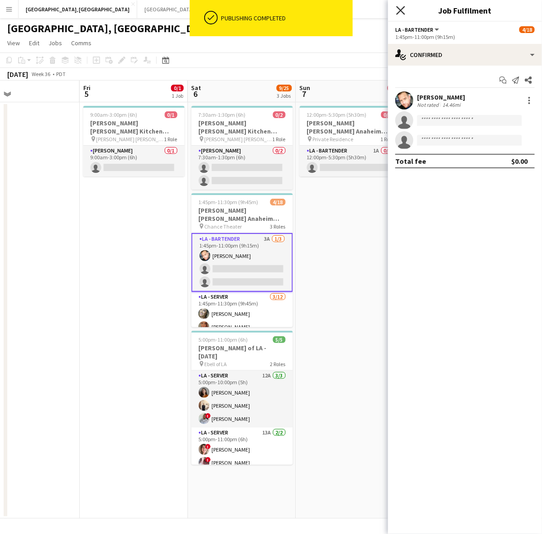
click at [403, 8] on icon at bounding box center [400, 10] width 9 height 9
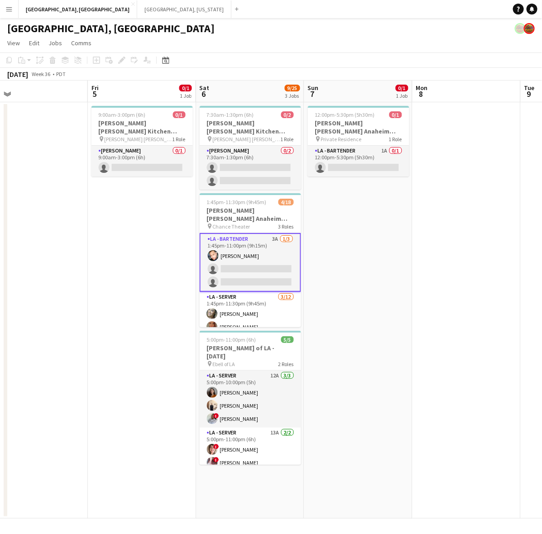
scroll to position [0, 344]
drag, startPoint x: 81, startPoint y: 288, endPoint x: 91, endPoint y: 287, distance: 9.1
click at [91, 287] on app-calendar-viewport "Mon 1 Tue 2 Wed 3 Thu 4 Fri 5 0/1 1 Job Sat 6 9/25 3 Jobs Sun 7 0/1 1 Job Mon 8…" at bounding box center [271, 300] width 542 height 438
click at [257, 247] on app-card-role "LA - Bartender 3A 1/3 1:45pm-11:00pm (9h15m) David Wilber single-neutral-action…" at bounding box center [251, 262] width 101 height 59
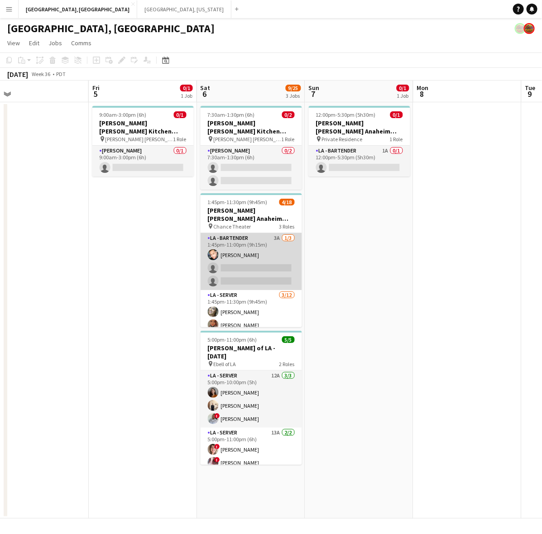
click at [257, 247] on app-card-role "LA - Bartender 3A 1/3 1:45pm-11:00pm (9h15m) David Wilber single-neutral-action…" at bounding box center [251, 261] width 101 height 57
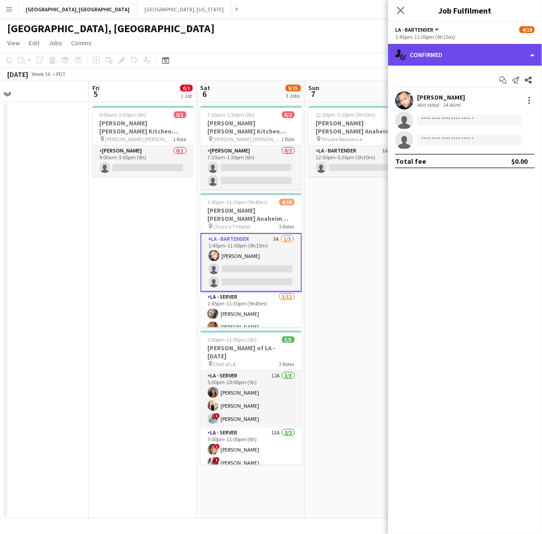
click at [434, 53] on div "single-neutral-actions-check-2 Confirmed" at bounding box center [465, 55] width 154 height 22
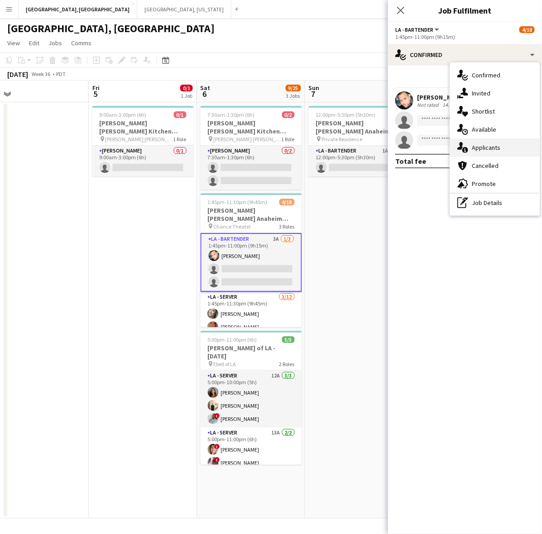
click at [487, 150] on span "Applicants" at bounding box center [486, 148] width 29 height 8
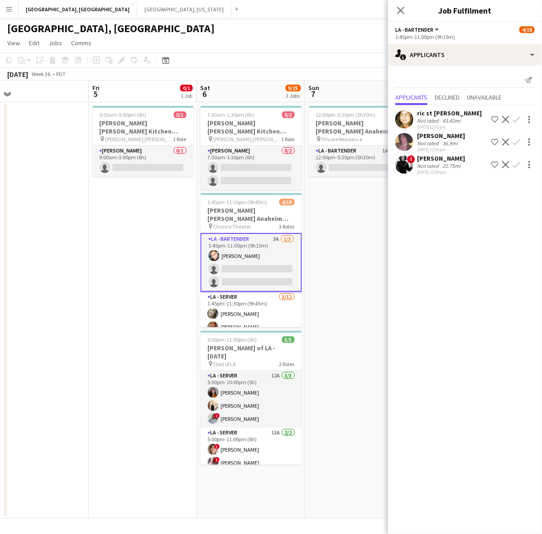
click at [418, 118] on div "Not rated" at bounding box center [429, 120] width 24 height 7
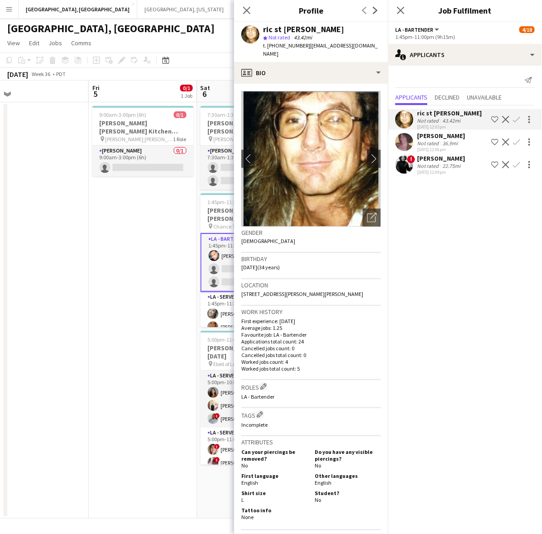
click at [427, 141] on div "Not rated" at bounding box center [429, 143] width 24 height 7
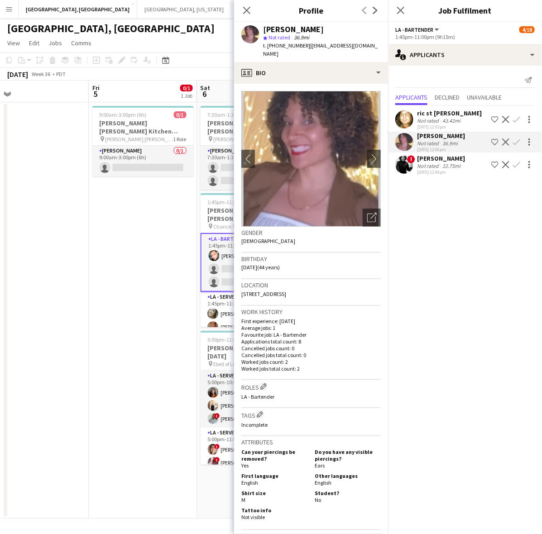
click at [517, 138] on button "Confirm" at bounding box center [516, 142] width 11 height 11
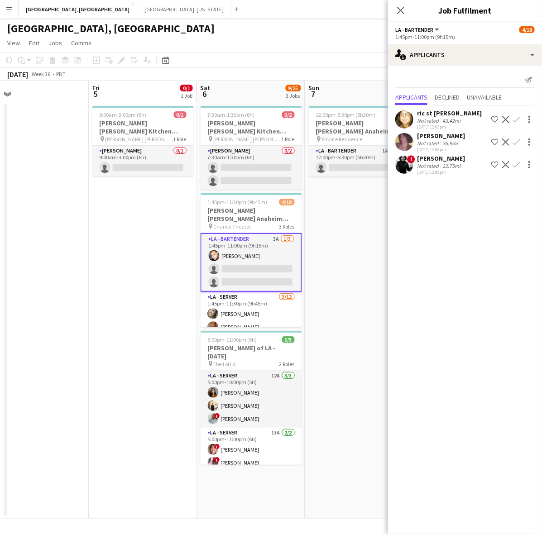
click at [517, 138] on button "Confirm" at bounding box center [516, 142] width 11 height 11
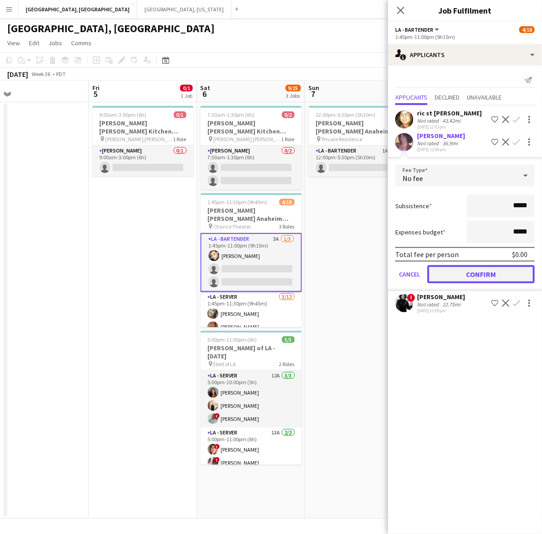
click at [481, 275] on button "Confirm" at bounding box center [480, 274] width 107 height 18
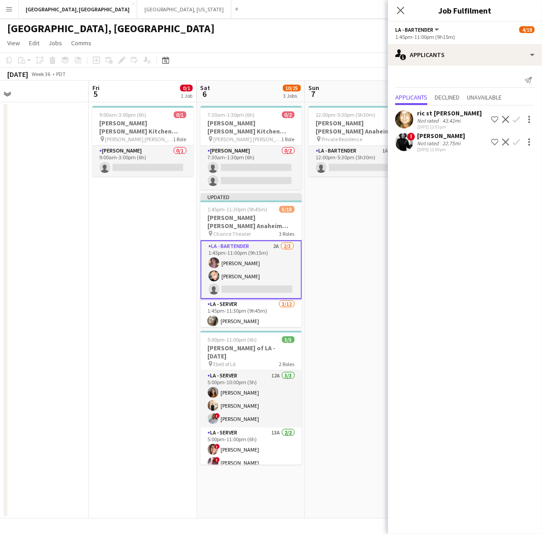
click at [518, 117] on app-icon "Confirm" at bounding box center [516, 119] width 7 height 7
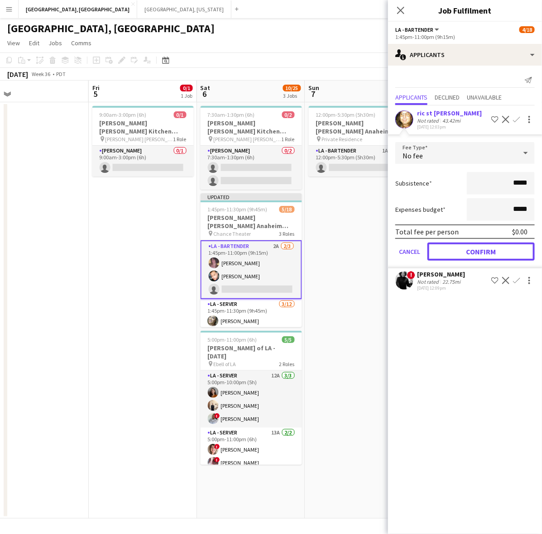
click at [470, 249] on button "Confirm" at bounding box center [480, 252] width 107 height 18
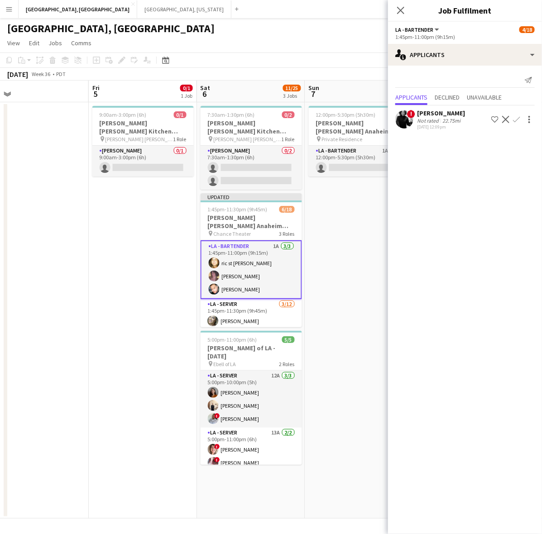
drag, startPoint x: 361, startPoint y: 43, endPoint x: 403, endPoint y: 73, distance: 52.0
click at [364, 47] on app-page-menu "View Day view expanded Day view collapsed Month view Date picker Jump to today …" at bounding box center [271, 43] width 542 height 17
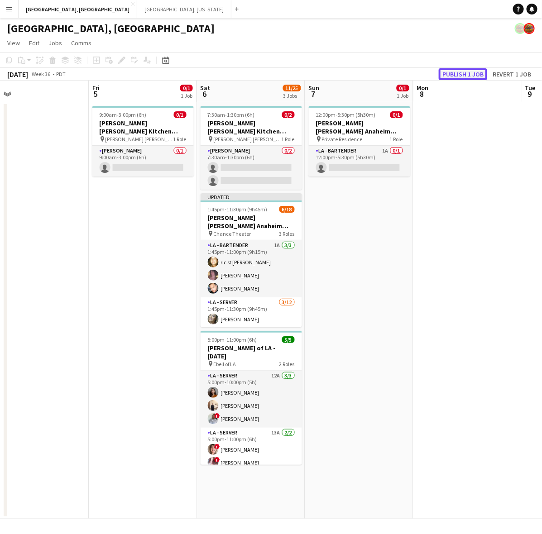
click at [451, 75] on button "Publish 1 job" at bounding box center [463, 74] width 48 height 12
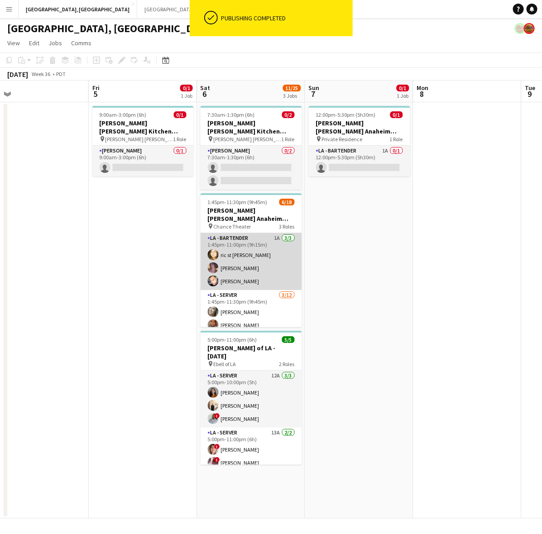
click at [231, 233] on app-card-role "LA - Bartender 1A 3/3 1:45pm-11:00pm (9h15m) ric st john Krystal Langford David…" at bounding box center [251, 261] width 101 height 57
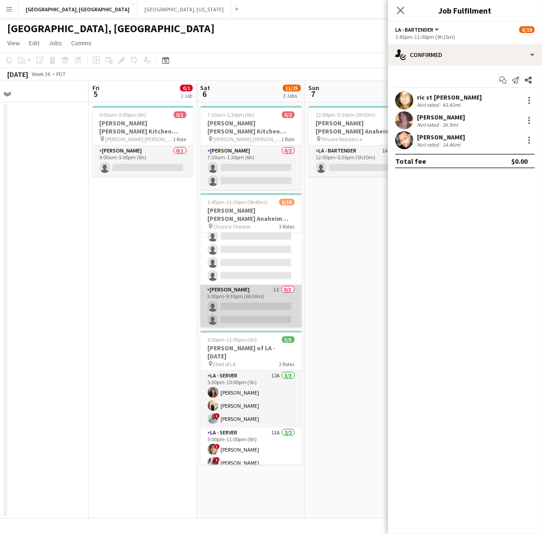
scroll to position [188, 0]
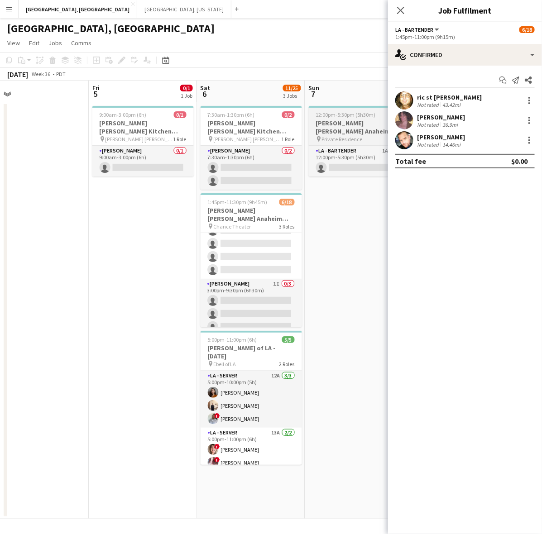
click at [331, 123] on h3 "[PERSON_NAME] [PERSON_NAME] Anaheim [DATE]" at bounding box center [359, 127] width 101 height 16
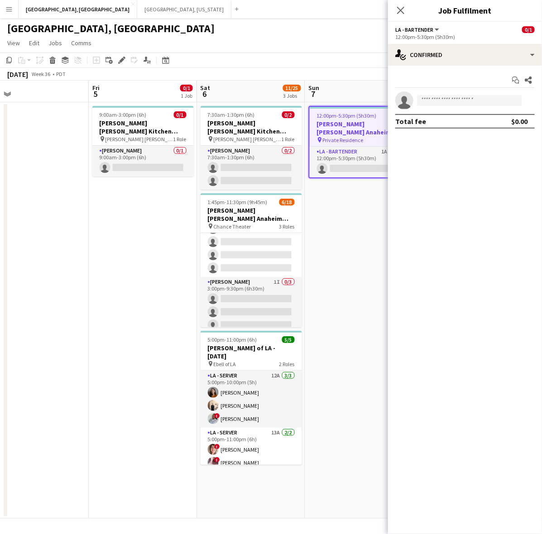
scroll to position [187, 0]
click at [120, 57] on icon "Edit" at bounding box center [121, 60] width 7 height 7
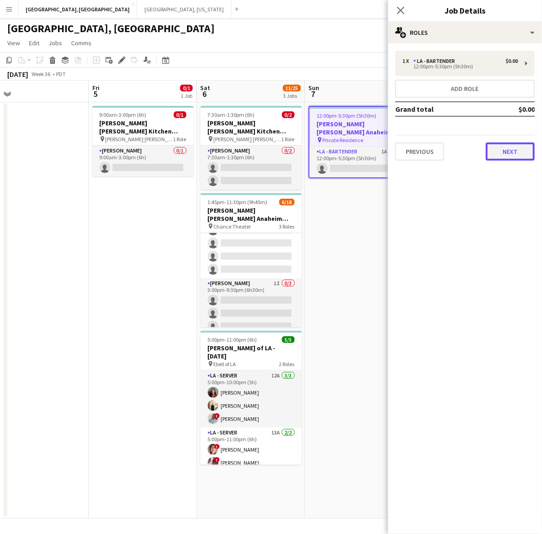
click at [527, 150] on button "Next" at bounding box center [510, 152] width 49 height 18
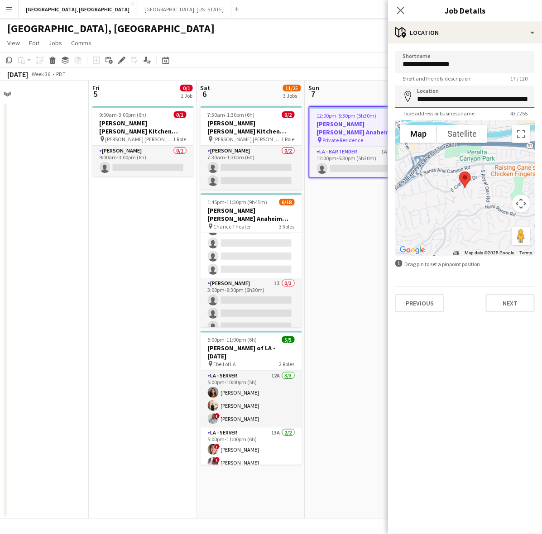
click at [462, 97] on input "**********" at bounding box center [464, 97] width 139 height 23
click at [460, 102] on input "**********" at bounding box center [464, 97] width 139 height 23
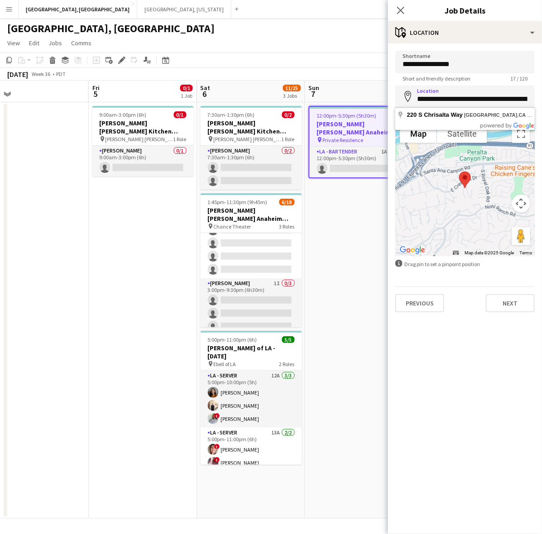
click at [460, 102] on input "**********" at bounding box center [464, 97] width 139 height 23
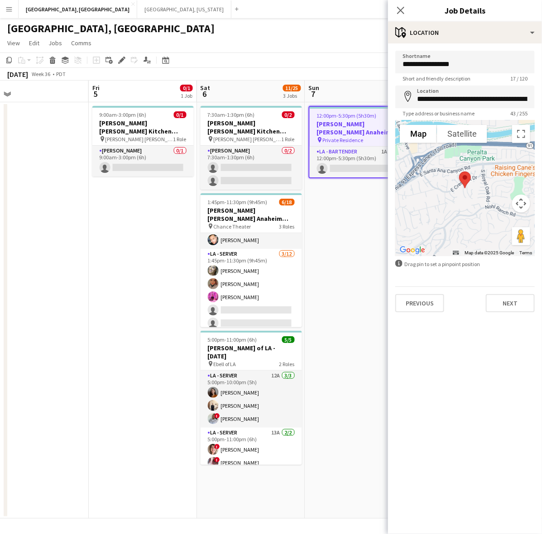
scroll to position [0, 0]
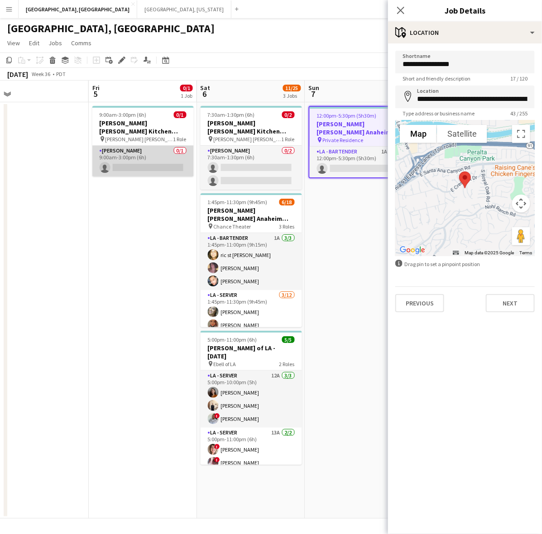
click at [162, 155] on app-card-role "LA - Cook 0/1 9:00am-3:00pm (6h) single-neutral-actions" at bounding box center [142, 161] width 101 height 31
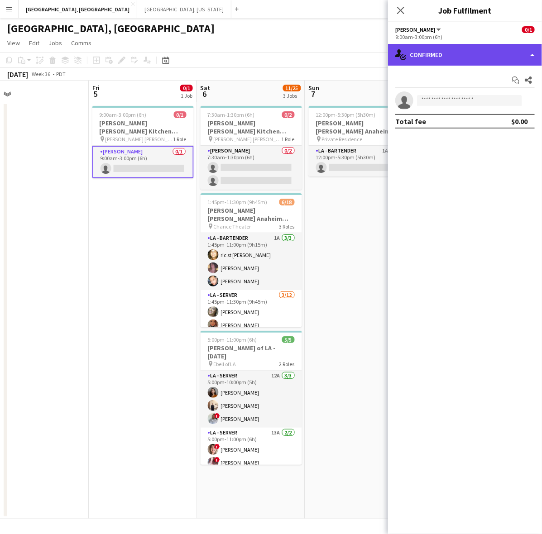
click at [472, 53] on div "single-neutral-actions-check-2 Confirmed" at bounding box center [465, 55] width 154 height 22
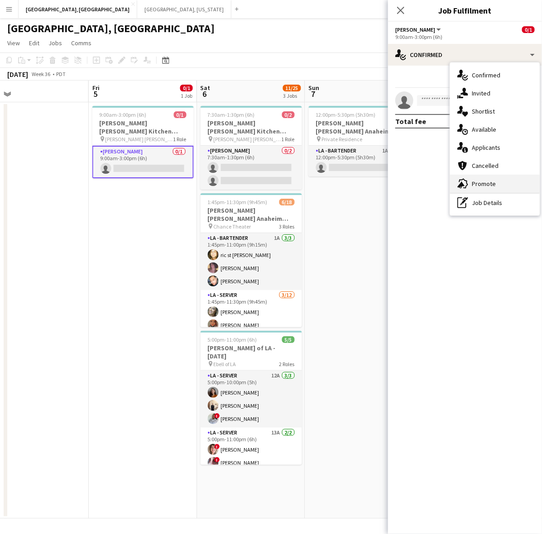
click at [486, 180] on span "Promote" at bounding box center [484, 184] width 24 height 8
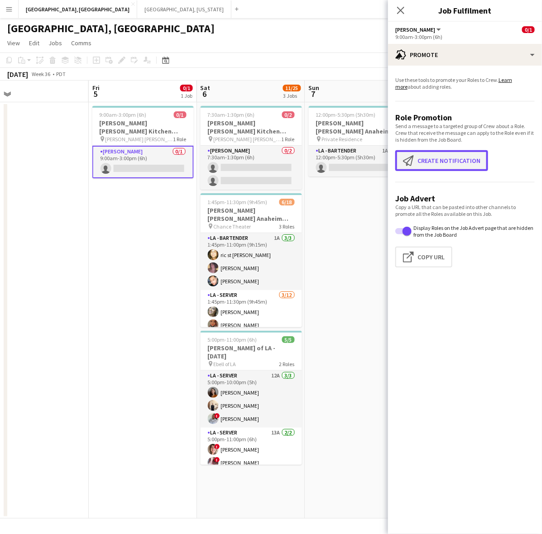
click at [431, 158] on button "Create notification Create notification" at bounding box center [441, 160] width 93 height 21
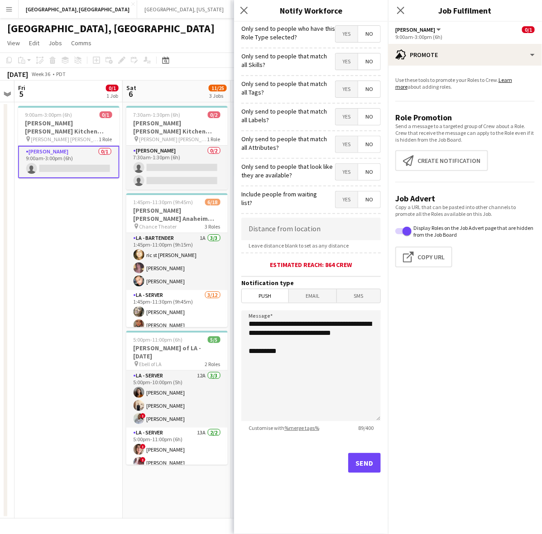
drag, startPoint x: 172, startPoint y: 317, endPoint x: 98, endPoint y: 322, distance: 74.4
click at [98, 322] on app-calendar-viewport "Tue 2 Wed 3 Thu 4 Fri 5 0/1 1 Job Sat 6 11/25 3 Jobs Sun 7 0/1 1 Job Mon 8 Tue …" at bounding box center [271, 300] width 542 height 438
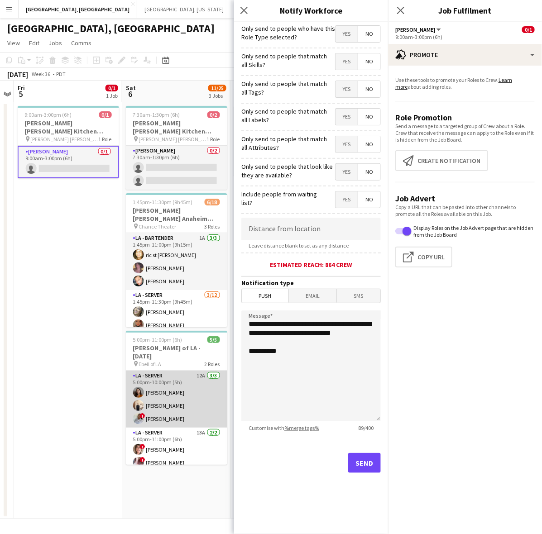
click at [159, 399] on app-card-role "LA - Server 12A 3/3 5:00pm-10:00pm (5h) Anna Melnik antonina anselmo ! Luisa Pe…" at bounding box center [176, 399] width 101 height 57
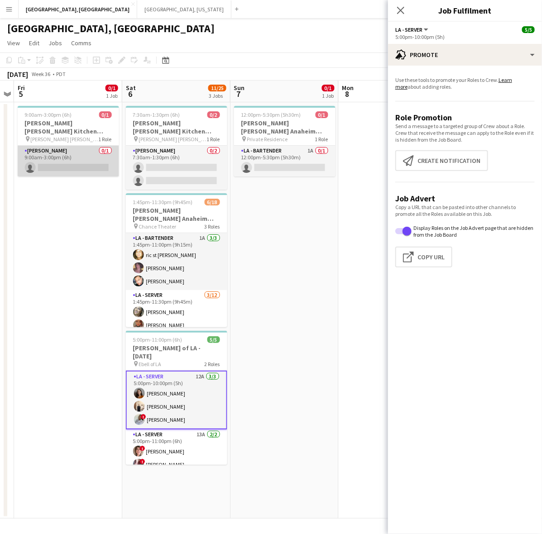
click at [76, 150] on app-card-role "LA - Cook 0/1 9:00am-3:00pm (6h) single-neutral-actions" at bounding box center [68, 161] width 101 height 31
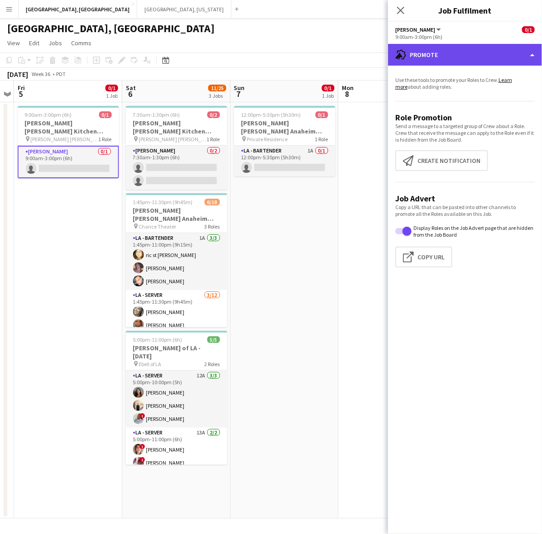
click at [430, 57] on div "advertising-megaphone Promote" at bounding box center [465, 55] width 154 height 22
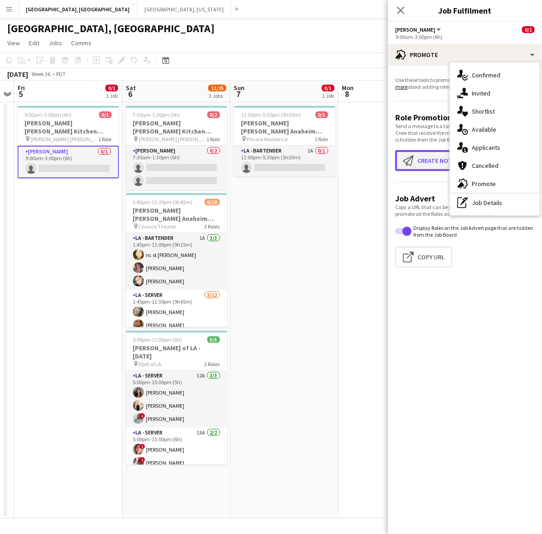
click at [416, 166] on button "Create notification Create notification" at bounding box center [441, 160] width 93 height 21
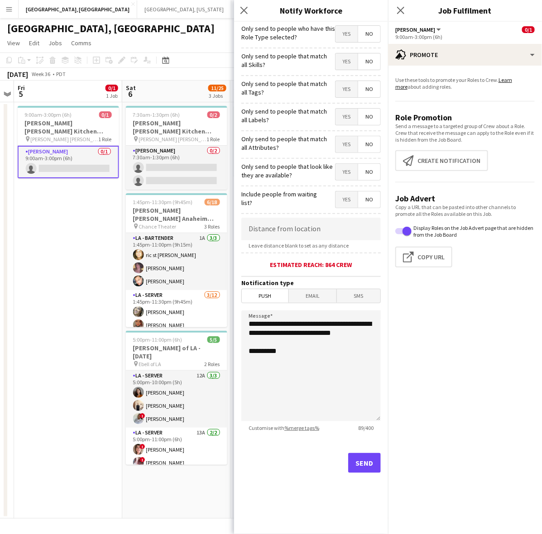
click at [340, 35] on span "Yes" at bounding box center [346, 34] width 22 height 16
click at [313, 297] on span "Email" at bounding box center [313, 296] width 48 height 14
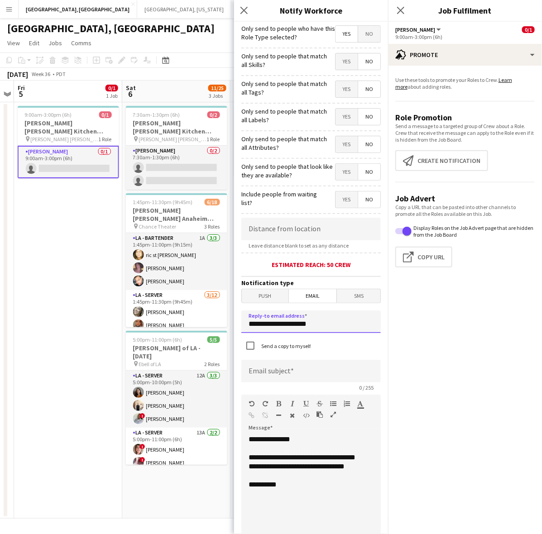
drag, startPoint x: 341, startPoint y: 326, endPoint x: 235, endPoint y: 329, distance: 106.4
click at [236, 329] on form "**********" at bounding box center [311, 384] width 154 height 725
type input "**********"
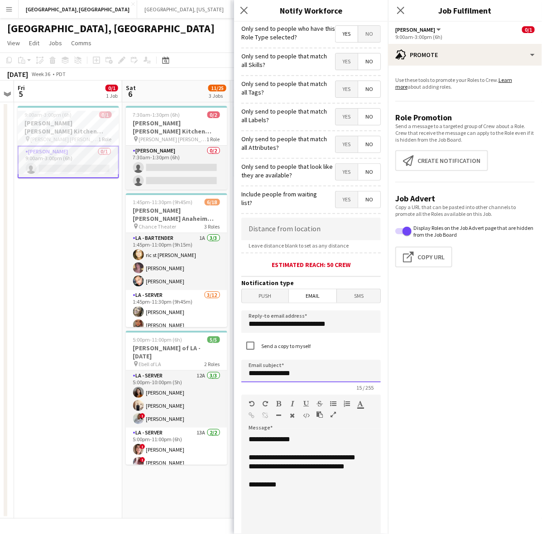
click at [318, 374] on input "**********" at bounding box center [310, 371] width 139 height 23
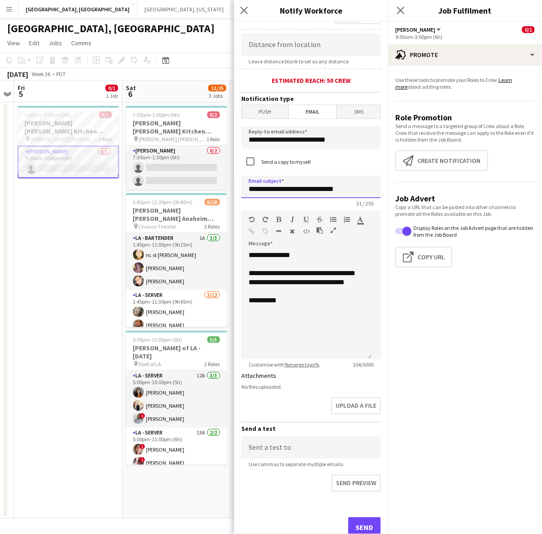
scroll to position [211, 0]
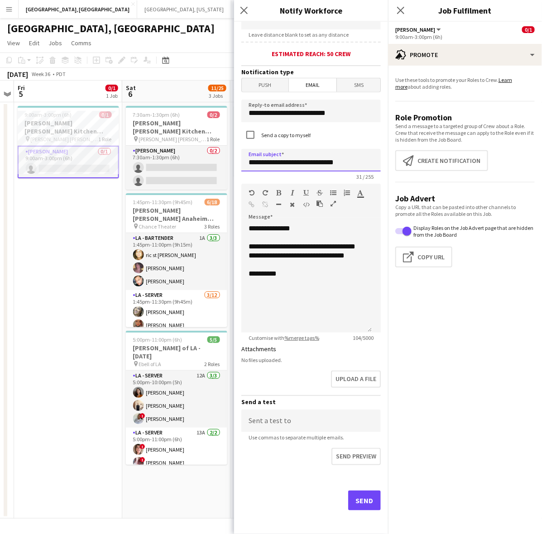
type input "**********"
click at [354, 500] on button "Send" at bounding box center [364, 501] width 33 height 20
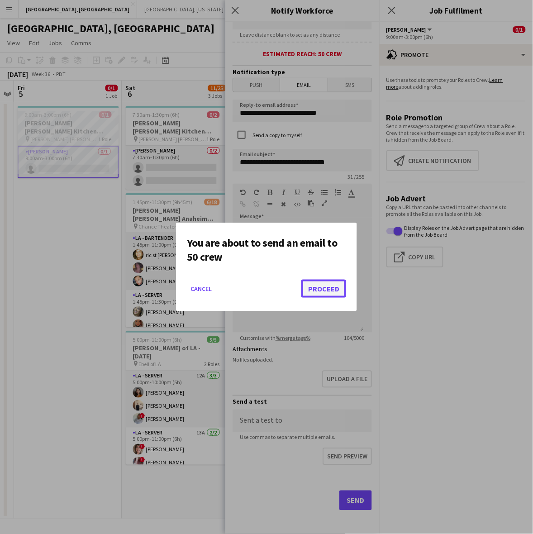
click at [316, 287] on button "Proceed" at bounding box center [324, 289] width 45 height 18
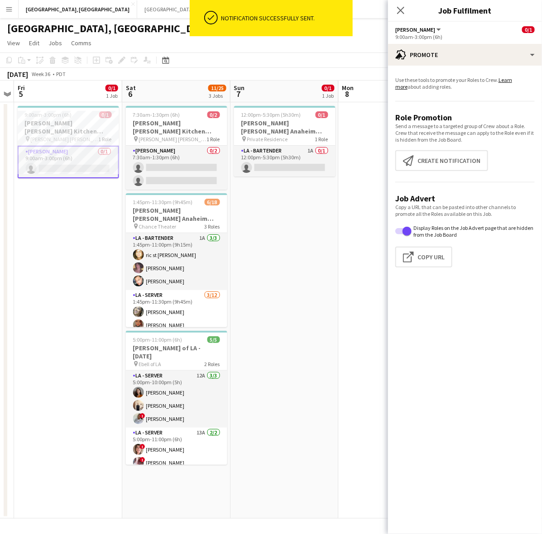
drag, startPoint x: 177, startPoint y: 152, endPoint x: 176, endPoint y: 216, distance: 63.9
click at [176, 216] on app-calendar-viewport "Tue 2 Wed 3 Thu 4 Fri 5 0/1 1 Job Sat 6 11/25 3 Jobs Sun 7 0/1 1 Job Mon 8 Tue …" at bounding box center [271, 300] width 542 height 438
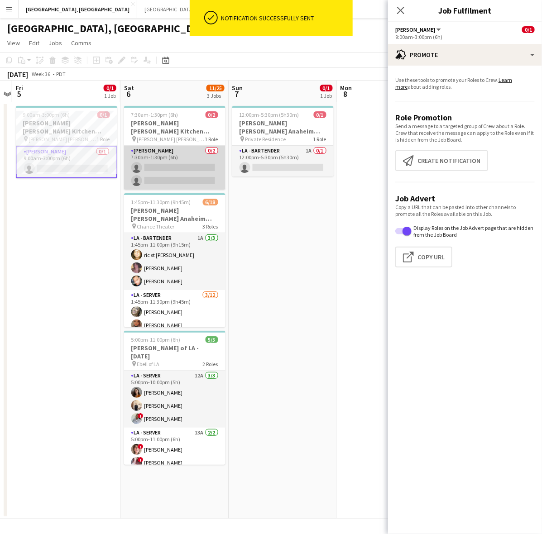
click at [162, 165] on app-card-role "LA - Cook 0/2 7:30am-1:30pm (6h) single-neutral-actions single-neutral-actions" at bounding box center [174, 168] width 101 height 44
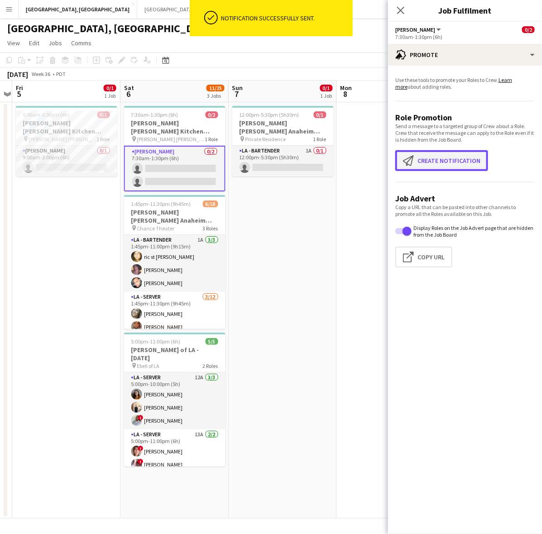
click at [455, 161] on button "Create notification Create notification" at bounding box center [441, 160] width 93 height 21
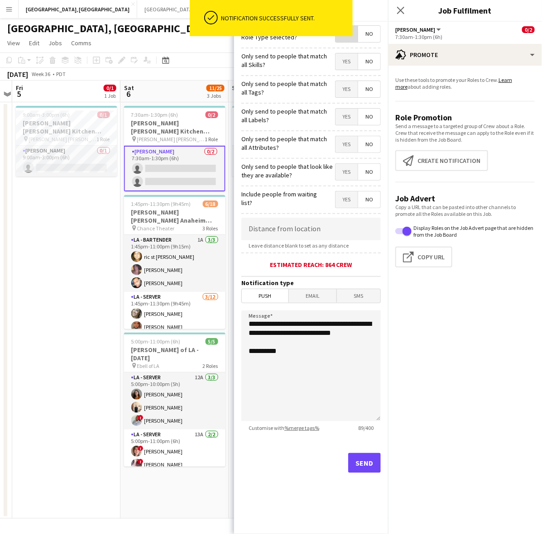
click at [349, 41] on span "Yes" at bounding box center [346, 34] width 22 height 16
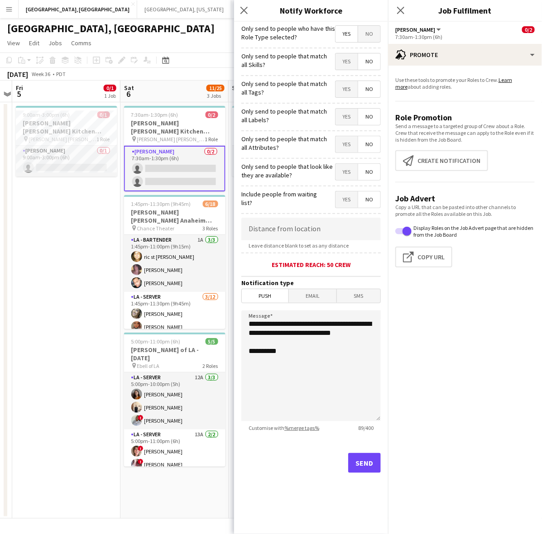
click at [315, 299] on span "Email" at bounding box center [313, 296] width 48 height 14
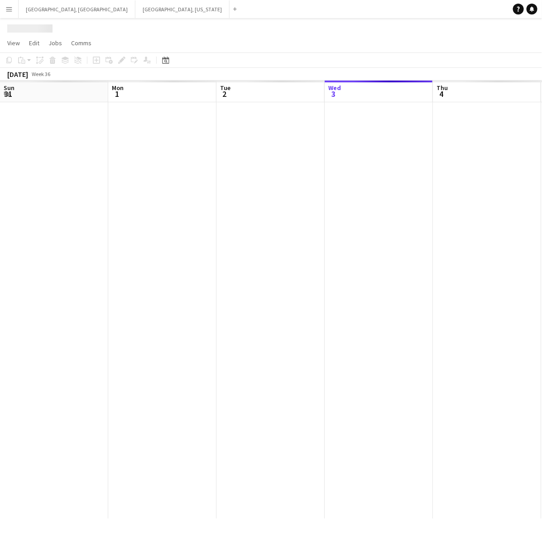
scroll to position [0, 216]
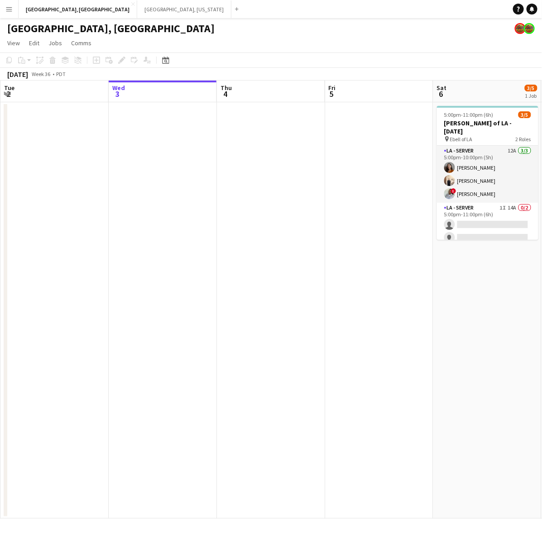
click at [6, 7] on app-icon "Menu" at bounding box center [8, 8] width 7 height 7
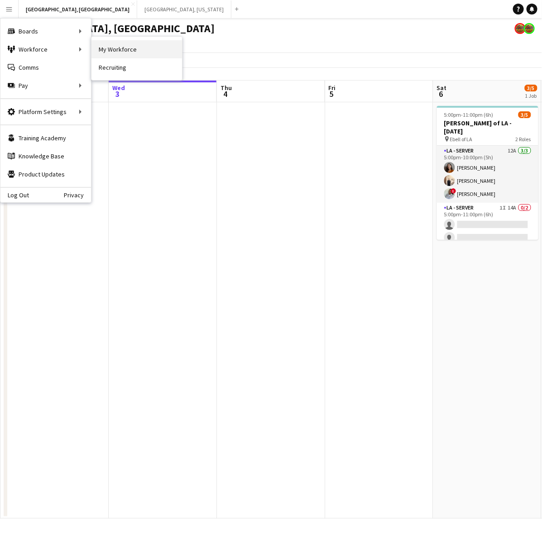
click at [127, 45] on link "My Workforce" at bounding box center [136, 49] width 91 height 18
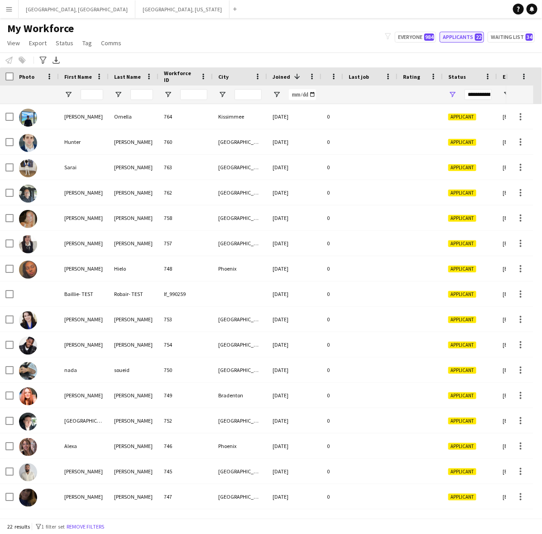
click at [450, 35] on button "Applicants 22" at bounding box center [462, 37] width 44 height 11
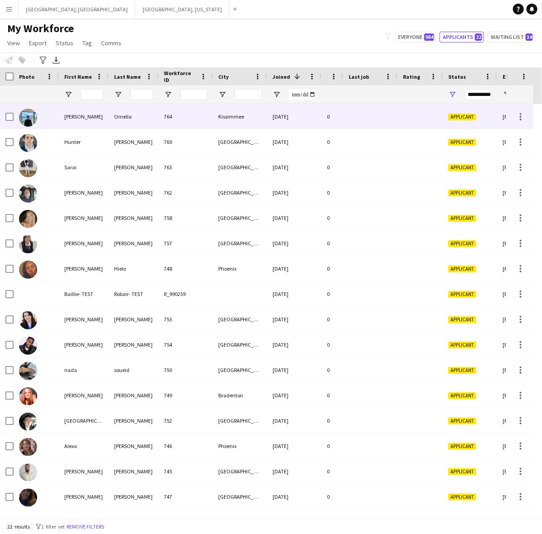
click at [220, 116] on div "Kissimmee" at bounding box center [240, 116] width 54 height 25
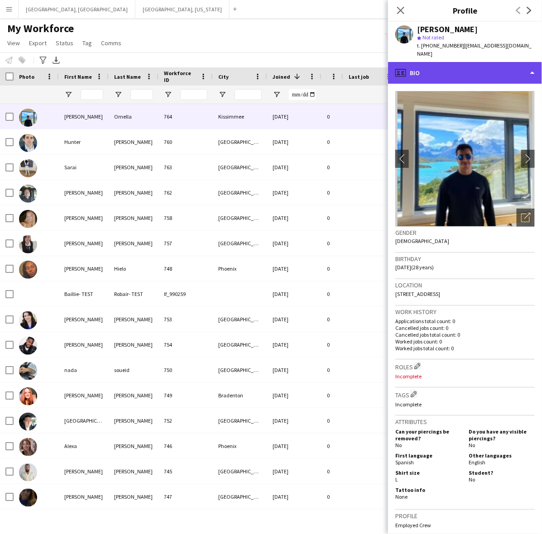
click at [450, 71] on div "profile Bio" at bounding box center [465, 73] width 154 height 22
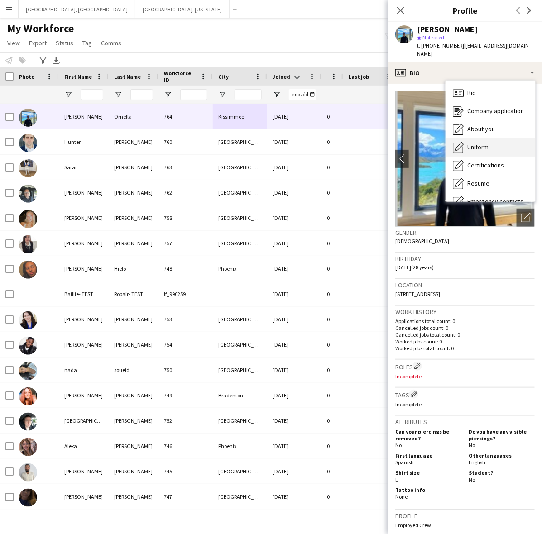
click at [469, 143] on span "Uniform" at bounding box center [477, 147] width 21 height 8
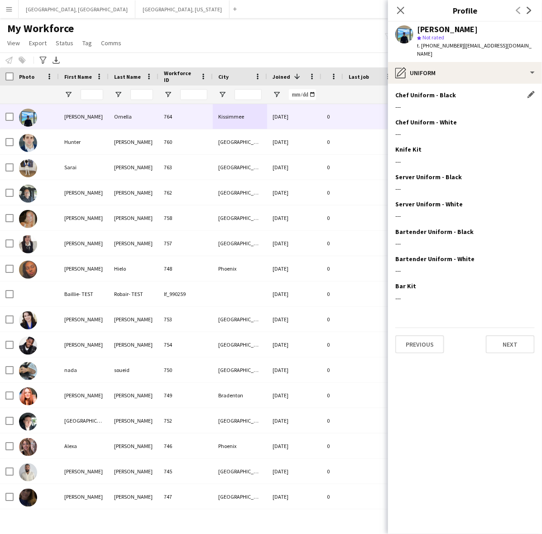
click at [492, 93] on div "Chef Uniform - Black Edit this field ---" at bounding box center [464, 104] width 139 height 27
click at [528, 91] on app-icon "Edit this field" at bounding box center [530, 94] width 7 height 7
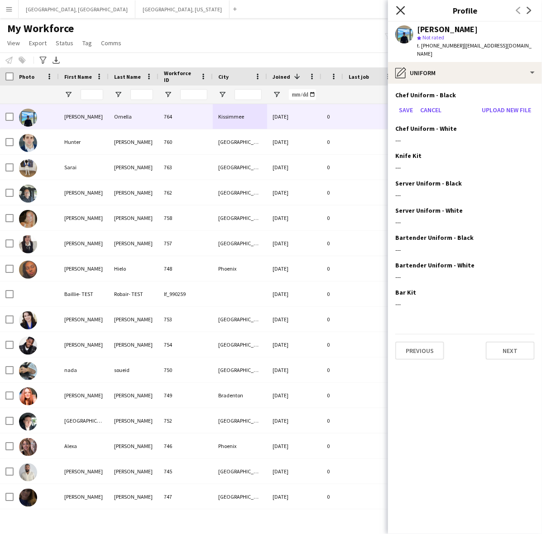
click at [401, 10] on icon at bounding box center [400, 10] width 9 height 9
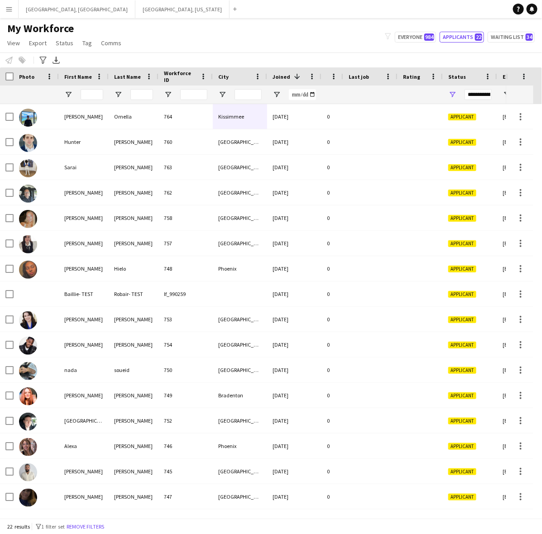
click at [335, 31] on div "My Workforce View Views Default view New view Update view Delete view Edit name…" at bounding box center [271, 37] width 542 height 31
click at [39, 10] on button "Los Angeles, CA Close" at bounding box center [77, 9] width 117 height 18
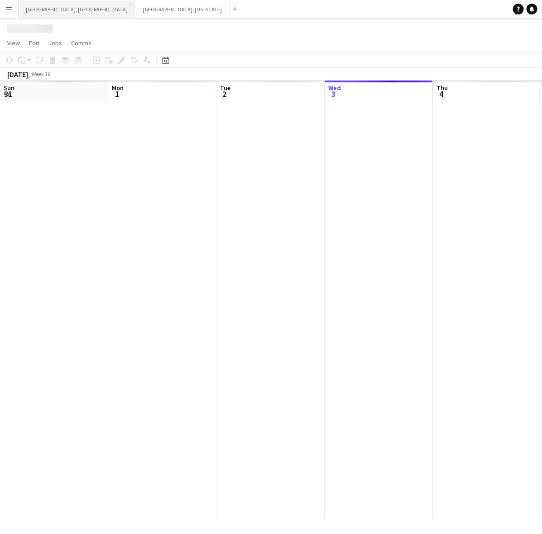
scroll to position [0, 216]
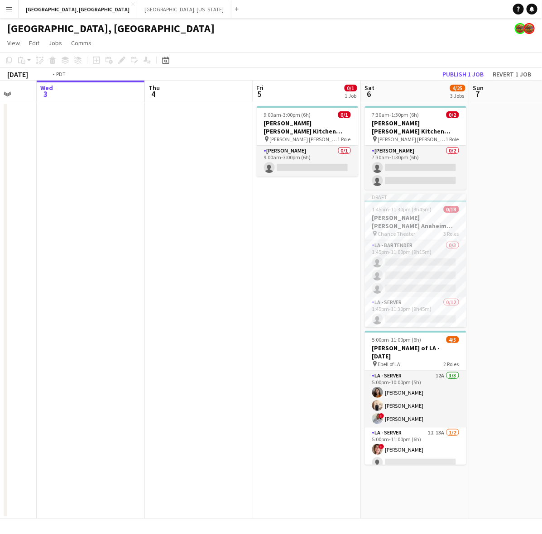
drag, startPoint x: 68, startPoint y: 177, endPoint x: 720, endPoint y: 56, distance: 663.2
click at [541, 56] on html "Menu Boards Boards Boards All jobs Status Workforce Workforce My Workforce Recr…" at bounding box center [271, 267] width 542 height 534
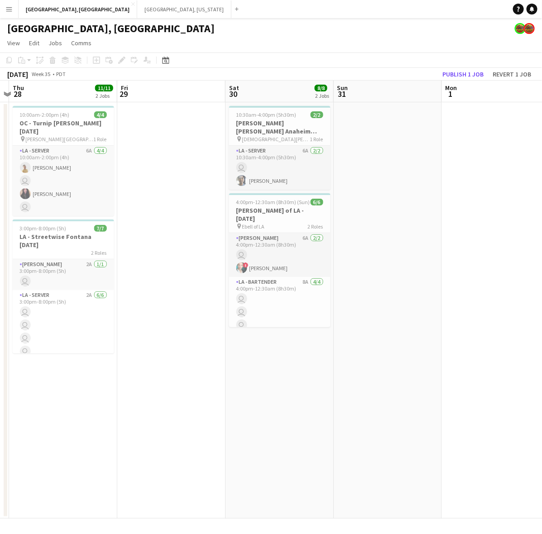
scroll to position [0, 218]
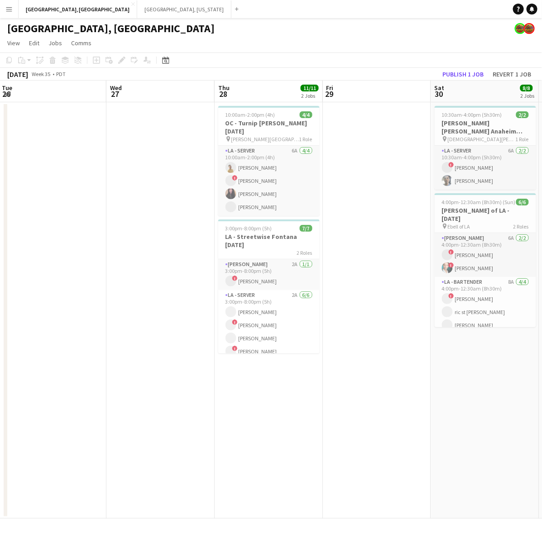
drag, startPoint x: 214, startPoint y: 202, endPoint x: 548, endPoint y: 153, distance: 337.3
click at [541, 153] on html "Menu Boards Boards Boards All jobs Status Workforce Workforce My Workforce Recr…" at bounding box center [271, 267] width 542 height 534
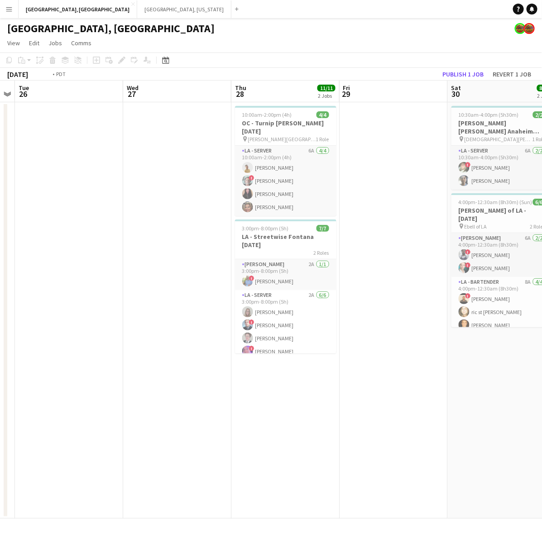
drag, startPoint x: 144, startPoint y: 157, endPoint x: 575, endPoint y: 89, distance: 437.2
click at [541, 89] on html "Menu Boards Boards Boards All jobs Status Workforce Workforce My Workforce Recr…" at bounding box center [271, 267] width 542 height 534
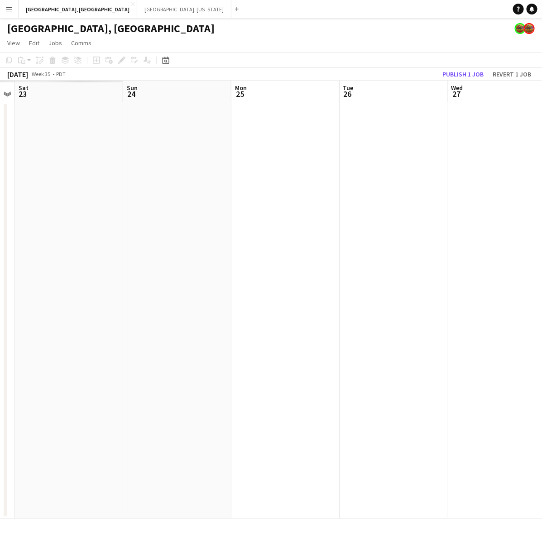
click at [485, 132] on app-calendar-viewport "Thu 21 Fri 22 Sat 23 Sun 24 Mon 25 Tue 26 Wed 27 Thu 28 11/11 2 Jobs Fri 29 Sat…" at bounding box center [271, 300] width 542 height 438
click at [330, 154] on app-calendar-viewport "Mon 18 Tue 19 Wed 20 Thu 21 Fri 22 Sat 23 Sun 24 Mon 25 Tue 26 Wed 27" at bounding box center [271, 300] width 542 height 438
drag, startPoint x: 196, startPoint y: 191, endPoint x: 332, endPoint y: 175, distance: 136.8
click at [520, 105] on app-calendar-viewport "Sun 17 Mon 18 Tue 19 Wed 20 Thu 21 Fri 22 Sat 23 Sun 24 Mon 25 Tue 26" at bounding box center [271, 300] width 542 height 438
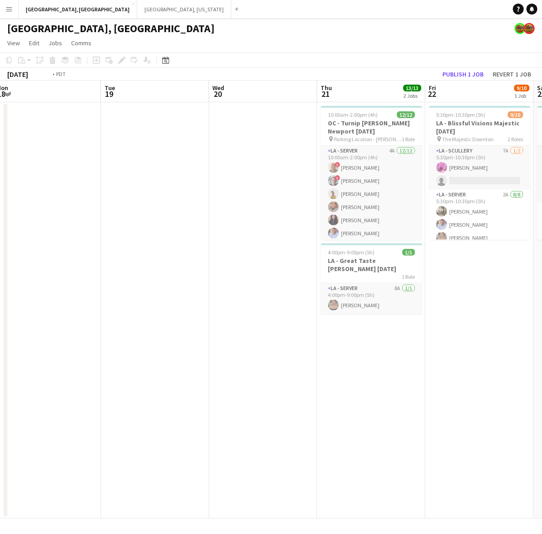
drag, startPoint x: 288, startPoint y: 198, endPoint x: 23, endPoint y: 240, distance: 268.7
click at [25, 240] on app-calendar-viewport "Fri 15 1/1 1 Job Sat 16 18/18 4 Jobs Sun 17 Mon 18 Tue 19 Wed 20 Thu 21 13/13 2…" at bounding box center [271, 300] width 542 height 438
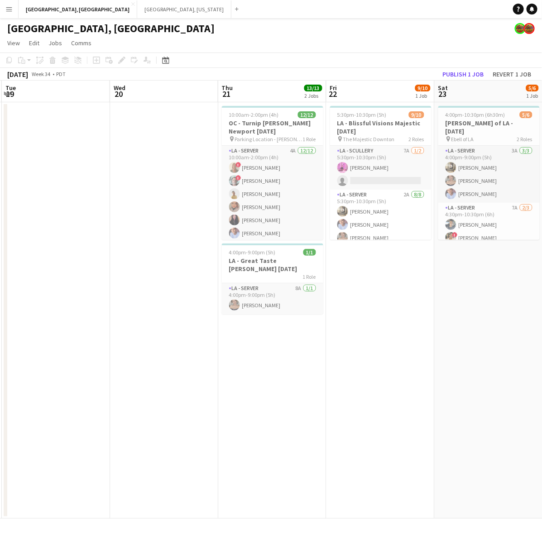
drag, startPoint x: 124, startPoint y: 225, endPoint x: -1, endPoint y: 284, distance: 138.7
click at [0, 284] on html "Menu Boards Boards Boards All jobs Status Workforce Workforce My Workforce Recr…" at bounding box center [271, 267] width 542 height 534
drag, startPoint x: 137, startPoint y: 261, endPoint x: 514, endPoint y: 184, distance: 385.0
click at [501, 187] on app-calendar-viewport "Sat 16 18/18 4 Jobs Sun 17 Mon 18 Tue 19 Wed 20 Thu 21 13/13 2 Jobs Fri 22 9/10…" at bounding box center [271, 300] width 542 height 438
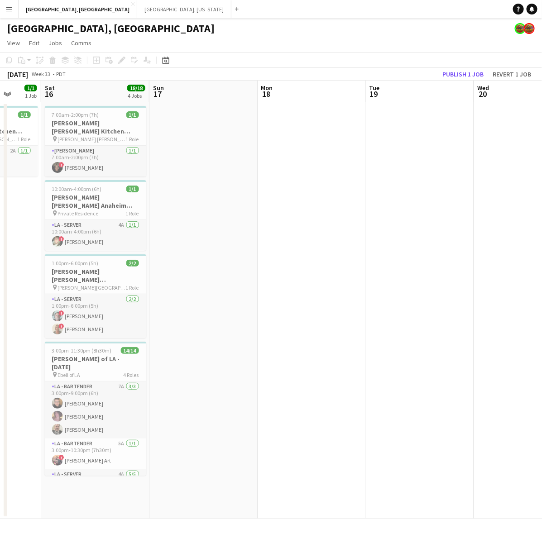
scroll to position [0, 231]
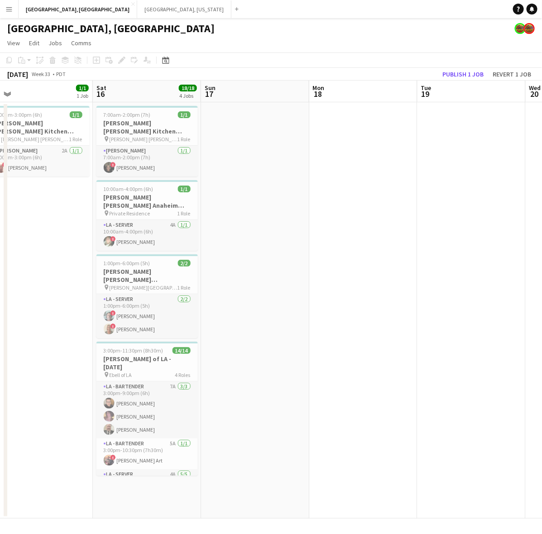
drag, startPoint x: 186, startPoint y: 237, endPoint x: 227, endPoint y: 224, distance: 43.5
click at [231, 227] on app-calendar-viewport "Wed 13 2/2 1 Job Thu 14 1/1 1 Job Fri 15 1/1 1 Job Sat 16 18/18 4 Jobs Sun 17 M…" at bounding box center [271, 300] width 542 height 438
click at [159, 116] on div "7:00am-2:00pm (7h) 1/1" at bounding box center [147, 114] width 101 height 7
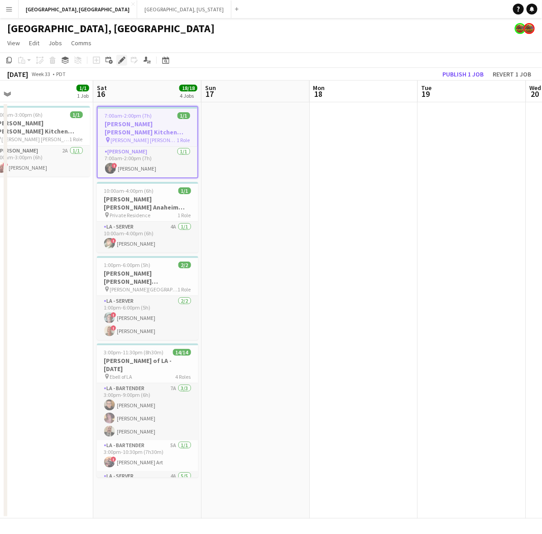
click at [123, 60] on icon at bounding box center [121, 60] width 5 height 5
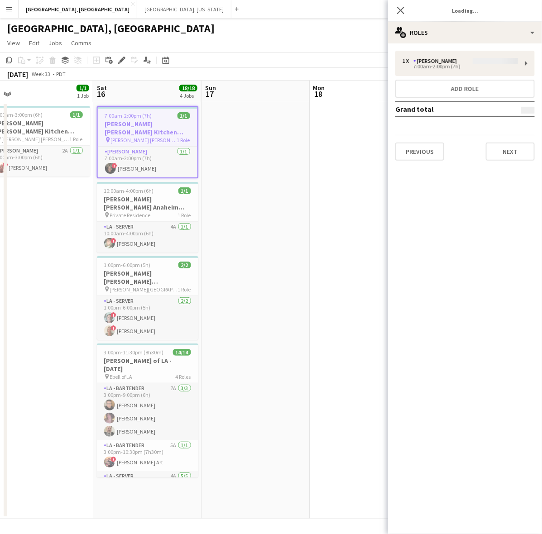
type input "**********"
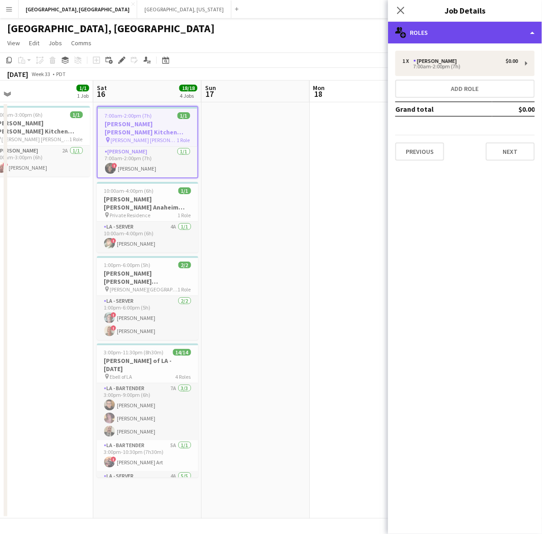
click at [426, 25] on div "multiple-users-add Roles" at bounding box center [465, 33] width 154 height 22
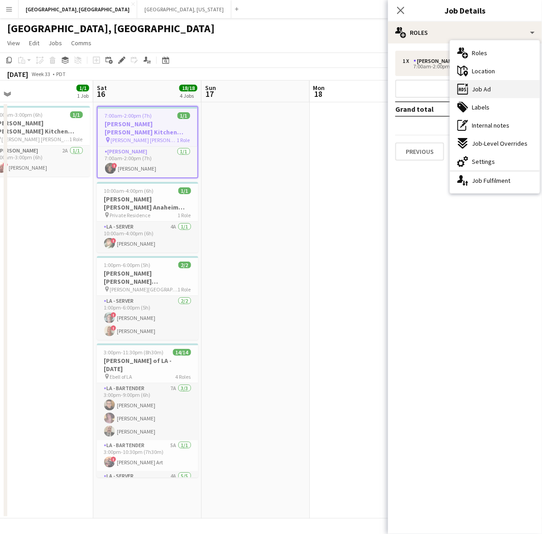
click at [496, 87] on div "ads-window Job Ad" at bounding box center [495, 89] width 90 height 18
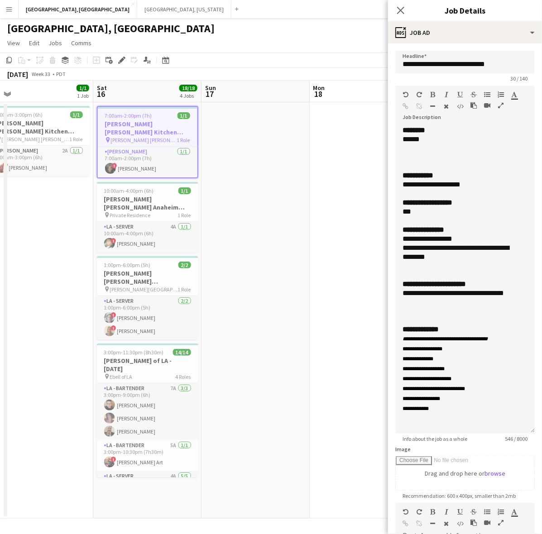
drag, startPoint x: 532, startPoint y: 175, endPoint x: 510, endPoint y: 343, distance: 169.0
click at [541, 428] on html "Menu Boards Boards Boards All jobs Status Workforce Workforce My Workforce Recr…" at bounding box center [271, 267] width 542 height 534
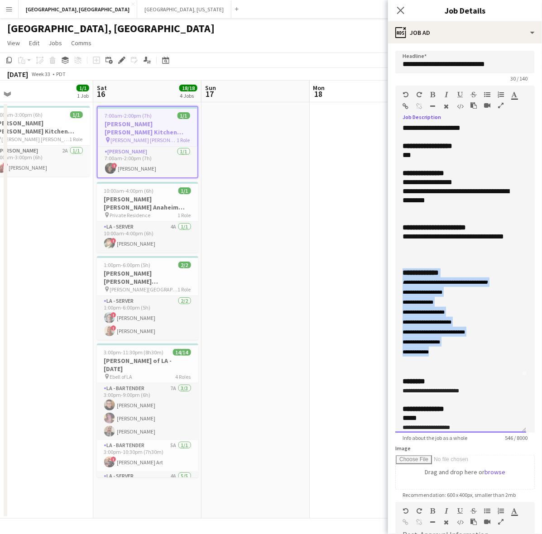
drag, startPoint x: 442, startPoint y: 349, endPoint x: 397, endPoint y: 276, distance: 85.3
click at [397, 276] on div "**********" at bounding box center [460, 279] width 131 height 307
copy div "**********"
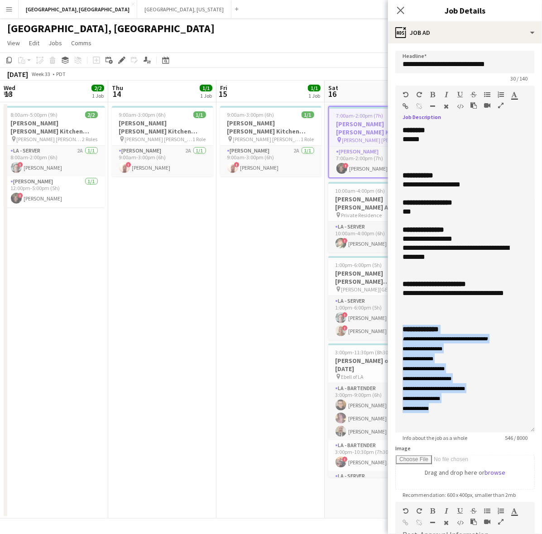
scroll to position [57, 0]
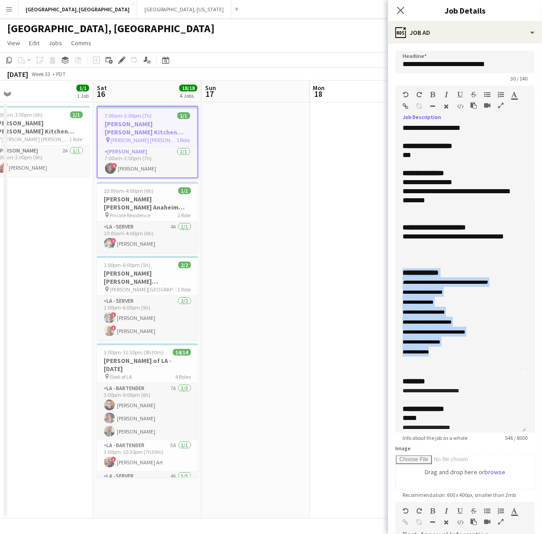
drag, startPoint x: 273, startPoint y: 175, endPoint x: 8, endPoint y: 198, distance: 265.8
click at [53, 197] on app-calendar-viewport "Wed 13 2/2 1 Job Thu 14 1/1 1 Job Fri 15 1/1 1 Job Sat 16 18/18 4 Jobs Sun 17 M…" at bounding box center [271, 300] width 542 height 438
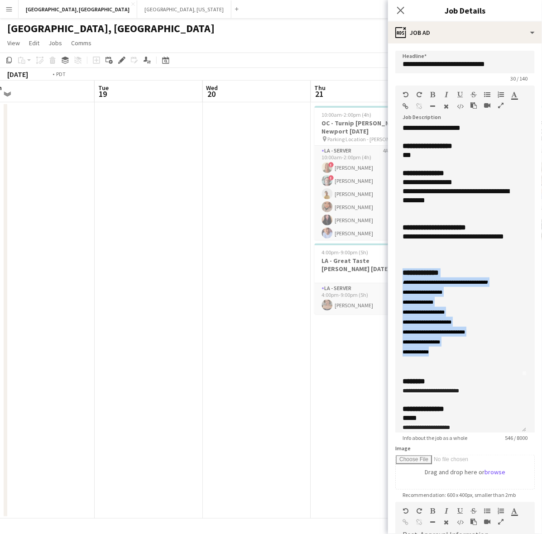
drag, startPoint x: 341, startPoint y: 189, endPoint x: 49, endPoint y: 202, distance: 292.3
click at [81, 198] on app-calendar-viewport "Fri 15 1/1 1 Job Sat 16 18/18 4 Jobs Sun 17 Mon 18 Tue 19 Wed 20 Thu 21 13/13 2…" at bounding box center [271, 300] width 542 height 438
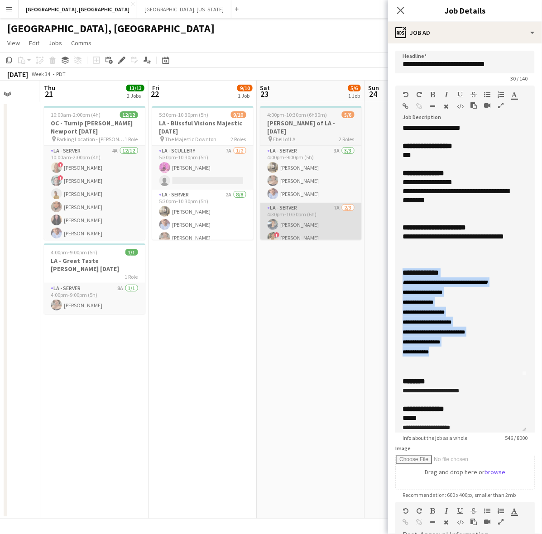
drag, startPoint x: 314, startPoint y: 181, endPoint x: 164, endPoint y: 199, distance: 150.5
click at [53, 217] on app-calendar-viewport "Mon 18 Tue 19 Wed 20 Thu 21 13/13 2 Jobs Fri 22 9/10 1 Job Sat 23 5/6 1 Job Sun…" at bounding box center [271, 300] width 542 height 438
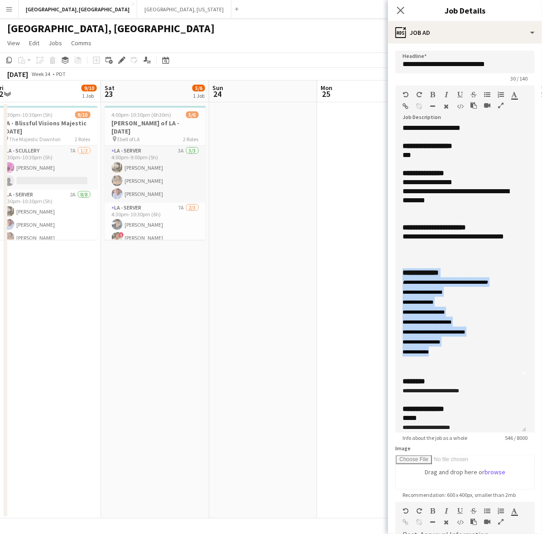
drag, startPoint x: 287, startPoint y: 178, endPoint x: 25, endPoint y: 202, distance: 262.8
click at [25, 202] on app-calendar-viewport "Tue 19 Wed 20 Thu 21 13/13 2 Jobs Fri 22 9/10 1 Job Sat 23 5/6 1 Job Sun 24 Mon…" at bounding box center [271, 300] width 542 height 438
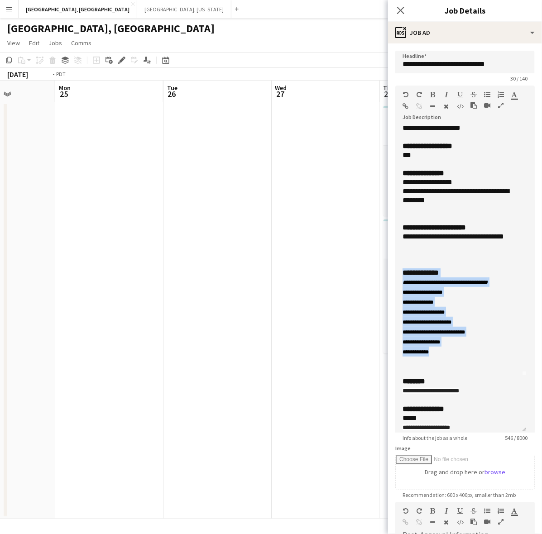
drag, startPoint x: 277, startPoint y: 194, endPoint x: 48, endPoint y: 226, distance: 231.8
click at [50, 227] on app-calendar-viewport "Fri 22 9/10 1 Job Sat 23 5/6 1 Job Sun 24 Mon 25 Tue 26 Wed 27 Thu 28 11/11 2 J…" at bounding box center [271, 300] width 542 height 438
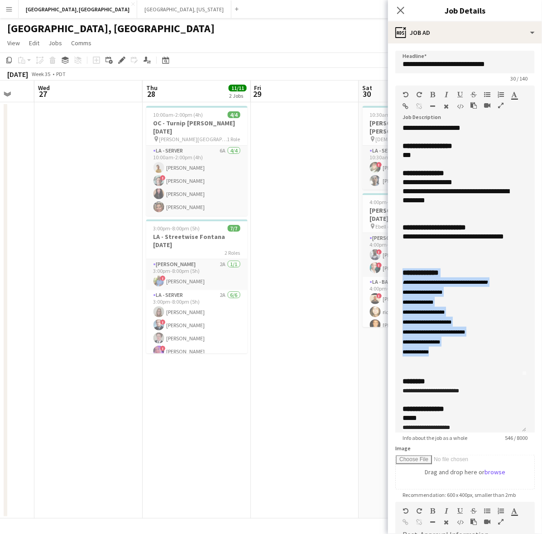
drag, startPoint x: 303, startPoint y: 192, endPoint x: 10, endPoint y: 244, distance: 297.5
click at [19, 241] on app-calendar-viewport "Sun 24 Mon 25 Tue 26 Wed 27 Thu 28 11/11 2 Jobs Fri 29 Sat 30 8/8 2 Jobs Sun 31…" at bounding box center [271, 300] width 542 height 438
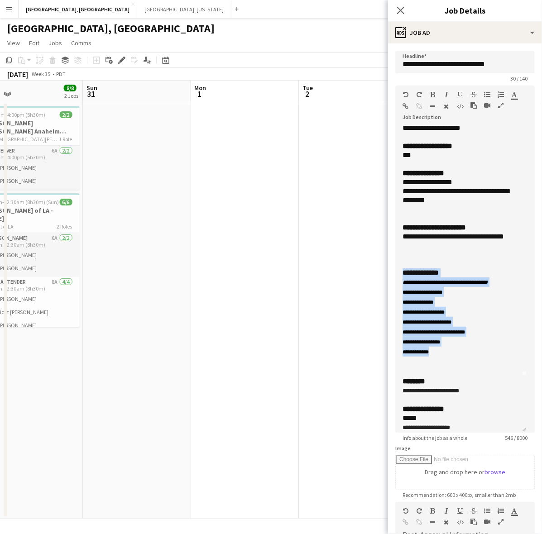
scroll to position [0, 364]
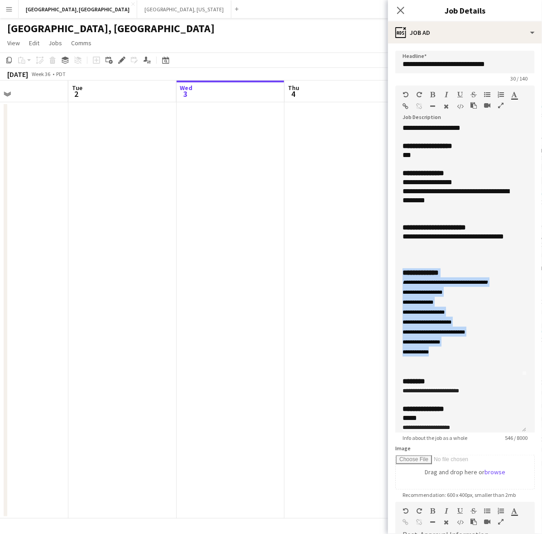
drag, startPoint x: 347, startPoint y: 148, endPoint x: 139, endPoint y: 184, distance: 211.5
click at [0, 218] on html "Menu Boards Boards Boards All jobs Status Workforce Workforce My Workforce Recr…" at bounding box center [271, 267] width 542 height 534
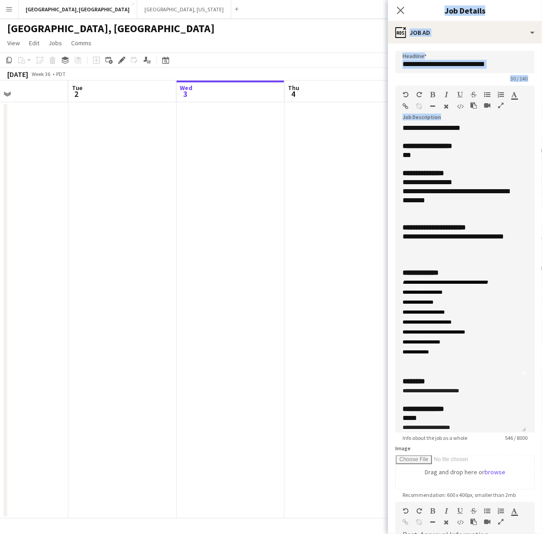
drag, startPoint x: 388, startPoint y: 176, endPoint x: 57, endPoint y: 214, distance: 333.6
click at [57, 214] on body "Menu Boards Boards Boards All jobs Status Workforce Workforce My Workforce Recr…" at bounding box center [271, 267] width 542 height 534
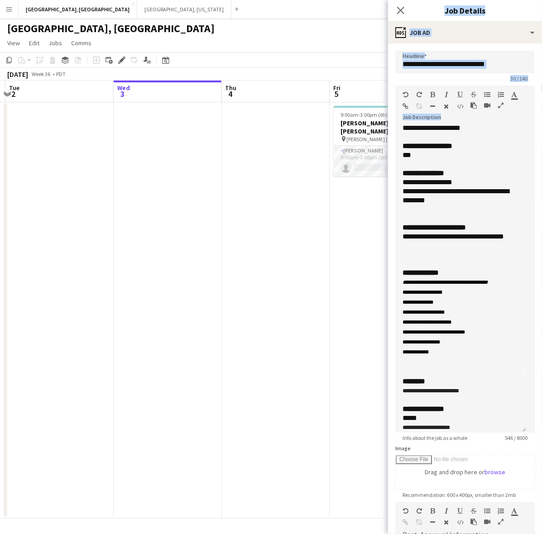
drag, startPoint x: 365, startPoint y: 163, endPoint x: 91, endPoint y: 198, distance: 276.2
click at [89, 198] on app-calendar-viewport "Sat 30 8/8 2 Jobs Sun 31 Mon 1 Tue 2 Wed 3 Thu 4 Fri 5 0/1 1 Job Sat 6 11/25 3 …" at bounding box center [271, 300] width 542 height 438
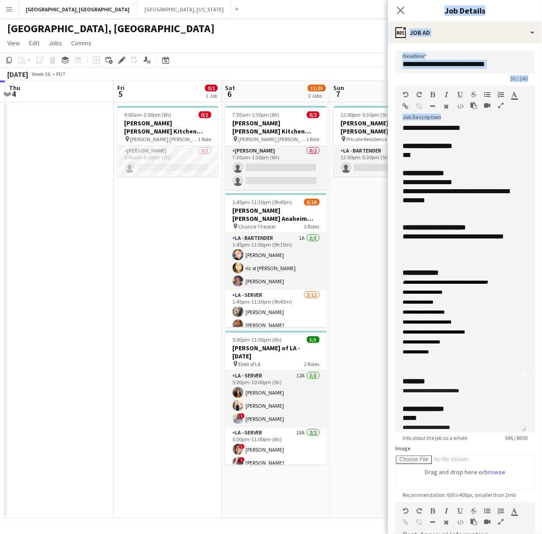
scroll to position [0, 322]
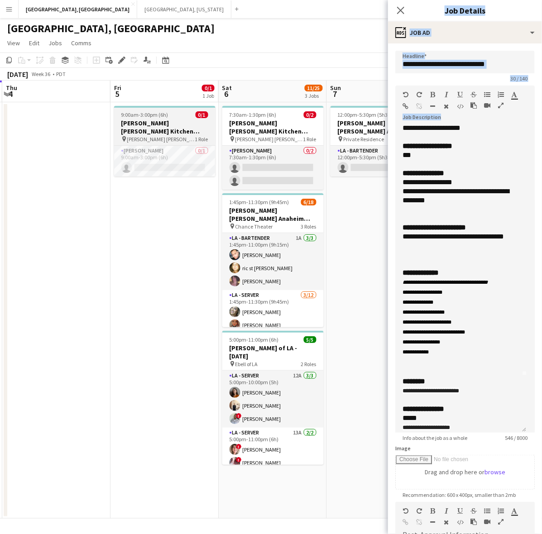
click at [150, 117] on span "9:00am-3:00pm (6h)" at bounding box center [144, 114] width 47 height 7
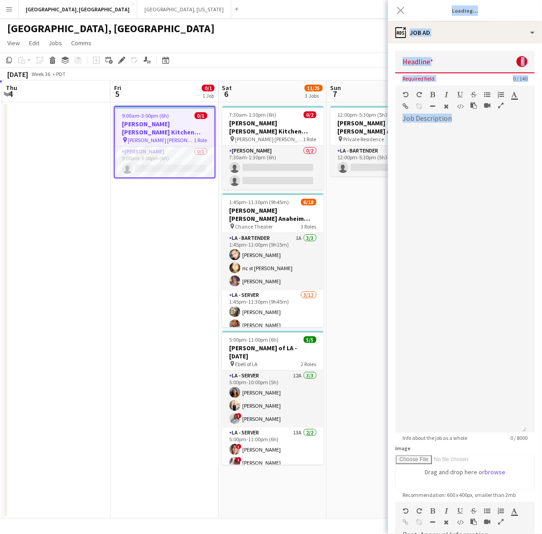
type input "**********"
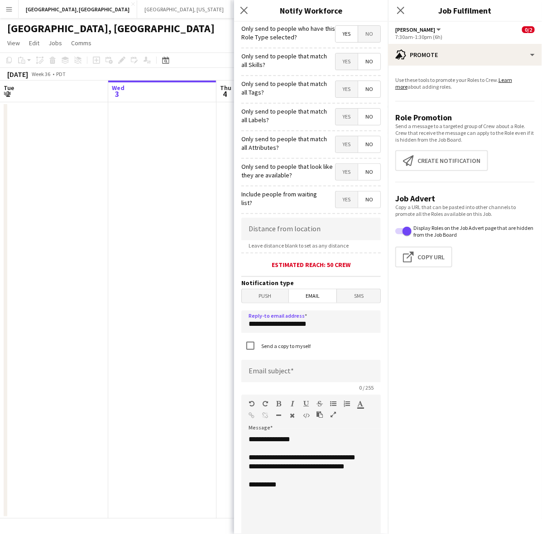
scroll to position [0, 312]
click at [223, 330] on body "Menu Boards Boards Boards All jobs Status Workforce Workforce My Workforce Recr…" at bounding box center [271, 267] width 542 height 534
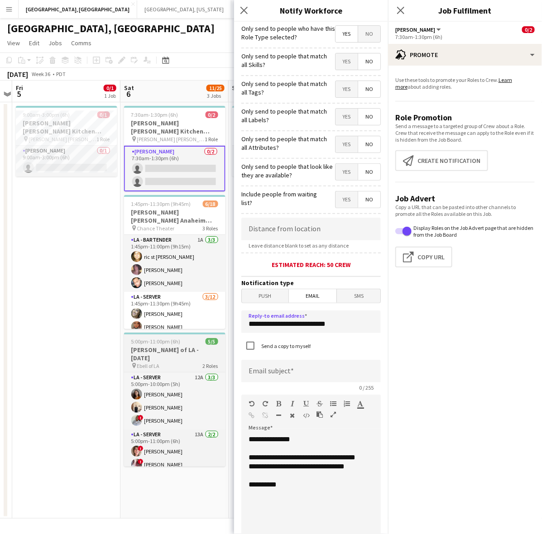
type input "**********"
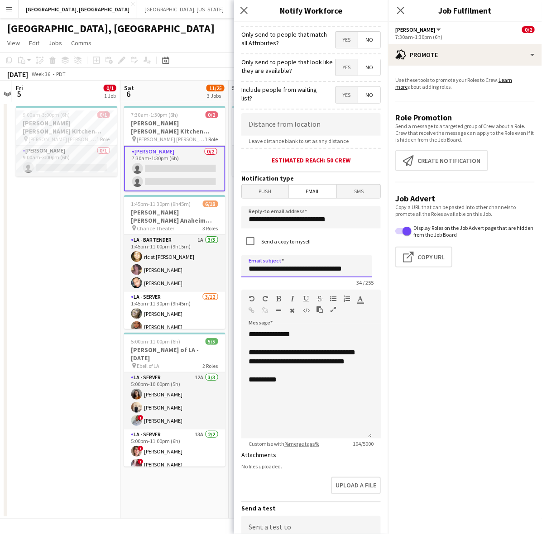
scroll to position [211, 0]
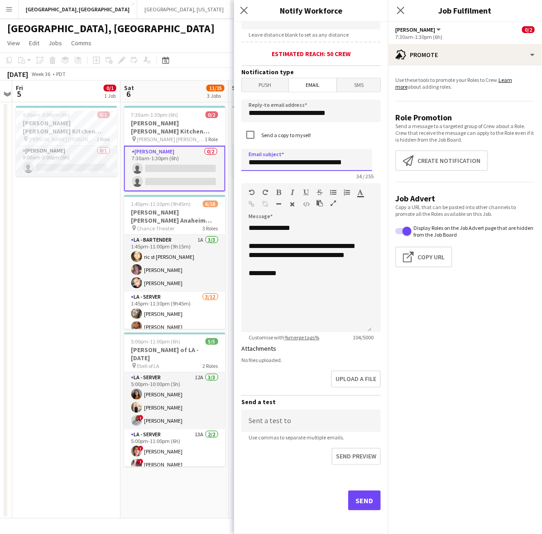
type input "**********"
click at [359, 500] on button "Send" at bounding box center [364, 501] width 33 height 20
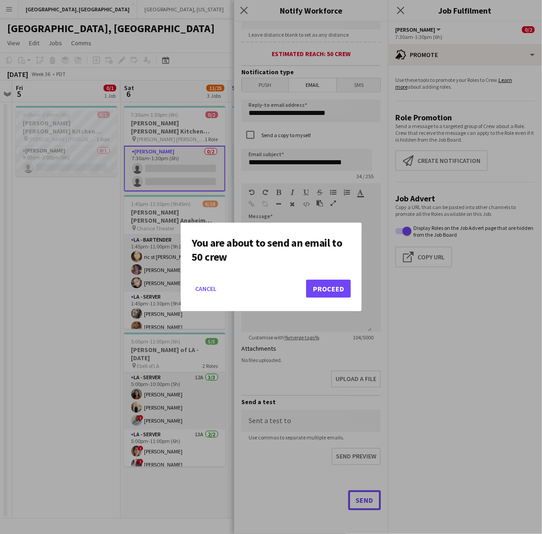
scroll to position [0, 0]
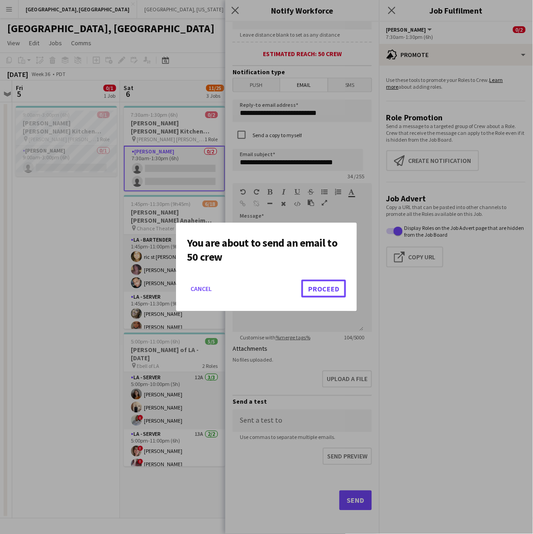
click at [325, 290] on button "Proceed" at bounding box center [324, 289] width 45 height 18
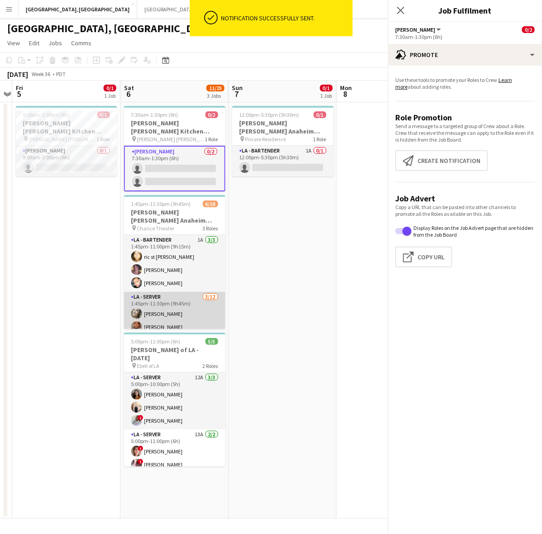
scroll to position [187, 0]
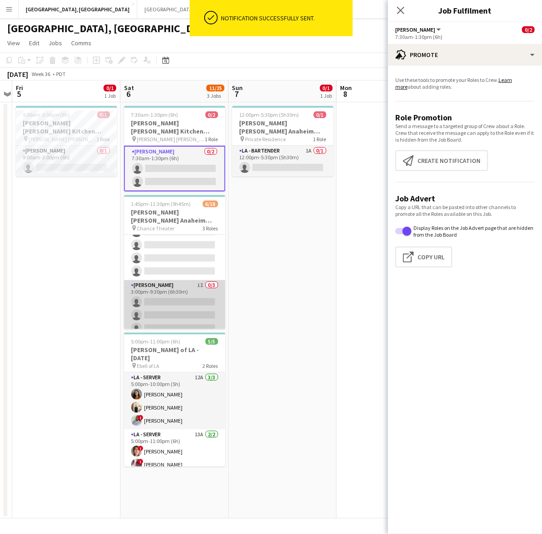
click at [160, 280] on app-card-role "LA - Cook 1I 0/3 3:00pm-9:30pm (6h30m) single-neutral-actions single-neutral-ac…" at bounding box center [174, 308] width 101 height 57
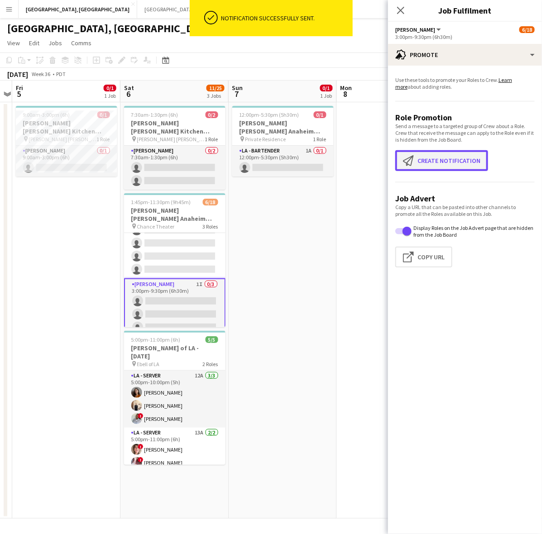
click at [451, 163] on button "Create notification Create notification" at bounding box center [441, 160] width 93 height 21
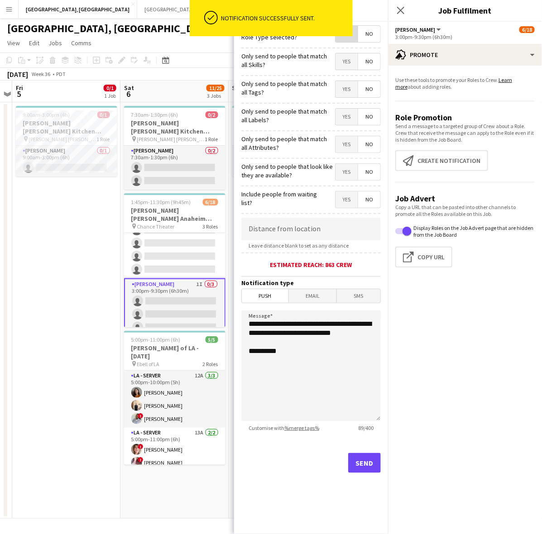
click at [354, 37] on span "Yes" at bounding box center [346, 34] width 22 height 16
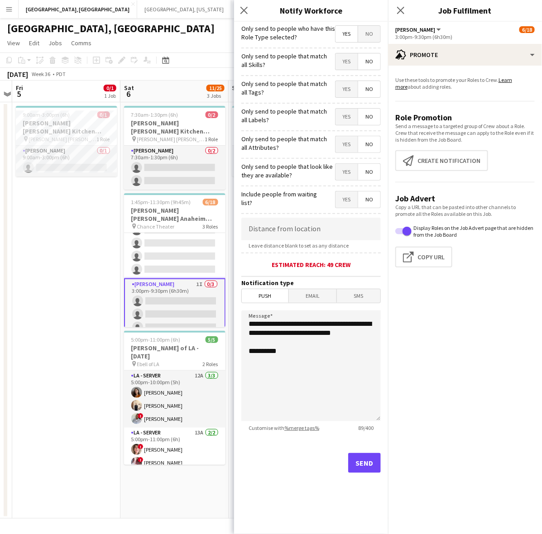
click at [315, 291] on span "Email" at bounding box center [313, 296] width 48 height 14
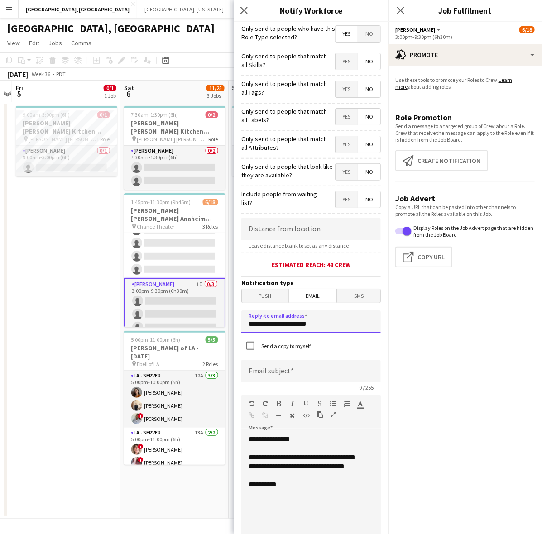
drag, startPoint x: 342, startPoint y: 325, endPoint x: 237, endPoint y: 330, distance: 105.6
click at [237, 330] on form "**********" at bounding box center [311, 384] width 154 height 725
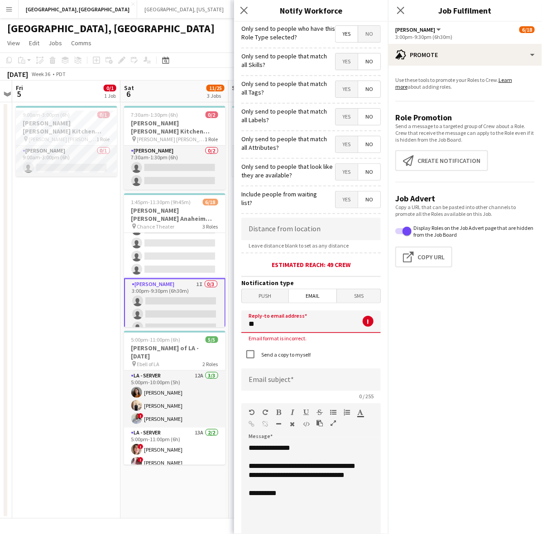
type input "*"
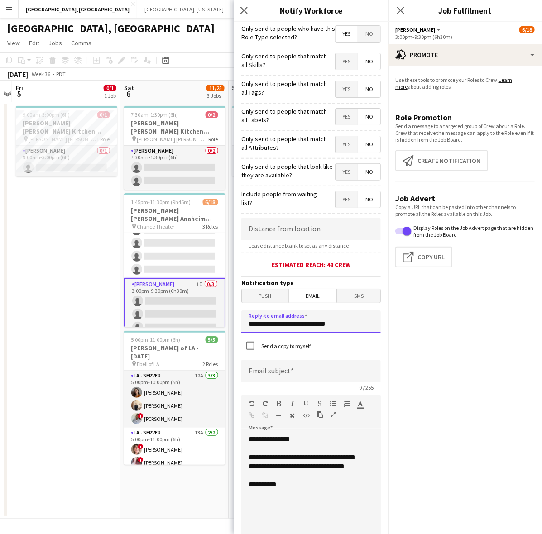
type input "**********"
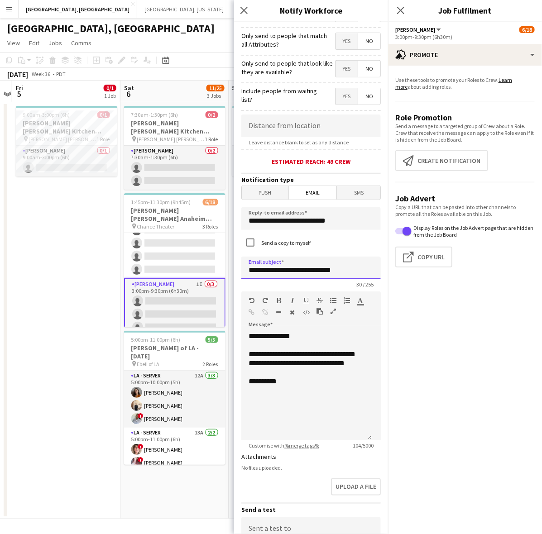
scroll to position [211, 0]
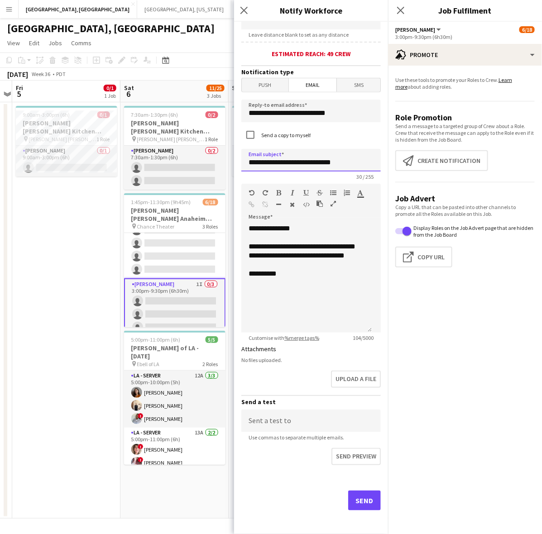
type input "**********"
click at [357, 497] on button "Send" at bounding box center [364, 501] width 33 height 20
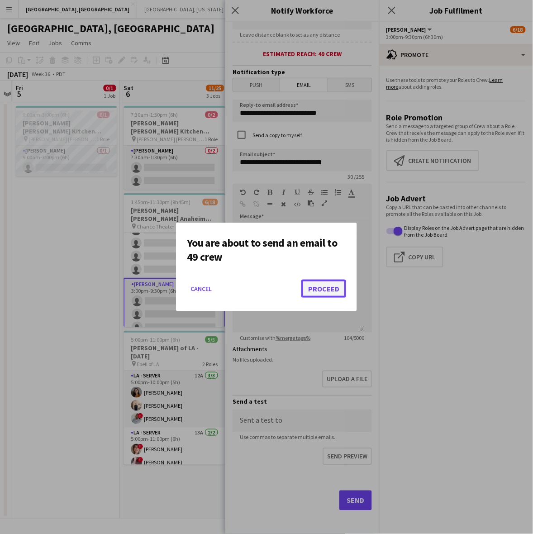
click at [323, 282] on button "Proceed" at bounding box center [324, 289] width 45 height 18
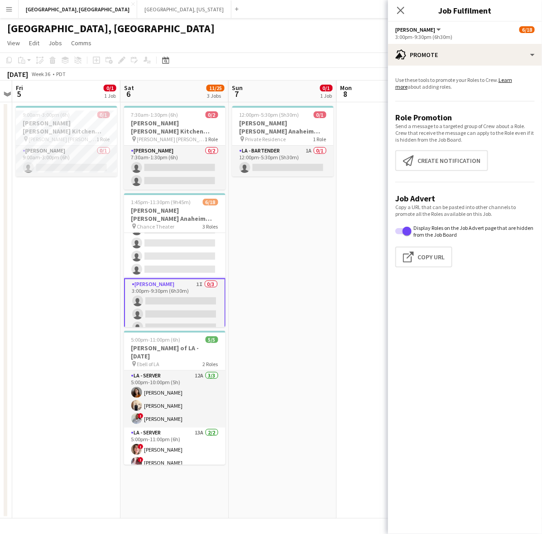
click at [202, 281] on app-card-role "LA - Cook 1I 0/3 3:00pm-9:30pm (6h30m) single-neutral-actions single-neutral-ac…" at bounding box center [174, 307] width 101 height 59
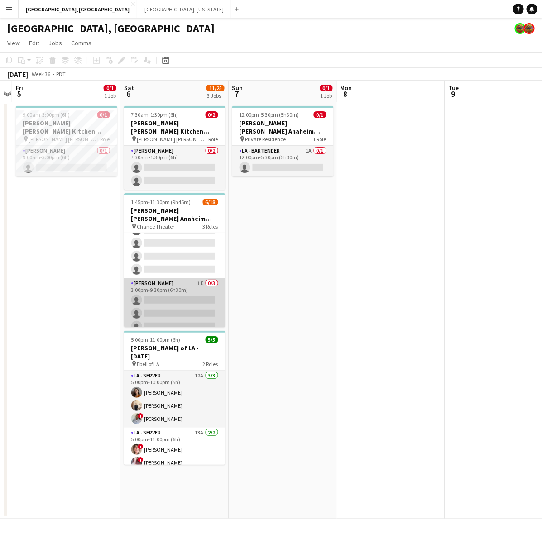
click at [202, 281] on app-card-role "LA - Cook 1I 0/3 3:00pm-9:30pm (6h30m) single-neutral-actions single-neutral-ac…" at bounding box center [174, 306] width 101 height 57
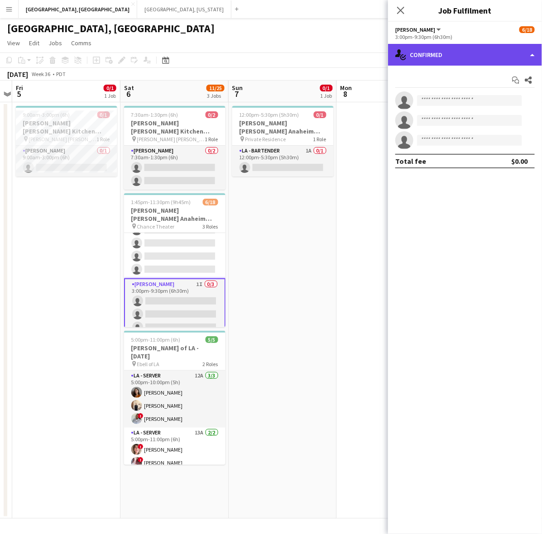
click at [455, 51] on div "single-neutral-actions-check-2 Confirmed" at bounding box center [465, 55] width 154 height 22
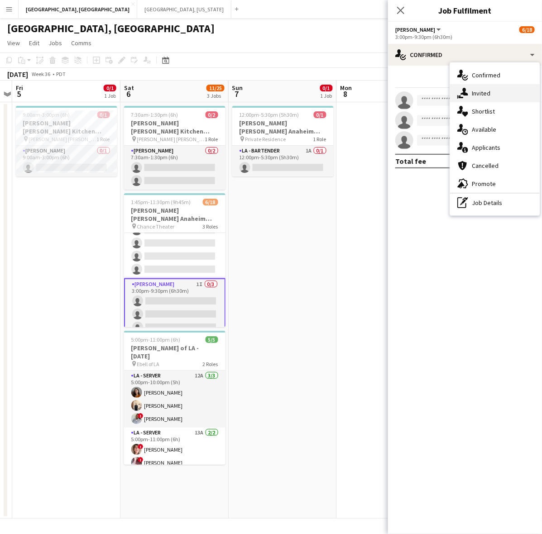
click at [476, 92] on span "Invited" at bounding box center [481, 93] width 19 height 8
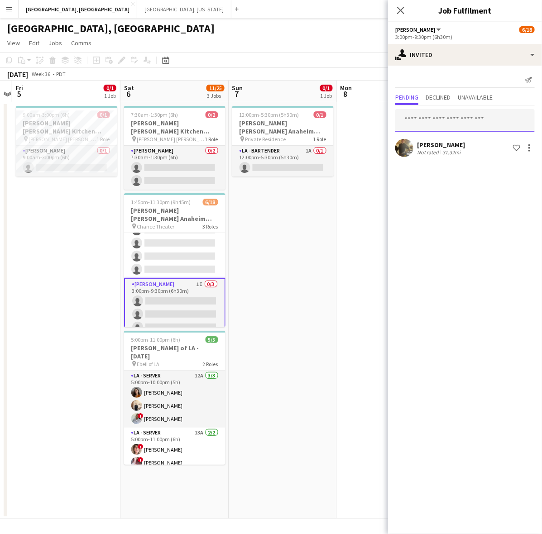
click at [437, 120] on input "text" at bounding box center [464, 120] width 139 height 23
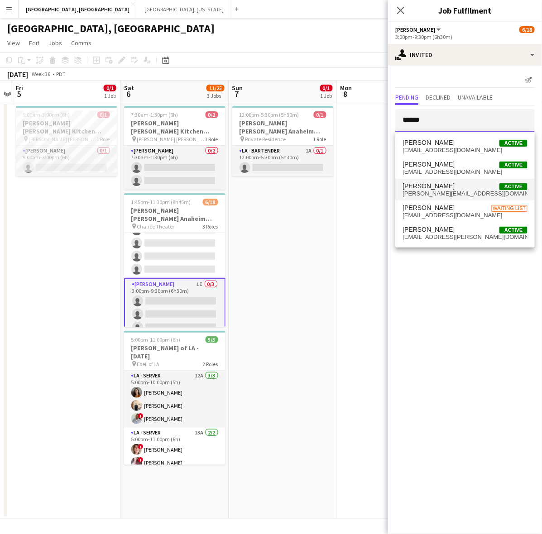
type input "******"
click at [447, 188] on span "Adrian Guerra Active" at bounding box center [464, 186] width 125 height 8
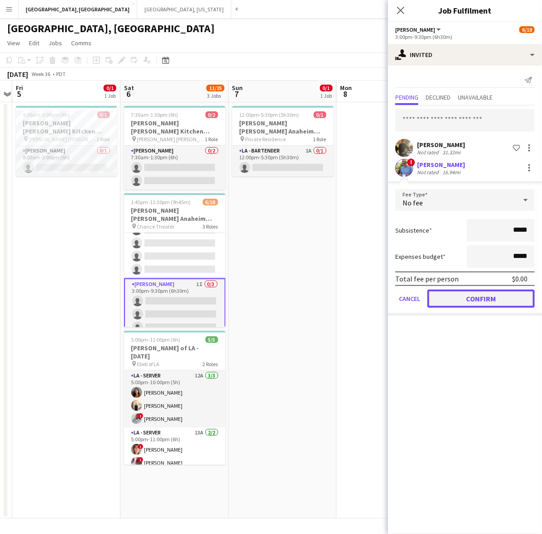
click at [463, 301] on button "Confirm" at bounding box center [480, 299] width 107 height 18
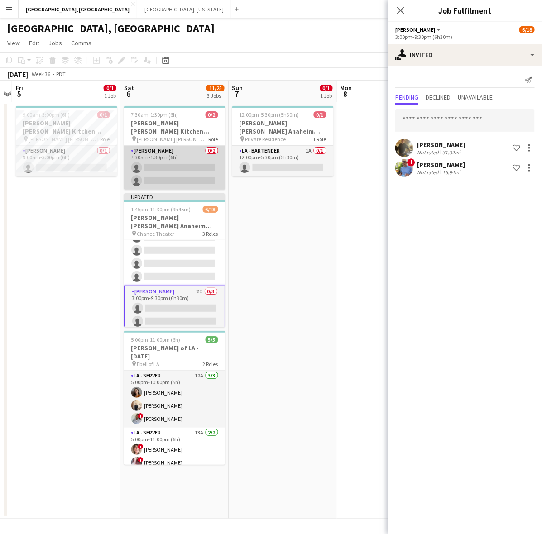
click at [177, 159] on app-card-role "LA - Cook 0/2 7:30am-1:30pm (6h) single-neutral-actions single-neutral-actions" at bounding box center [174, 168] width 101 height 44
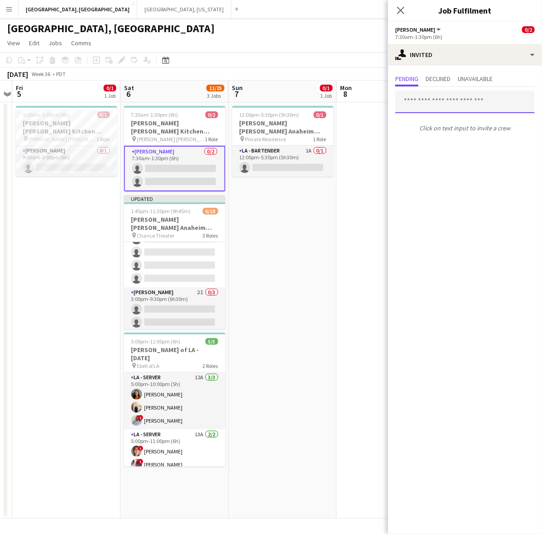
click at [431, 103] on input "text" at bounding box center [464, 102] width 139 height 23
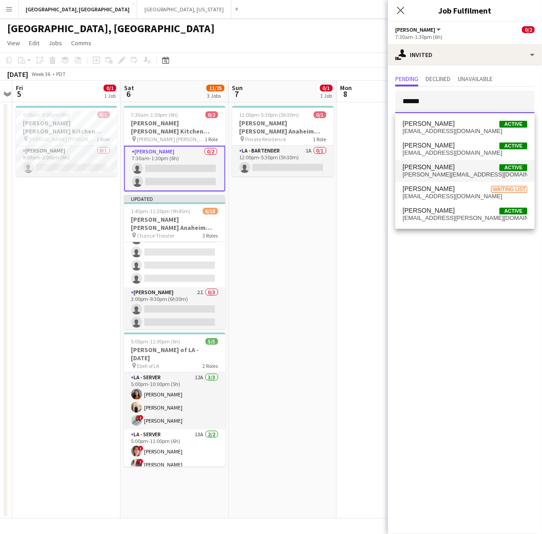
type input "******"
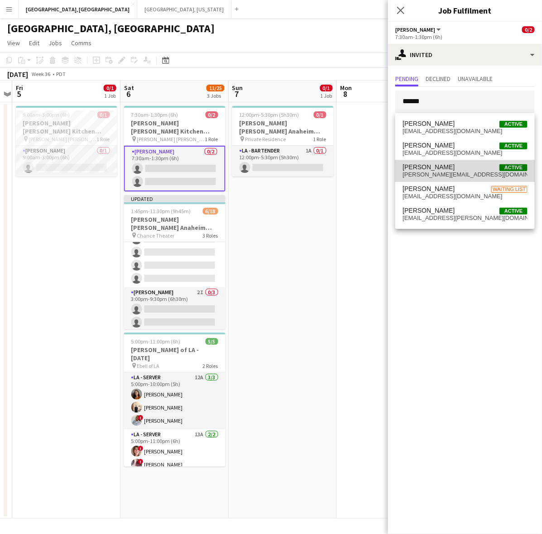
click at [441, 171] on span "guerra.adrianf@yahoo.com" at bounding box center [464, 174] width 125 height 7
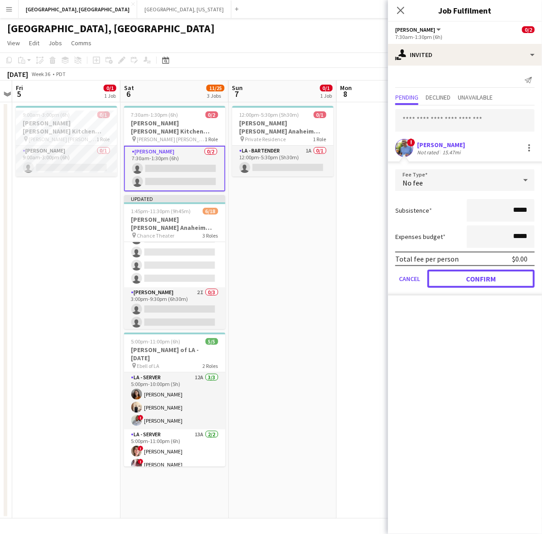
click at [445, 278] on button "Confirm" at bounding box center [480, 279] width 107 height 18
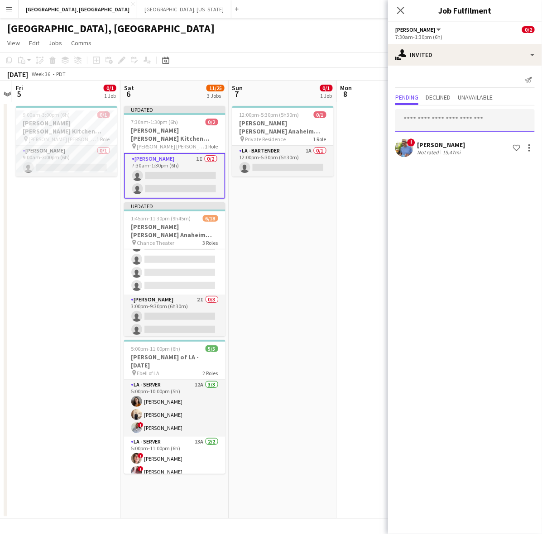
click at [419, 113] on input "text" at bounding box center [464, 120] width 139 height 23
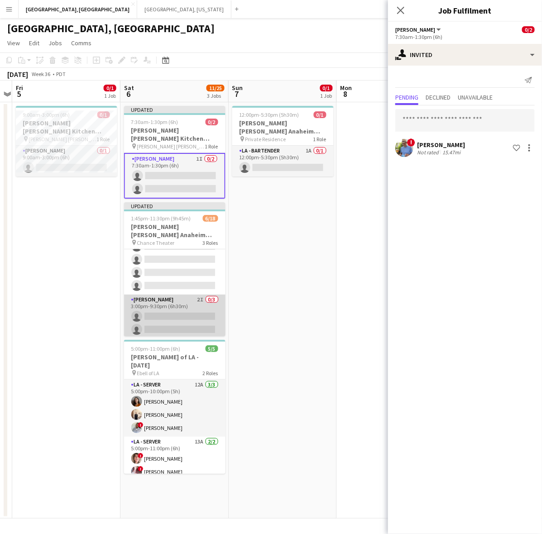
click at [150, 305] on app-card-role "LA - Cook 2I 0/3 3:00pm-9:30pm (6h30m) single-neutral-actions single-neutral-ac…" at bounding box center [174, 323] width 101 height 57
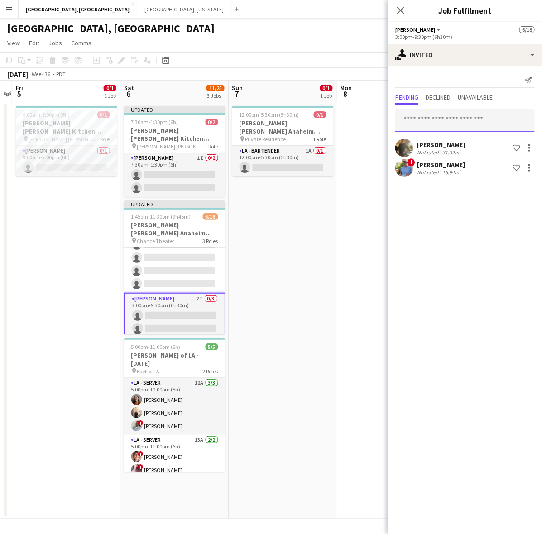
click at [436, 122] on input "text" at bounding box center [464, 120] width 139 height 23
type input "******"
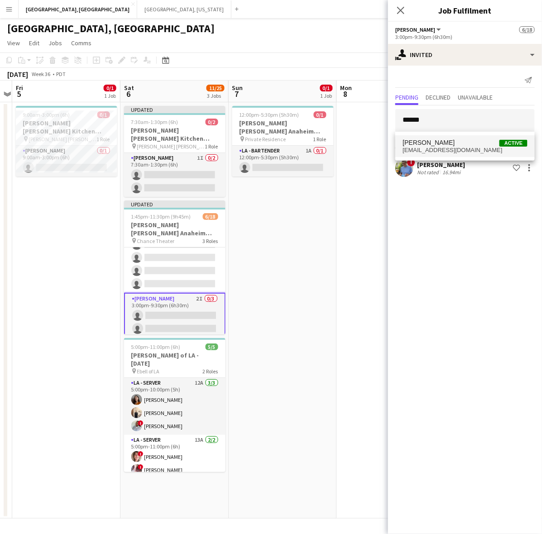
click at [455, 145] on span "Ceslee Moradel Active" at bounding box center [464, 143] width 125 height 8
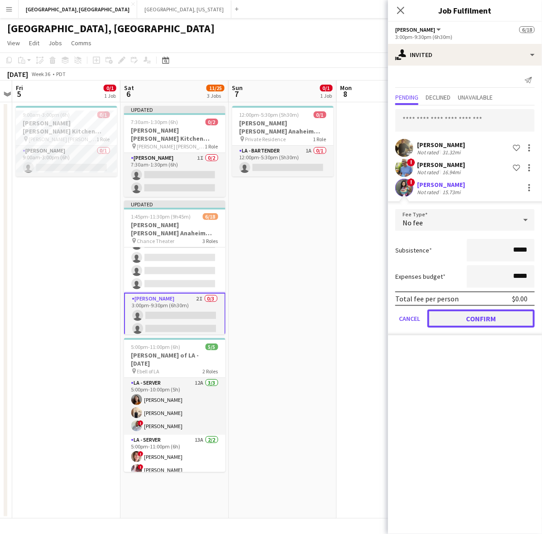
click at [453, 316] on button "Confirm" at bounding box center [480, 319] width 107 height 18
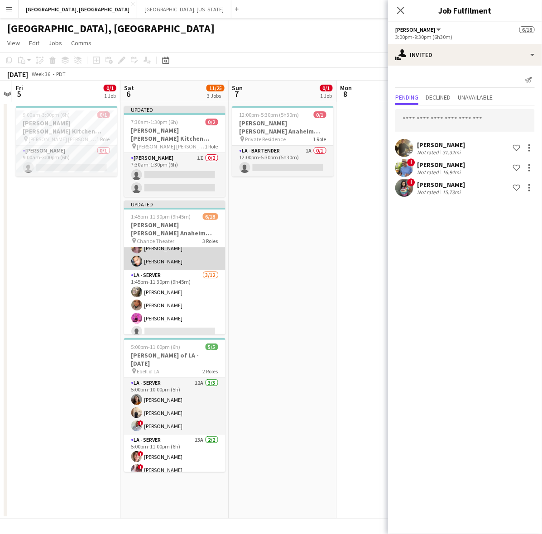
scroll to position [0, 0]
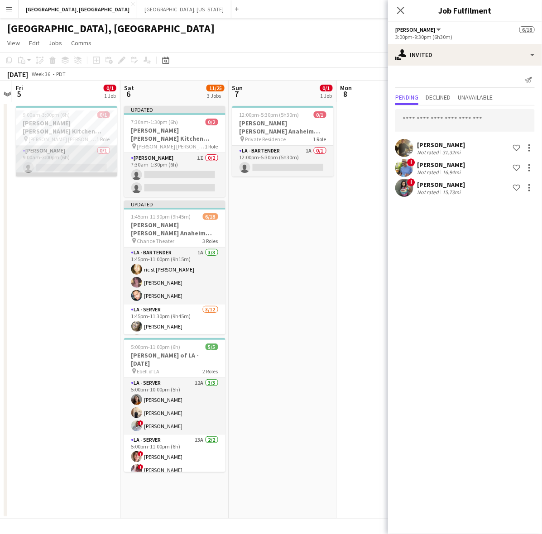
click at [96, 148] on app-card-role "LA - Cook 0/1 9:00am-3:00pm (6h) single-neutral-actions" at bounding box center [66, 161] width 101 height 31
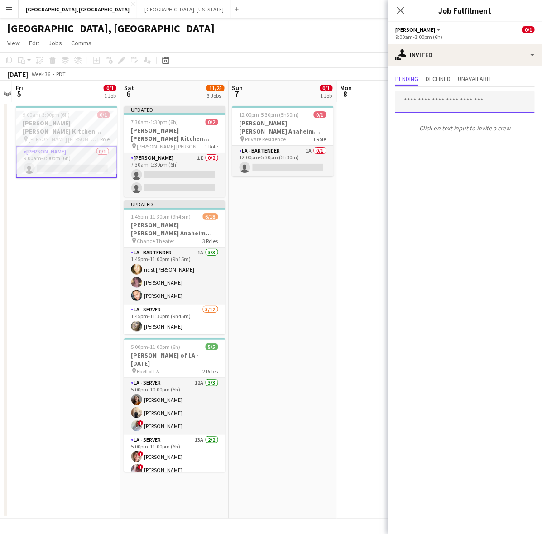
click at [453, 104] on input "text" at bounding box center [464, 102] width 139 height 23
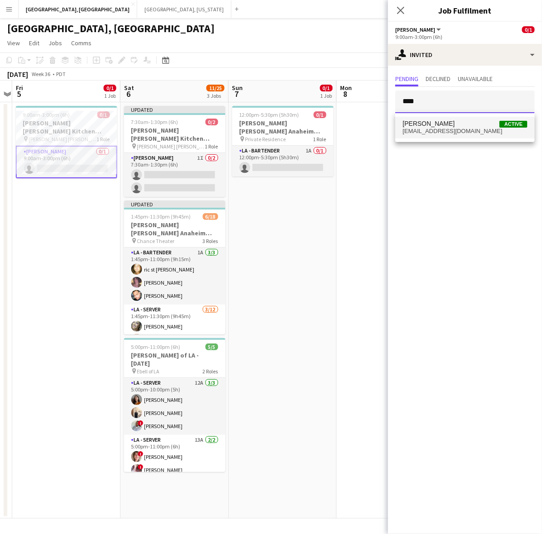
type input "****"
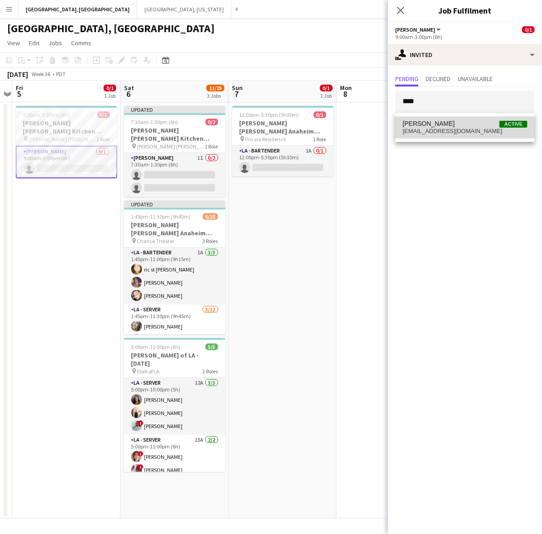
click at [442, 134] on span "moradelceslee@gmail.com" at bounding box center [464, 131] width 125 height 7
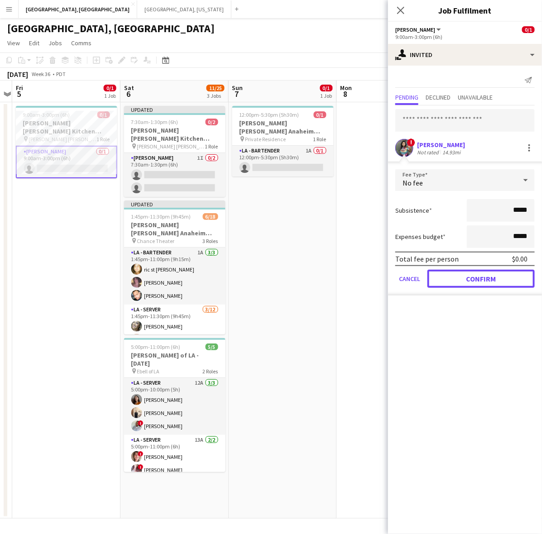
click at [466, 282] on button "Confirm" at bounding box center [480, 279] width 107 height 18
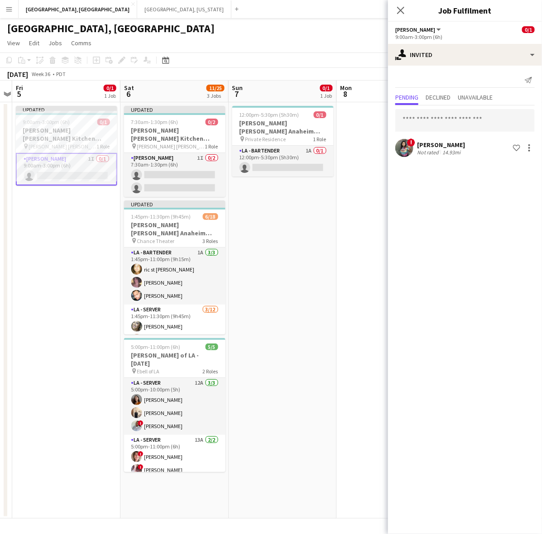
click at [368, 247] on app-date-cell at bounding box center [391, 310] width 108 height 416
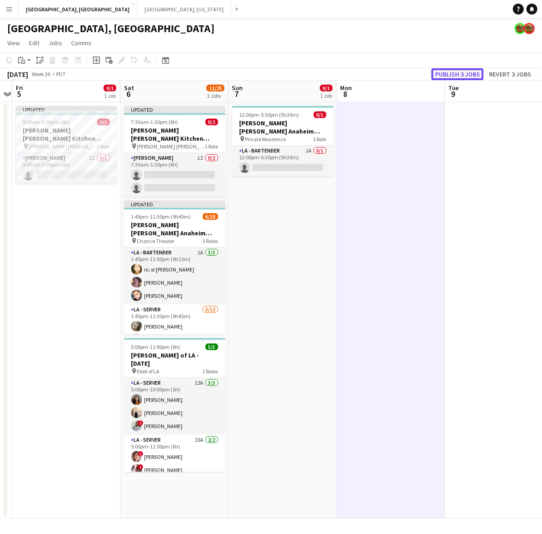
click at [458, 73] on button "Publish 3 jobs" at bounding box center [457, 74] width 52 height 12
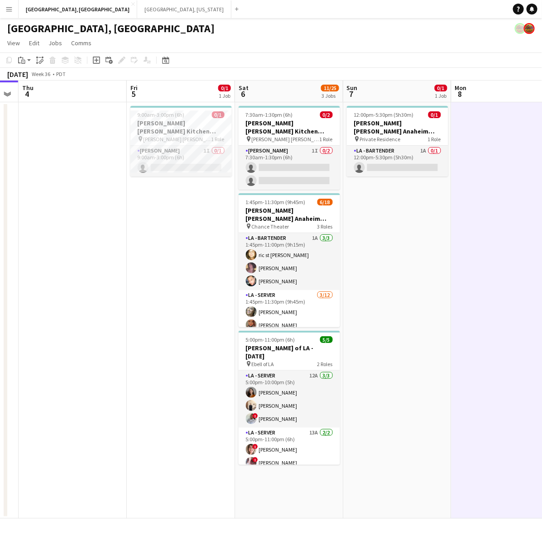
scroll to position [0, 197]
drag, startPoint x: 299, startPoint y: 221, endPoint x: 411, endPoint y: 217, distance: 111.4
click at [411, 217] on app-calendar-viewport "Tue 2 Wed 3 Thu 4 Fri 5 0/1 1 Job Sat 6 11/25 3 Jobs Sun 7 0/1 1 Job Mon 8 Tue …" at bounding box center [271, 300] width 542 height 438
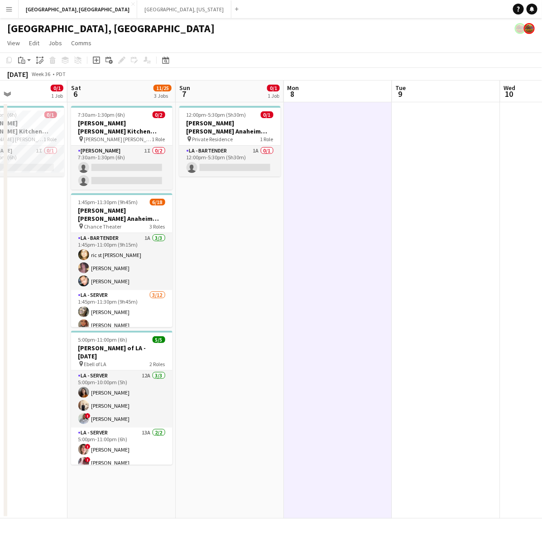
drag, startPoint x: 410, startPoint y: 348, endPoint x: 460, endPoint y: 306, distance: 64.9
click at [479, 311] on app-calendar-viewport "Wed 3 Thu 4 Fri 5 0/1 1 Job Sat 6 11/25 3 Jobs Sun 7 0/1 1 Job Mon 8 Tue 9 Wed …" at bounding box center [271, 300] width 542 height 438
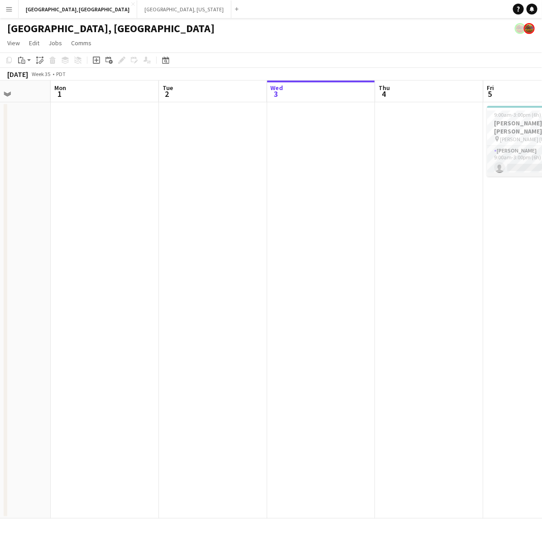
drag, startPoint x: 211, startPoint y: 309, endPoint x: 483, endPoint y: 256, distance: 277.6
click at [485, 257] on app-calendar-viewport "Fri 29 Sat 30 8/8 2 Jobs Sun 31 Mon 1 Tue 2 Wed 3 Thu 4 Fri 5 0/1 1 Job Sat 6 1…" at bounding box center [271, 300] width 542 height 438
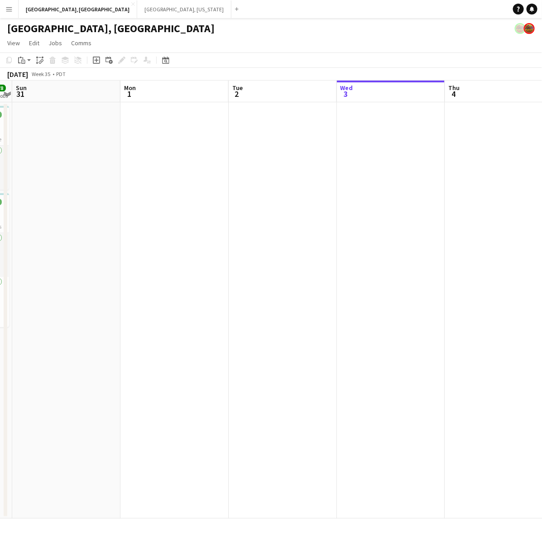
scroll to position [0, 198]
drag, startPoint x: 256, startPoint y: 292, endPoint x: 329, endPoint y: 278, distance: 74.3
click at [329, 278] on app-calendar-viewport "Fri 29 Sat 30 8/8 2 Jobs Sun 31 Mon 1 Tue 2 Wed 3 Thu 4 Fri 5 0/1 1 Job Sat 6 1…" at bounding box center [271, 300] width 542 height 438
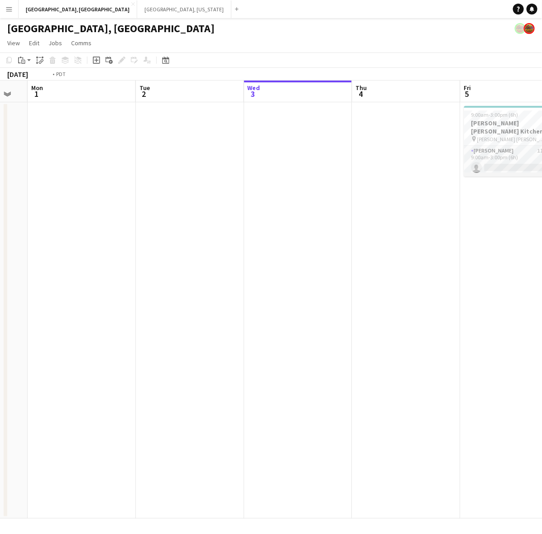
drag, startPoint x: 383, startPoint y: 220, endPoint x: 115, endPoint y: 277, distance: 274.0
click at [112, 277] on app-calendar-viewport "Fri 29 Sat 30 8/8 2 Jobs Sun 31 Mon 1 Tue 2 Wed 3 Thu 4 Fri 5 0/1 1 Job Sat 6 1…" at bounding box center [271, 300] width 542 height 438
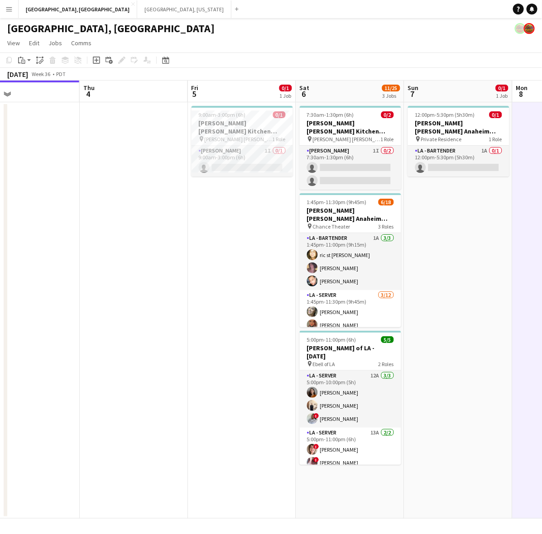
scroll to position [0, 263]
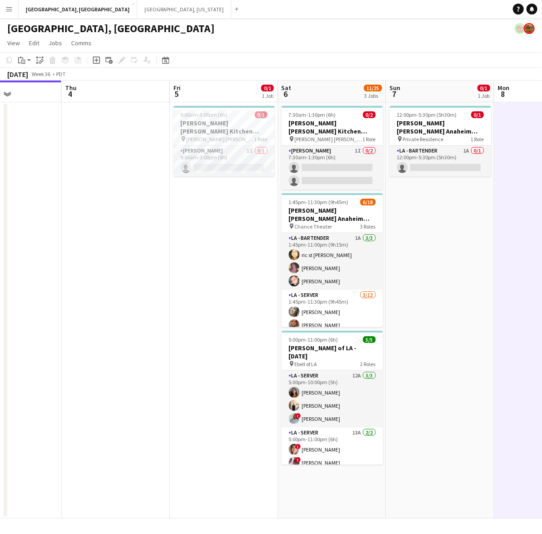
drag, startPoint x: 354, startPoint y: 238, endPoint x: 263, endPoint y: 247, distance: 91.0
click at [263, 247] on app-calendar-viewport "Mon 1 Tue 2 Wed 3 Thu 4 Fri 5 0/1 1 Job Sat 6 11/25 3 Jobs Sun 7 0/1 1 Job Mon …" at bounding box center [271, 300] width 542 height 438
click at [15, 4] on button "Menu" at bounding box center [9, 9] width 18 height 18
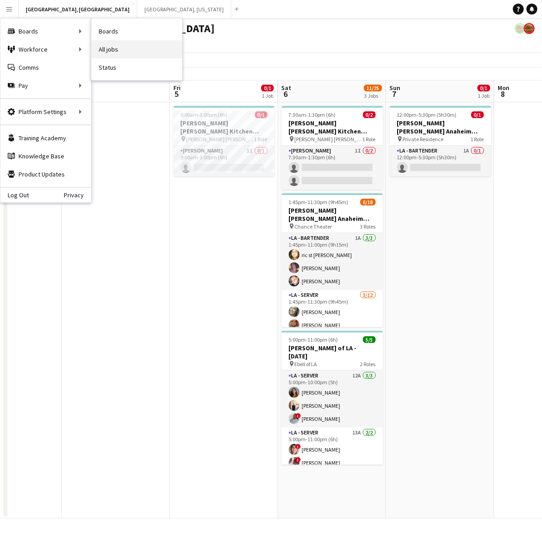
click at [105, 48] on link "All jobs" at bounding box center [136, 49] width 91 height 18
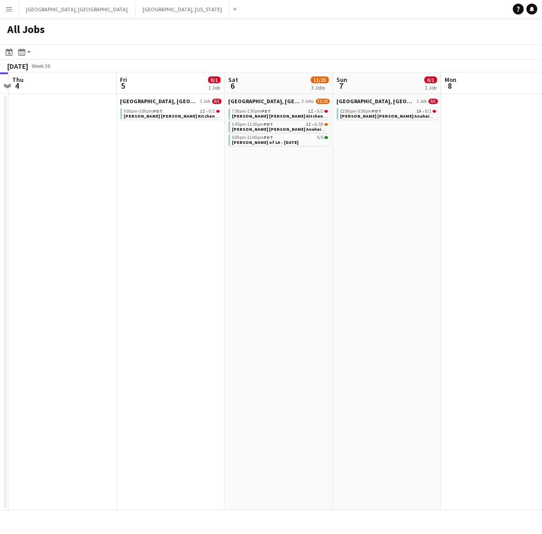
scroll to position [0, 431]
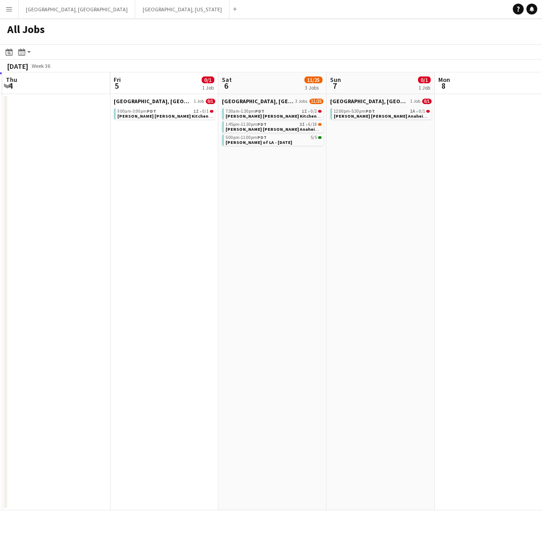
drag, startPoint x: 376, startPoint y: 200, endPoint x: 162, endPoint y: 270, distance: 225.8
click at [162, 270] on app-calendar-viewport "Sun 31 Mon 1 Tue 2 Wed 3 Thu 4 Fri 5 0/1 1 Job Sat 6 11/25 3 Jobs Sun 7 0/1 1 J…" at bounding box center [271, 291] width 542 height 438
click at [44, 9] on button "Los Angeles, CA Close" at bounding box center [77, 9] width 117 height 18
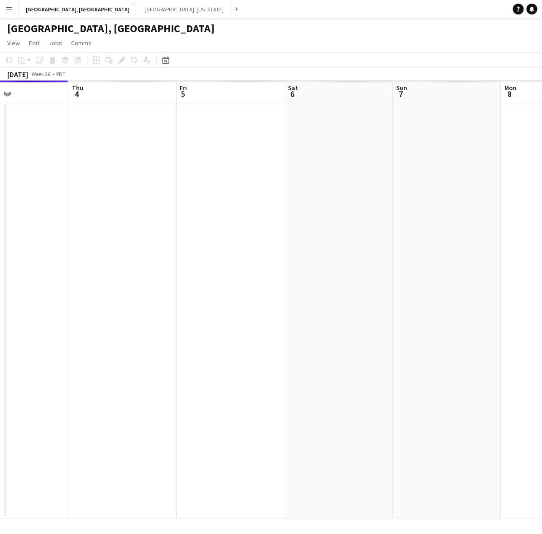
scroll to position [0, 290]
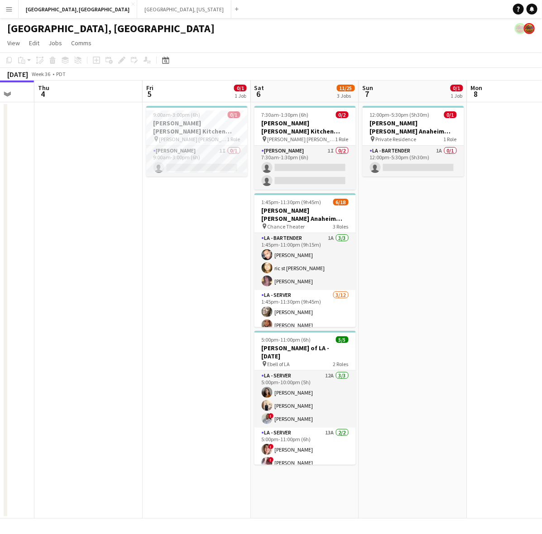
drag, startPoint x: 469, startPoint y: 150, endPoint x: 286, endPoint y: 196, distance: 188.2
click at [286, 196] on app-calendar-viewport "Mon 1 Tue 2 Wed 3 Thu 4 Fri 5 0/1 1 Job Sat 6 11/25 3 Jobs Sun 7 0/1 1 Job Mon …" at bounding box center [271, 300] width 542 height 438
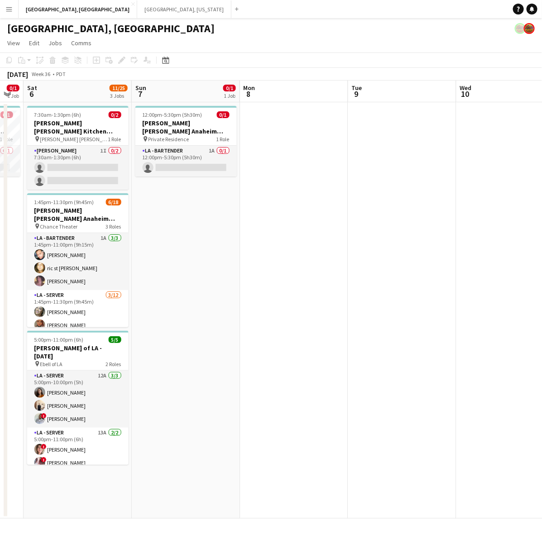
drag, startPoint x: 505, startPoint y: 220, endPoint x: 278, endPoint y: 268, distance: 232.3
click at [278, 268] on app-calendar-viewport "Wed 3 Thu 4 Fri 5 0/1 1 Job Sat 6 11/25 3 Jobs Sun 7 0/1 1 Job Mon 8 Tue 9 Wed …" at bounding box center [271, 300] width 542 height 438
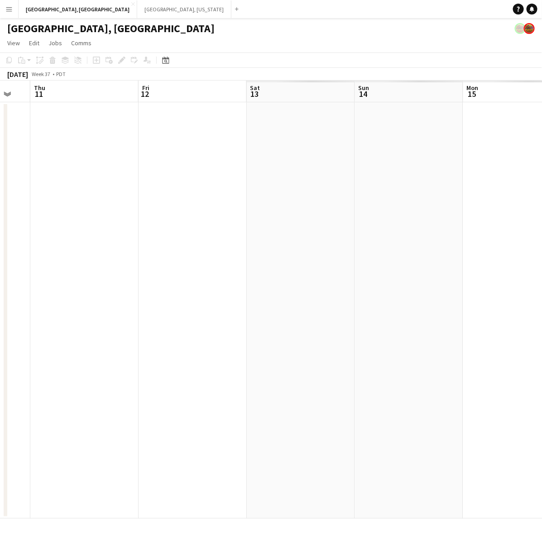
drag, startPoint x: 516, startPoint y: 211, endPoint x: -42, endPoint y: 308, distance: 566.5
click at [0, 308] on html "Menu Boards Boards Boards All jobs Status Workforce Workforce My Workforce Recr…" at bounding box center [271, 267] width 542 height 534
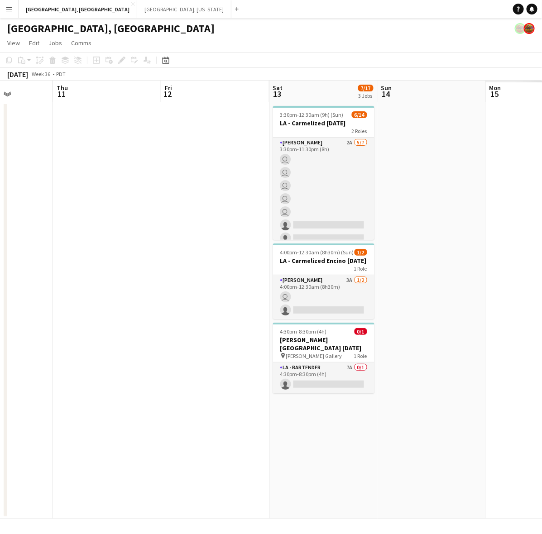
scroll to position [0, 300]
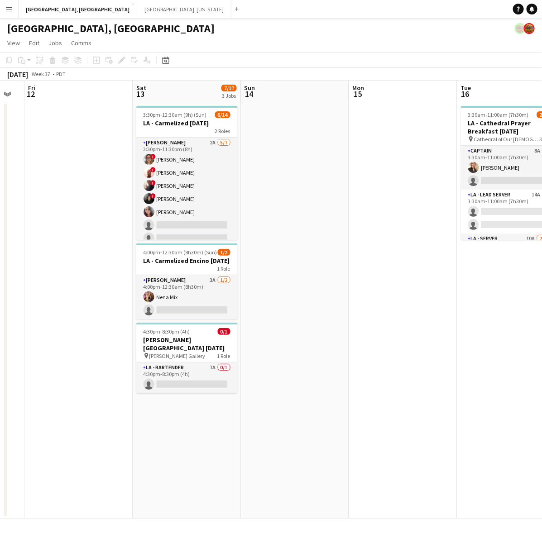
click at [238, 256] on app-calendar-viewport "Tue 9 Wed 10 Thu 11 Fri 12 Sat 13 7/17 3 Jobs Sun 14 Mon 15 Tue 16 28/53 1 Job …" at bounding box center [271, 300] width 542 height 438
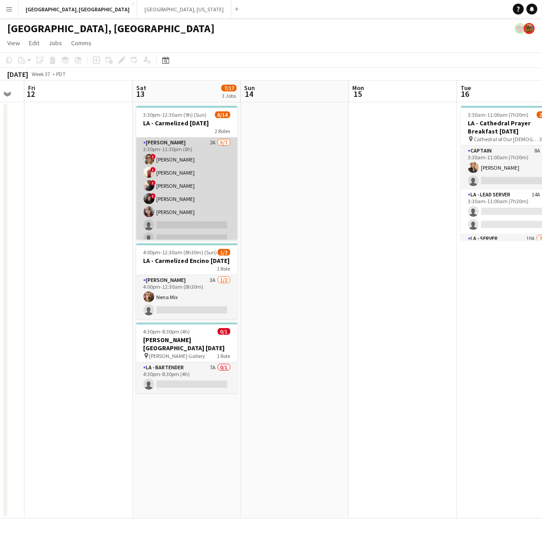
click at [204, 198] on app-card-role "LA - Cook 2A 5/7 3:30pm-11:30pm (8h) ! Kyana Gagnon ! Richard Carpenter III ! N…" at bounding box center [186, 193] width 101 height 110
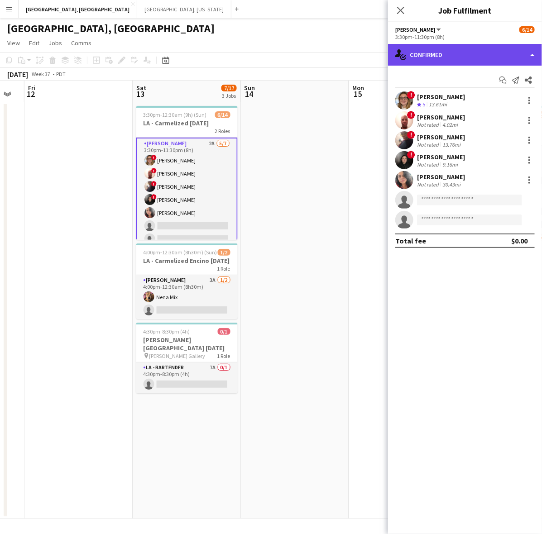
click at [426, 54] on div "single-neutral-actions-check-2 Confirmed" at bounding box center [465, 55] width 154 height 22
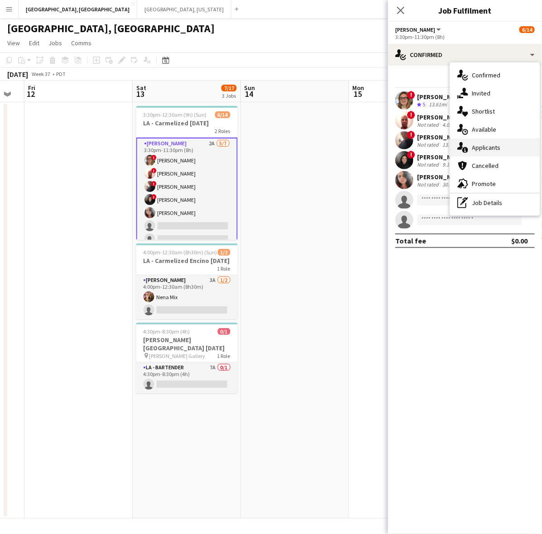
click at [485, 146] on span "Applicants" at bounding box center [486, 148] width 29 height 8
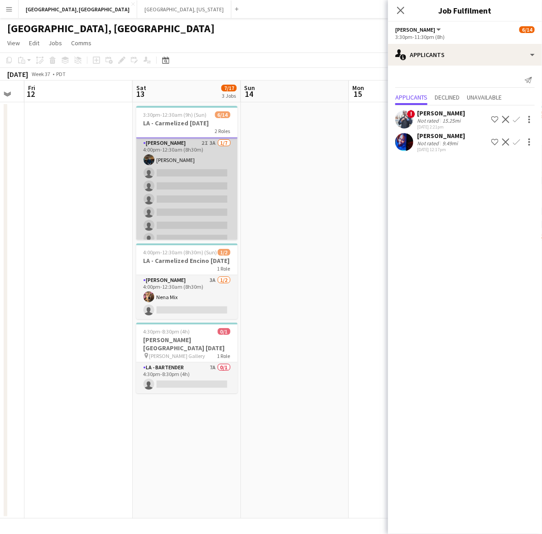
scroll to position [113, 0]
click at [190, 210] on app-card-role "LA - Cook 2I 3A 1/7 4:00pm-12:30am (8h30m) Rick Rosenblum single-neutral-action…" at bounding box center [186, 191] width 101 height 110
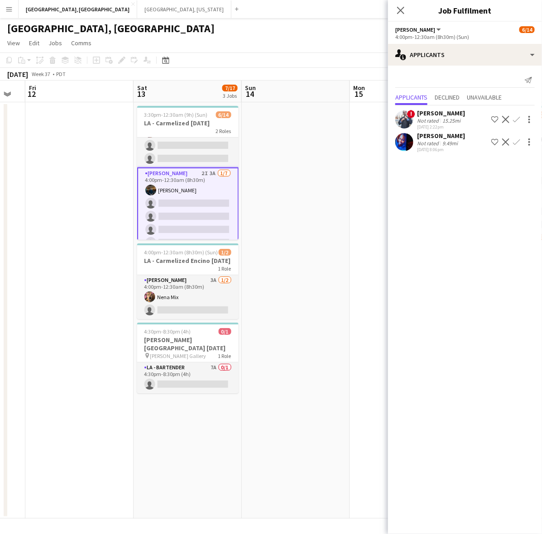
scroll to position [62, 0]
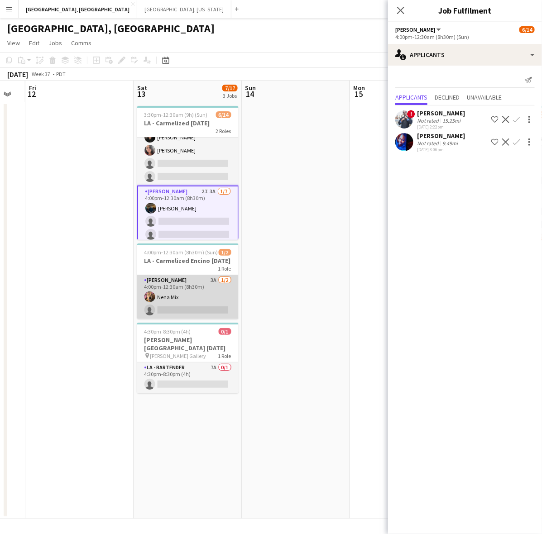
click at [200, 288] on app-card-role "LA - Cook 3A 1/2 4:00pm-12:30am (8h30m) Nena Mix single-neutral-actions" at bounding box center [187, 297] width 101 height 44
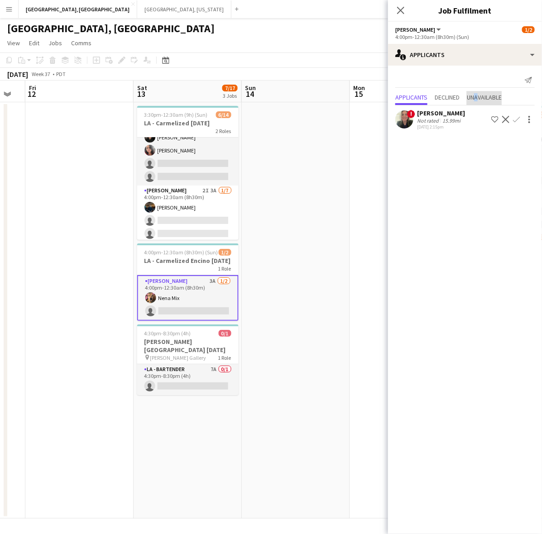
click at [480, 96] on span "Unavailable" at bounding box center [484, 97] width 35 height 6
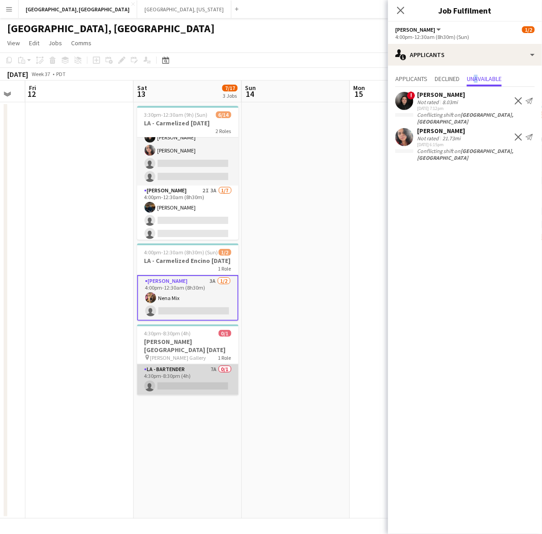
click at [216, 379] on app-card-role "LA - Bartender 7A 0/1 4:30pm-8:30pm (4h) single-neutral-actions" at bounding box center [187, 379] width 101 height 31
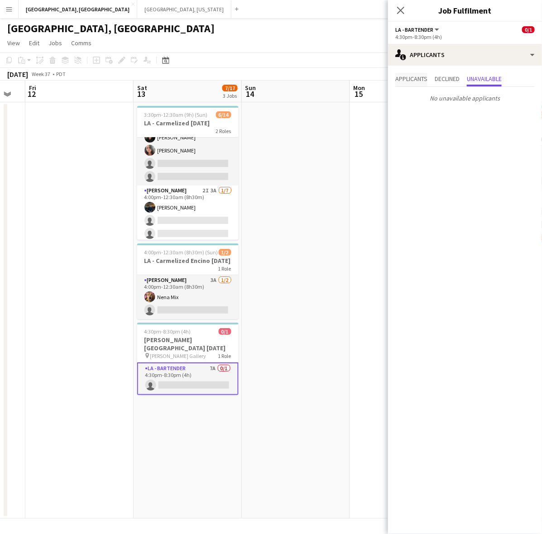
click at [419, 78] on span "Applicants" at bounding box center [411, 79] width 32 height 6
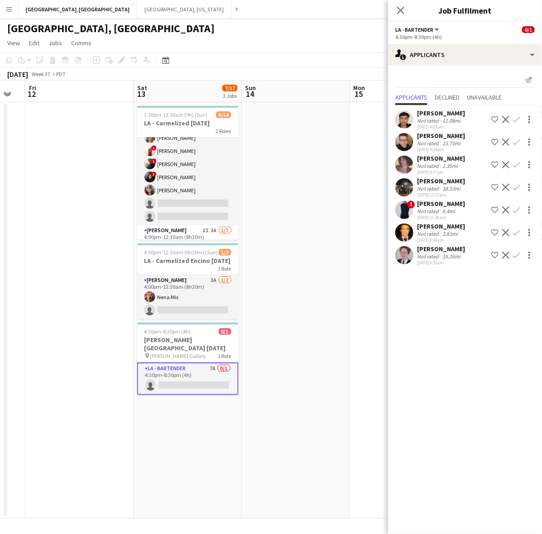
scroll to position [5, 0]
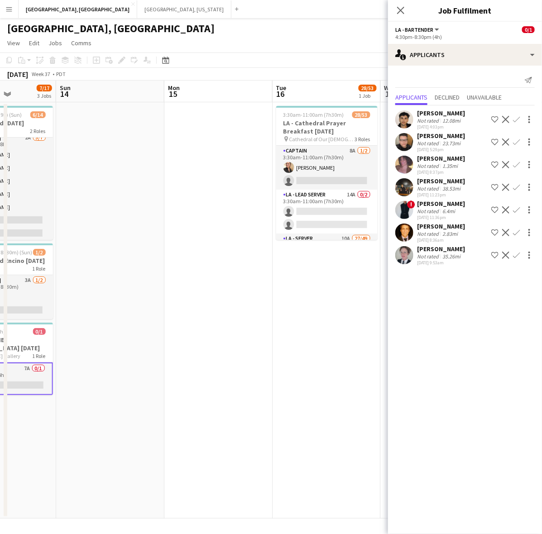
drag, startPoint x: 337, startPoint y: 230, endPoint x: 91, endPoint y: 315, distance: 260.1
click at [91, 315] on app-calendar-viewport "Thu 11 Fri 12 Sat 13 7/17 3 Jobs Sun 14 Mon 15 Tue 16 28/53 1 Job Wed 17 Thu 18…" at bounding box center [271, 300] width 542 height 438
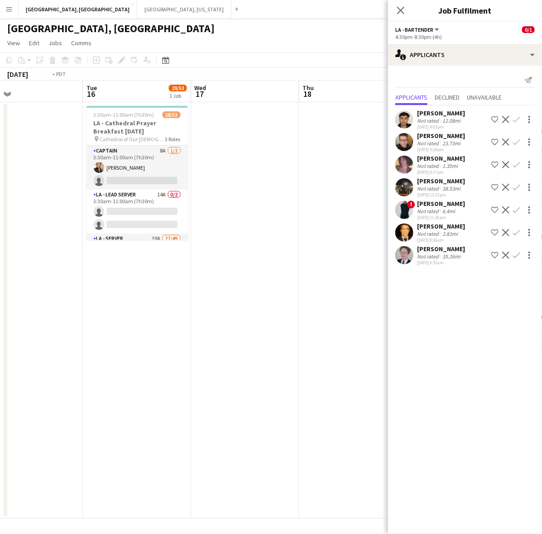
scroll to position [0, 365]
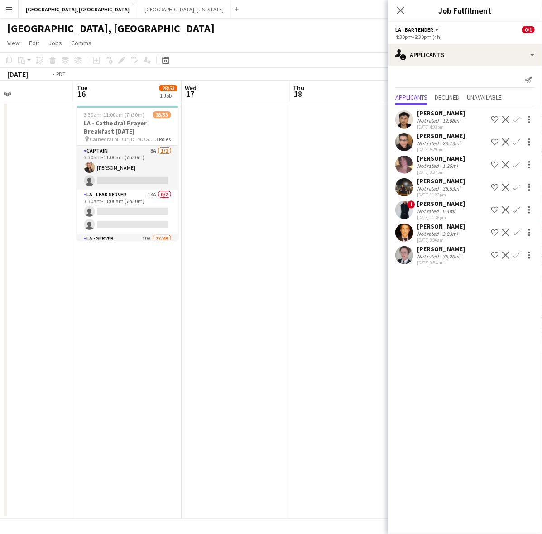
drag, startPoint x: 356, startPoint y: 191, endPoint x: 237, endPoint y: 217, distance: 122.5
click at [267, 216] on app-calendar-viewport "Fri 12 Sat 13 7/17 3 Jobs Sun 14 Mon 15 Tue 16 28/53 1 Job Wed 17 Thu 18 Fri 19…" at bounding box center [271, 300] width 542 height 438
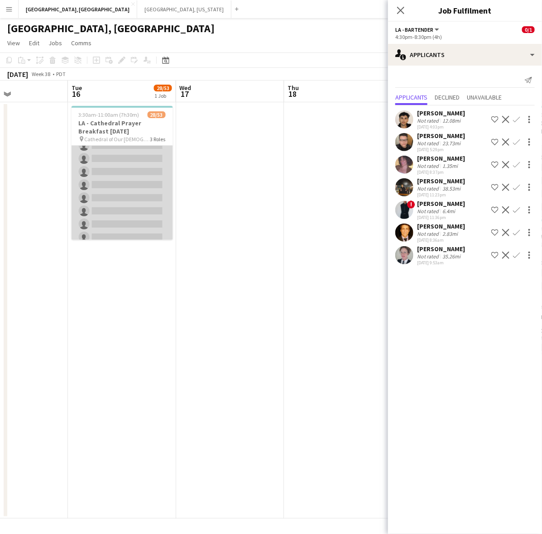
scroll to position [566, 0]
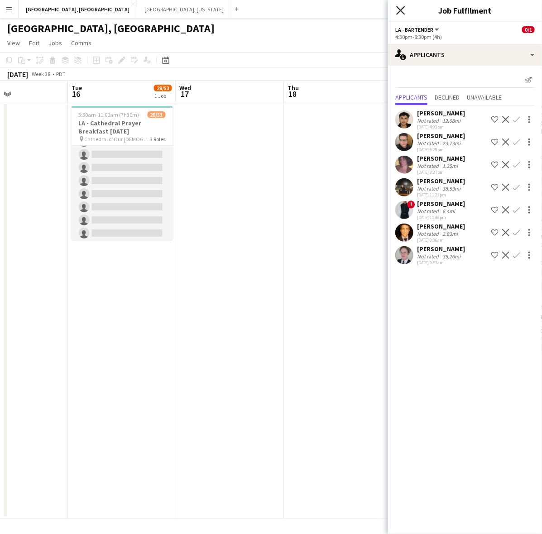
click at [398, 13] on icon at bounding box center [400, 10] width 9 height 9
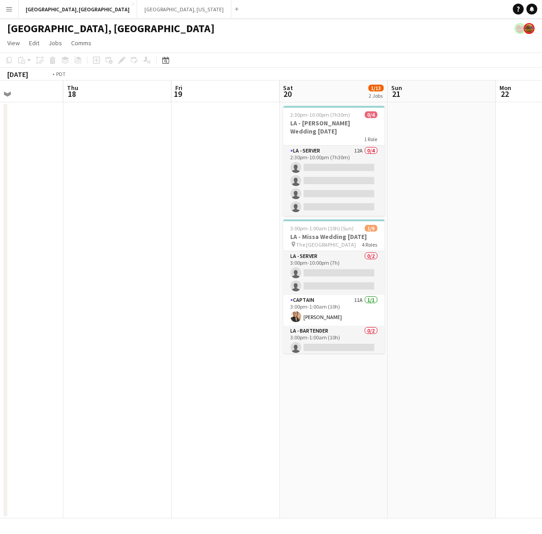
drag, startPoint x: 399, startPoint y: 220, endPoint x: 519, endPoint y: 218, distance: 120.0
click at [523, 222] on app-calendar-viewport "Mon 15 Tue 16 28/53 1 Job Wed 17 Thu 18 Fri 19 Sat 20 1/13 2 Jobs Sun 21 Mon 22…" at bounding box center [271, 300] width 542 height 438
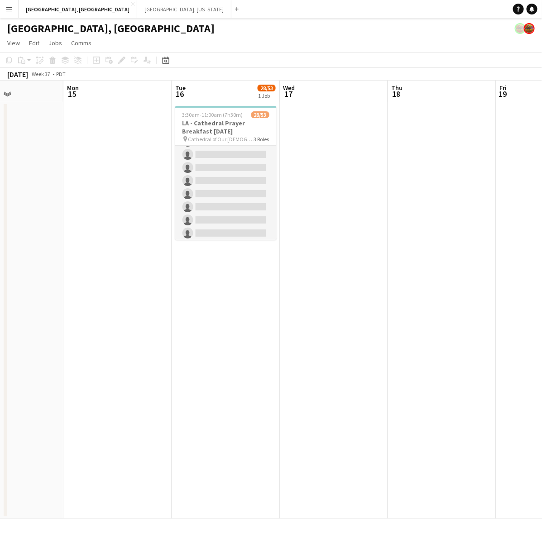
scroll to position [0, 259]
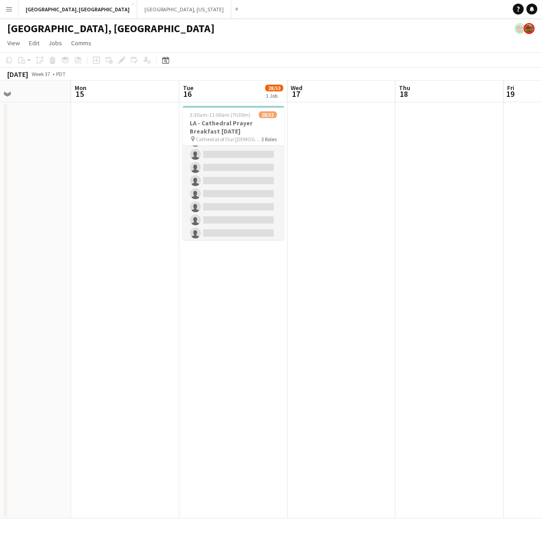
drag, startPoint x: 103, startPoint y: 204, endPoint x: 334, endPoint y: 135, distance: 241.1
click at [385, 145] on app-calendar-viewport "Fri 12 Sat 13 7/17 3 Jobs Sun 14 Mon 15 Tue 16 28/53 1 Job Wed 17 Thu 18 Fri 19…" at bounding box center [271, 300] width 542 height 438
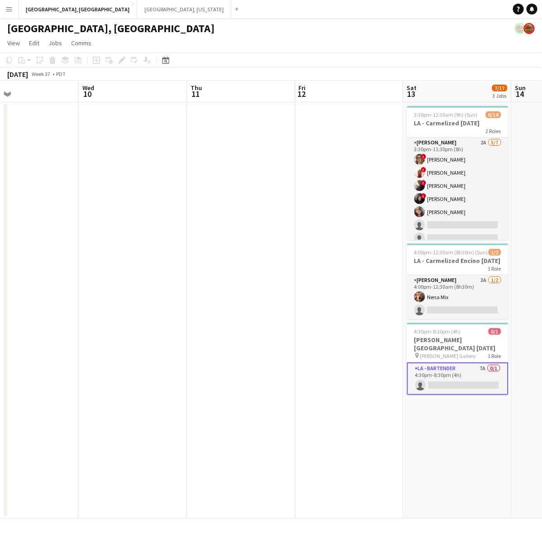
scroll to position [0, 244]
drag, startPoint x: 53, startPoint y: 159, endPoint x: 326, endPoint y: 160, distance: 273.0
click at [326, 160] on app-calendar-viewport "Sun 7 0/1 1 Job Mon 8 Tue 9 Wed 10 Thu 11 Fri 12 Sat 13 7/17 3 Jobs Sun 14 Mon …" at bounding box center [271, 300] width 542 height 438
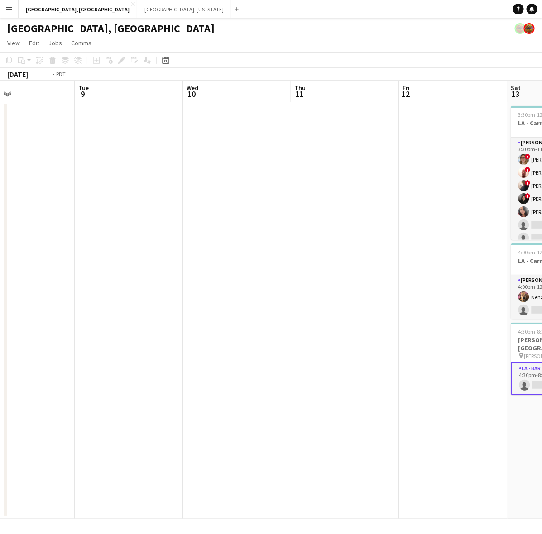
drag, startPoint x: 60, startPoint y: 235, endPoint x: 274, endPoint y: 163, distance: 225.3
click at [274, 163] on app-calendar-viewport "Sat 6 11/25 3 Jobs Sun 7 0/1 1 Job Mon 8 Tue 9 Wed 10 Thu 11 Fri 12 Sat 13 7/17…" at bounding box center [271, 300] width 542 height 438
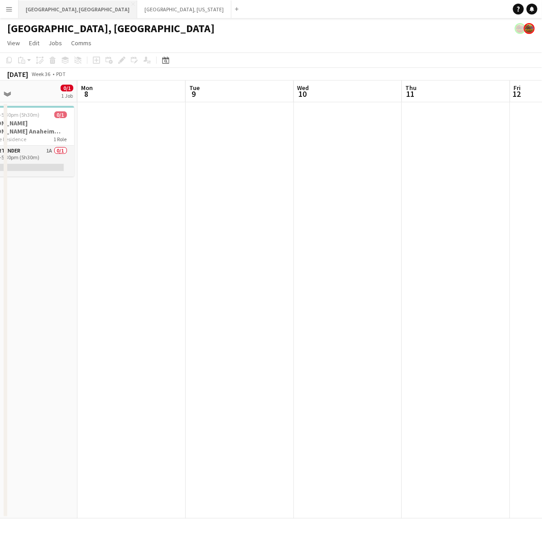
click at [38, 10] on button "Los Angeles, CA Close" at bounding box center [78, 9] width 119 height 18
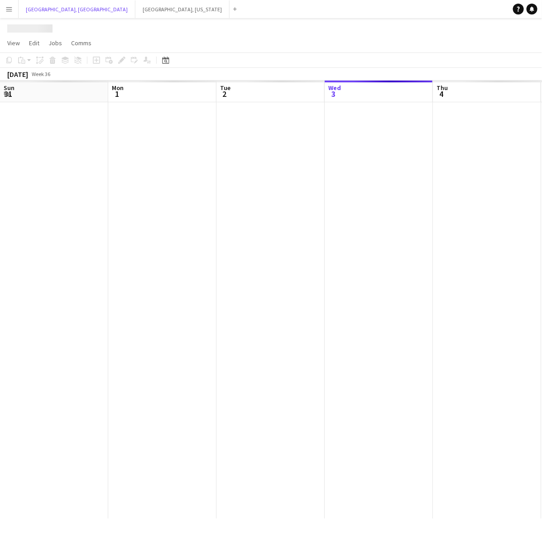
scroll to position [0, 216]
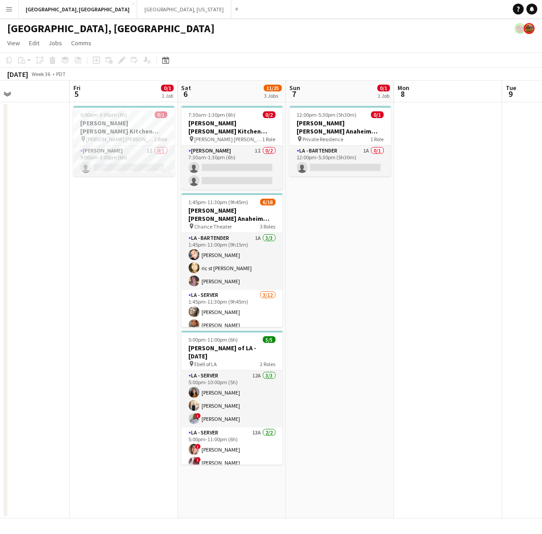
drag, startPoint x: 356, startPoint y: 215, endPoint x: 101, endPoint y: 283, distance: 264.6
click at [101, 283] on app-calendar-viewport "Mon 1 Tue 2 Wed 3 Thu 4 Fri 5 0/1 1 Job Sat 6 11/25 3 Jobs Sun 7 0/1 1 Job Mon …" at bounding box center [271, 300] width 542 height 438
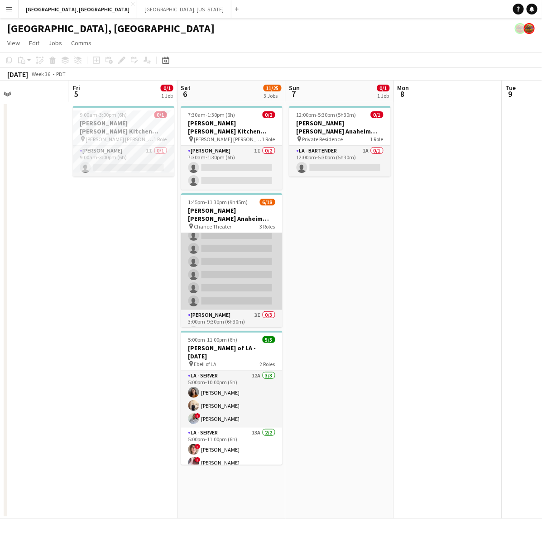
scroll to position [187, 0]
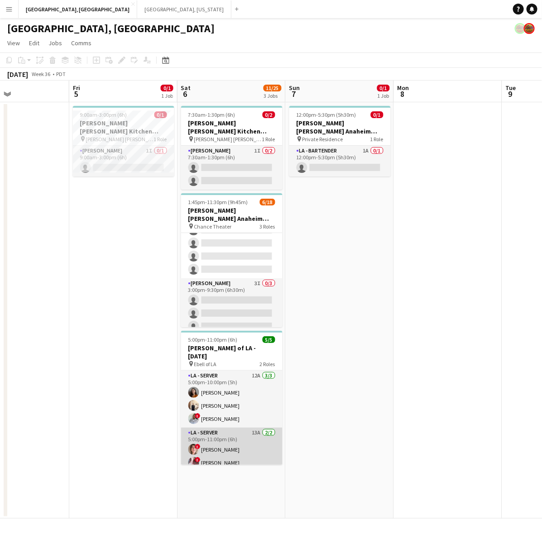
click at [218, 429] on app-card-role "LA - Server 13A 2/2 5:00pm-11:00pm (6h) ! Jane Masino ! IVONNA WILBURN" at bounding box center [231, 450] width 101 height 44
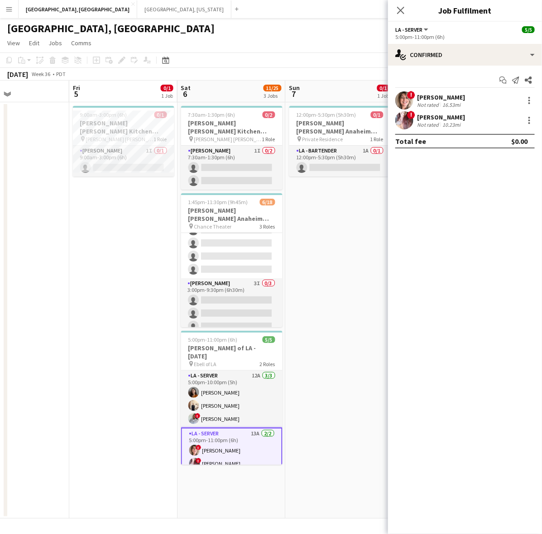
click at [416, 112] on div "! IVONNA WILBURN Not rated 10.23mi" at bounding box center [465, 120] width 154 height 18
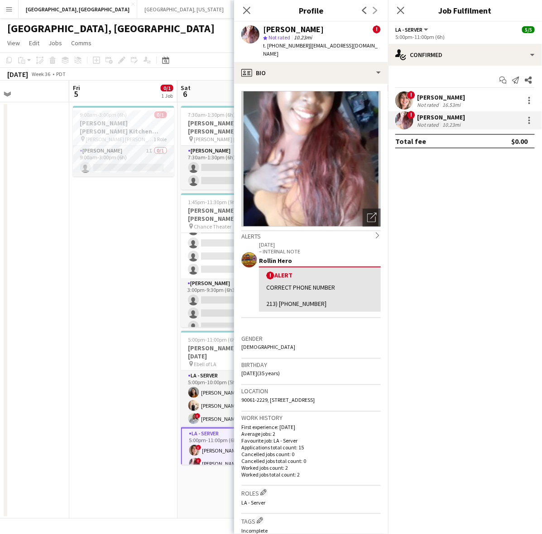
click at [415, 96] on span "!" at bounding box center [411, 95] width 8 height 8
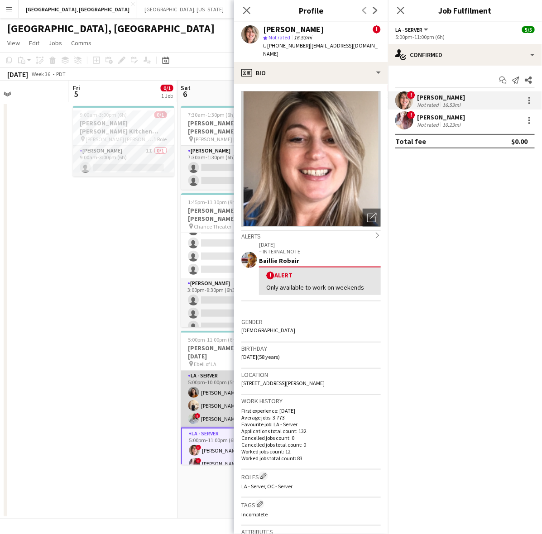
click at [220, 397] on app-card-role "LA - Server 12A 3/3 5:00pm-10:00pm (5h) Anna Melnik antonina anselmo ! Luisa Pe…" at bounding box center [231, 399] width 101 height 57
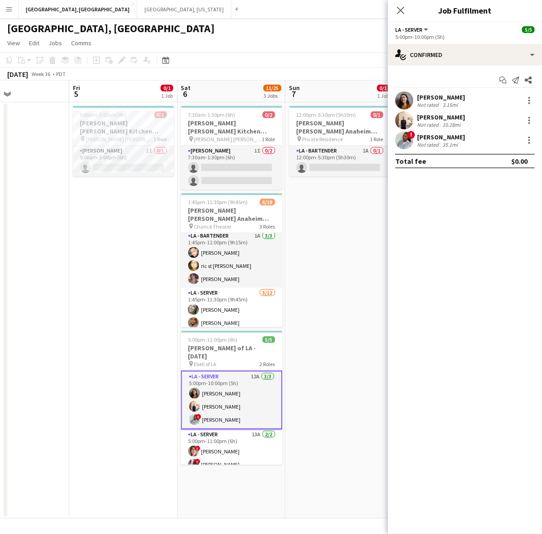
scroll to position [0, 0]
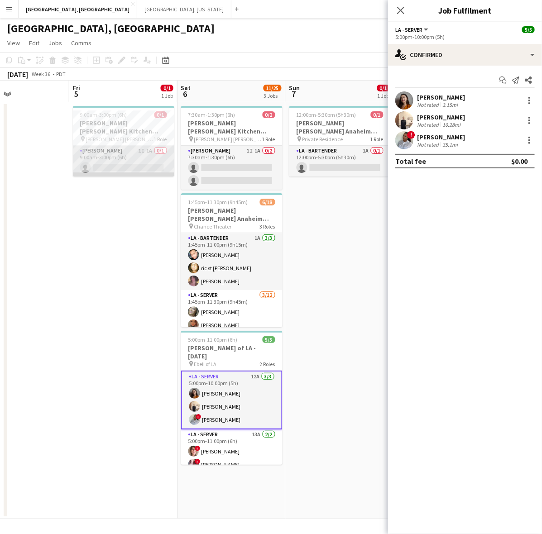
click at [143, 146] on app-card-role "LA - Cook 1I 1A 0/1 9:00am-3:00pm (6h) single-neutral-actions" at bounding box center [123, 161] width 101 height 31
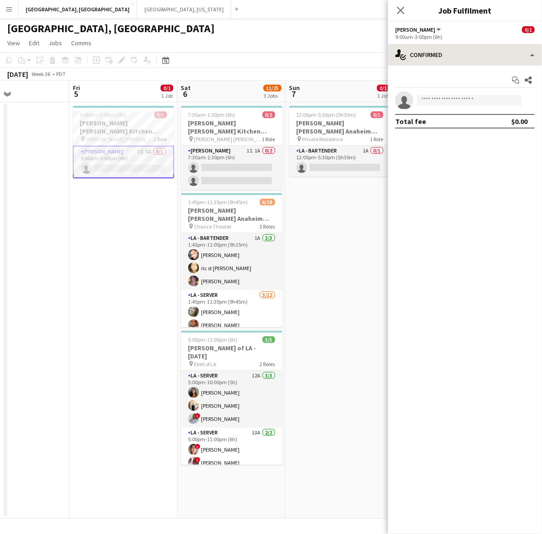
click at [460, 65] on div "single-neutral-actions-check-2 Confirmed single-neutral-actions-check-2 Confirm…" at bounding box center [465, 289] width 154 height 490
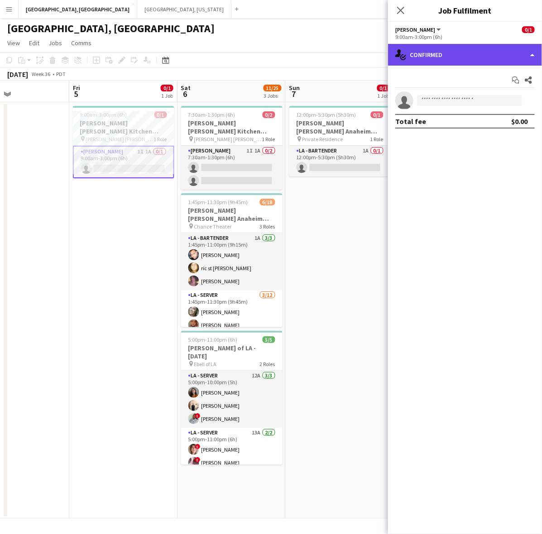
click at [460, 53] on div "single-neutral-actions-check-2 Confirmed" at bounding box center [465, 55] width 154 height 22
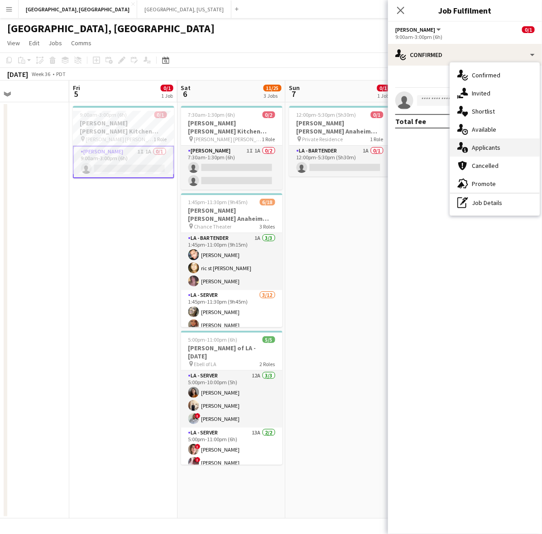
click at [499, 150] on span "Applicants" at bounding box center [486, 148] width 29 height 8
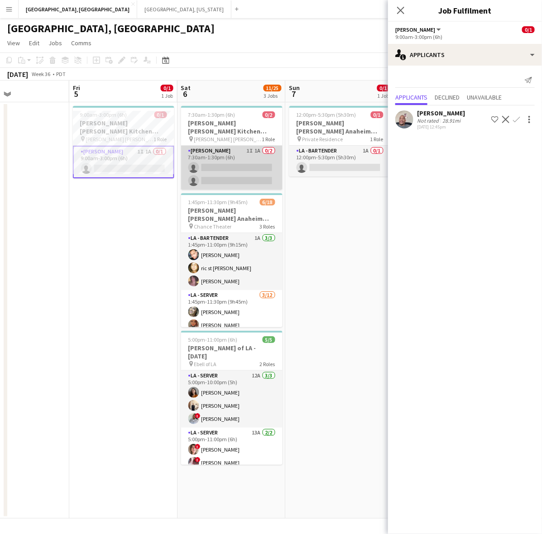
click at [257, 155] on app-card-role "LA - Cook 1I 1A 0/2 7:30am-1:30pm (6h) single-neutral-actions single-neutral-ac…" at bounding box center [231, 168] width 101 height 44
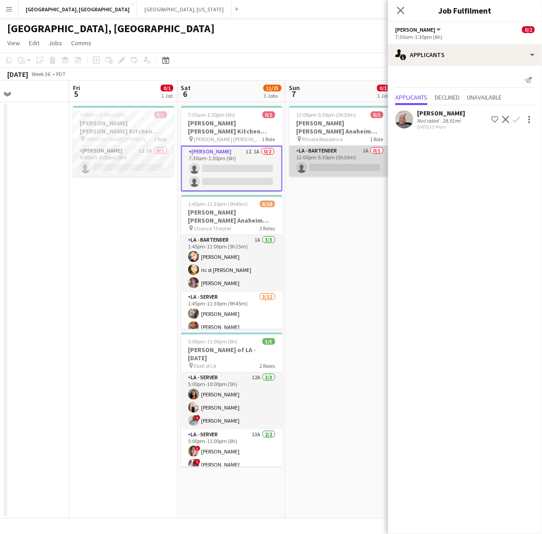
click at [345, 146] on app-card-role "LA - Bartender 1A 0/1 12:00pm-5:30pm (5h30m) single-neutral-actions" at bounding box center [339, 161] width 101 height 31
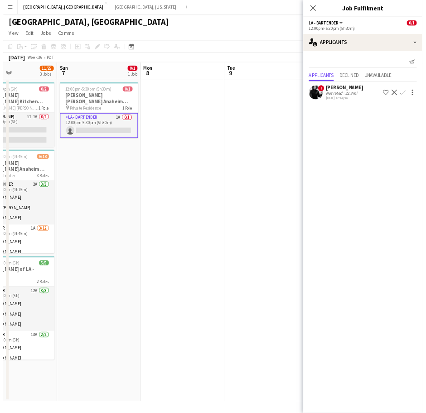
scroll to position [0, 364]
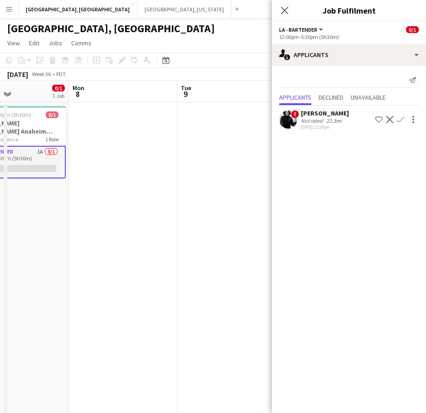
drag, startPoint x: 123, startPoint y: 210, endPoint x: 115, endPoint y: 202, distance: 11.8
click at [124, 209] on app-date-cell at bounding box center [123, 293] width 108 height 382
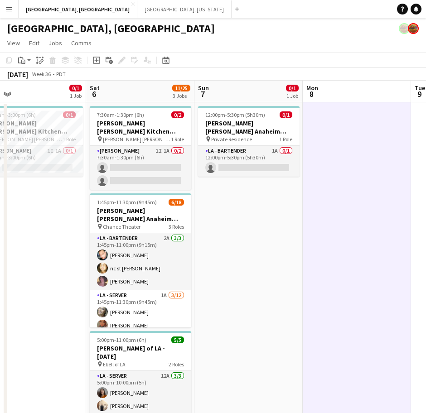
drag, startPoint x: 71, startPoint y: 216, endPoint x: 305, endPoint y: 168, distance: 238.6
click at [305, 168] on app-calendar-viewport "Wed 3 Thu 4 Fri 5 0/1 1 Job Sat 6 11/25 3 Jobs Sun 7 0/1 1 Job Mon 8 Tue 9 Wed …" at bounding box center [213, 282] width 426 height 403
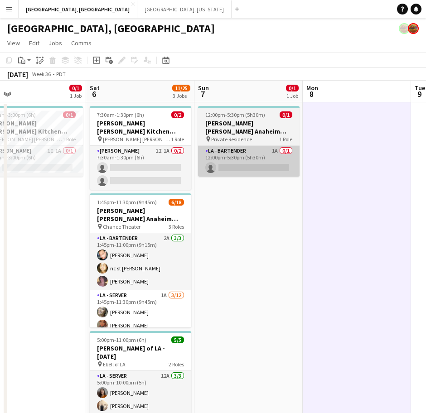
scroll to position [0, 238]
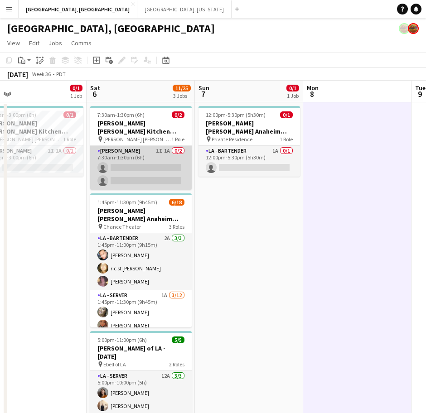
click at [159, 157] on app-card-role "LA - Cook 1I 1A 0/2 7:30am-1:30pm (6h) single-neutral-actions single-neutral-ac…" at bounding box center [140, 168] width 101 height 44
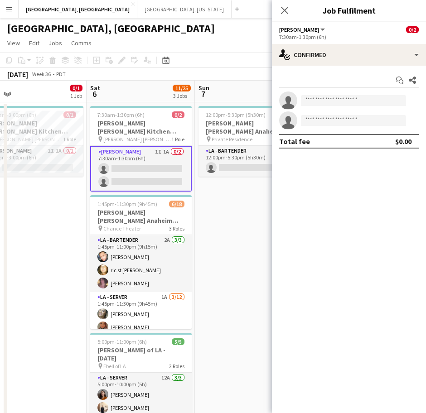
click at [301, 68] on div "Start chat Share single-neutral-actions single-neutral-actions Total fee $0.00" at bounding box center [349, 111] width 154 height 90
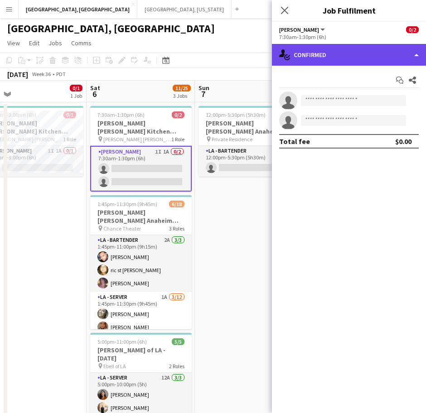
click at [316, 60] on div "single-neutral-actions-check-2 Confirmed" at bounding box center [349, 55] width 154 height 22
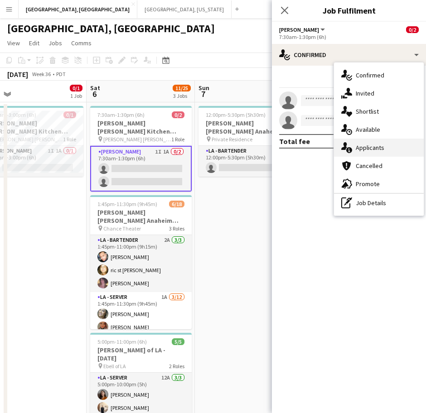
click at [364, 143] on div "single-neutral-actions-information Applicants" at bounding box center [379, 148] width 90 height 18
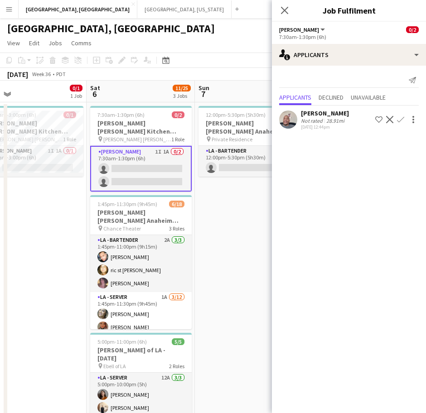
click at [183, 158] on app-card-role "LA - Cook 1I 1A 0/2 7:30am-1:30pm (6h) single-neutral-actions single-neutral-ac…" at bounding box center [140, 169] width 101 height 46
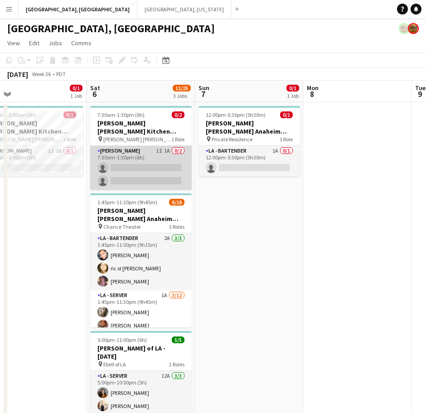
click at [183, 158] on app-card-role "LA - Cook 1I 1A 0/2 7:30am-1:30pm (6h) single-neutral-actions single-neutral-ac…" at bounding box center [140, 168] width 101 height 44
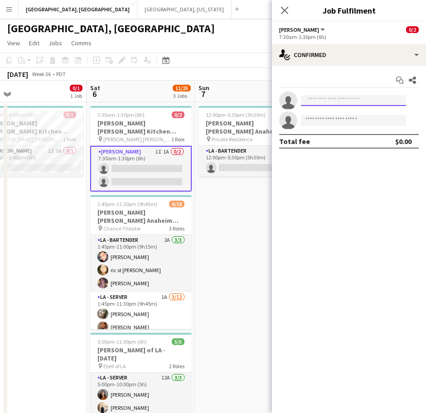
click at [338, 97] on input at bounding box center [353, 100] width 105 height 11
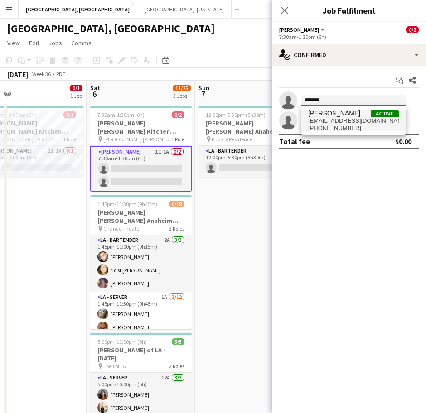
type input "*******"
click at [339, 118] on span "briannatreadway18@gmail.com" at bounding box center [353, 120] width 91 height 7
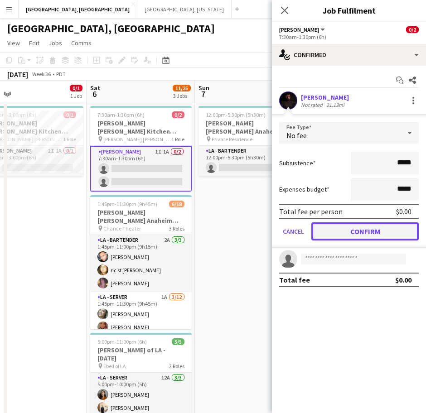
click at [357, 223] on button "Confirm" at bounding box center [364, 231] width 107 height 18
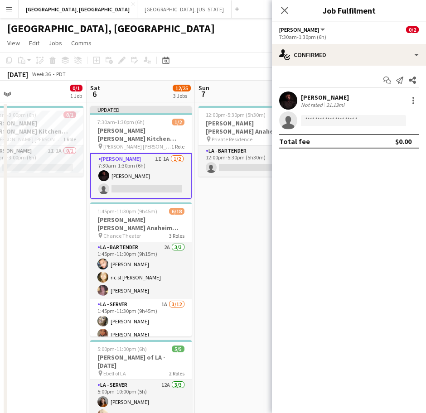
click at [238, 67] on app-toolbar "Copy Paste Paste Ctrl+V Paste with crew Ctrl+Shift+V Paste linked Job Delete Gr…" at bounding box center [213, 60] width 426 height 15
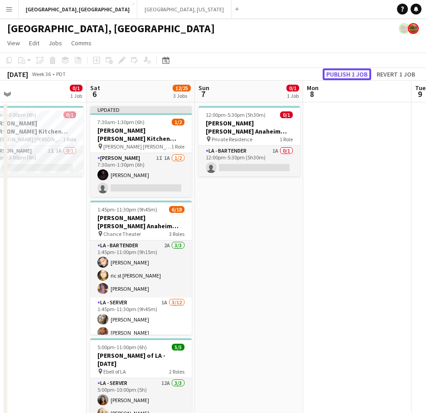
click at [333, 75] on button "Publish 1 job" at bounding box center [346, 74] width 48 height 12
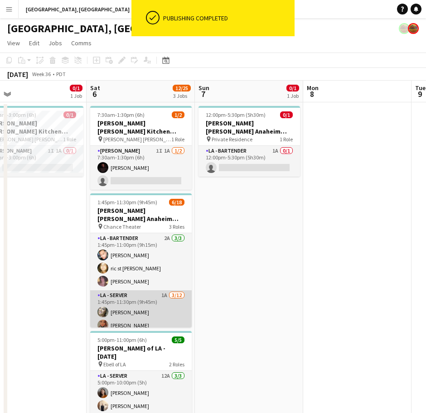
click at [134, 290] on app-card-role "LA - Server 1A 3/12 1:45pm-11:30pm (9h45m) Alyssa Woods Monserrat Gutierrez Edw…" at bounding box center [140, 377] width 101 height 175
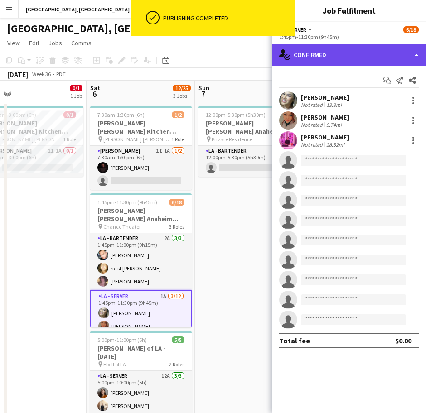
click at [306, 60] on div "single-neutral-actions-check-2 Confirmed" at bounding box center [349, 55] width 154 height 22
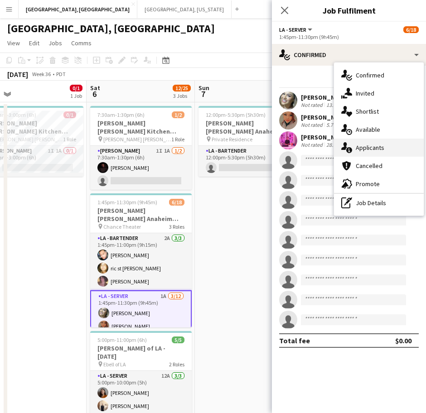
click at [363, 145] on span "Applicants" at bounding box center [369, 148] width 29 height 8
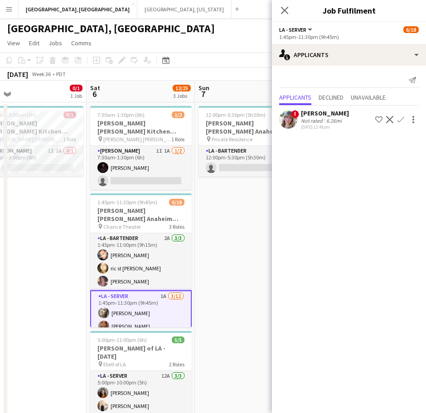
click at [291, 126] on app-user-avatar at bounding box center [288, 119] width 18 height 18
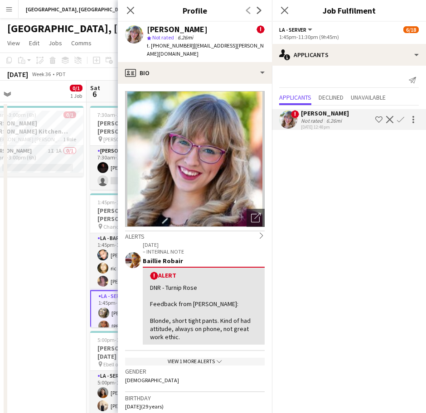
click at [184, 346] on div "11-30-2023 – INTERNAL NOTE Baillie Robair ! Alert DNR - Turnip Rose Feedback fr…" at bounding box center [194, 302] width 139 height 125
click at [184, 358] on div "View 1 more alerts chevron-down" at bounding box center [194, 362] width 139 height 8
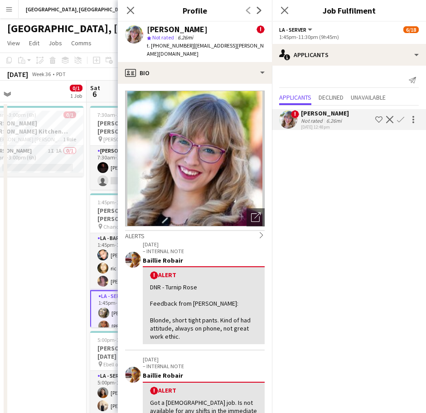
scroll to position [0, 0]
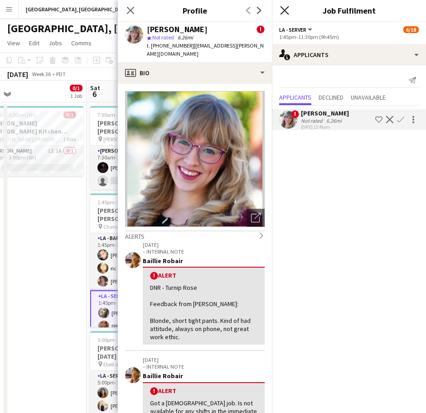
click at [283, 11] on icon at bounding box center [284, 10] width 9 height 9
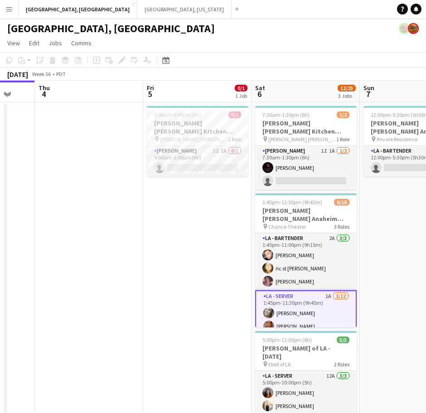
scroll to position [0, 282]
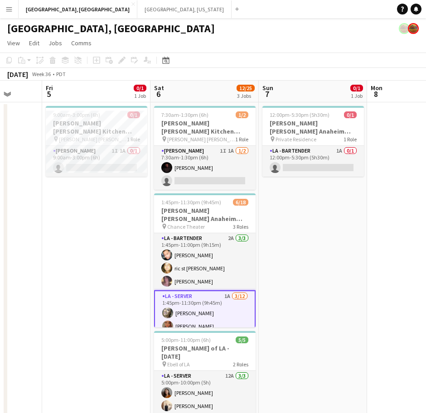
drag, startPoint x: 232, startPoint y: 192, endPoint x: 296, endPoint y: 181, distance: 64.8
click at [296, 181] on app-calendar-viewport "Tue 2 Wed 3 Thu 4 Fri 5 0/1 1 Job Sat 6 12/25 3 Jobs Sun 7 0/1 1 Job Mon 8 Tue …" at bounding box center [213, 282] width 426 height 403
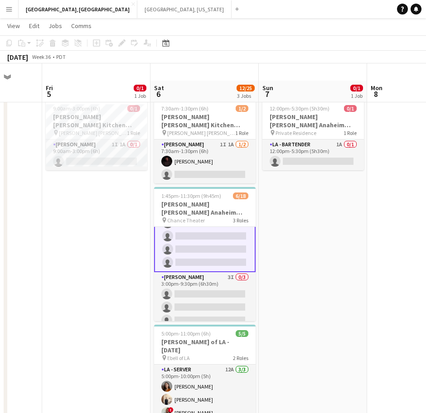
scroll to position [0, 0]
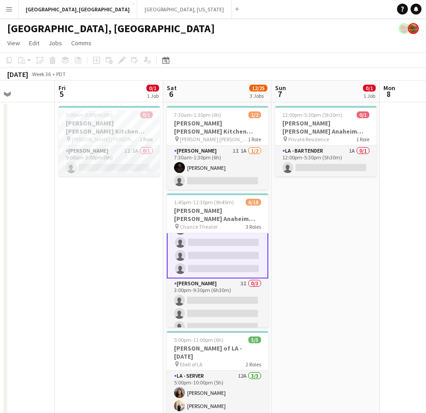
drag, startPoint x: 344, startPoint y: 235, endPoint x: 159, endPoint y: 264, distance: 187.1
click at [159, 264] on app-calendar-viewport "Tue 2 Wed 3 Thu 4 Fri 5 0/1 1 Job Sat 6 12/25 3 Jobs Sun 7 0/1 1 Job Mon 8 Tue …" at bounding box center [213, 282] width 426 height 403
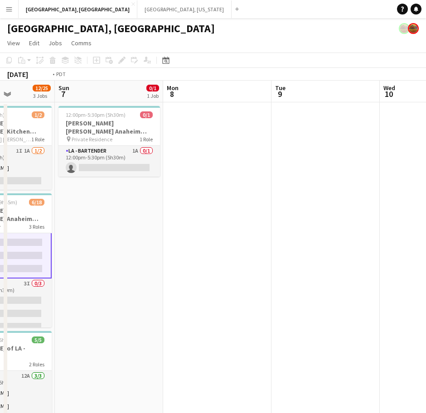
drag, startPoint x: 76, startPoint y: 246, endPoint x: 35, endPoint y: 250, distance: 41.4
click at [35, 250] on app-calendar-viewport "Thu 4 Fri 5 0/1 1 Job Sat 6 12/25 3 Jobs Sun 7 0/1 1 Job Mon 8 Tue 9 Wed 10 Thu…" at bounding box center [213, 282] width 426 height 403
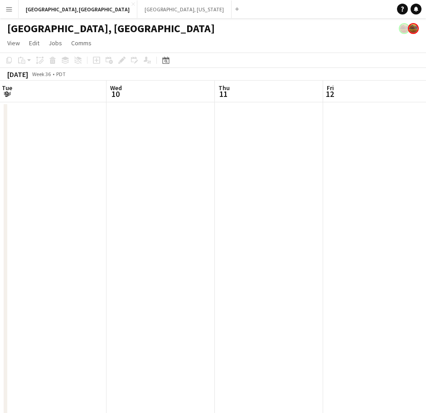
drag, startPoint x: 177, startPoint y: 235, endPoint x: 253, endPoint y: 222, distance: 77.7
click at [94, 244] on app-calendar-viewport "Sat 6 12/25 3 Jobs Sun 7 0/1 1 Job Mon 8 Tue 9 Wed 10 Thu 11 Fri 12 Sat 13 7/17…" at bounding box center [213, 282] width 426 height 403
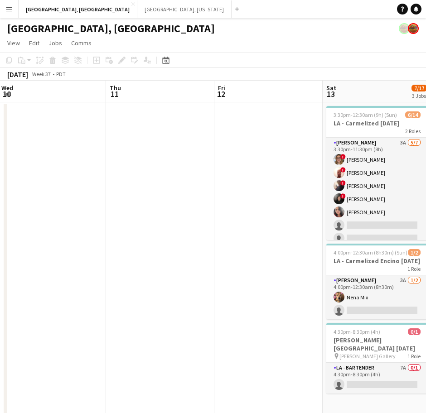
scroll to position [0, 271]
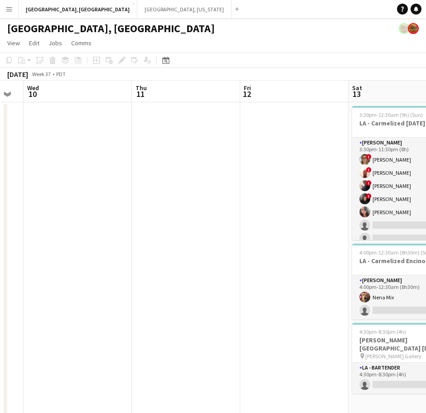
drag, startPoint x: 316, startPoint y: 212, endPoint x: 156, endPoint y: 235, distance: 162.4
click at [157, 235] on app-calendar-viewport "Sun 7 0/1 1 Job Mon 8 Tue 9 Wed 10 Thu 11 Fri 12 Sat 13 7/17 3 Jobs Sun 14 Mon …" at bounding box center [213, 282] width 426 height 403
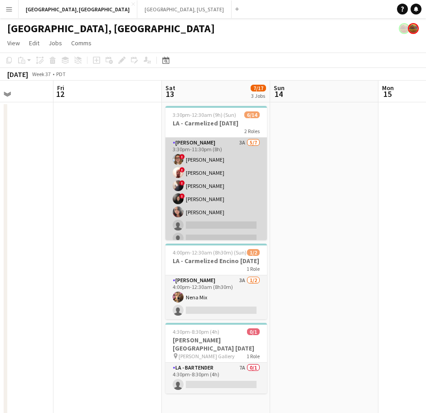
click at [227, 191] on app-card-role "LA - Cook 3A 5/7 3:30pm-11:30pm (8h) ! Kyana Gagnon ! Richard Carpenter III ! N…" at bounding box center [215, 193] width 101 height 110
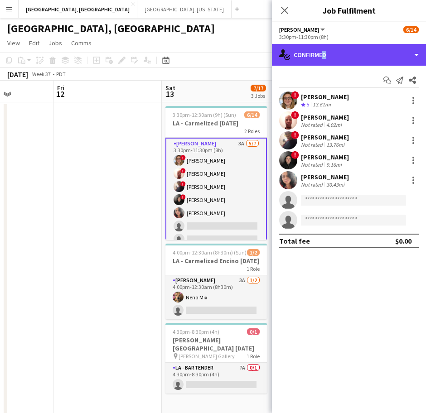
drag, startPoint x: 320, startPoint y: 61, endPoint x: 325, endPoint y: 72, distance: 11.4
click at [321, 61] on div "single-neutral-actions-check-2 Confirmed" at bounding box center [349, 55] width 154 height 22
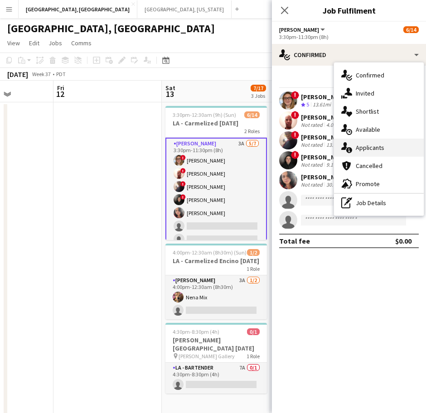
click at [365, 148] on span "Applicants" at bounding box center [369, 148] width 29 height 8
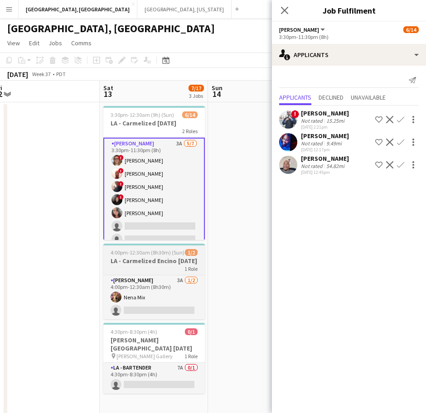
drag, startPoint x: 193, startPoint y: 256, endPoint x: 123, endPoint y: 270, distance: 71.5
click at [123, 274] on app-calendar-viewport "Tue 9 Wed 10 Thu 11 Fri 12 Sat 13 7/17 3 Jobs Sun 14 Mon 15 Tue 16 28/53 1 Job …" at bounding box center [213, 282] width 426 height 403
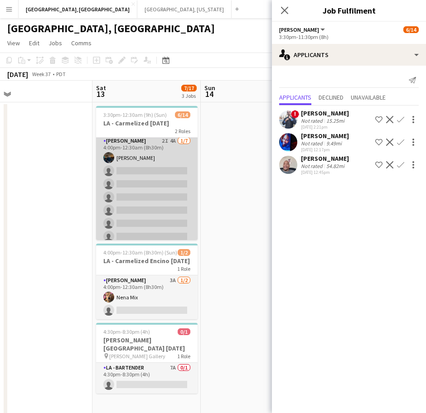
click at [146, 228] on app-card-role "LA - Cook 2I 4A 1/7 4:00pm-12:30am (8h30m) Rick Rosenblum single-neutral-action…" at bounding box center [146, 191] width 101 height 110
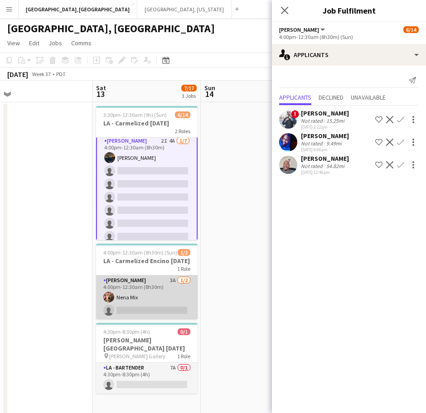
click at [163, 284] on app-card-role "LA - Cook 3A 1/2 4:00pm-12:30am (8h30m) Nena Mix single-neutral-actions" at bounding box center [146, 297] width 101 height 44
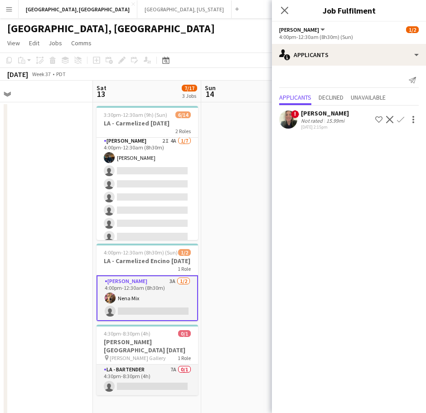
scroll to position [0, 0]
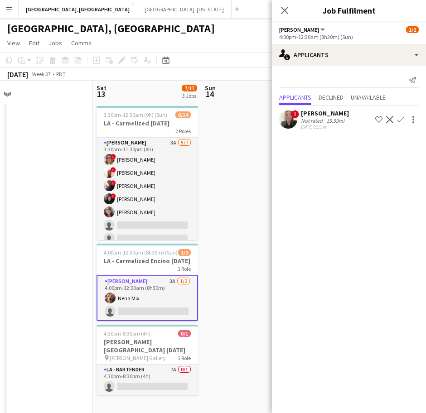
click at [177, 34] on div "[GEOGRAPHIC_DATA], [GEOGRAPHIC_DATA]" at bounding box center [213, 26] width 426 height 17
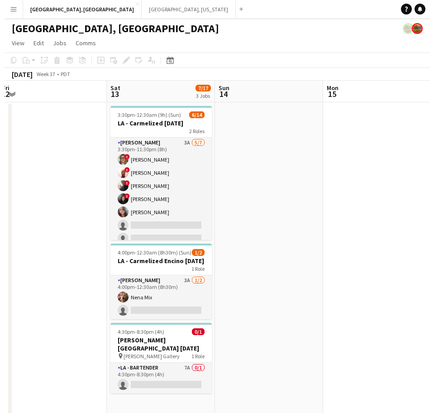
scroll to position [0, 309]
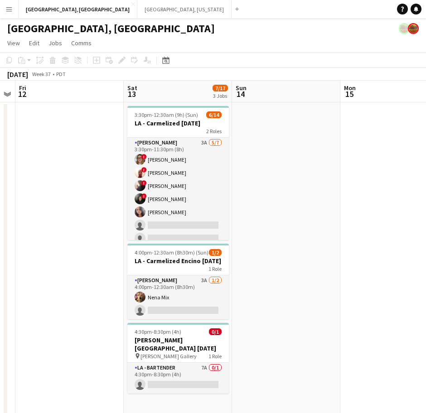
drag, startPoint x: 63, startPoint y: 141, endPoint x: 93, endPoint y: 142, distance: 29.9
click at [93, 142] on app-calendar-viewport "Tue 9 Wed 10 Thu 11 Fri 12 Sat 13 7/17 3 Jobs Sun 14 Mon 15 Tue 16 28/53 1 Job …" at bounding box center [213, 282] width 426 height 403
click at [31, 10] on button "Los Angeles, CA Close" at bounding box center [78, 9] width 119 height 18
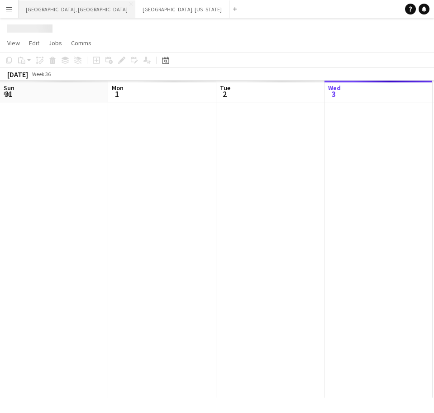
scroll to position [0, 216]
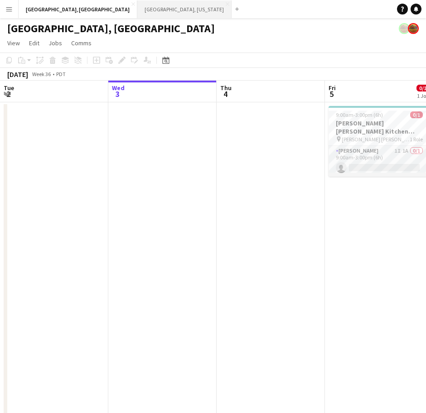
click at [137, 8] on button "Nashville, Tennessee Close" at bounding box center [184, 9] width 94 height 18
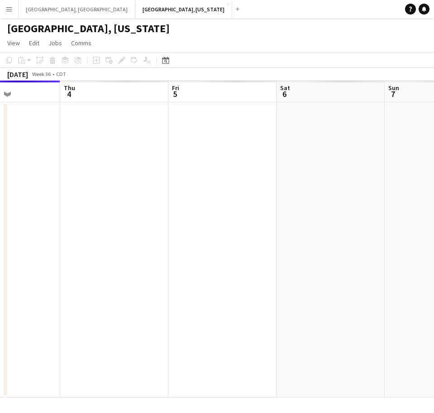
drag, startPoint x: 344, startPoint y: 171, endPoint x: 71, endPoint y: 257, distance: 286.5
click at [71, 257] on app-calendar-viewport "Mon 1 Tue 2 Wed 3 Thu 4 Fri 5 Sat 6 Sun 7 Mon 8 Tue 9" at bounding box center [217, 239] width 434 height 317
drag, startPoint x: 114, startPoint y: 252, endPoint x: 65, endPoint y: 252, distance: 48.4
click at [91, 252] on app-calendar-viewport "Tue 2 Wed 3 Thu 4 Fri 5 Sat 6 Sun 7 Mon 8 Tue 9 Wed 10" at bounding box center [217, 239] width 434 height 317
drag, startPoint x: 295, startPoint y: 218, endPoint x: 90, endPoint y: 246, distance: 207.4
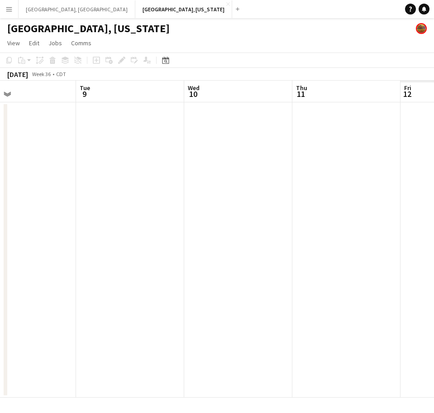
click at [91, 248] on app-calendar-viewport "Fri 5 Sat 6 Sun 7 Mon 8 Tue 9 Wed 10 Thu 11 Fri 12 Sat 13" at bounding box center [217, 239] width 434 height 317
drag, startPoint x: 340, startPoint y: 214, endPoint x: -5, endPoint y: 252, distance: 347.5
click at [0, 252] on html "Menu Boards Boards Boards All jobs Status Workforce Workforce My Workforce Recr…" at bounding box center [217, 206] width 434 height 413
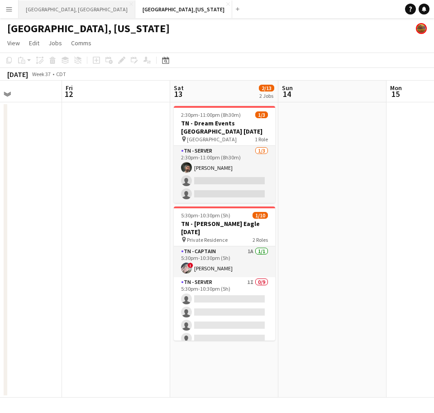
click at [50, 5] on button "Los Angeles, CA Close" at bounding box center [77, 9] width 117 height 18
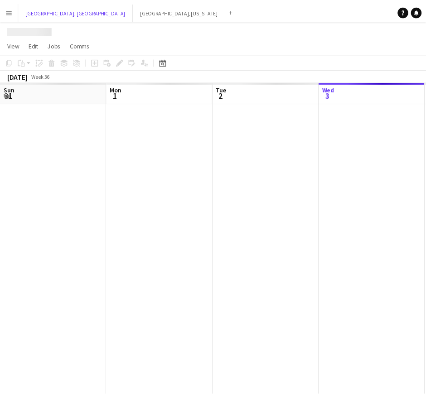
scroll to position [0, 216]
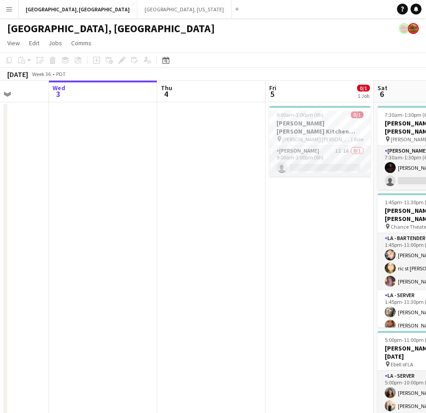
drag, startPoint x: 292, startPoint y: 211, endPoint x: 117, endPoint y: 218, distance: 175.3
click at [121, 218] on app-calendar-viewport "Sun 31 Mon 1 Tue 2 Wed 3 Thu 4 Fri 5 0/1 1 Job Sat 6 12/25 3 Jobs Sun 7 0/1 1 J…" at bounding box center [213, 282] width 426 height 403
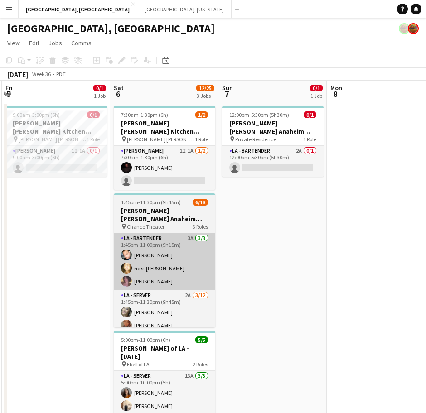
drag, startPoint x: 282, startPoint y: 217, endPoint x: 120, endPoint y: 227, distance: 162.4
click at [125, 227] on app-calendar-viewport "Tue 2 Wed 3 Thu 4 Fri 5 0/1 1 Job Sat 6 12/25 3 Jobs Sun 7 0/1 1 Job Mon 8 Tue …" at bounding box center [213, 282] width 426 height 403
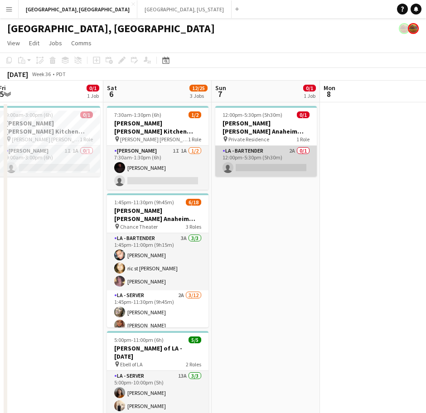
click at [284, 147] on app-card-role "LA - Bartender 2A 0/1 12:00pm-5:30pm (5h30m) single-neutral-actions" at bounding box center [265, 161] width 101 height 31
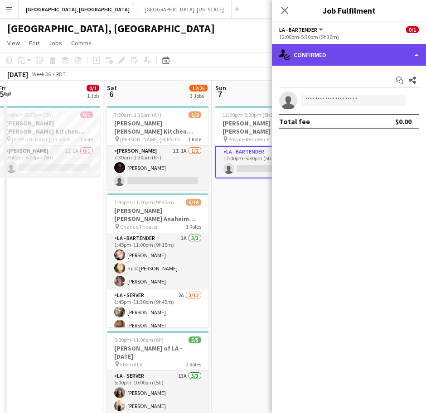
click at [336, 49] on div "single-neutral-actions-check-2 Confirmed" at bounding box center [349, 55] width 154 height 22
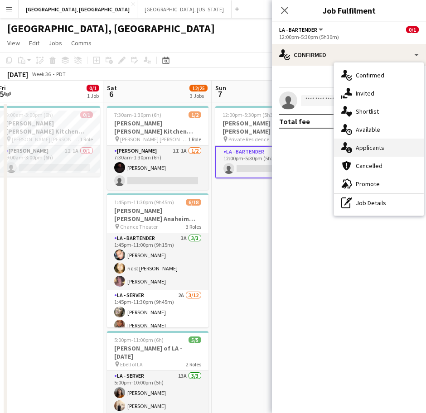
click at [368, 151] on span "Applicants" at bounding box center [369, 148] width 29 height 8
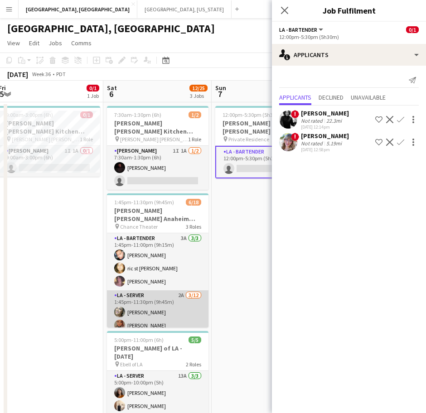
click at [163, 303] on app-card-role "LA - Server 2A 3/12 1:45pm-11:30pm (9h45m) Alyssa Woods Monserrat Gutierrez Edw…" at bounding box center [157, 377] width 101 height 175
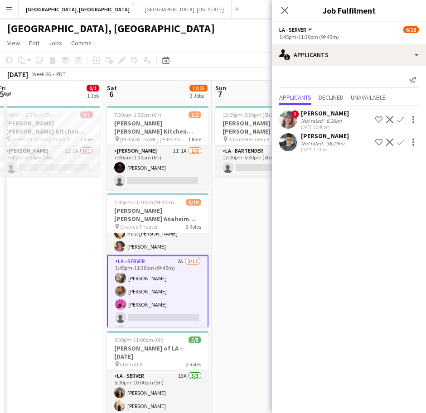
scroll to position [19, 0]
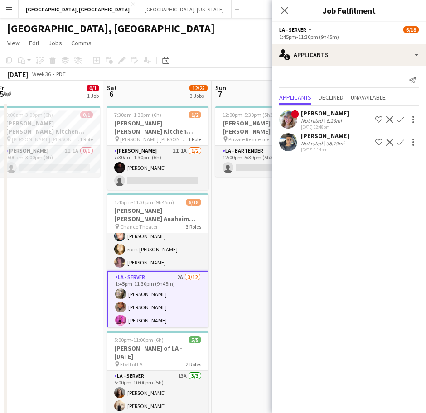
click at [402, 140] on app-icon "Confirm" at bounding box center [400, 142] width 7 height 7
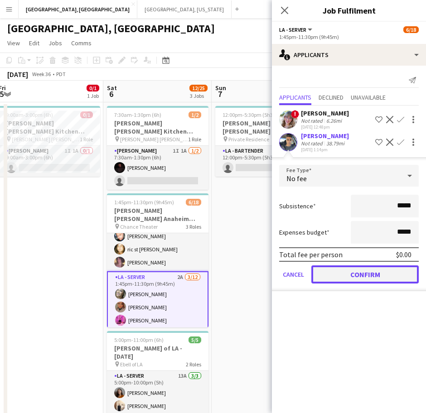
click at [361, 275] on button "Confirm" at bounding box center [364, 274] width 107 height 18
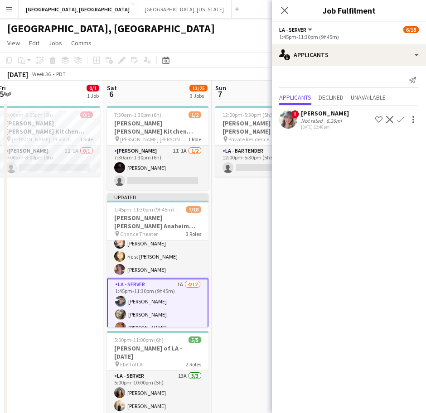
click at [254, 221] on app-date-cell "12:00pm-5:30pm (5h30m) 0/1 OC - Sally Ann Anaheim 9.7.25 pin Private Residence …" at bounding box center [265, 293] width 108 height 382
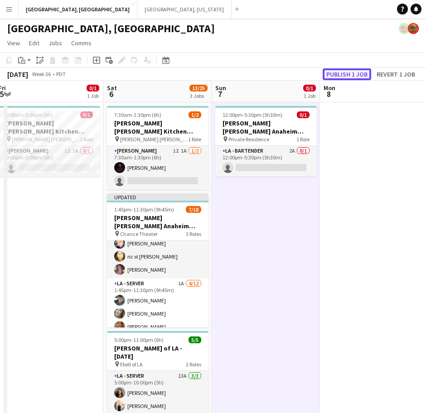
click at [343, 69] on button "Publish 1 job" at bounding box center [346, 74] width 48 height 12
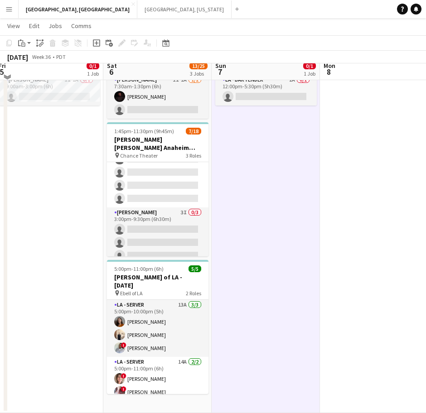
scroll to position [0, 0]
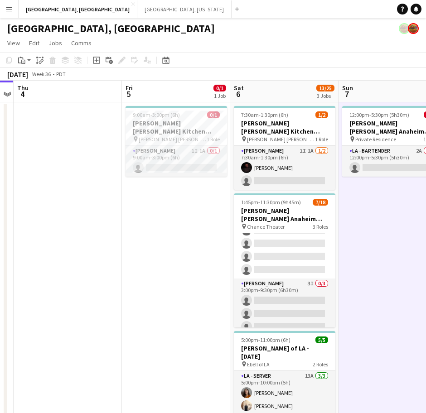
drag, startPoint x: 262, startPoint y: 226, endPoint x: 383, endPoint y: 221, distance: 121.9
click at [388, 221] on app-calendar-viewport "Tue 2 Wed 3 Thu 4 Fri 5 0/1 1 Job Sat 6 13/25 3 Jobs Sun 7 0/1 1 Job Mon 8 Tue …" at bounding box center [213, 282] width 426 height 403
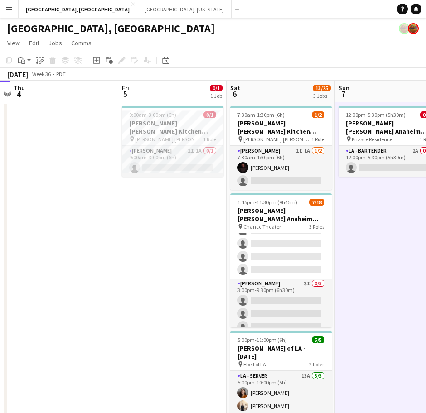
click at [325, 223] on app-calendar-viewport "Tue 2 Wed 3 Thu 4 Fri 5 0/1 1 Job Sat 6 13/25 3 Jobs Sun 7 0/1 1 Job Mon 8 Tue …" at bounding box center [213, 282] width 426 height 403
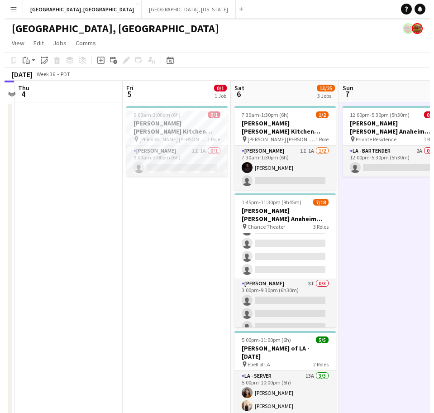
scroll to position [0, 230]
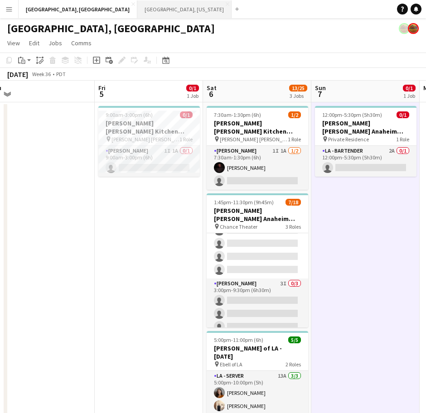
click at [137, 9] on button "Nashville, Tennessee Close" at bounding box center [184, 9] width 94 height 18
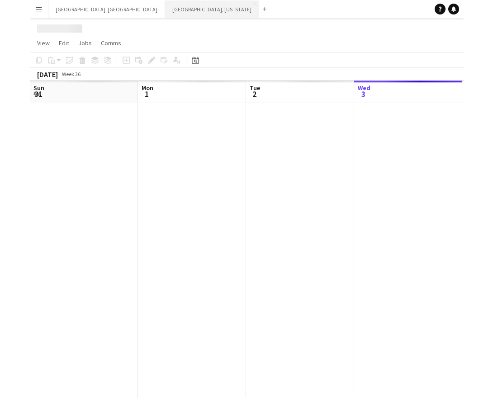
scroll to position [0, 216]
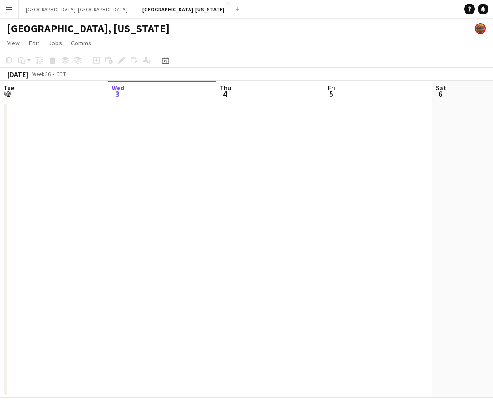
click at [11, 8] on app-icon "Menu" at bounding box center [8, 8] width 7 height 7
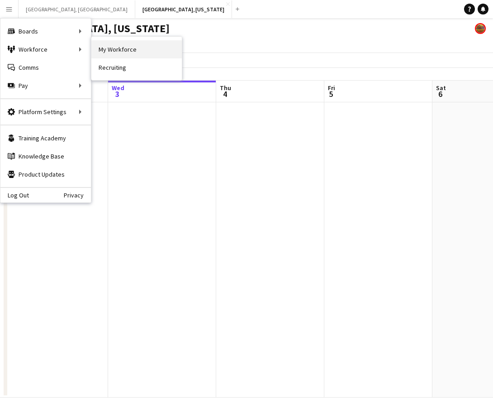
click at [113, 50] on link "My Workforce" at bounding box center [136, 49] width 91 height 18
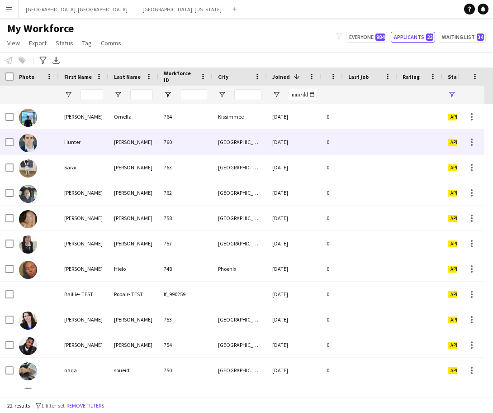
click at [101, 145] on div "Hunter" at bounding box center [84, 141] width 50 height 25
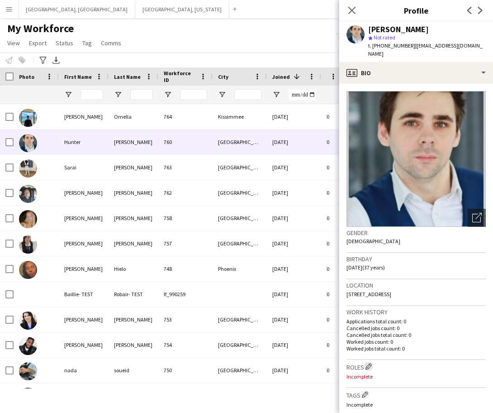
click at [371, 363] on app-icon "Edit crew company roles" at bounding box center [369, 366] width 6 height 6
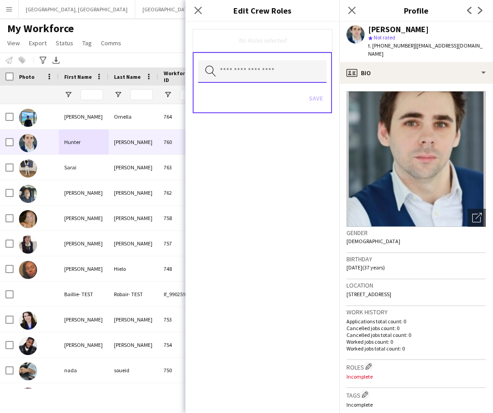
click at [235, 67] on input "text" at bounding box center [262, 71] width 129 height 23
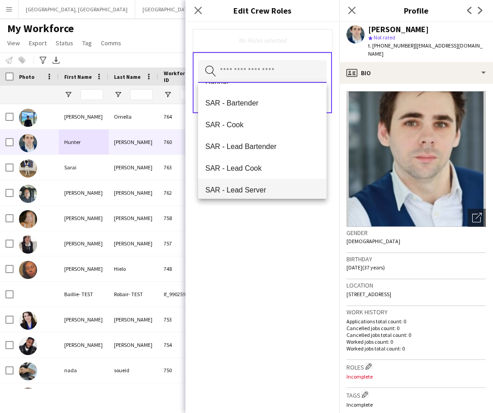
scroll to position [2094, 0]
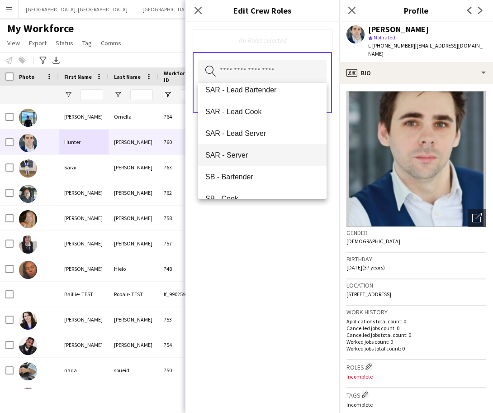
click at [244, 158] on span "SAR - Server" at bounding box center [263, 155] width 114 height 9
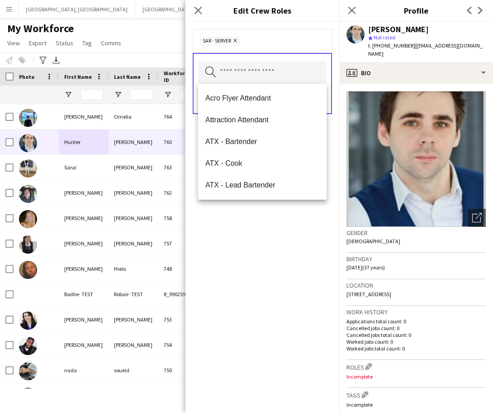
click at [278, 254] on div "SAR - Server Remove Search by role type Save" at bounding box center [263, 217] width 154 height 391
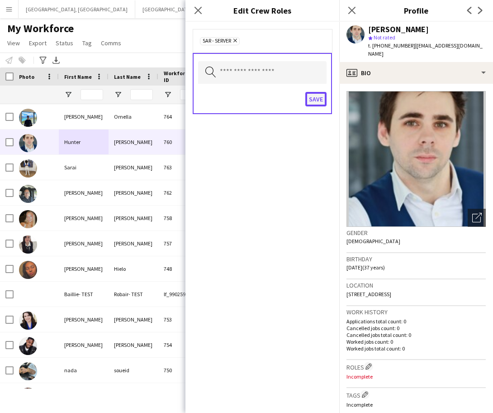
click at [316, 99] on button "Save" at bounding box center [316, 99] width 21 height 14
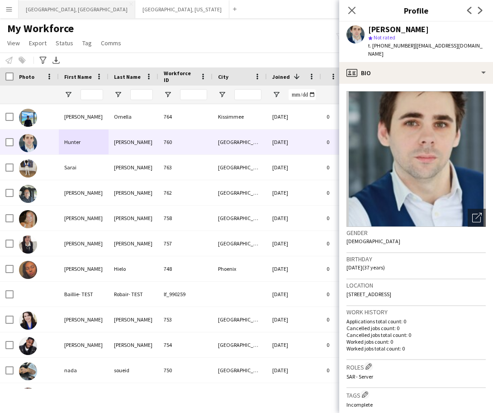
click at [54, 10] on button "Los Angeles, CA Close" at bounding box center [77, 9] width 117 height 18
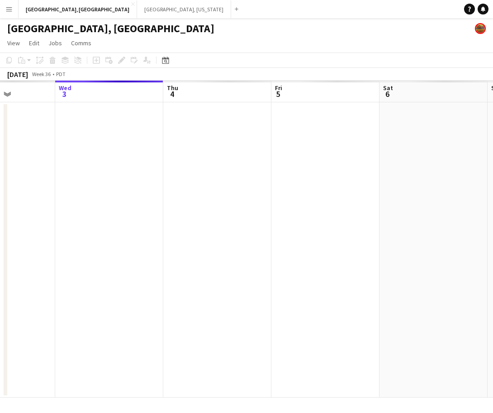
drag, startPoint x: 409, startPoint y: 219, endPoint x: 316, endPoint y: 235, distance: 94.6
click at [345, 227] on app-calendar-viewport "Sun 31 Mon 1 Tue 2 Wed 3 Thu 4 Fri 5 Sat 6 Sun 7 Mon 8 Tue 9" at bounding box center [246, 239] width 493 height 317
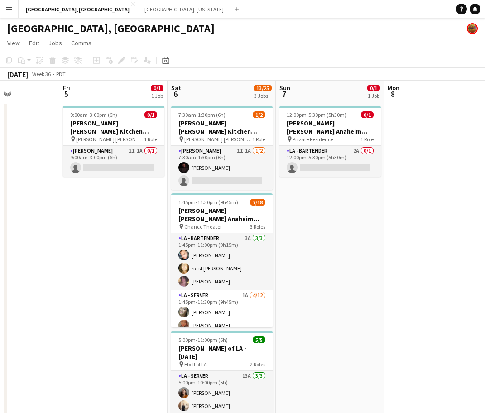
scroll to position [0, 409]
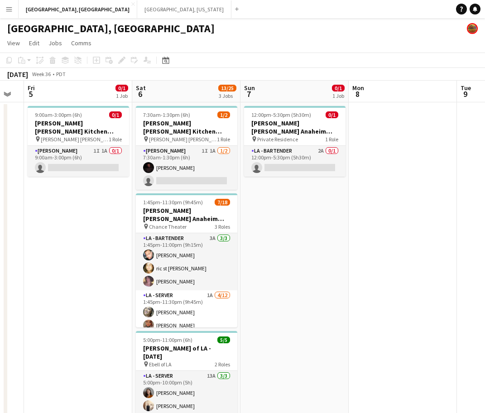
drag, startPoint x: 327, startPoint y: 251, endPoint x: 116, endPoint y: 297, distance: 216.1
click at [116, 297] on app-calendar-viewport "Mon 1 Tue 2 Wed 3 Thu 4 Fri 5 0/1 1 Job Sat 6 13/25 3 Jobs Sun 7 0/1 1 Job Mon …" at bounding box center [242, 282] width 485 height 403
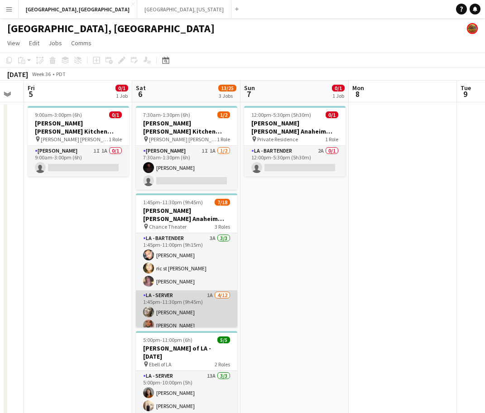
click at [209, 290] on app-card-role "LA - Server 1A 4/12 1:45pm-11:30pm (9h45m) Alyssa Woods Monserrat Gutierrez Edw…" at bounding box center [186, 377] width 101 height 175
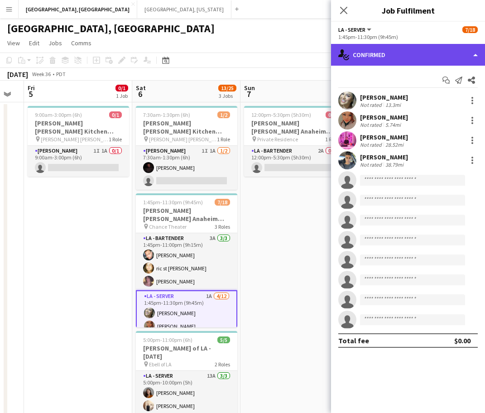
click at [366, 61] on div "single-neutral-actions-check-2 Confirmed" at bounding box center [408, 55] width 154 height 22
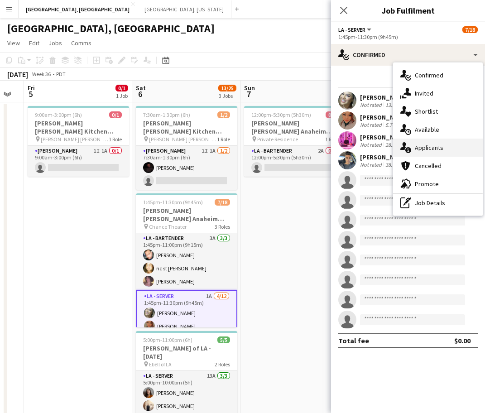
click at [420, 150] on span "Applicants" at bounding box center [429, 148] width 29 height 8
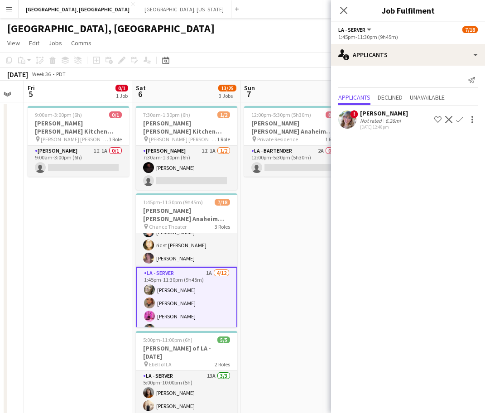
scroll to position [57, 0]
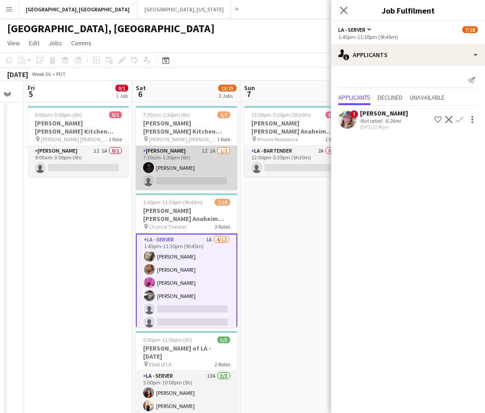
click at [210, 146] on app-card-role "LA - Cook 1I 1A 1/2 7:30am-1:30pm (6h) Brianna Treadway single-neutral-actions" at bounding box center [186, 168] width 101 height 44
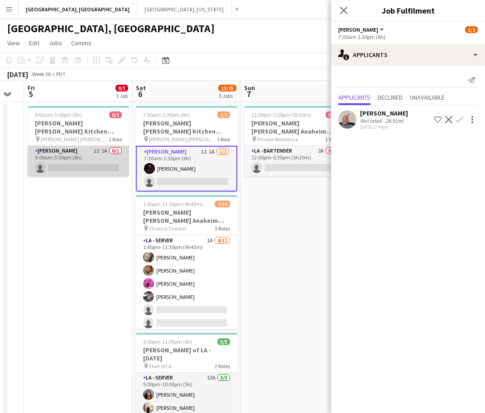
click at [104, 155] on app-card-role "LA - Cook 1I 1A 0/1 9:00am-3:00pm (6h) single-neutral-actions" at bounding box center [78, 161] width 101 height 31
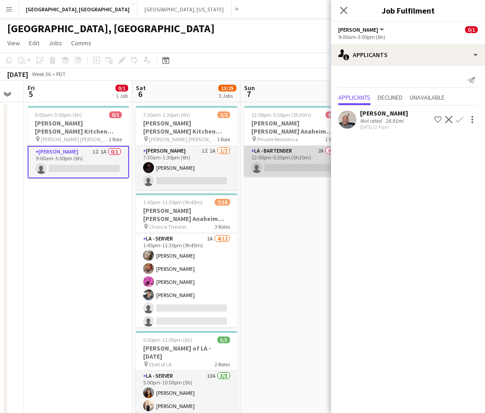
click at [278, 150] on app-card-role "LA - Bartender 2A 0/1 12:00pm-5:30pm (5h30m) single-neutral-actions" at bounding box center [294, 161] width 101 height 31
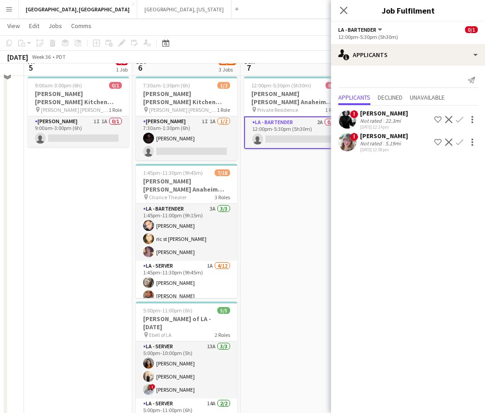
scroll to position [0, 0]
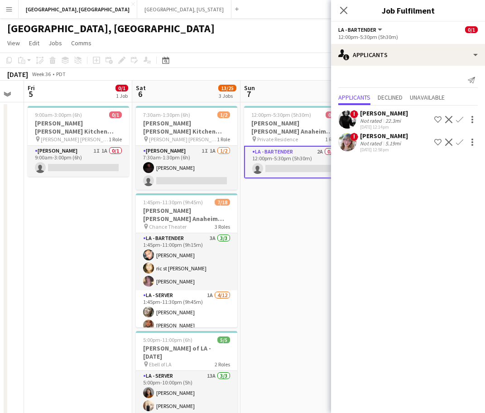
click at [225, 33] on div "[GEOGRAPHIC_DATA], [GEOGRAPHIC_DATA]" at bounding box center [242, 26] width 485 height 17
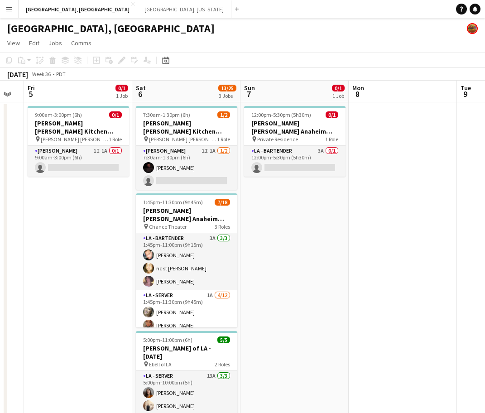
drag, startPoint x: 57, startPoint y: 291, endPoint x: 341, endPoint y: 307, distance: 284.8
click at [372, 320] on app-date-cell at bounding box center [403, 293] width 108 height 382
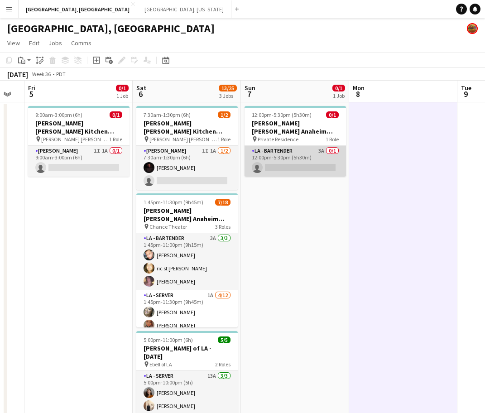
click at [280, 158] on app-card-role "LA - Bartender 3A 0/1 12:00pm-5:30pm (5h30m) single-neutral-actions" at bounding box center [294, 161] width 101 height 31
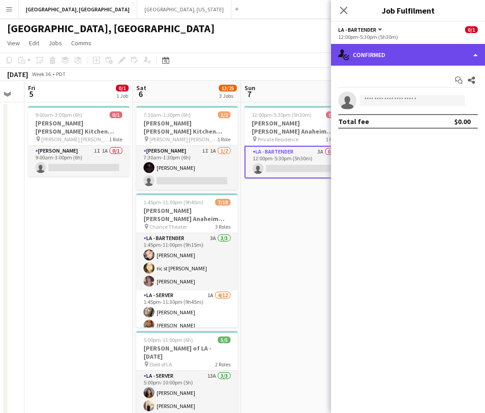
click at [438, 48] on div "single-neutral-actions-check-2 Confirmed" at bounding box center [408, 55] width 154 height 22
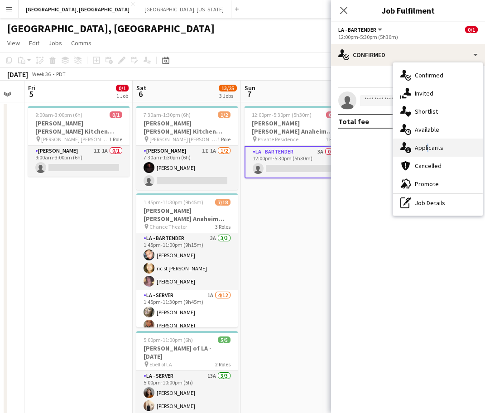
click at [426, 141] on div "single-neutral-actions-information Applicants" at bounding box center [438, 148] width 90 height 18
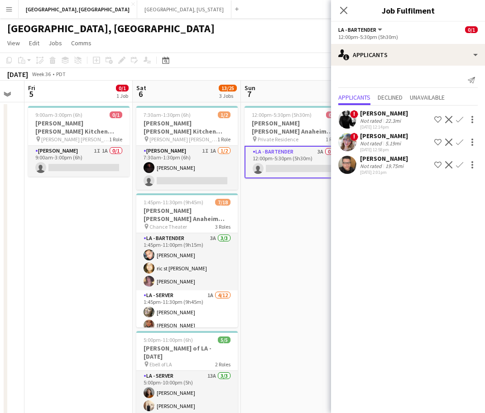
click at [360, 164] on div "Not rated" at bounding box center [372, 166] width 24 height 7
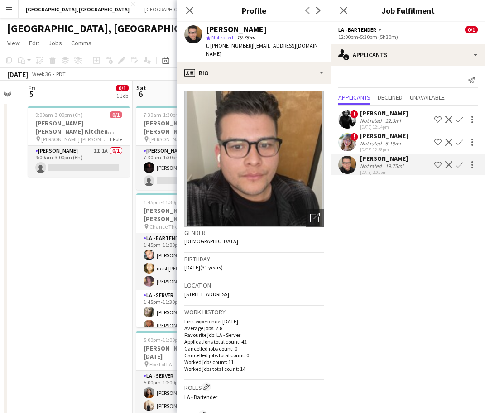
click at [360, 164] on div "Not rated" at bounding box center [372, 166] width 24 height 7
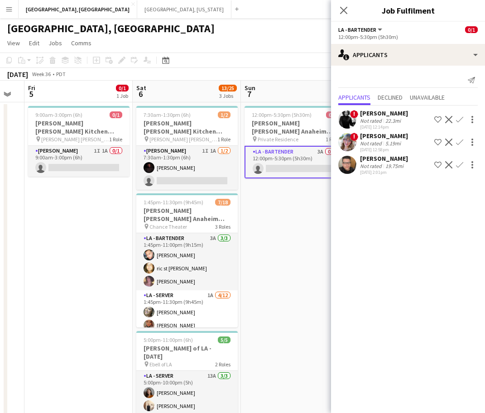
click at [462, 163] on app-icon "Confirm" at bounding box center [459, 164] width 7 height 7
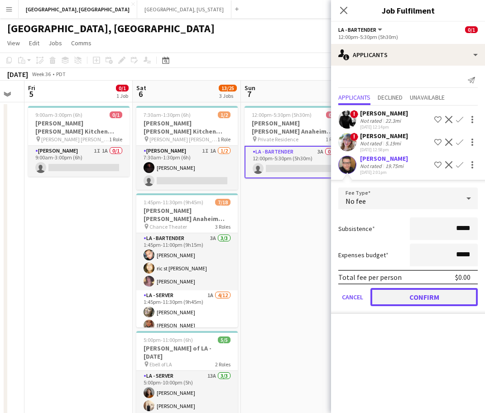
click at [409, 300] on button "Confirm" at bounding box center [423, 297] width 107 height 18
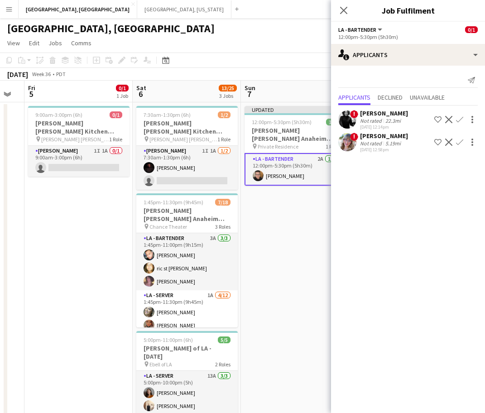
click at [320, 225] on app-date-cell "Updated 12:00pm-5:30pm (5h30m) 1/1 OC - Sally Ann Anaheim 9.7.25 pin Private Re…" at bounding box center [295, 293] width 108 height 382
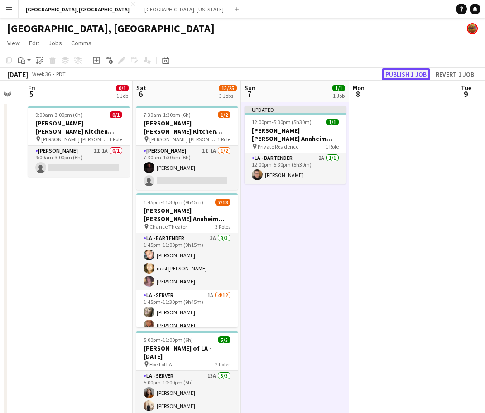
click at [402, 73] on button "Publish 1 job" at bounding box center [406, 74] width 48 height 12
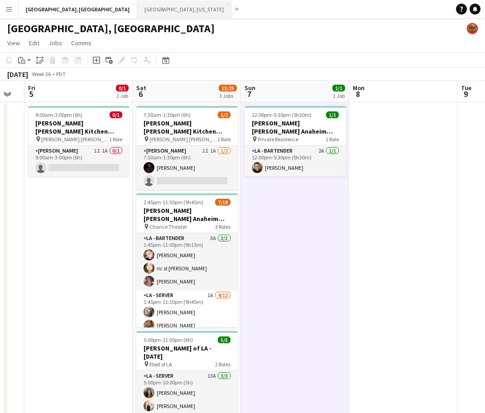
drag, startPoint x: 93, startPoint y: 6, endPoint x: 104, endPoint y: 13, distance: 13.2
click at [137, 6] on button "Nashville, Tennessee Close" at bounding box center [184, 9] width 94 height 18
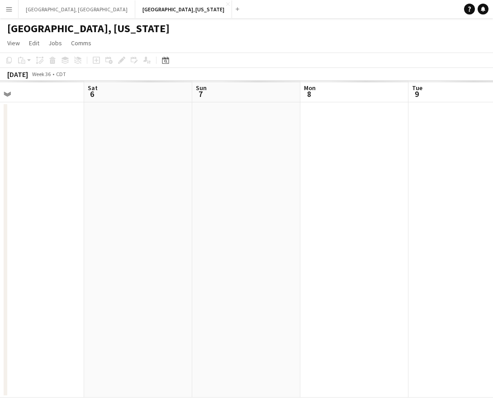
drag, startPoint x: 448, startPoint y: 249, endPoint x: 100, endPoint y: 327, distance: 357.3
click at [100, 327] on app-calendar-viewport "Tue 2 Wed 3 Thu 4 Fri 5 Sat 6 Sun 7 Mon 8 Tue 9 Wed 10 Thu 11" at bounding box center [246, 239] width 493 height 317
drag, startPoint x: 321, startPoint y: 290, endPoint x: 38, endPoint y: 324, distance: 285.0
click at [36, 327] on app-calendar-viewport "Fri 5 Sat 6 Sun 7 Mon 8 Tue 9 Wed 10 Thu 11 Fri 12 Sat 13 Sun 14" at bounding box center [246, 239] width 493 height 317
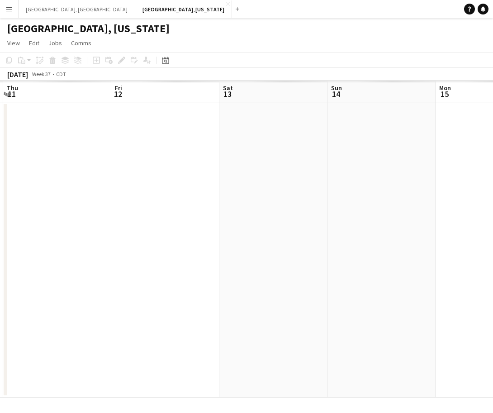
drag, startPoint x: 248, startPoint y: 266, endPoint x: 39, endPoint y: 297, distance: 211.0
click at [39, 297] on app-calendar-viewport "Mon 8 Tue 9 Wed 10 Thu 11 Fri 12 Sat 13 Sun 14 Mon 15 Tue 16 Wed 17" at bounding box center [246, 239] width 493 height 317
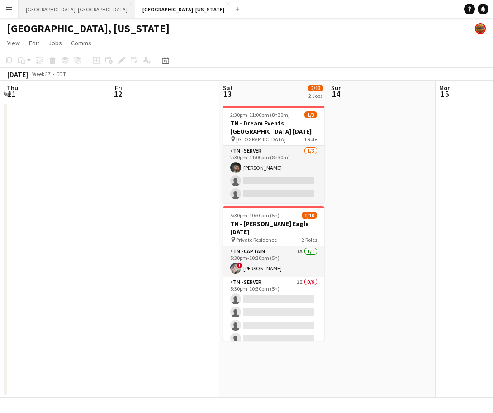
click at [50, 4] on button "Los Angeles, CA Close" at bounding box center [77, 9] width 117 height 18
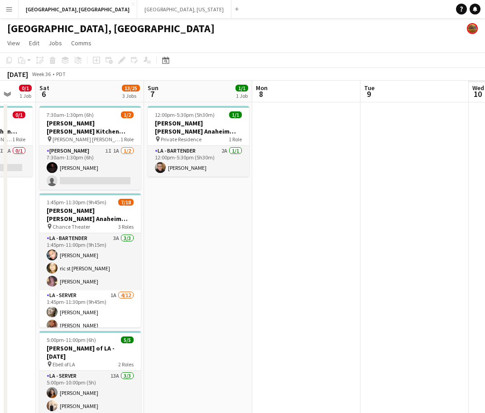
scroll to position [0, 278]
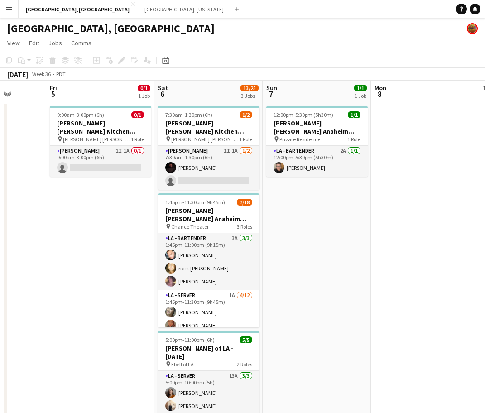
drag, startPoint x: 93, startPoint y: 316, endPoint x: -144, endPoint y: 347, distance: 239.7
click at [0, 347] on html "Menu Boards Boards Boards All jobs Status Workforce Workforce My Workforce Recr…" at bounding box center [242, 242] width 485 height 484
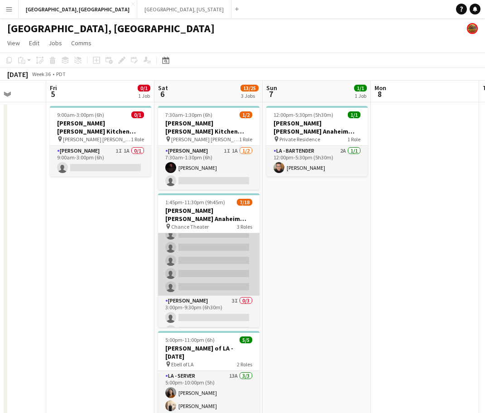
scroll to position [113, 0]
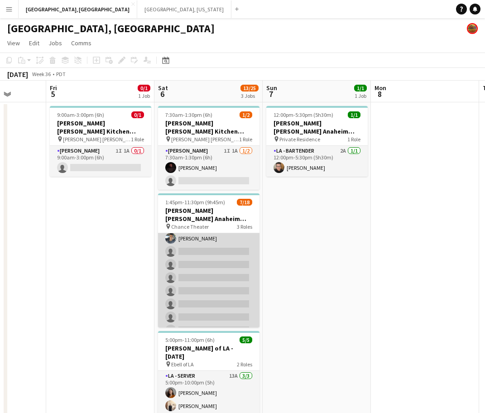
click at [196, 282] on app-card-role "LA - Server 1A 4/12 1:45pm-11:30pm (9h45m) Alyssa Woods Monserrat Gutierrez Edw…" at bounding box center [208, 264] width 101 height 175
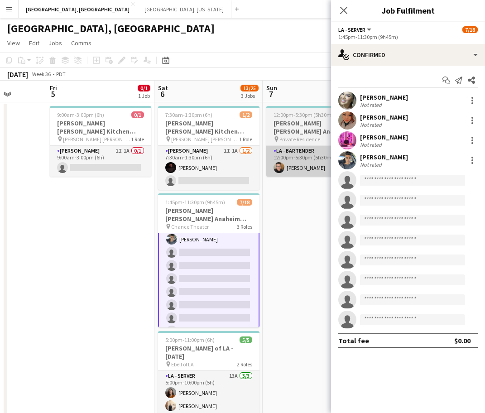
scroll to position [114, 0]
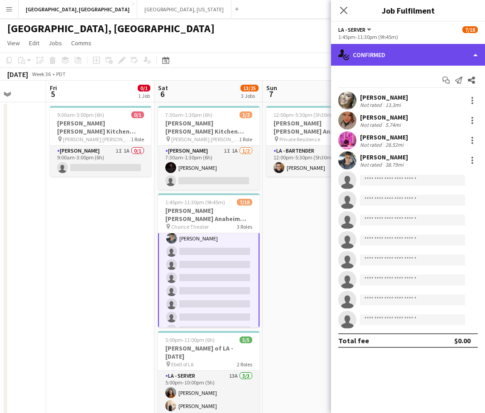
click at [386, 51] on div "single-neutral-actions-check-2 Confirmed" at bounding box center [408, 55] width 154 height 22
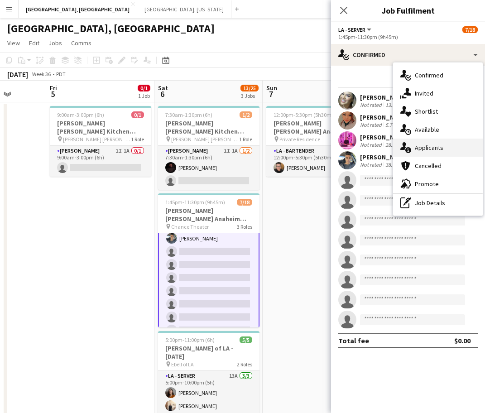
click at [431, 148] on span "Applicants" at bounding box center [429, 148] width 29 height 8
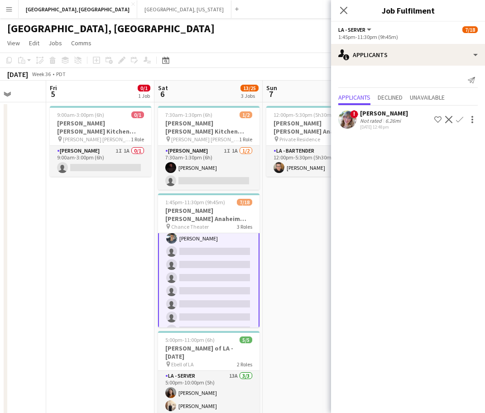
click at [397, 121] on div "6.26mi" at bounding box center [392, 120] width 19 height 7
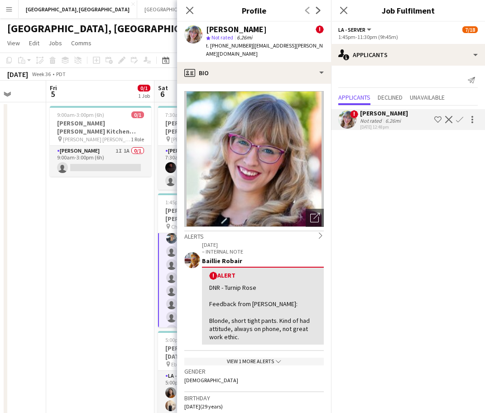
click at [261, 358] on div "View 1 more alerts chevron-down" at bounding box center [253, 362] width 139 height 8
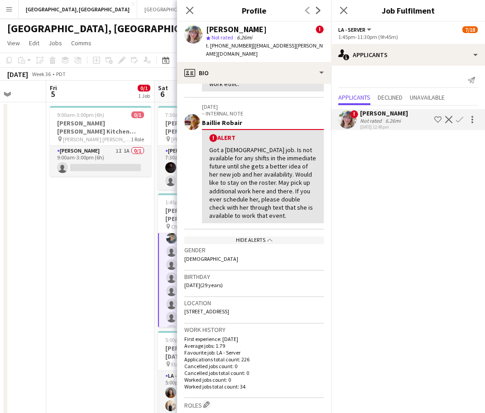
scroll to position [226, 0]
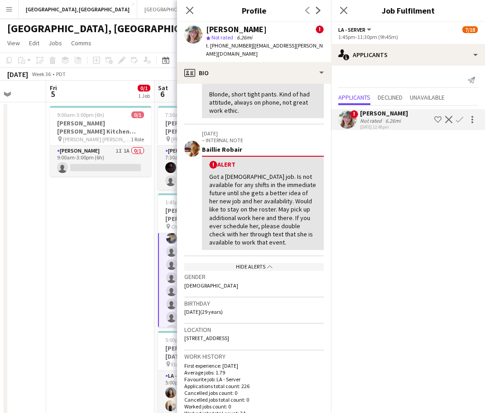
click at [260, 271] on div "Gender Female" at bounding box center [253, 284] width 139 height 26
click at [265, 263] on app-icon "chevron-up" at bounding box center [268, 267] width 7 height 8
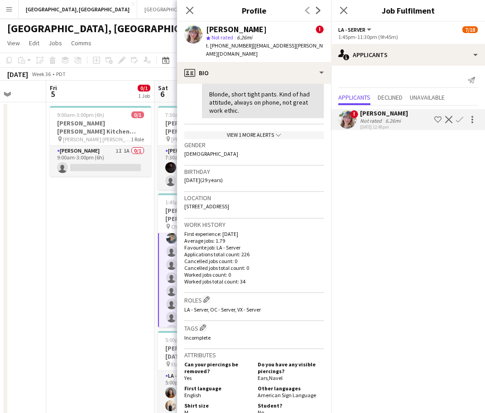
click at [260, 131] on div "View 1 more alerts chevron-down" at bounding box center [253, 135] width 139 height 8
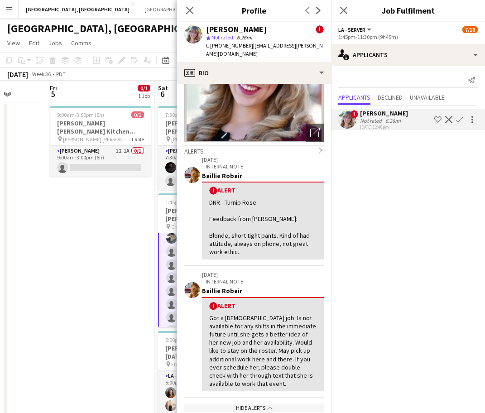
scroll to position [170, 0]
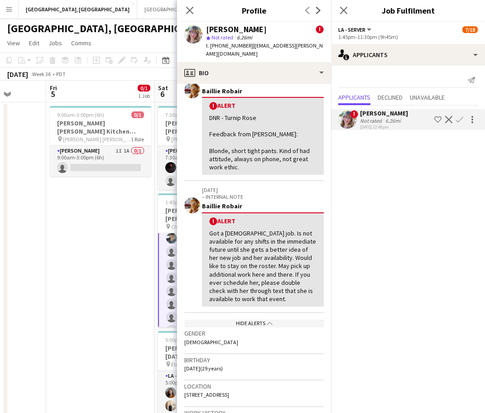
click at [267, 321] on icon "chevron-up" at bounding box center [269, 323] width 5 height 5
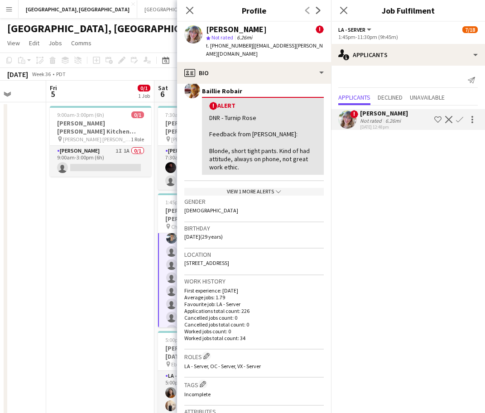
click at [246, 188] on div "View 1 more alerts chevron-down" at bounding box center [253, 192] width 139 height 8
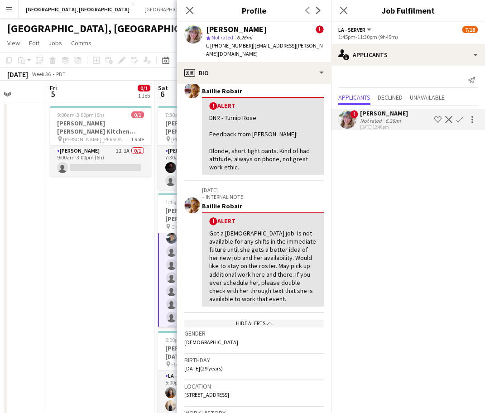
click at [460, 120] on app-icon "Confirm" at bounding box center [459, 119] width 7 height 7
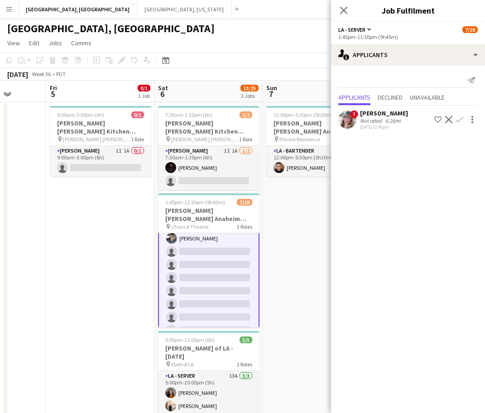
click at [460, 120] on app-icon "Confirm" at bounding box center [459, 119] width 7 height 7
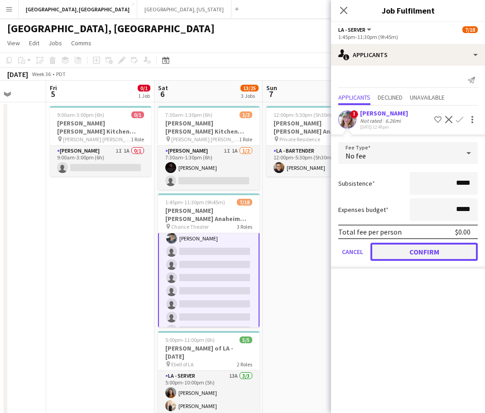
click at [440, 251] on button "Confirm" at bounding box center [423, 252] width 107 height 18
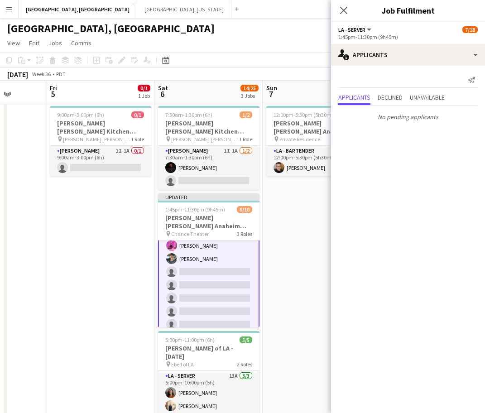
click at [278, 33] on div "[GEOGRAPHIC_DATA], [GEOGRAPHIC_DATA]" at bounding box center [242, 26] width 485 height 17
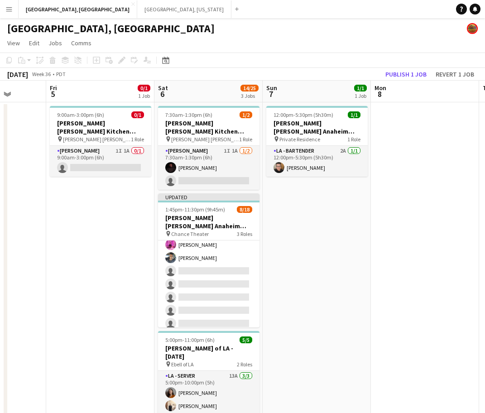
scroll to position [113, 0]
click at [417, 75] on button "Publish 1 job" at bounding box center [406, 74] width 48 height 12
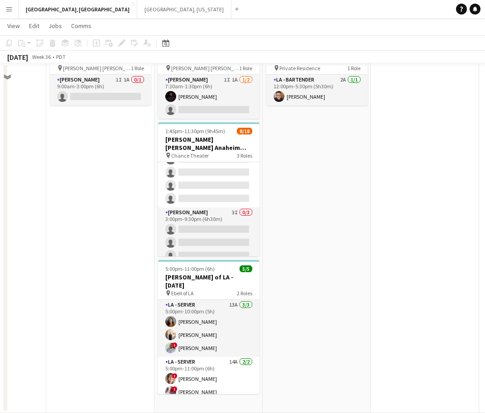
scroll to position [0, 0]
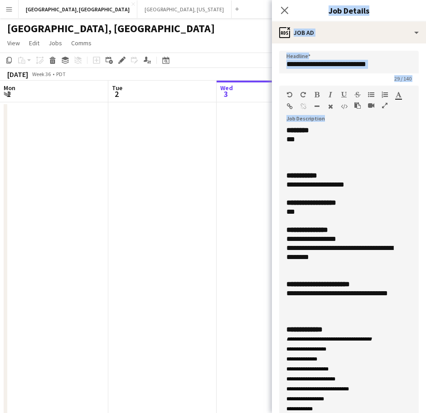
scroll to position [0, 323]
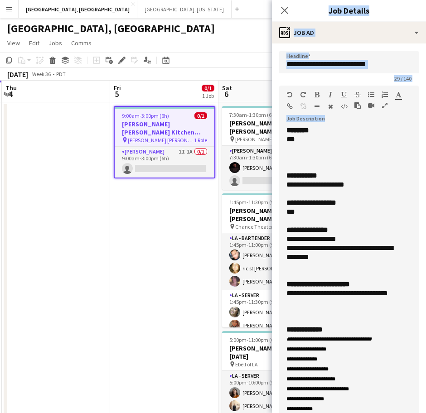
click at [11, 10] on app-icon "Menu" at bounding box center [8, 8] width 7 height 7
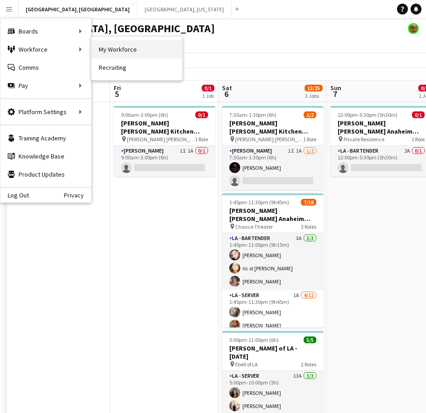
click at [134, 48] on link "My Workforce" at bounding box center [136, 49] width 91 height 18
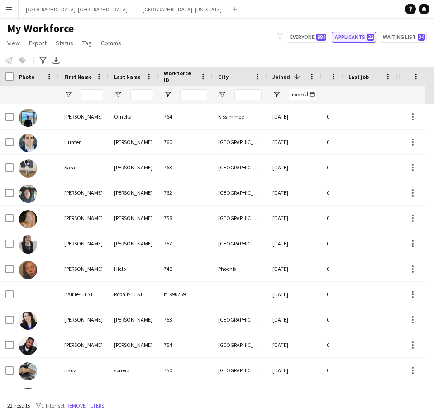
click at [354, 35] on button "Applicants 22" at bounding box center [354, 37] width 44 height 11
click at [350, 32] on button "Applicants 22" at bounding box center [354, 37] width 44 height 11
click at [351, 36] on button "Applicants 22" at bounding box center [354, 37] width 44 height 11
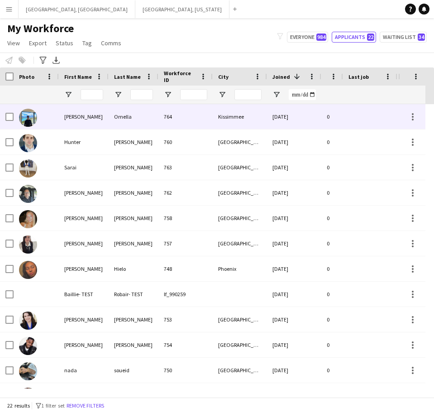
click at [171, 119] on div "764" at bounding box center [185, 116] width 54 height 25
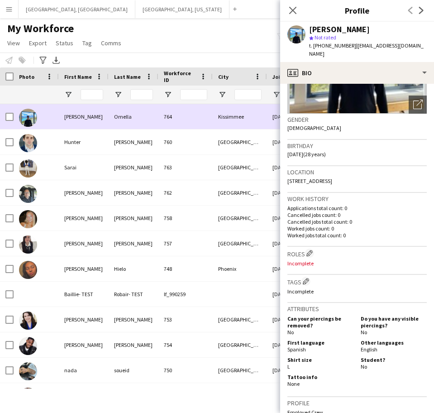
click at [168, 121] on div "764" at bounding box center [185, 116] width 54 height 25
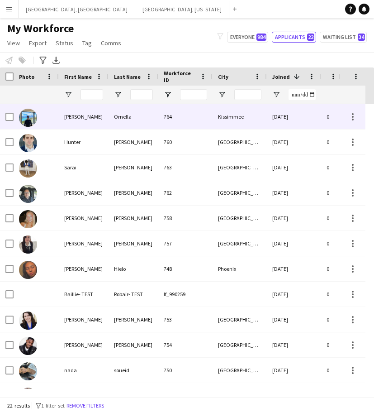
click at [184, 120] on div "764" at bounding box center [185, 116] width 54 height 25
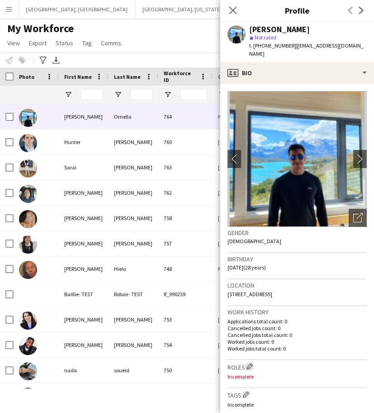
click at [250, 363] on app-icon "Edit crew company roles" at bounding box center [250, 366] width 6 height 6
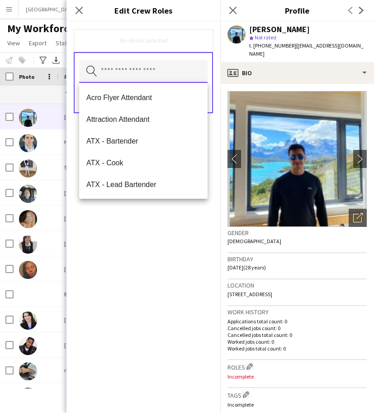
click at [181, 64] on input "text" at bounding box center [143, 71] width 129 height 23
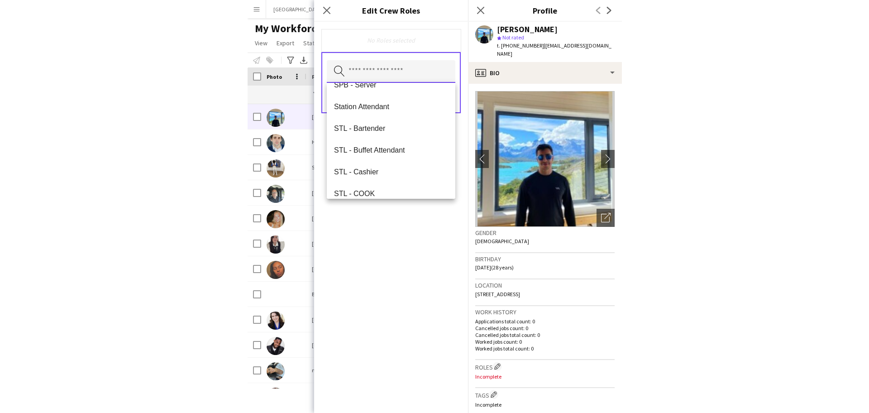
scroll to position [2663, 0]
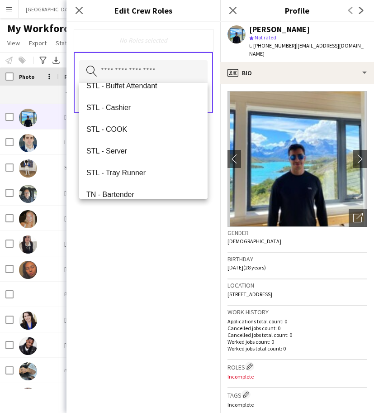
drag, startPoint x: 341, startPoint y: 284, endPoint x: 227, endPoint y: 289, distance: 114.2
click at [227, 289] on app-crew-profile-bio "chevron-left chevron-right Open photos pop-in Gender [DEMOGRAPHIC_DATA] Birthda…" at bounding box center [297, 248] width 154 height 329
copy span "[STREET_ADDRESS]"
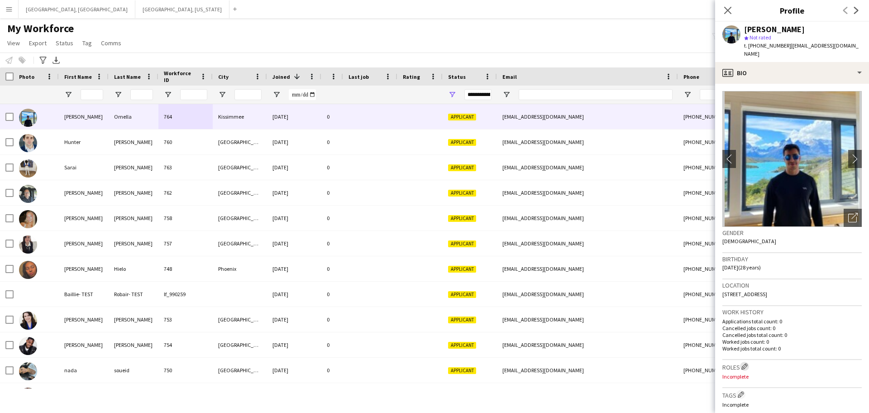
click at [425, 363] on app-icon "Edit crew company roles" at bounding box center [745, 366] width 6 height 6
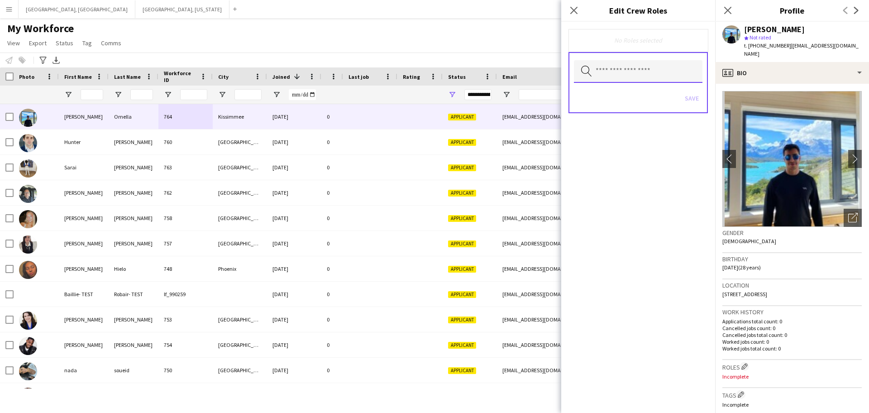
click at [425, 67] on input "text" at bounding box center [638, 71] width 129 height 23
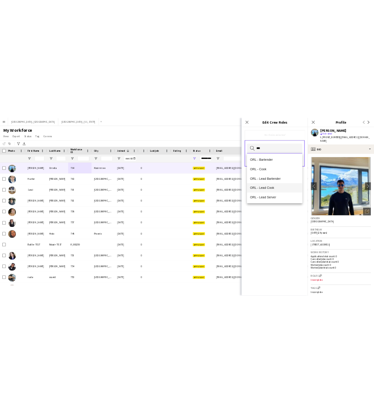
scroll to position [22, 0]
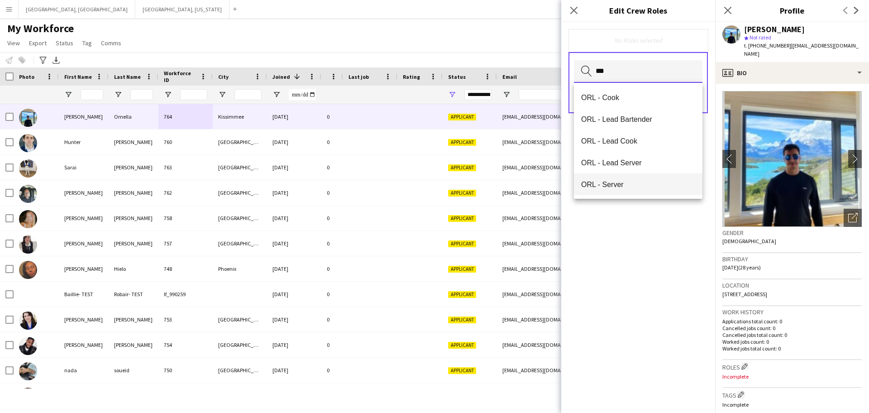
type input "***"
click at [425, 179] on mat-option "ORL - Server" at bounding box center [638, 184] width 129 height 22
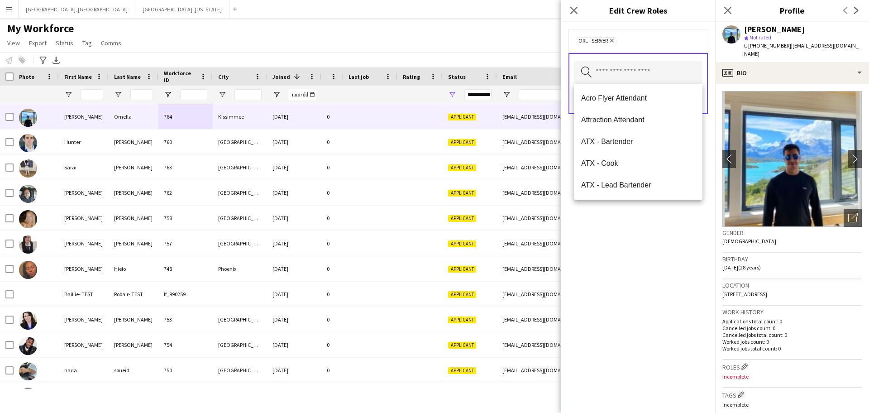
click at [425, 241] on div "ORL - Server Remove Search by role type Save" at bounding box center [638, 217] width 154 height 391
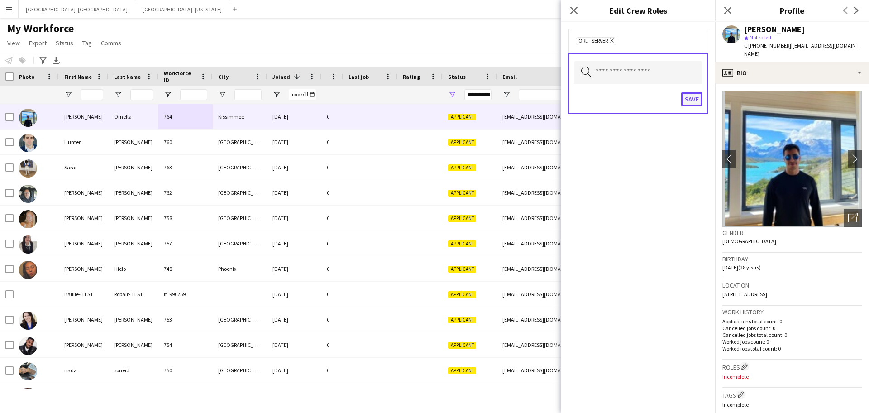
click at [425, 99] on button "Save" at bounding box center [691, 99] width 21 height 14
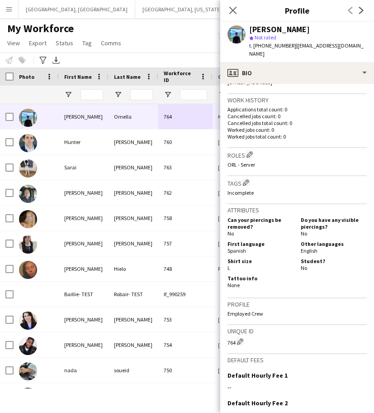
scroll to position [304, 0]
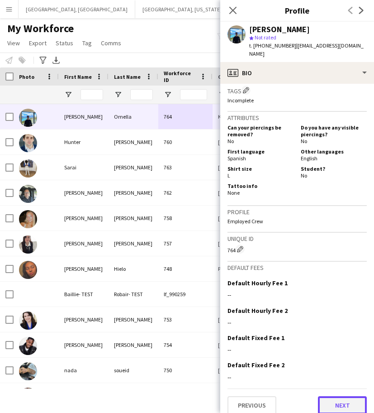
click at [335, 402] on button "Next" at bounding box center [342, 405] width 49 height 18
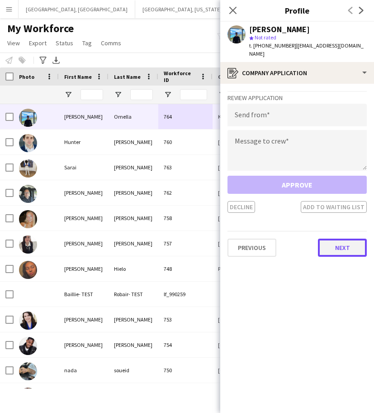
click at [336, 239] on button "Next" at bounding box center [342, 248] width 49 height 18
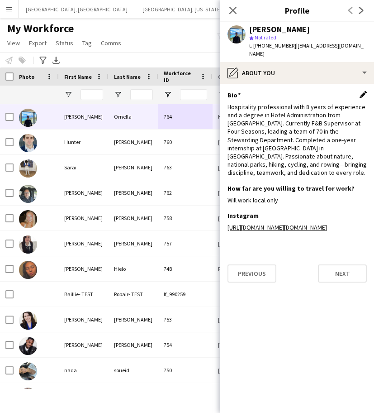
click at [365, 91] on app-icon "Edit this field" at bounding box center [363, 94] width 7 height 7
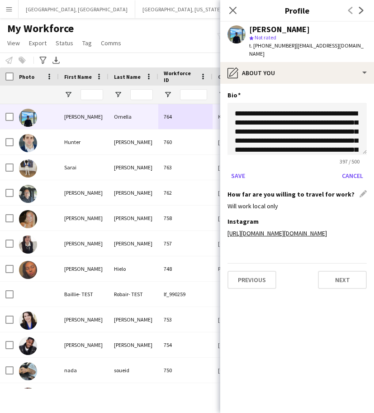
click at [362, 190] on div "How far are you willing to travel for work? Edit this field" at bounding box center [297, 194] width 139 height 8
click at [292, 308] on app-section-data-types "**********" at bounding box center [297, 248] width 154 height 329
click at [351, 168] on button "Cancel" at bounding box center [353, 175] width 29 height 14
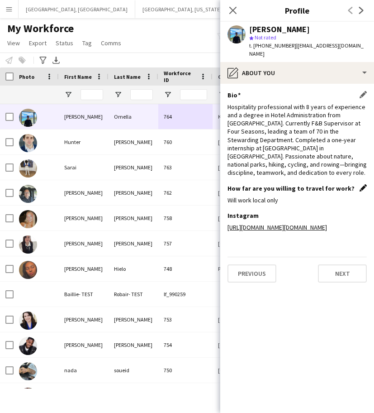
click at [361, 184] on app-icon "Edit this field" at bounding box center [363, 187] width 7 height 7
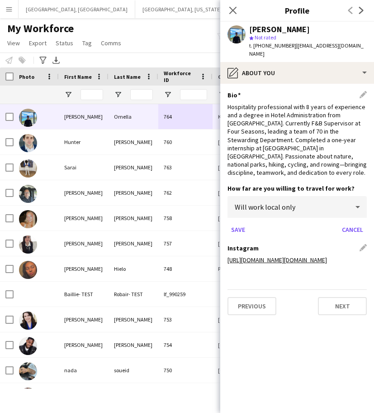
click at [363, 244] on div "Instagram Edit this field" at bounding box center [297, 248] width 139 height 8
click at [325, 300] on button "Next" at bounding box center [342, 306] width 49 height 18
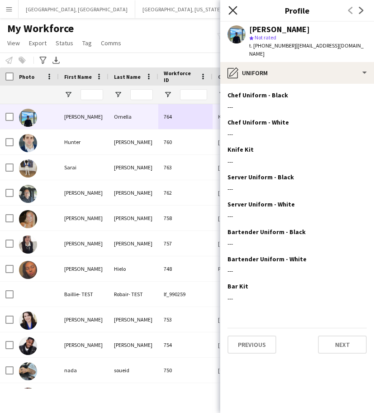
click at [236, 9] on icon "Close pop-in" at bounding box center [233, 10] width 9 height 9
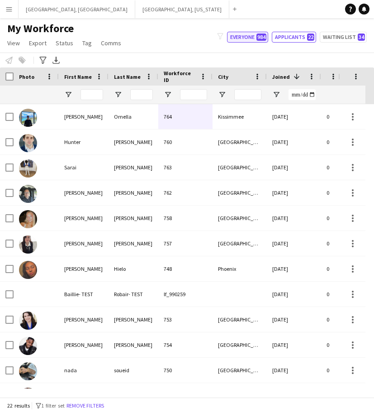
click at [257, 37] on button "Everyone 984" at bounding box center [247, 37] width 41 height 11
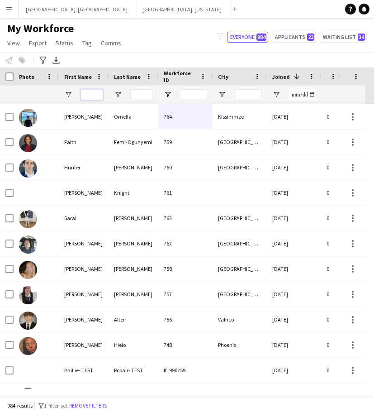
click at [101, 92] on input "First Name Filter Input" at bounding box center [92, 94] width 23 height 11
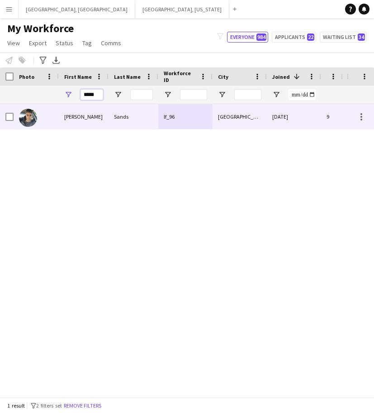
type input "*****"
click at [100, 118] on div "[PERSON_NAME]" at bounding box center [84, 116] width 50 height 25
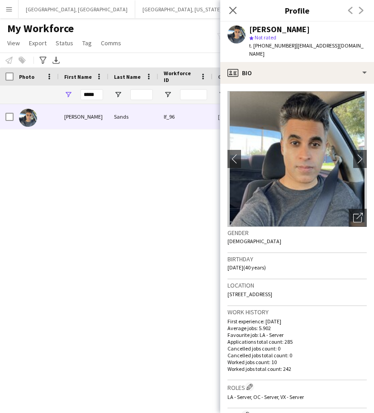
scroll to position [331, 0]
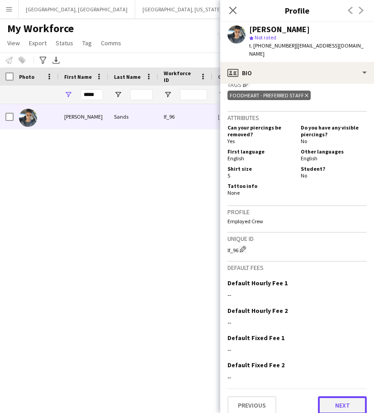
click at [325, 396] on button "Next" at bounding box center [342, 405] width 49 height 18
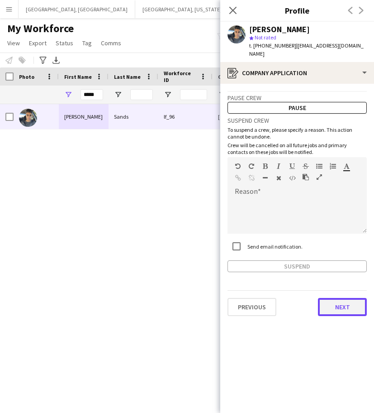
click at [341, 303] on button "Next" at bounding box center [342, 307] width 49 height 18
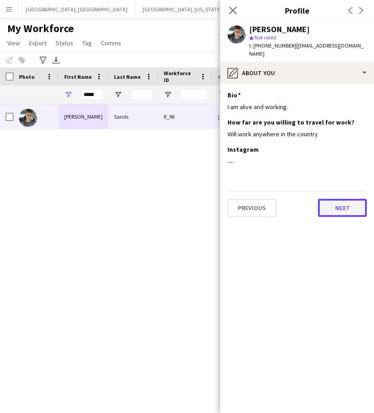
click at [343, 199] on button "Next" at bounding box center [342, 208] width 49 height 18
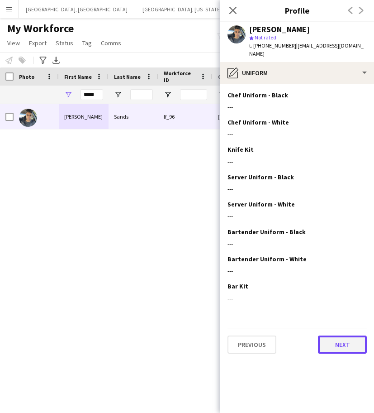
click at [342, 335] on button "Next" at bounding box center [342, 344] width 49 height 18
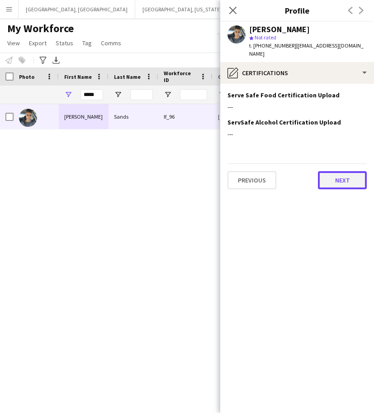
click at [342, 173] on button "Next" at bounding box center [342, 180] width 49 height 18
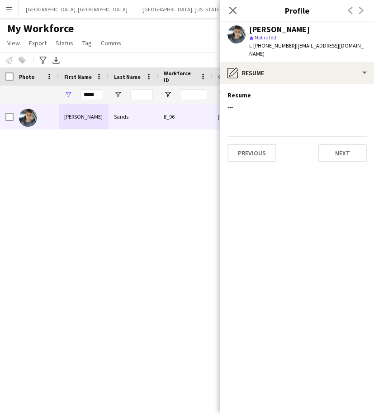
click at [334, 136] on div "Previous Next" at bounding box center [297, 149] width 139 height 26
click at [244, 91] on h3 "Resume" at bounding box center [240, 95] width 24 height 8
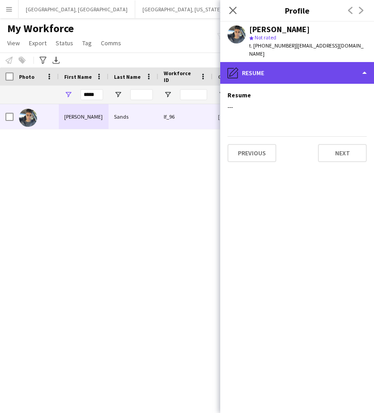
click at [298, 62] on div "pencil4 Resume" at bounding box center [297, 73] width 154 height 22
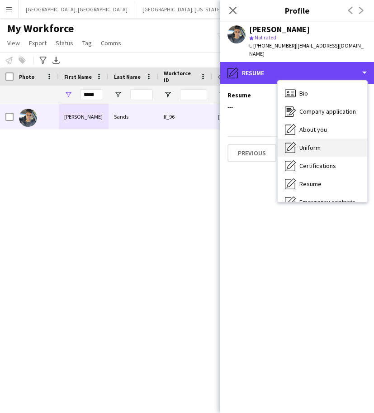
scroll to position [49, 0]
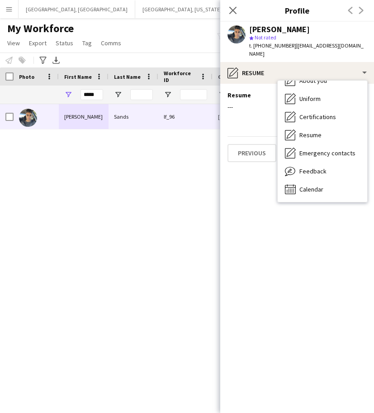
click at [256, 115] on app-section-data-types "Resume Edit this field --- Previous Next" at bounding box center [297, 248] width 154 height 329
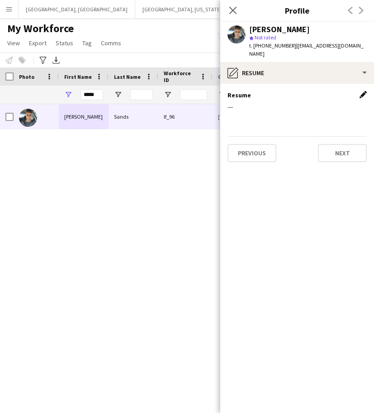
click at [366, 91] on app-icon "Edit this field" at bounding box center [363, 94] width 7 height 7
click at [167, 170] on div "[PERSON_NAME] lf_96 [GEOGRAPHIC_DATA] [DATE] 9 11 days" at bounding box center [173, 246] width 347 height 284
drag, startPoint x: 100, startPoint y: 93, endPoint x: 68, endPoint y: 100, distance: 32.5
click at [69, 100] on div "*****" at bounding box center [84, 95] width 50 height 18
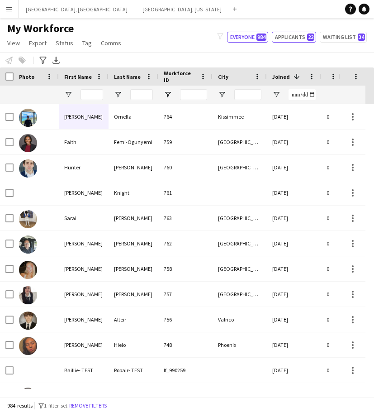
drag, startPoint x: 291, startPoint y: 35, endPoint x: 296, endPoint y: 24, distance: 12.6
click at [291, 35] on button "Applicants 22" at bounding box center [294, 37] width 44 height 11
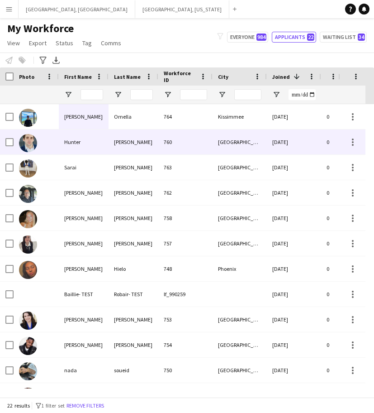
click at [135, 115] on div "Ornella" at bounding box center [134, 116] width 50 height 25
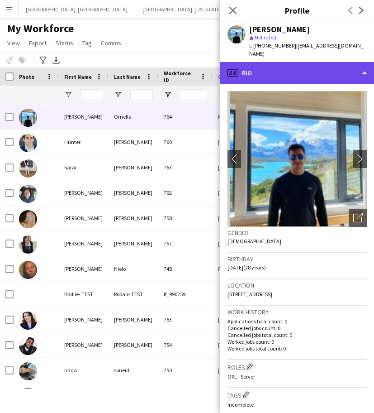
click at [317, 72] on div "profile Bio" at bounding box center [297, 73] width 154 height 22
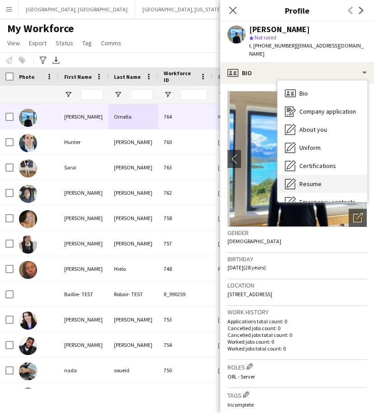
click at [321, 175] on div "Resume Resume" at bounding box center [323, 184] width 90 height 18
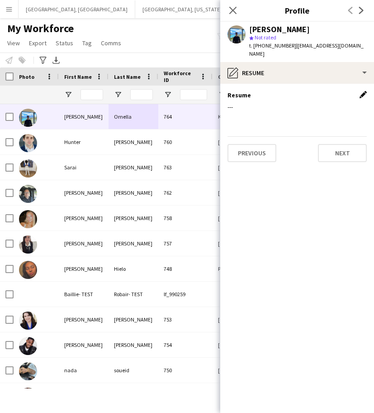
click at [364, 91] on app-icon "Edit this field" at bounding box center [363, 94] width 7 height 7
click at [340, 106] on button "Upload new file" at bounding box center [339, 110] width 57 height 14
click at [330, 103] on button "Upload new file" at bounding box center [339, 110] width 57 height 14
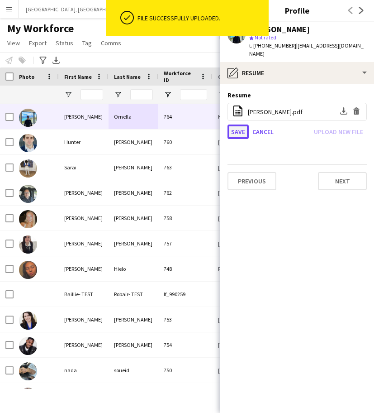
click at [236, 127] on button "Save" at bounding box center [238, 131] width 21 height 14
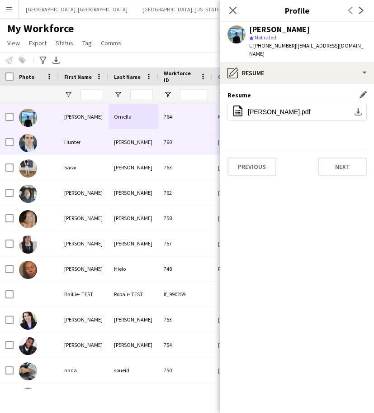
click at [156, 144] on div "[PERSON_NAME]" at bounding box center [134, 141] width 50 height 25
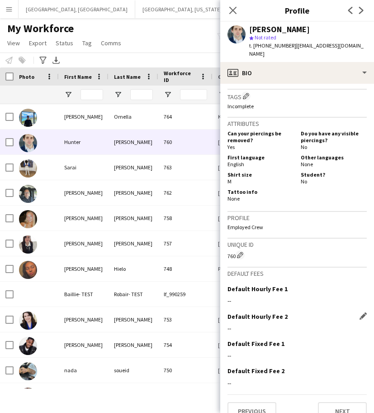
scroll to position [304, 0]
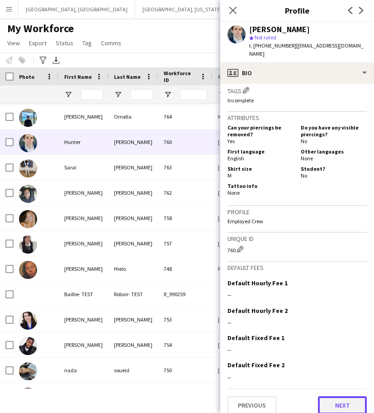
click at [340, 396] on button "Next" at bounding box center [342, 405] width 49 height 18
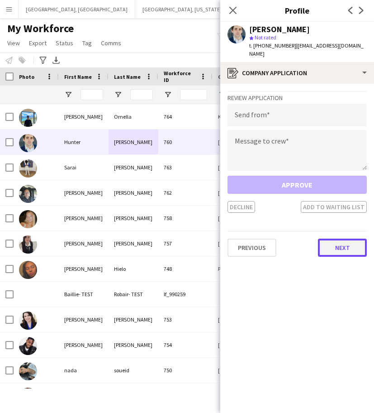
click at [351, 239] on button "Next" at bounding box center [342, 248] width 49 height 18
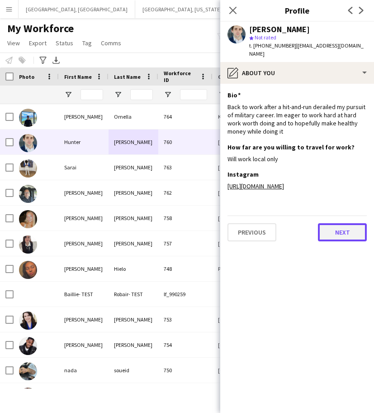
click at [342, 233] on button "Next" at bounding box center [342, 232] width 49 height 18
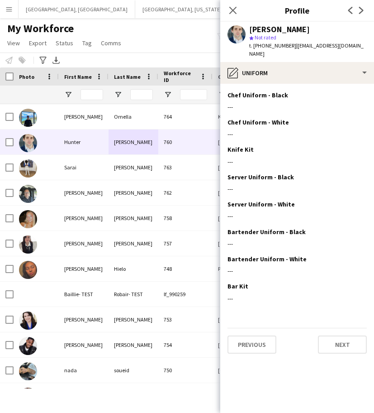
click at [346, 319] on app-section-data-types "Chef Uniform - Black Edit this field --- Chef Uniform - White Edit this field -…" at bounding box center [297, 248] width 154 height 329
click at [347, 335] on button "Next" at bounding box center [342, 344] width 49 height 18
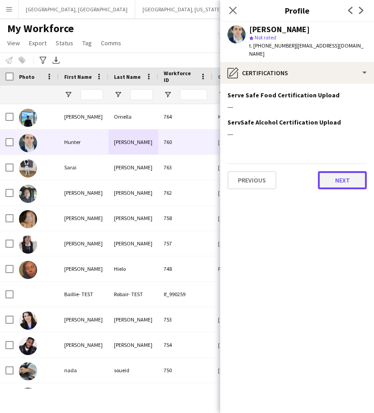
click at [357, 171] on button "Next" at bounding box center [342, 180] width 49 height 18
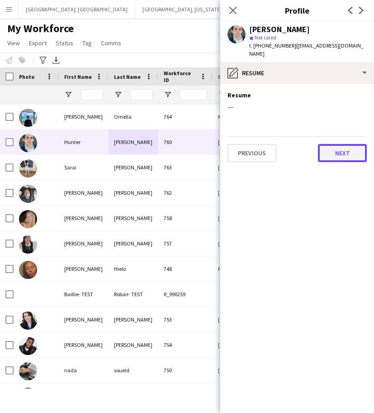
drag, startPoint x: 351, startPoint y: 142, endPoint x: 294, endPoint y: 145, distance: 57.6
click at [350, 144] on button "Next" at bounding box center [342, 153] width 49 height 18
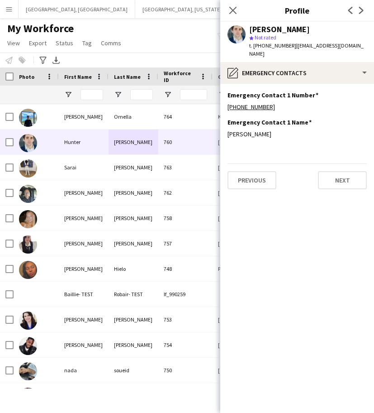
click at [271, 163] on div "Previous Next" at bounding box center [297, 176] width 139 height 26
click at [269, 171] on button "Previous" at bounding box center [252, 180] width 49 height 18
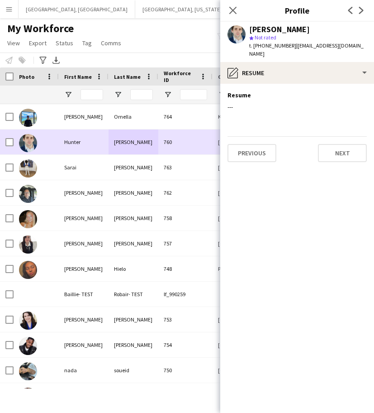
click at [137, 138] on div "[PERSON_NAME]" at bounding box center [134, 141] width 50 height 25
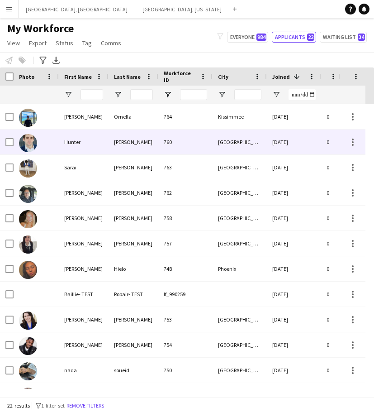
click at [82, 145] on div "Hunter" at bounding box center [84, 141] width 50 height 25
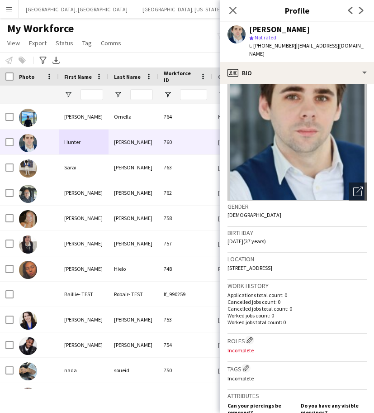
scroll to position [0, 0]
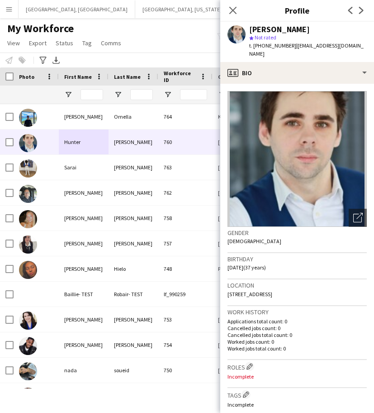
drag, startPoint x: 315, startPoint y: 288, endPoint x: 226, endPoint y: 288, distance: 88.7
click at [226, 288] on app-crew-profile-bio "Open photos pop-in Gender [DEMOGRAPHIC_DATA] Birthday [DEMOGRAPHIC_DATA] (37 ye…" at bounding box center [297, 248] width 154 height 329
copy span "[STREET_ADDRESS]"
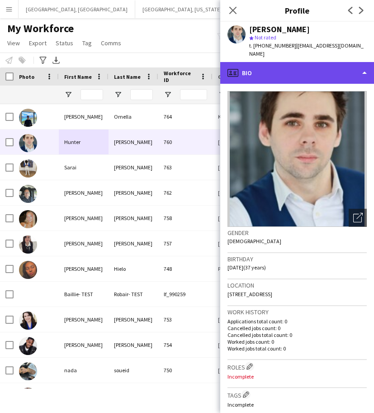
click at [318, 68] on div "profile Bio" at bounding box center [297, 73] width 154 height 22
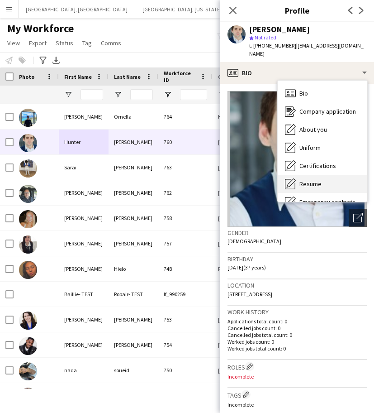
click at [334, 175] on div "Resume Resume" at bounding box center [323, 184] width 90 height 18
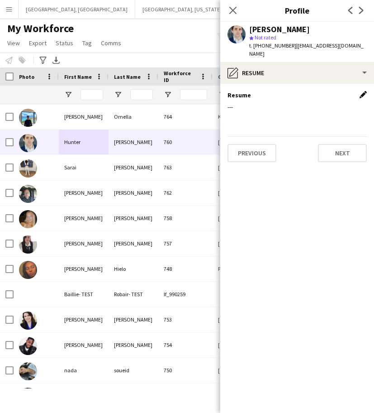
click at [362, 91] on app-icon "Edit this field" at bounding box center [363, 94] width 7 height 7
click at [327, 103] on button "Upload new file" at bounding box center [339, 110] width 57 height 14
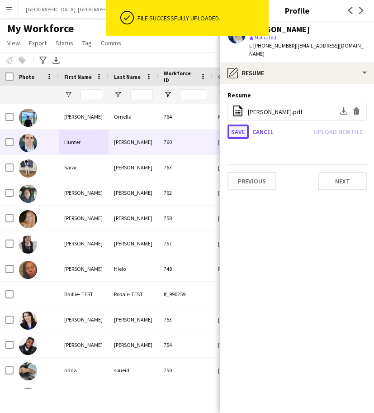
click at [235, 125] on button "Save" at bounding box center [238, 131] width 21 height 14
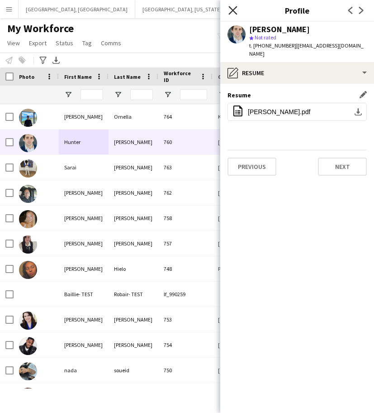
click at [236, 9] on icon "Close pop-in" at bounding box center [233, 10] width 9 height 9
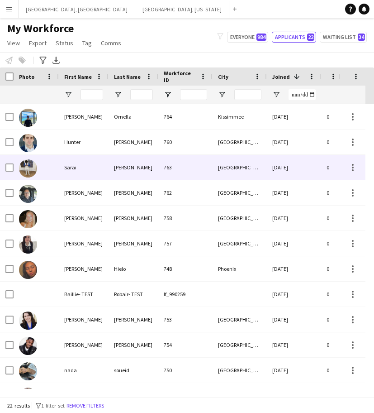
click at [86, 163] on div "Sarai" at bounding box center [84, 167] width 50 height 25
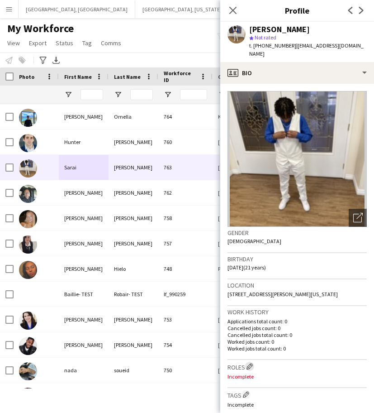
click at [250, 363] on app-icon "Edit crew company roles" at bounding box center [250, 366] width 6 height 6
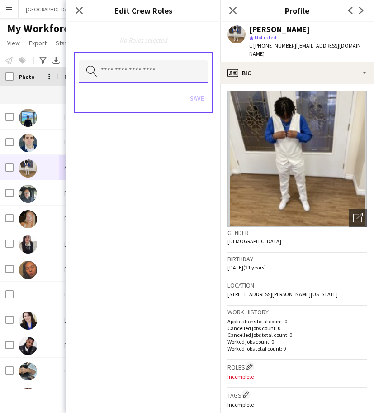
click at [165, 74] on input "text" at bounding box center [143, 71] width 129 height 23
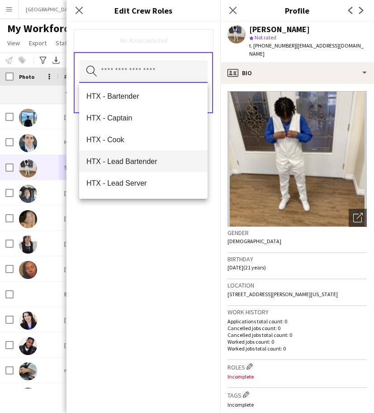
scroll to position [905, 0]
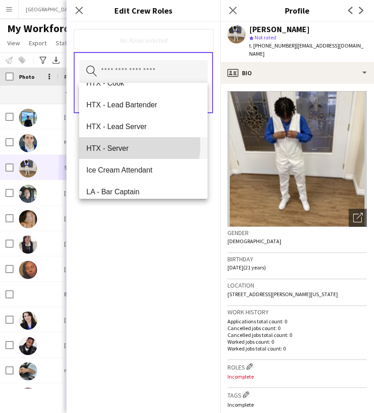
click at [125, 145] on span "HTX - Server" at bounding box center [143, 148] width 114 height 9
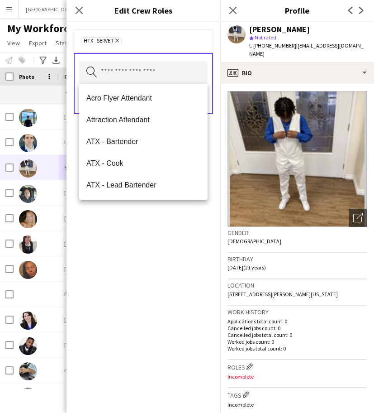
click at [144, 284] on div "HTX - Server Remove Search by role type Save" at bounding box center [144, 217] width 154 height 391
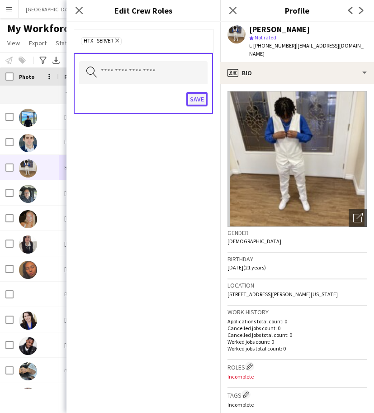
click at [202, 100] on button "Save" at bounding box center [197, 99] width 21 height 14
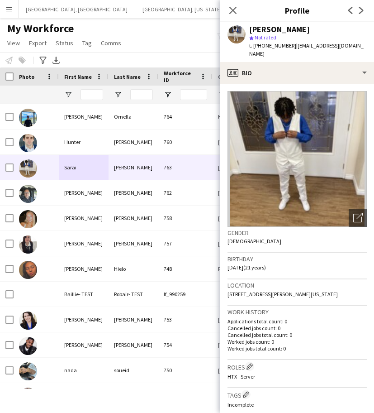
scroll to position [57, 0]
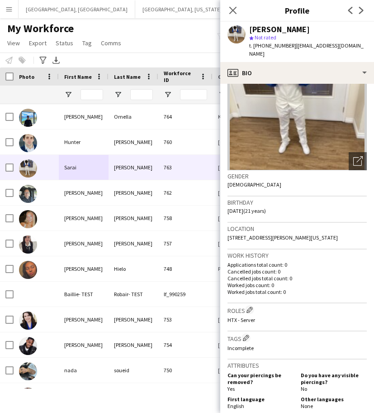
click at [321, 52] on div "[PERSON_NAME] star Not rated t. [PHONE_NUMBER] | [EMAIL_ADDRESS][DOMAIN_NAME]" at bounding box center [297, 42] width 154 height 40
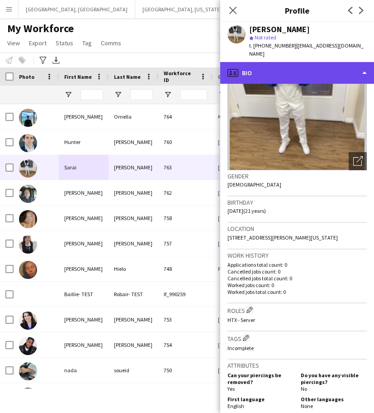
click at [344, 62] on div "profile Bio" at bounding box center [297, 73] width 154 height 22
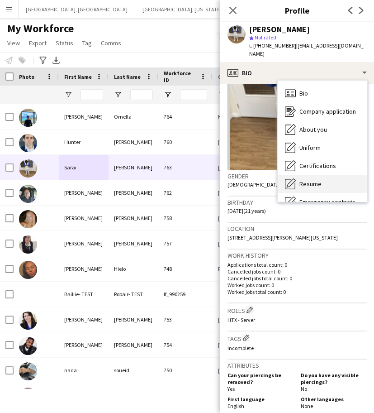
click at [320, 180] on span "Resume" at bounding box center [311, 184] width 22 height 8
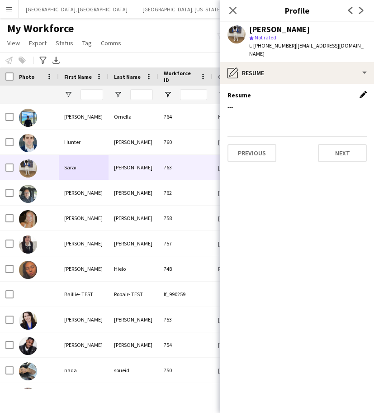
click at [362, 91] on app-icon "Edit this field" at bounding box center [363, 94] width 7 height 7
click at [330, 106] on button "Upload new file" at bounding box center [339, 110] width 57 height 14
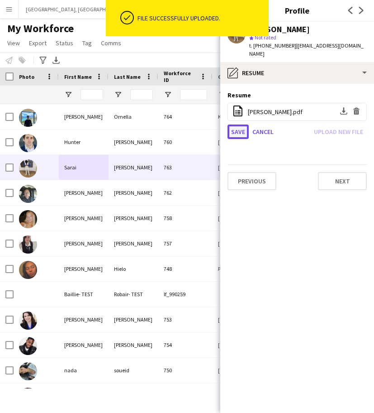
click at [236, 124] on button "Save" at bounding box center [238, 131] width 21 height 14
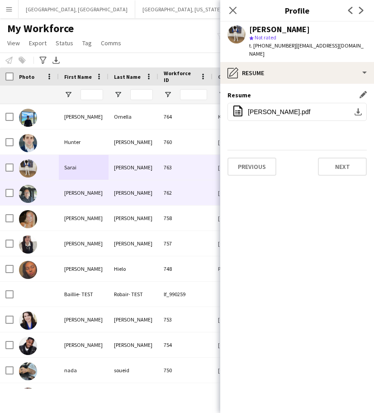
click at [126, 189] on div "[PERSON_NAME]" at bounding box center [134, 192] width 50 height 25
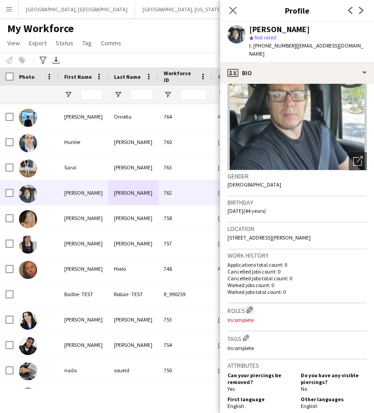
click at [252, 306] on app-icon "Edit crew company roles" at bounding box center [250, 309] width 6 height 6
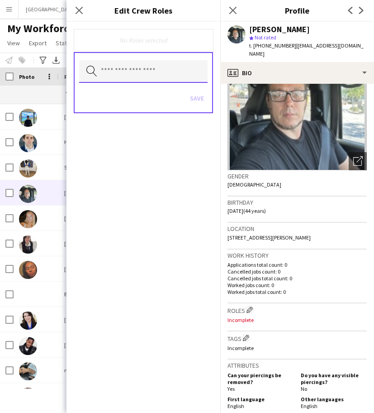
click at [138, 68] on input "text" at bounding box center [143, 71] width 129 height 23
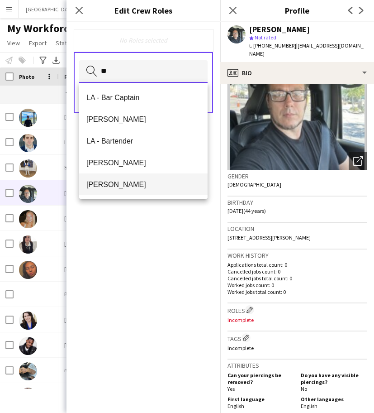
type input "**"
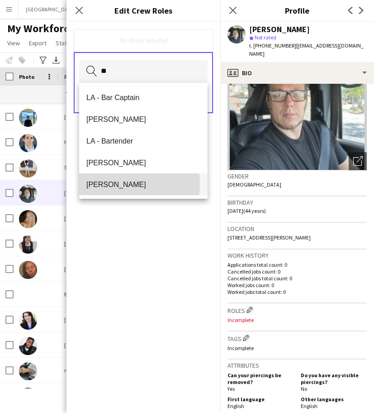
click at [115, 183] on span "[PERSON_NAME]" at bounding box center [143, 184] width 114 height 9
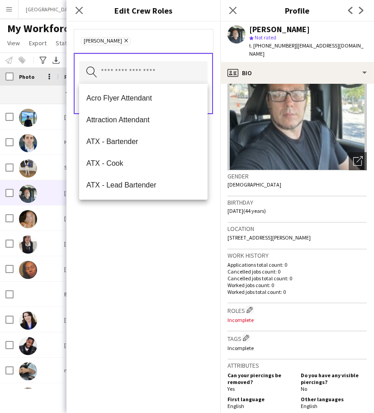
click at [153, 242] on div "[PERSON_NAME] Remove Search by role type Save" at bounding box center [144, 217] width 154 height 391
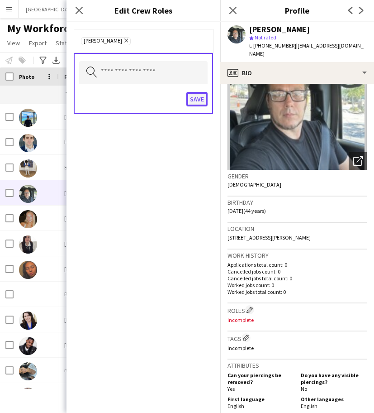
click at [196, 94] on button "Save" at bounding box center [197, 99] width 21 height 14
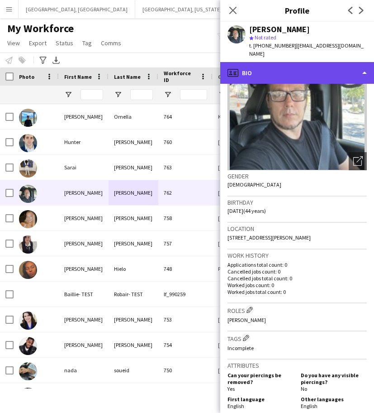
click at [315, 72] on div "profile Bio" at bounding box center [297, 73] width 154 height 22
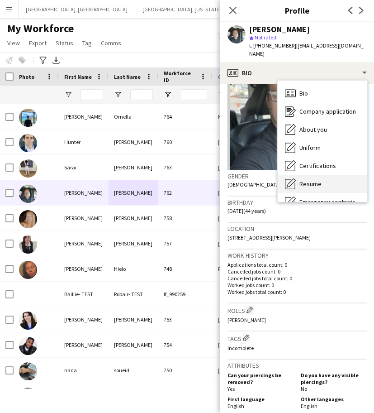
click at [316, 180] on span "Resume" at bounding box center [311, 184] width 22 height 8
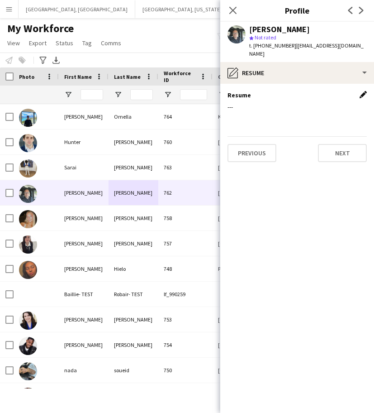
click at [362, 91] on app-icon "Edit this field" at bounding box center [363, 94] width 7 height 7
click at [333, 105] on button "Upload new file" at bounding box center [339, 110] width 57 height 14
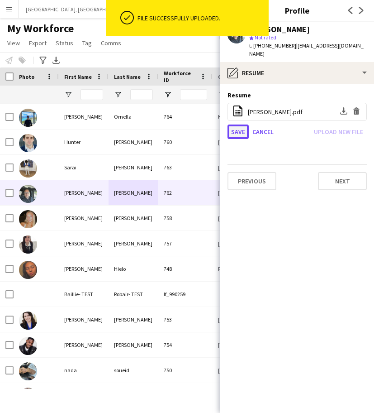
click at [241, 124] on button "Save" at bounding box center [238, 131] width 21 height 14
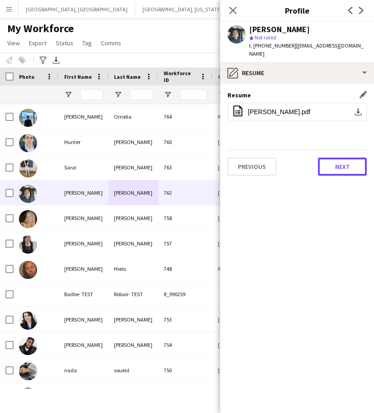
click at [347, 158] on button "Next" at bounding box center [342, 167] width 49 height 18
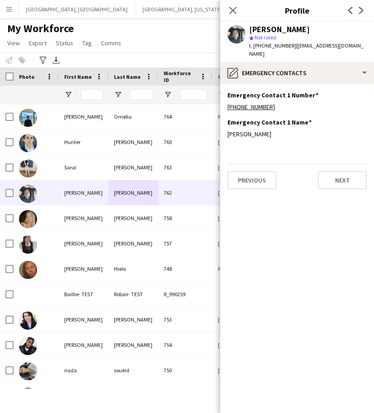
click at [352, 191] on app-section-data-types "Emergency Contact 1 Number Edit this field [PHONE_NUMBER] Emergency Contact 1 N…" at bounding box center [297, 248] width 154 height 329
click at [347, 171] on button "Next" at bounding box center [342, 180] width 49 height 18
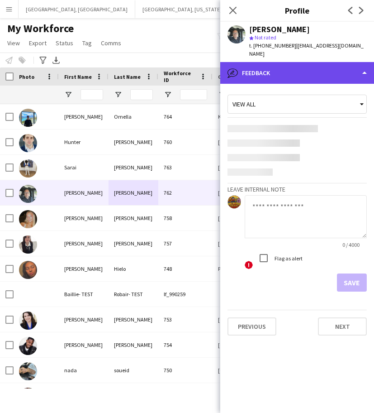
click at [325, 62] on div "bubble-pencil Feedback" at bounding box center [297, 73] width 154 height 22
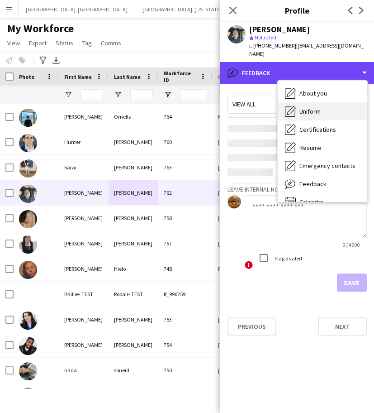
scroll to position [49, 0]
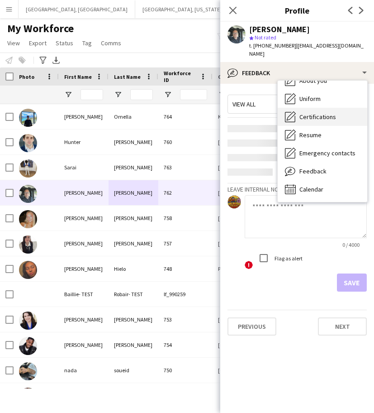
click at [321, 113] on span "Certifications" at bounding box center [318, 117] width 37 height 8
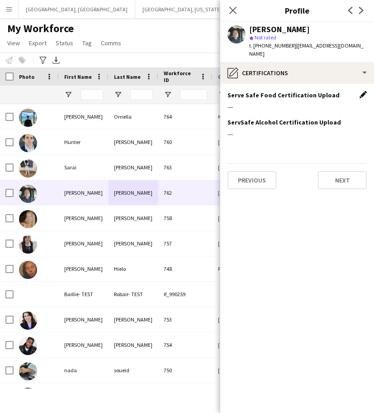
click at [362, 91] on app-icon "Edit this field" at bounding box center [363, 94] width 7 height 7
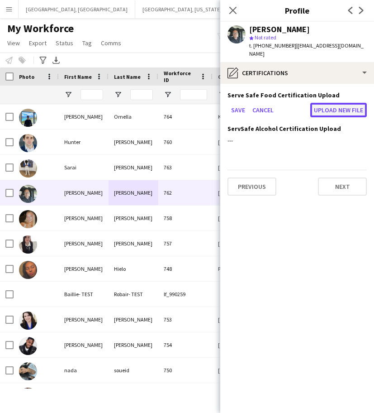
click at [347, 103] on button "Upload new file" at bounding box center [339, 110] width 57 height 14
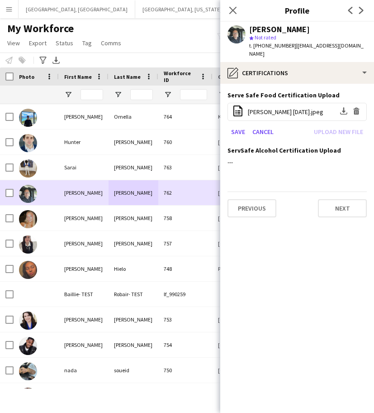
click at [165, 190] on div "762" at bounding box center [185, 192] width 54 height 25
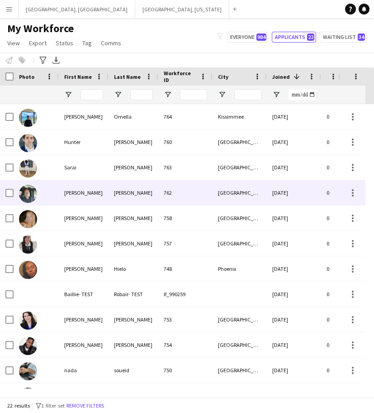
click at [207, 187] on div "762" at bounding box center [185, 192] width 54 height 25
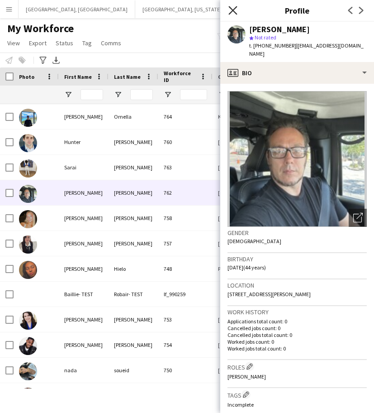
click at [232, 9] on icon at bounding box center [233, 10] width 9 height 9
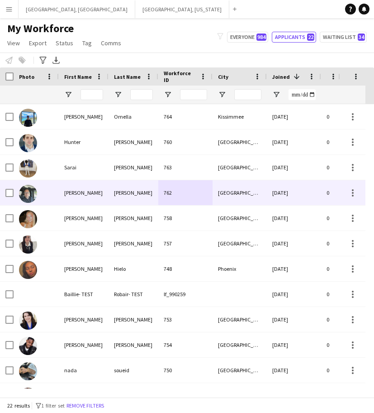
click at [131, 197] on div "[PERSON_NAME]" at bounding box center [134, 192] width 50 height 25
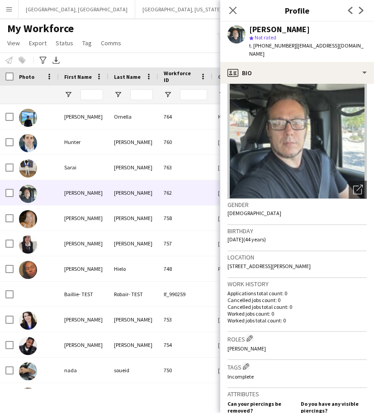
scroll to position [0, 0]
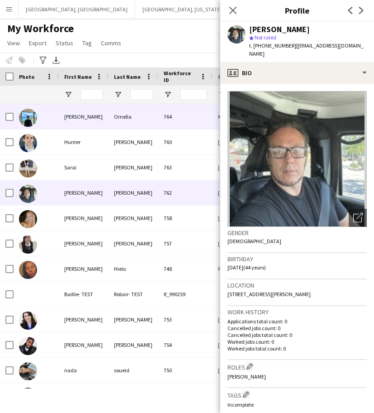
click at [108, 113] on div "[PERSON_NAME]" at bounding box center [84, 116] width 50 height 25
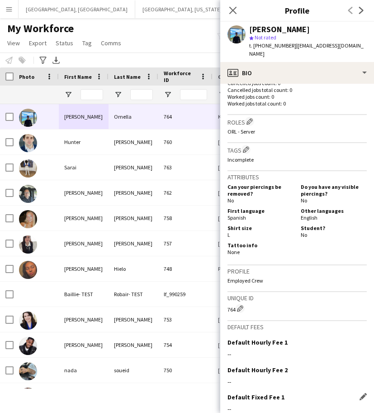
scroll to position [304, 0]
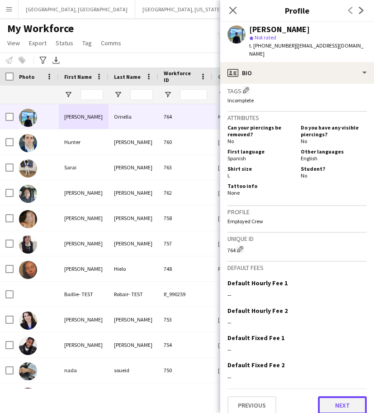
click at [330, 396] on button "Next" at bounding box center [342, 405] width 49 height 18
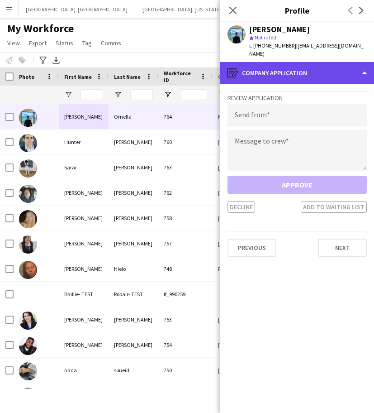
click at [329, 62] on div "register Company application" at bounding box center [297, 73] width 154 height 22
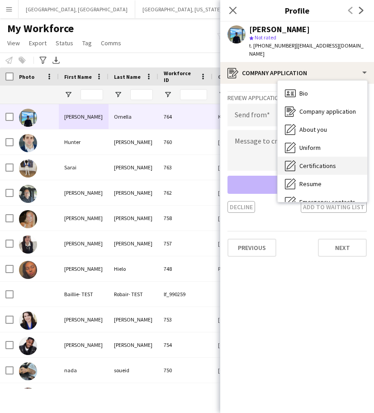
click at [330, 162] on span "Certifications" at bounding box center [318, 166] width 37 height 8
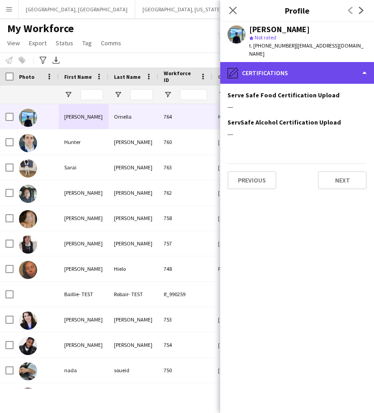
click at [299, 65] on div "pencil4 Certifications" at bounding box center [297, 73] width 154 height 22
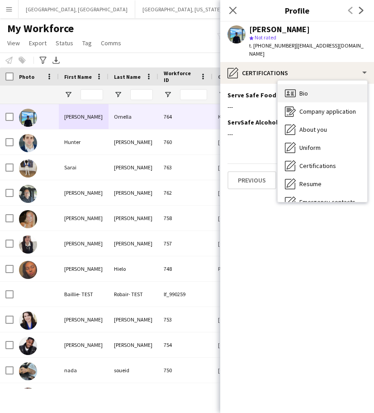
click at [309, 84] on div "Bio Bio" at bounding box center [323, 93] width 90 height 18
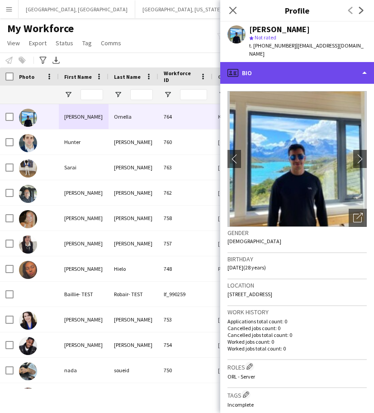
click at [335, 67] on div "profile Bio" at bounding box center [297, 73] width 154 height 22
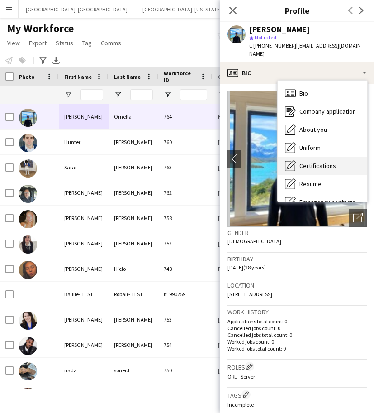
click at [327, 162] on span "Certifications" at bounding box center [318, 166] width 37 height 8
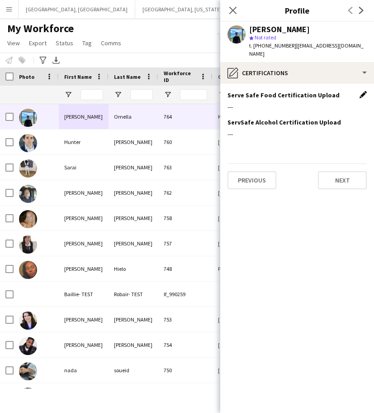
click at [361, 91] on app-icon "Edit this field" at bounding box center [363, 94] width 7 height 7
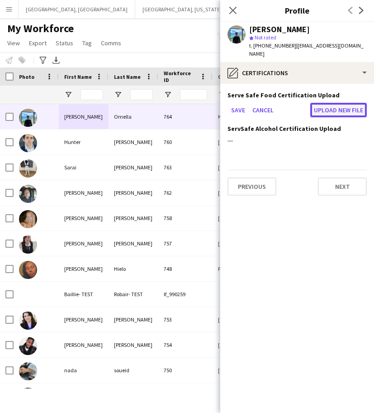
click at [345, 106] on button "Upload new file" at bounding box center [339, 110] width 57 height 14
